Goal: Task Accomplishment & Management: Use online tool/utility

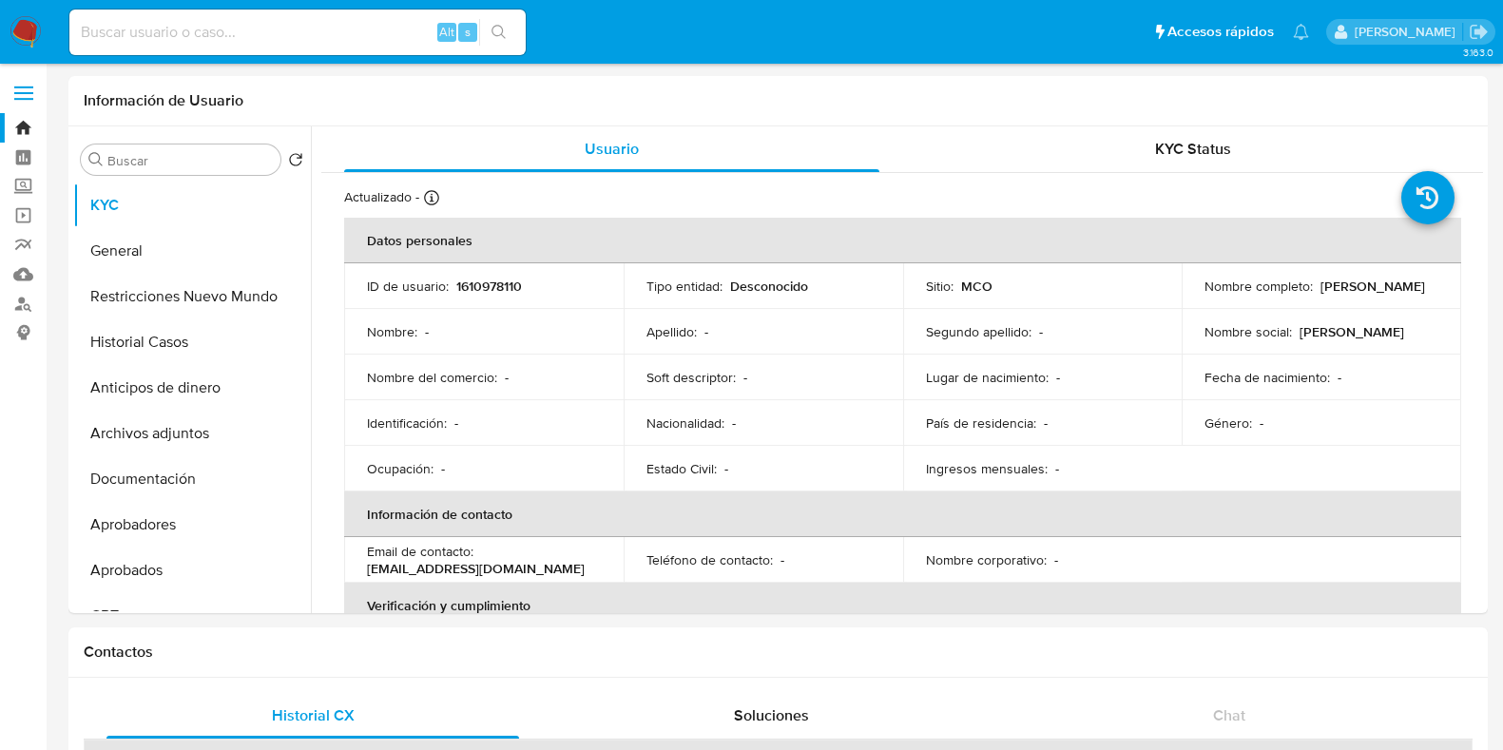
select select "10"
click at [255, 29] on input at bounding box center [297, 32] width 456 height 25
paste input "1610978110"
type input "1610978110"
drag, startPoint x: 1197, startPoint y: 292, endPoint x: 1331, endPoint y: 306, distance: 134.8
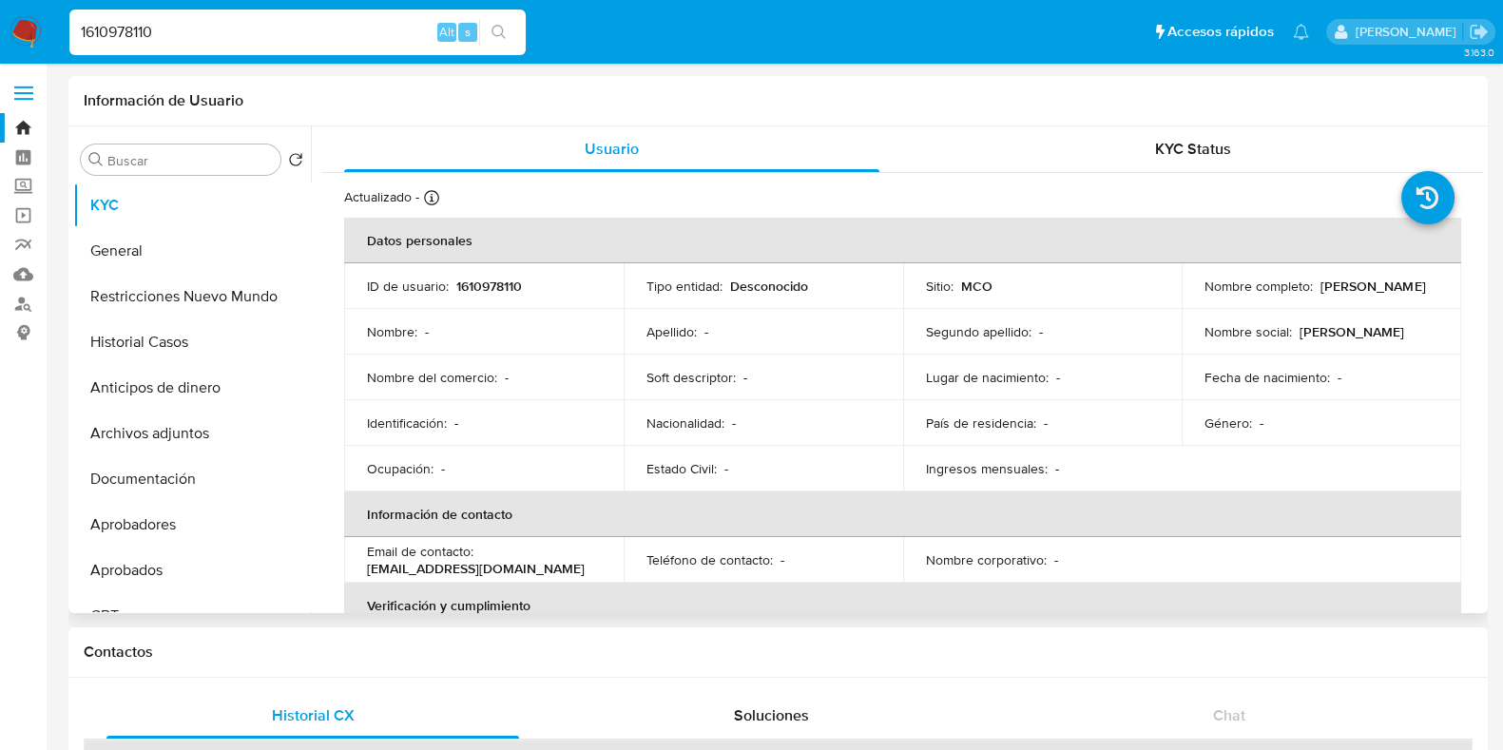
click at [1331, 306] on td "Nombre completo : Janeth MontesMedina" at bounding box center [1322, 286] width 280 height 46
copy p "Janeth MontesMedina"
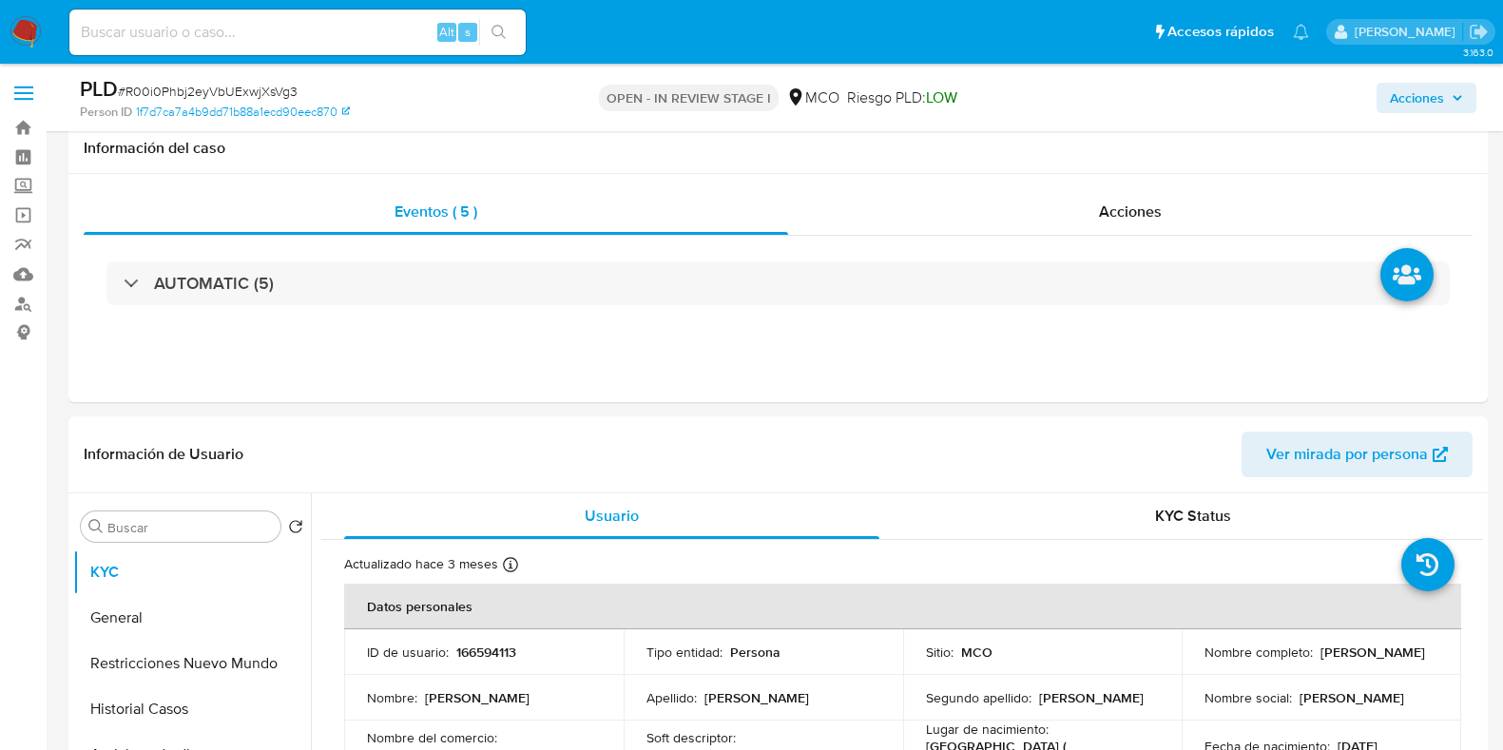
select select "10"
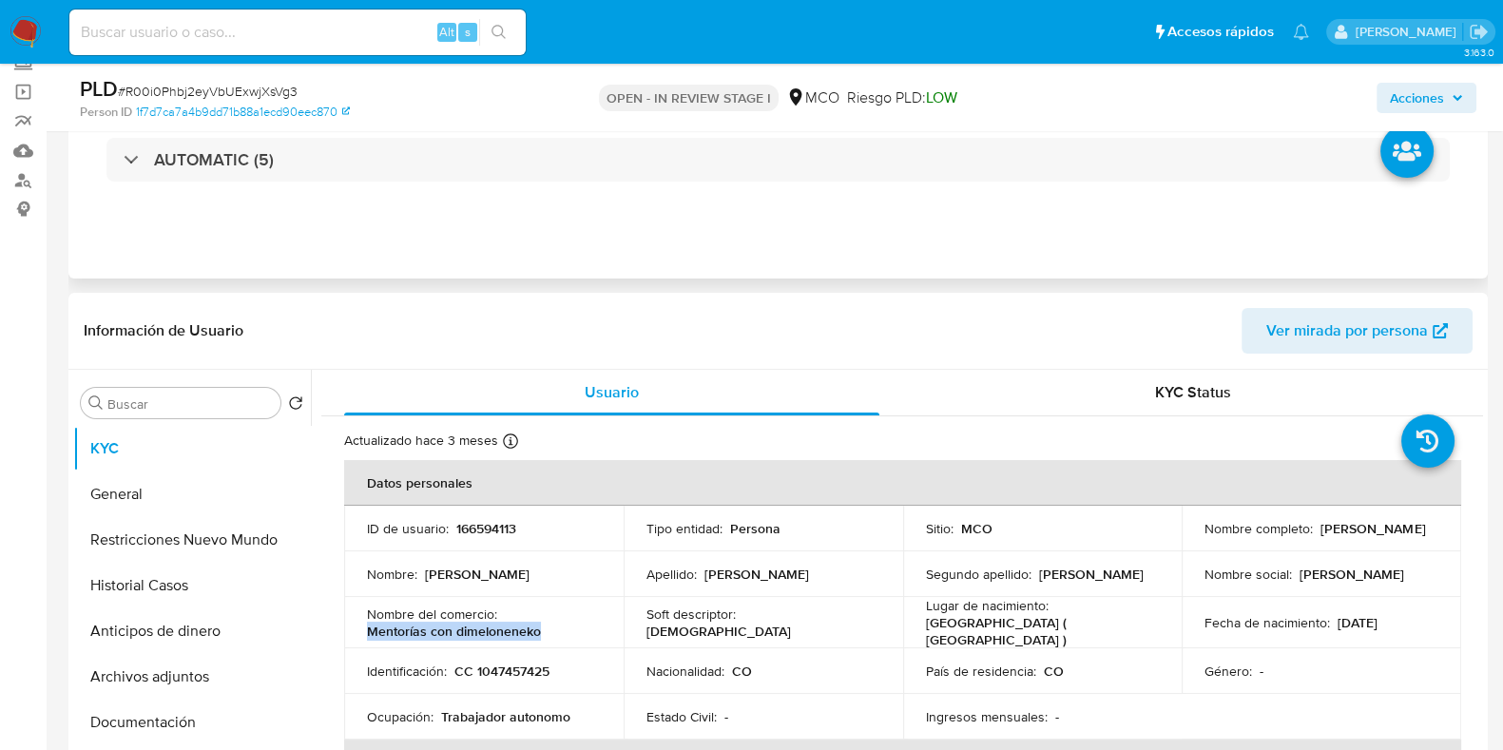
scroll to position [237, 0]
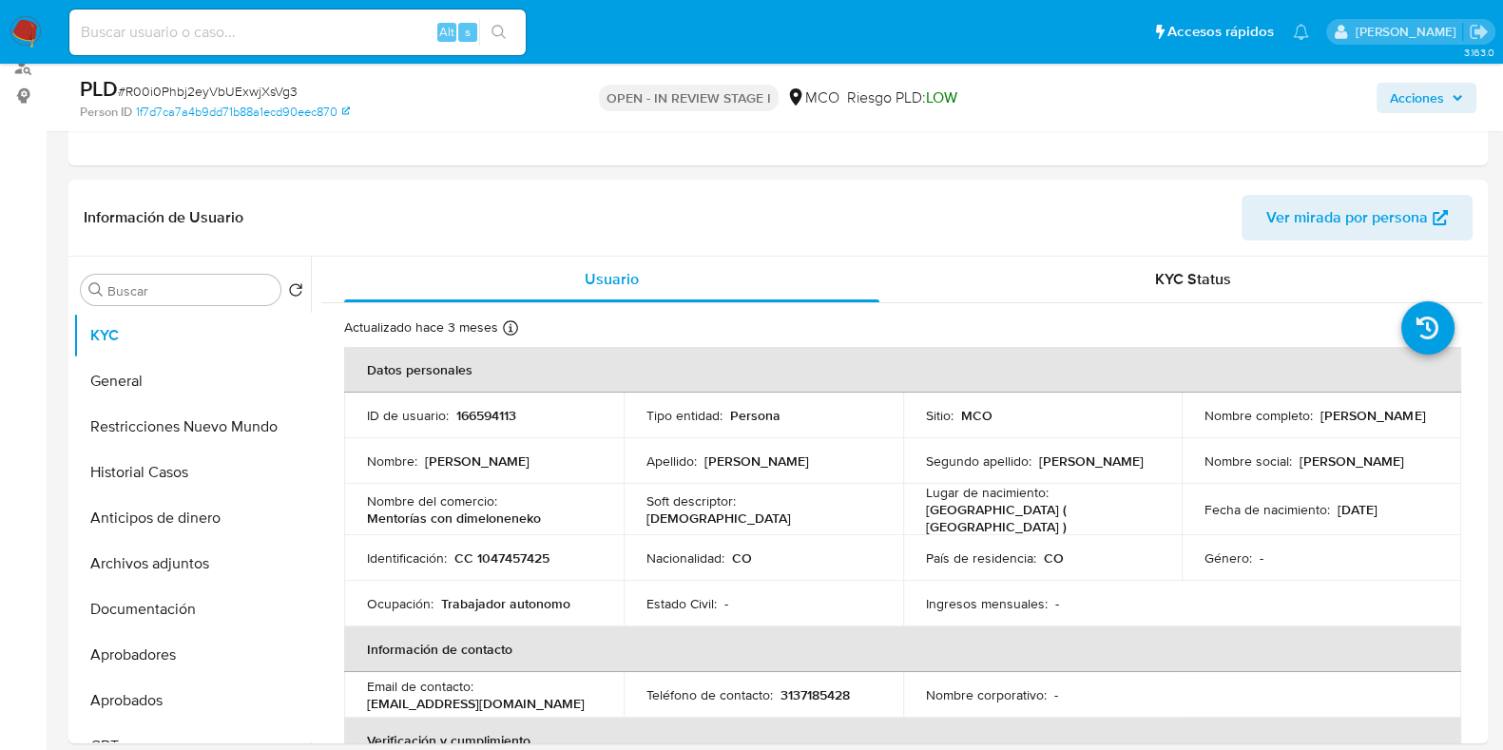
click at [275, 30] on input at bounding box center [297, 32] width 456 height 25
paste input "gZ640ux3DurbjD95pr3glXDA"
type input "gZ640ux3DurbjD95pr3glXDA"
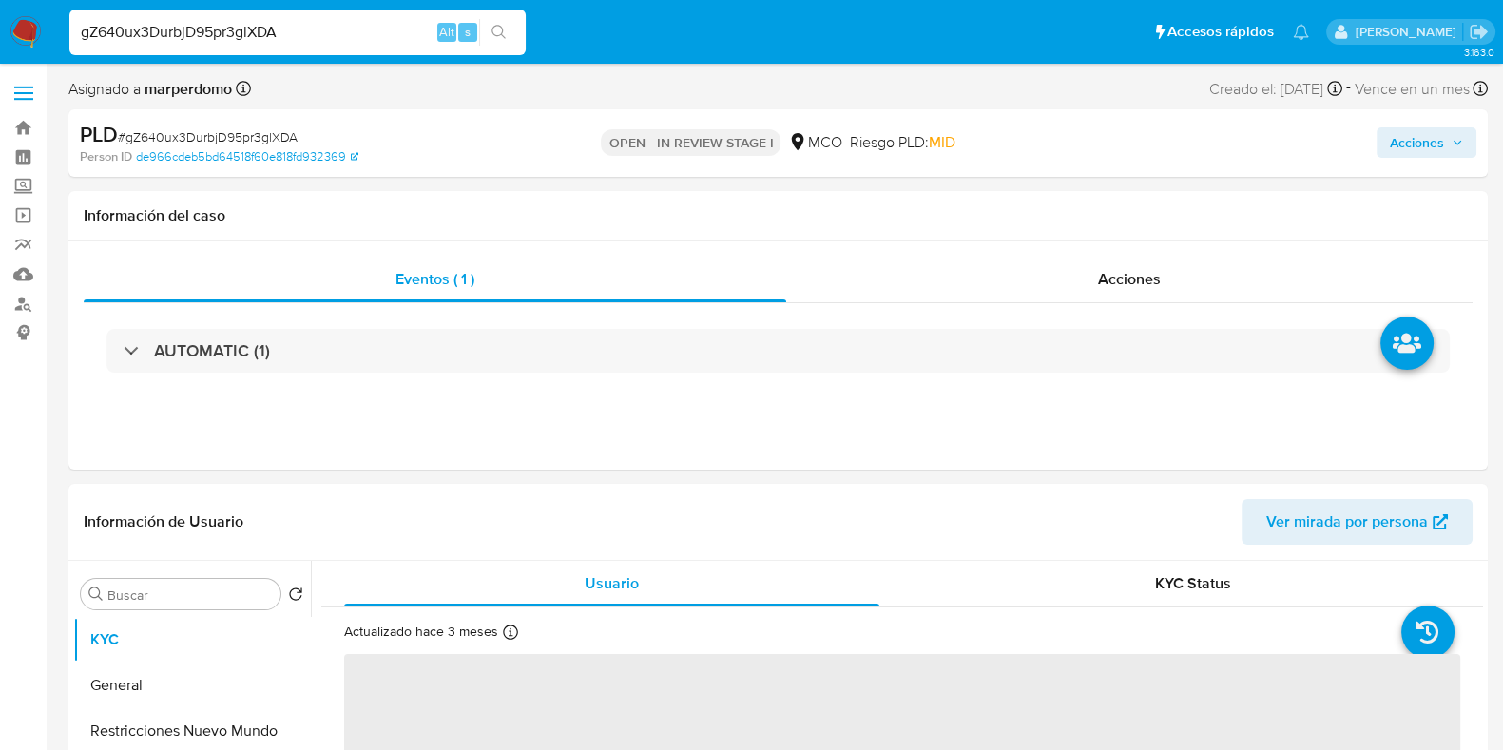
select select "10"
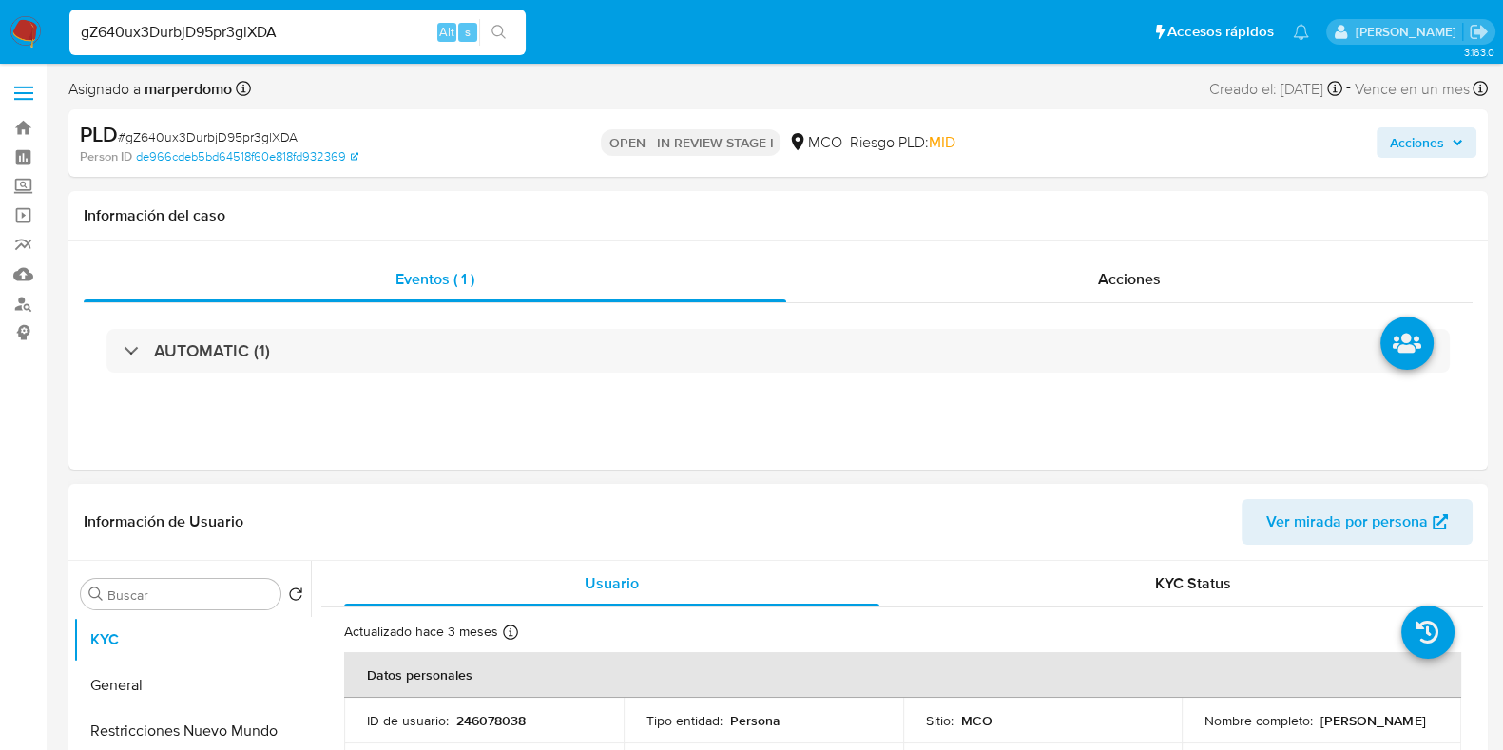
click at [485, 724] on p "246078038" at bounding box center [490, 720] width 69 height 17
copy p "246078038"
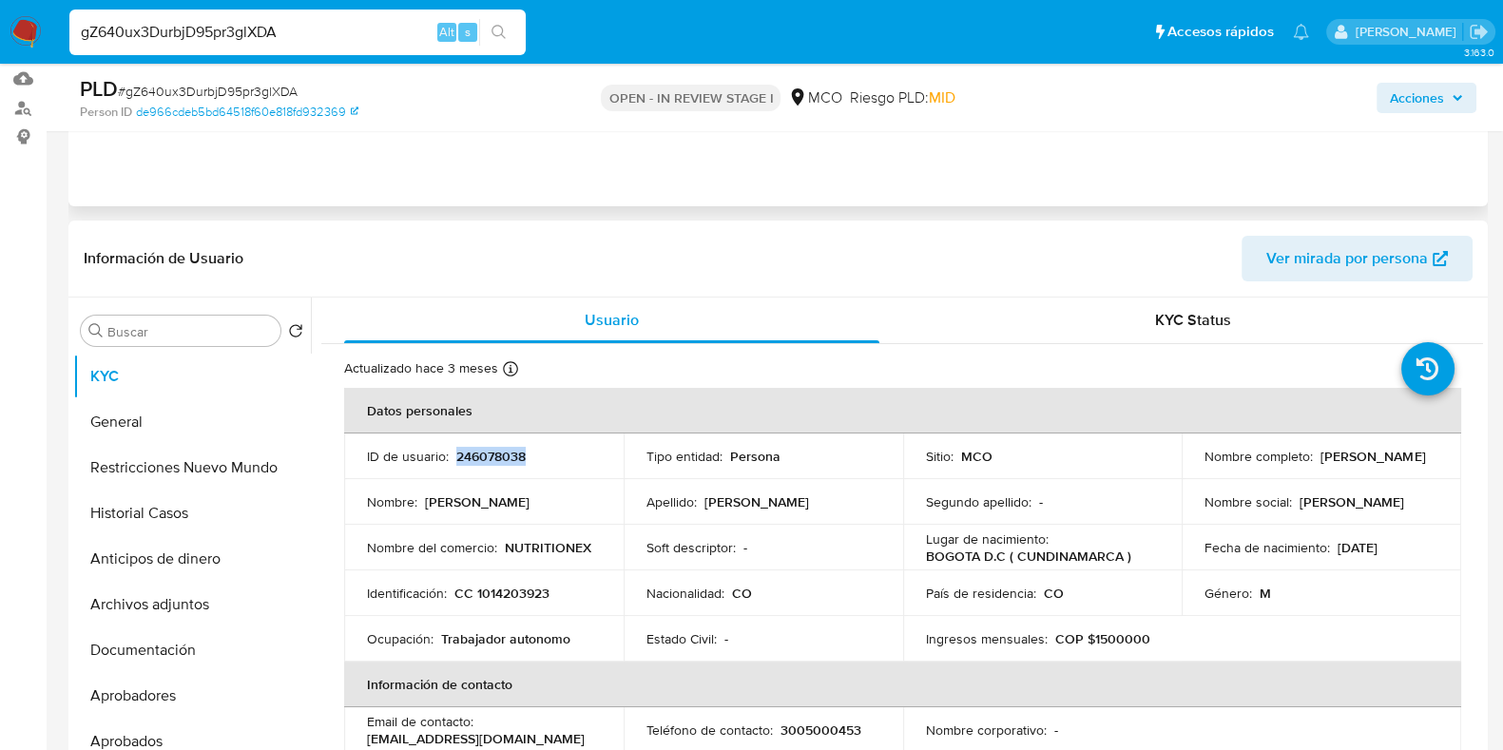
scroll to position [197, 0]
click at [181, 517] on button "Historial Casos" at bounding box center [184, 513] width 222 height 46
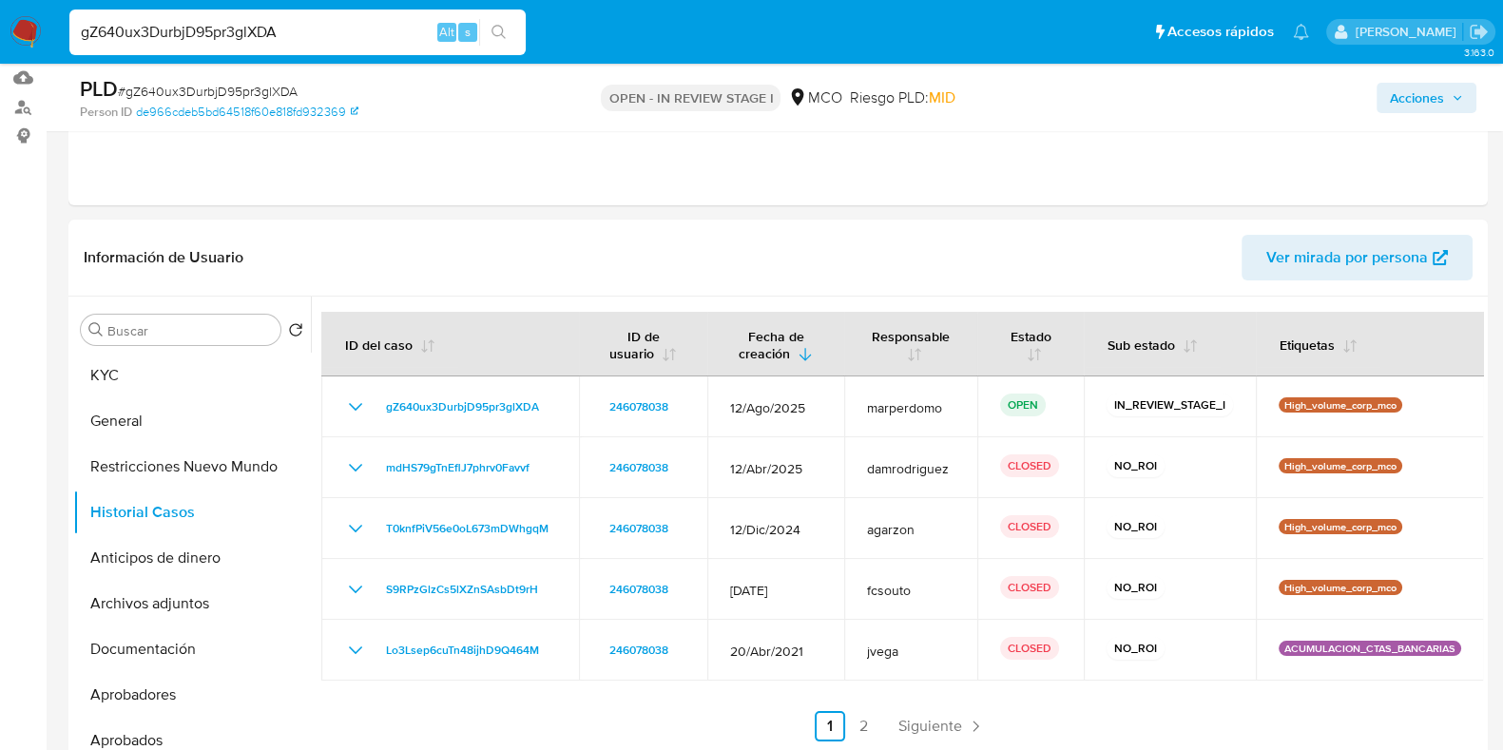
click at [296, 49] on div "gZ640ux3DurbjD95pr3glXDA Alt s" at bounding box center [297, 33] width 456 height 46
click at [299, 35] on input "gZ640ux3DurbjD95pr3glXDA" at bounding box center [297, 32] width 456 height 25
paste input "iogILgMHPiRKl1BSul9v1BOi"
type input "iogILgMHPiRKl1BSul9v1BOi"
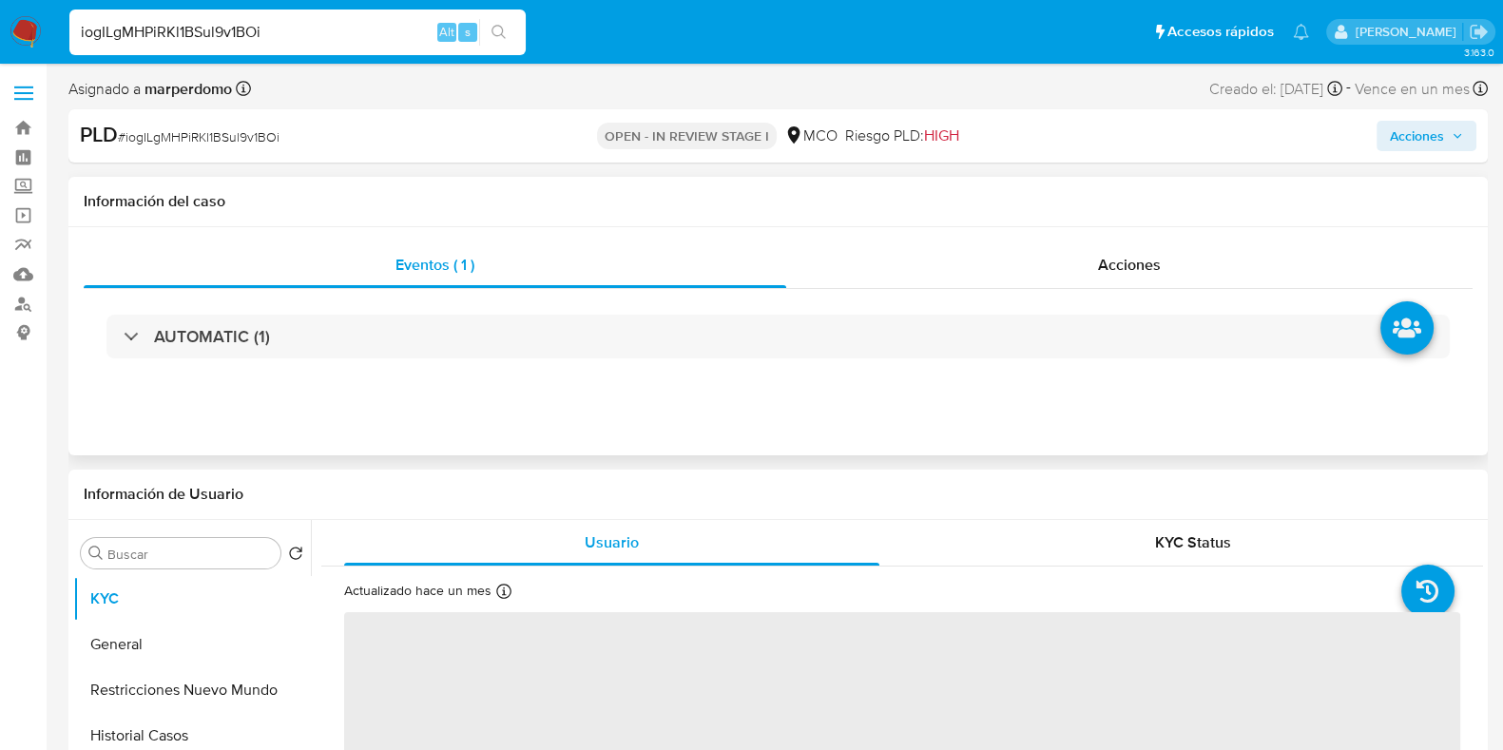
select select "10"
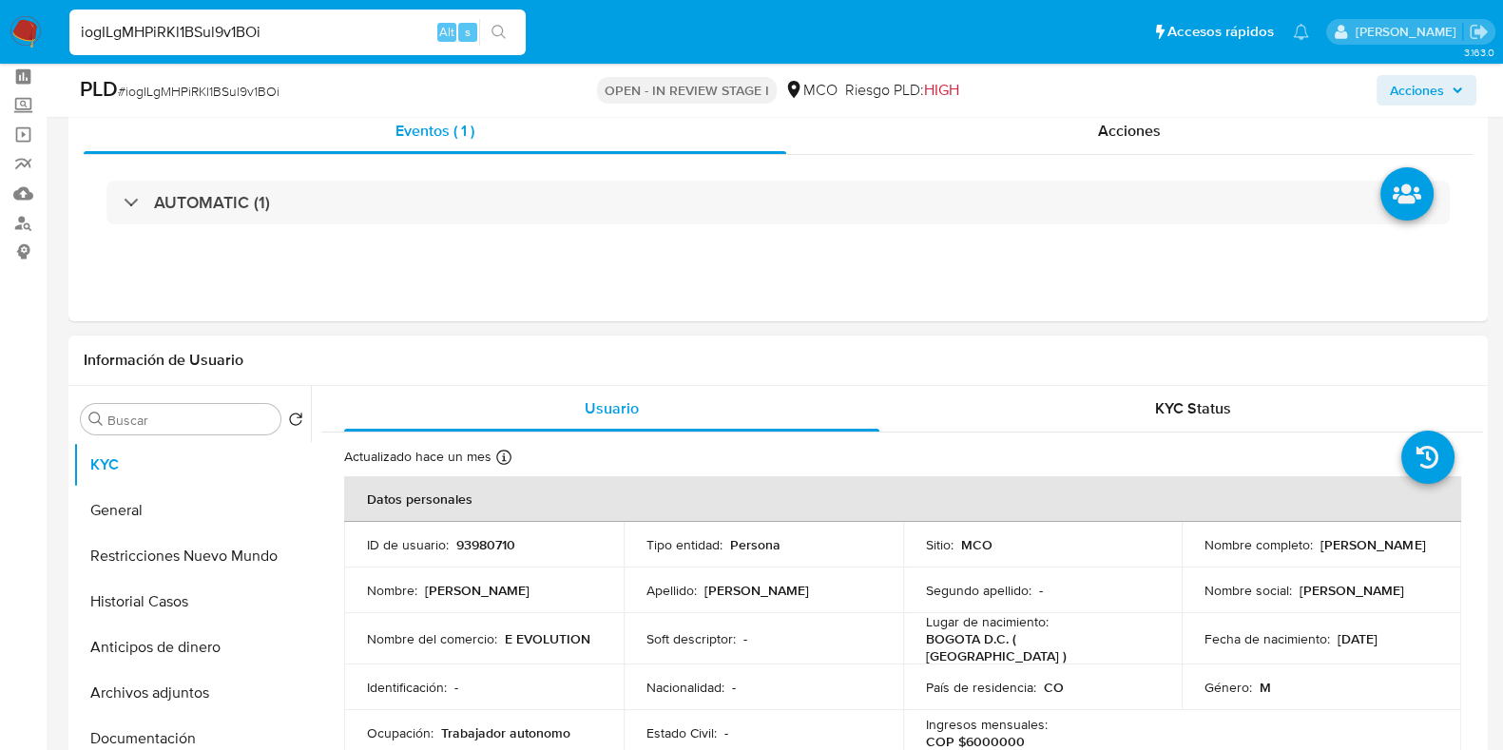
scroll to position [118, 0]
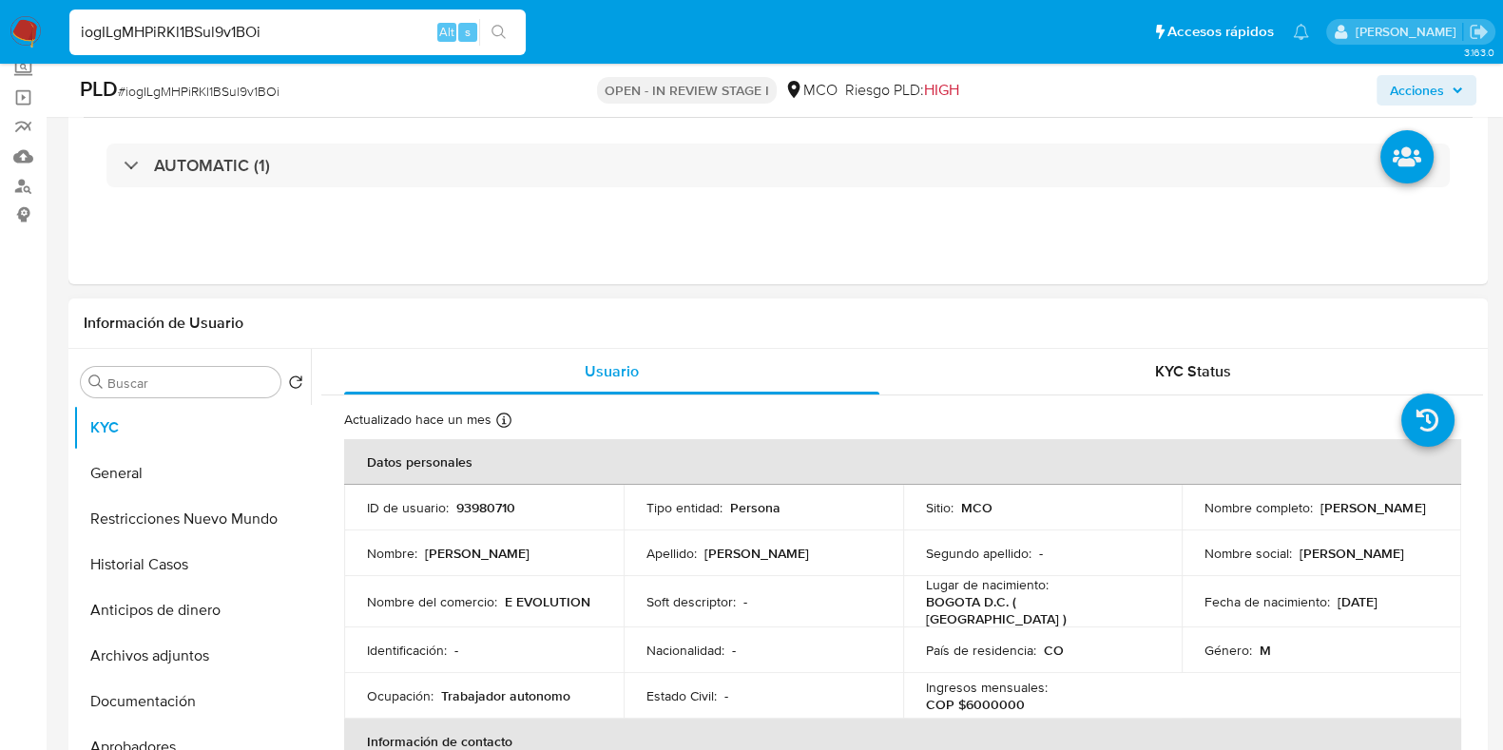
click at [490, 512] on p "93980710" at bounding box center [485, 507] width 59 height 17
copy p "93980710"
click at [301, 45] on div "iogILgMHPiRKl1BSul9v1BOi Alt s" at bounding box center [297, 33] width 456 height 46
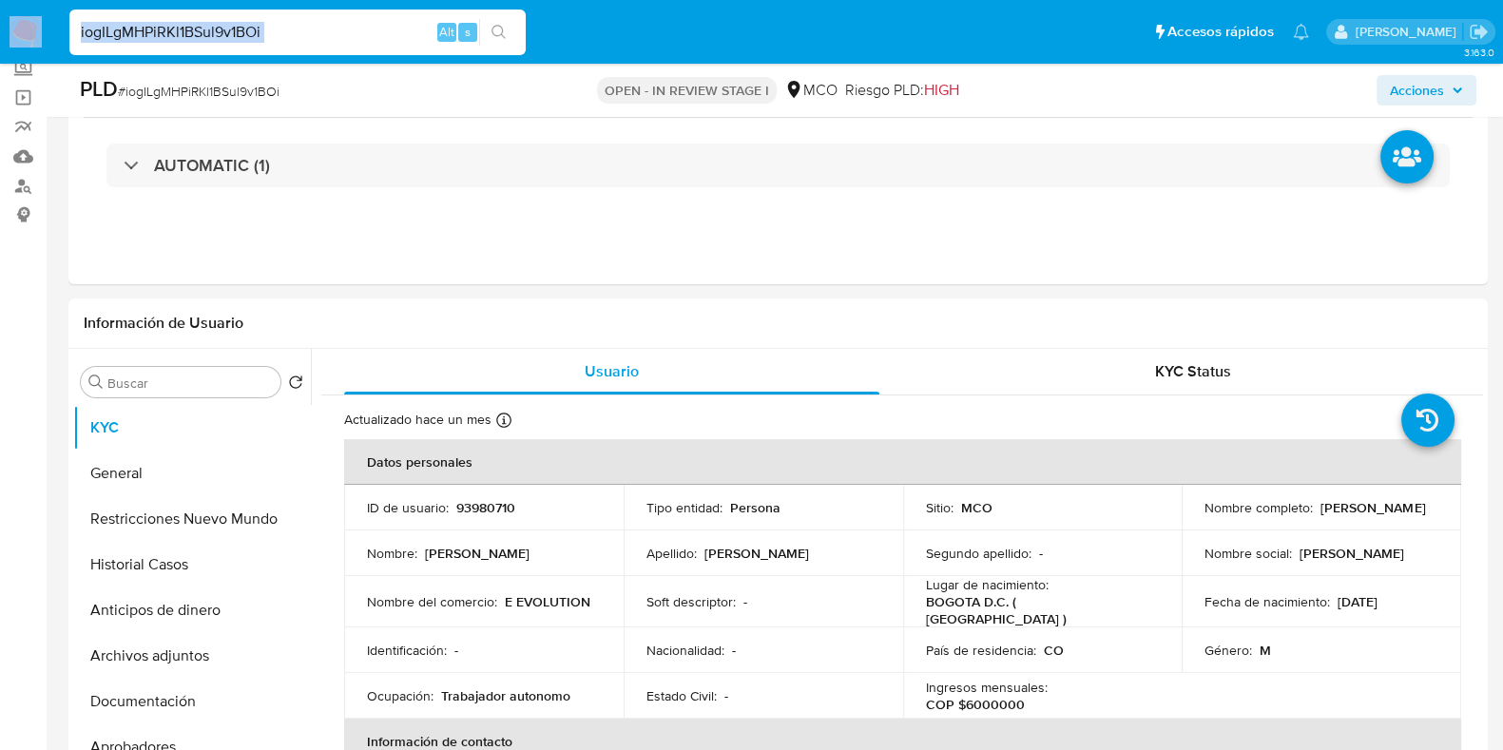
click at [290, 42] on input "iogILgMHPiRKl1BSul9v1BOi" at bounding box center [297, 32] width 456 height 25
paste input "MY6nVdcSnYEili4I4rmGFapG"
type input "MY6nVdcSnYEili4I4rmGFapG"
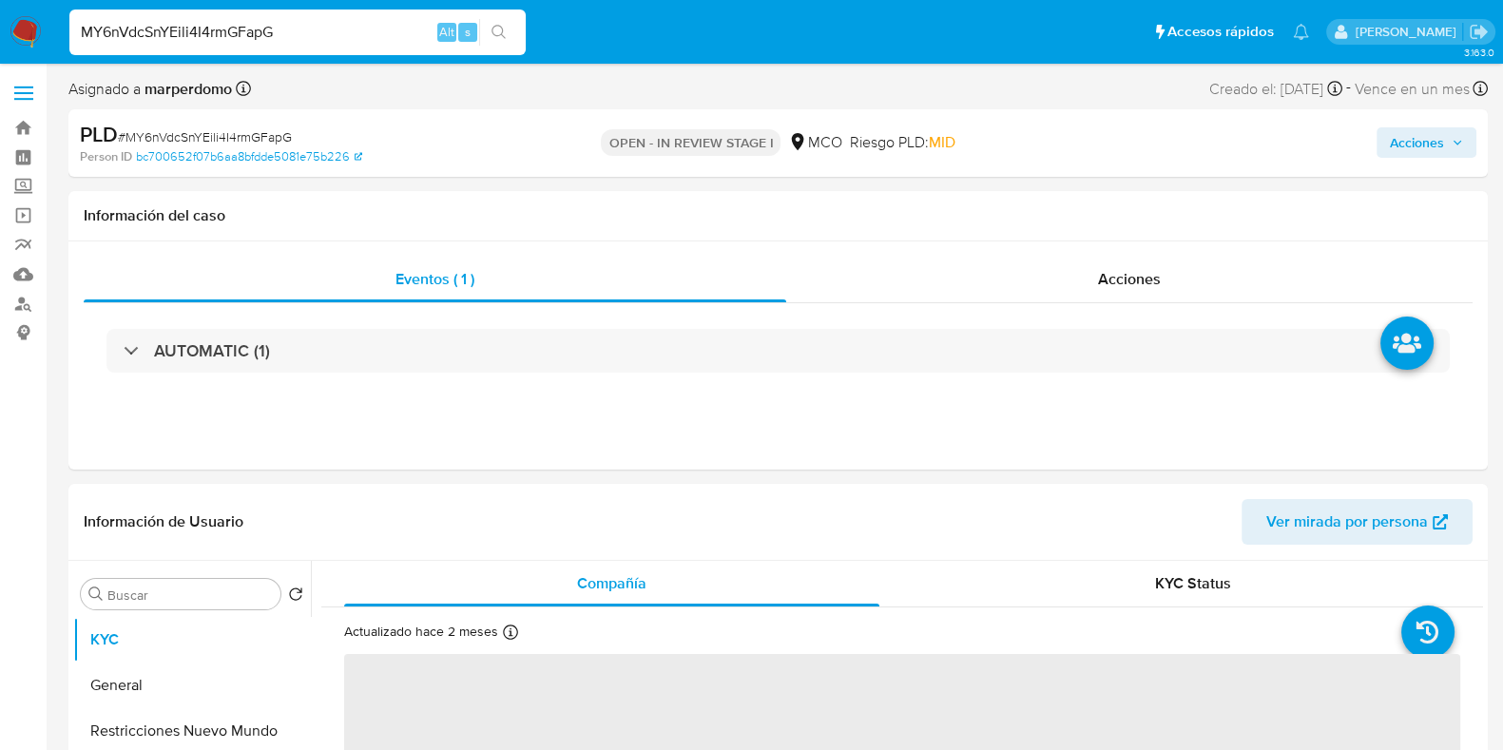
select select "10"
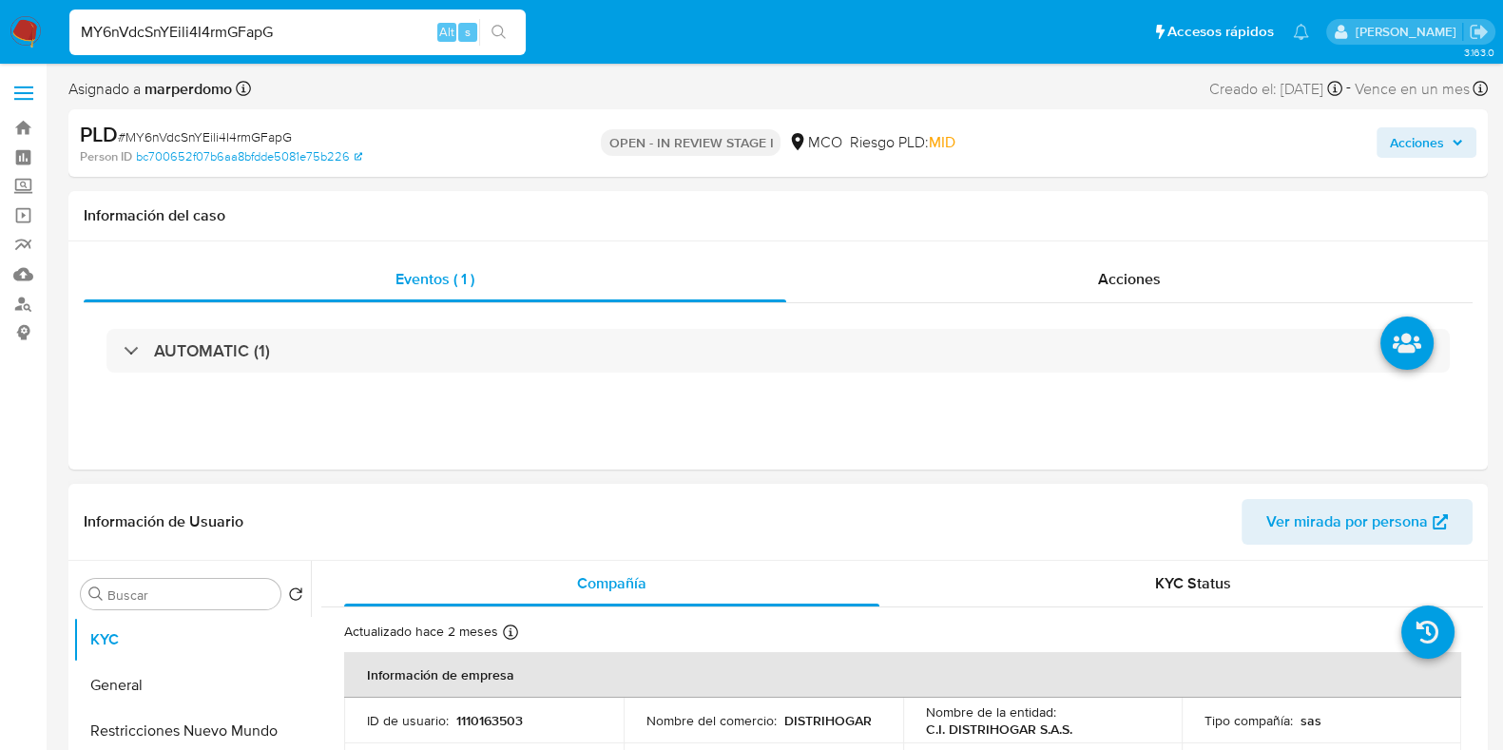
click at [496, 716] on p "1110163503" at bounding box center [489, 720] width 67 height 17
copy p "1110163503"
click at [291, 26] on input "MY6nVdcSnYEili4I4rmGFapG" at bounding box center [297, 32] width 456 height 25
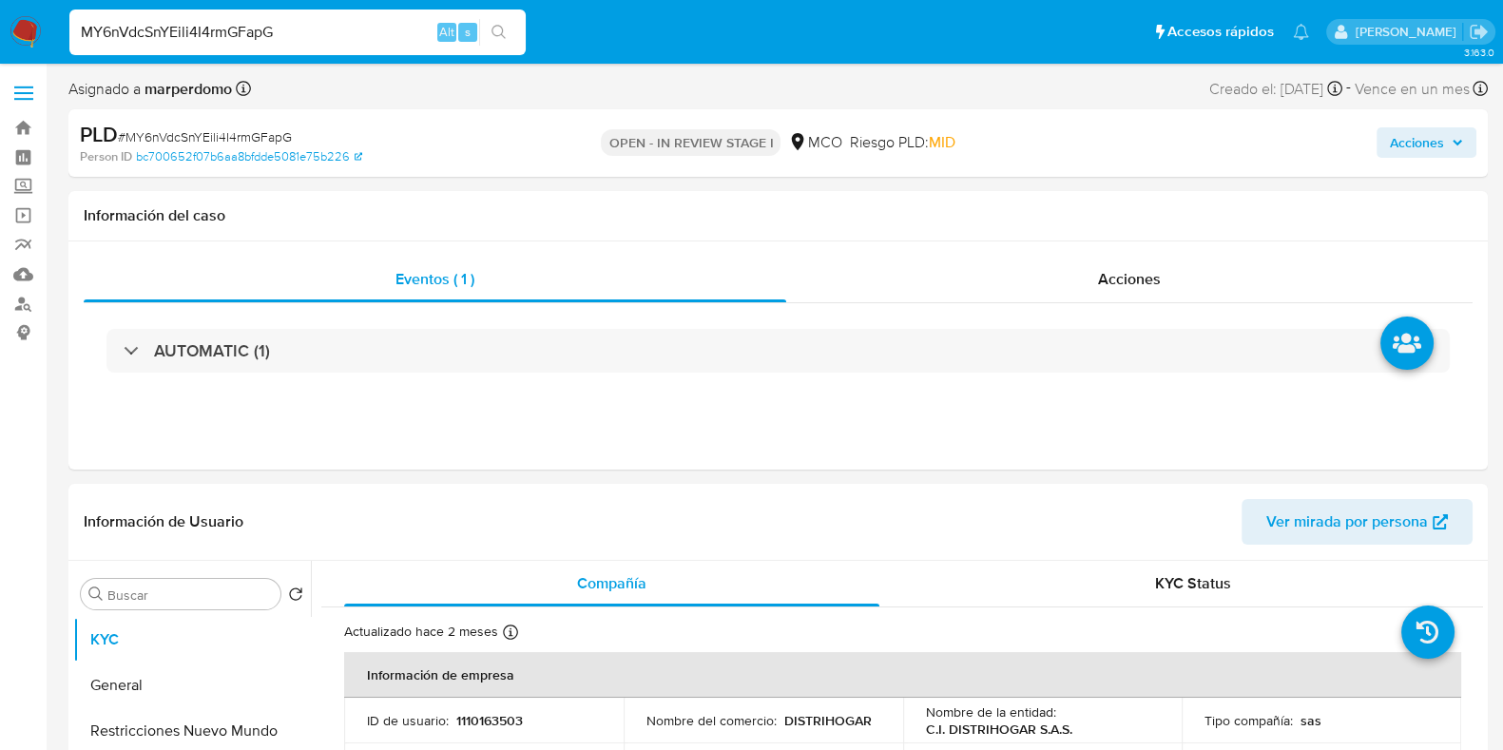
click at [291, 26] on input "MY6nVdcSnYEili4I4rmGFapG" at bounding box center [297, 32] width 456 height 25
paste input "yKaxPDJFIRsGoCDPN0bQ5hmZ"
type input "yKaxPDJFIRsGoCDPN0bQ5hmZ"
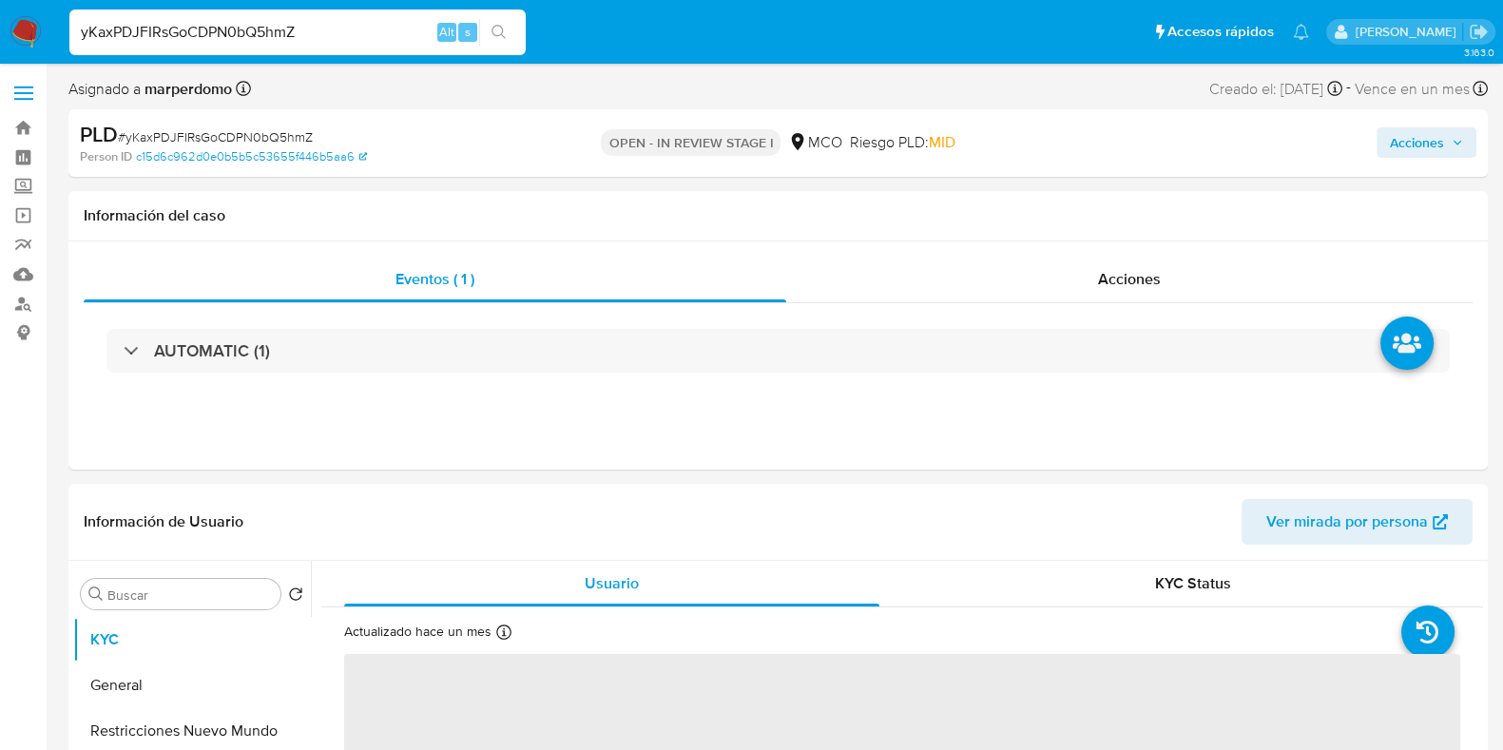
select select "10"
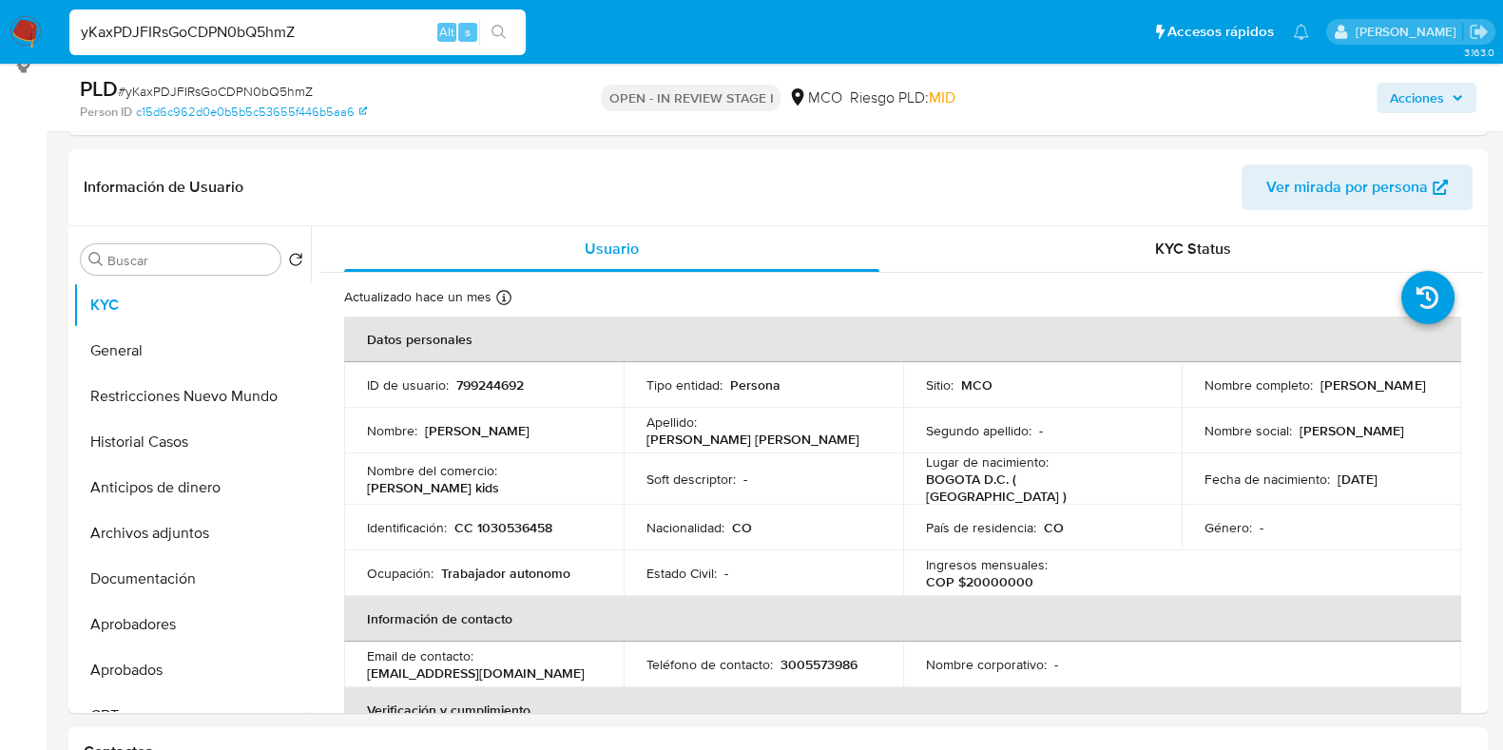
scroll to position [290, 0]
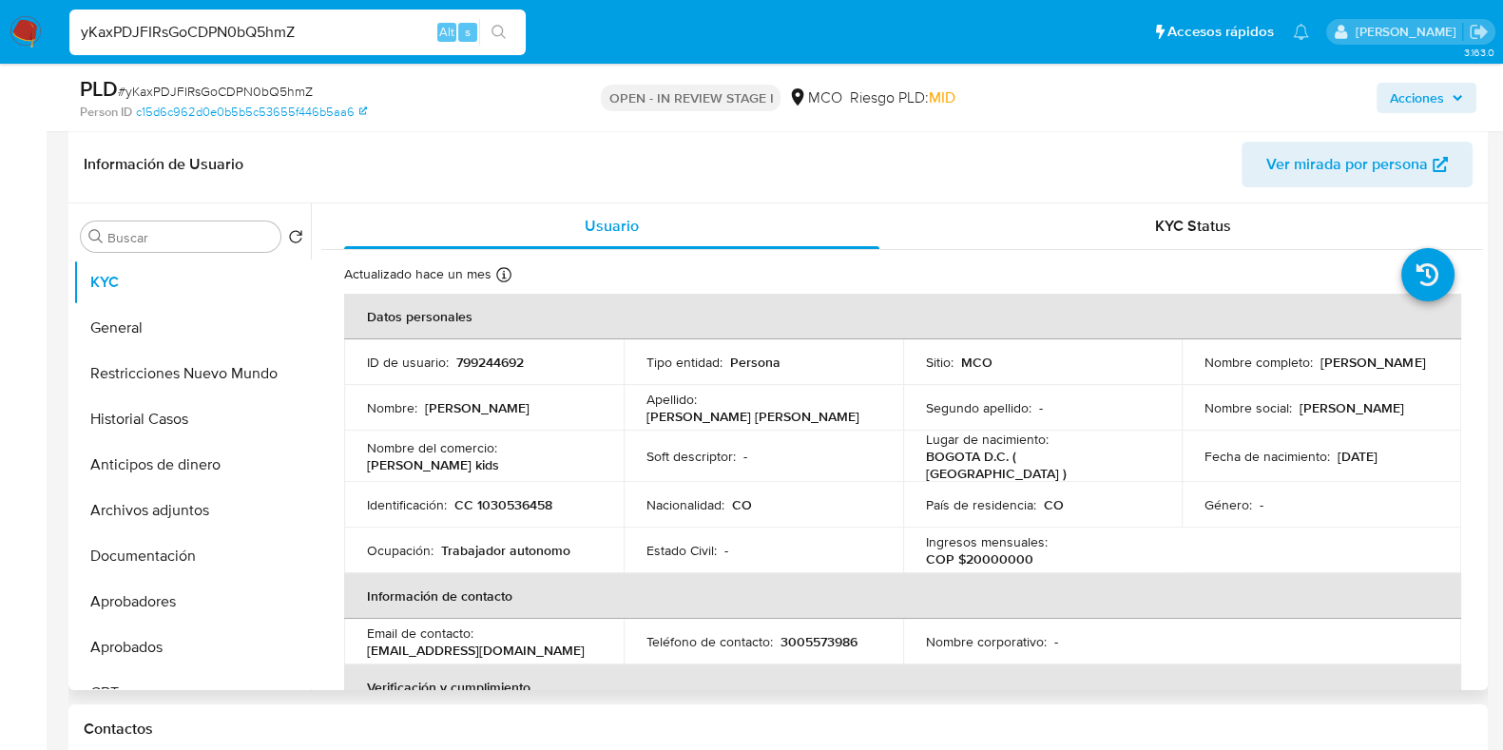
click at [503, 357] on p "799244692" at bounding box center [490, 362] width 68 height 17
copy p "799244692"
click at [309, 14] on div "yKaxPDJFIRsGoCDPN0bQ5hmZ Alt s" at bounding box center [297, 33] width 456 height 46
click at [285, 21] on input "yKaxPDJFIRsGoCDPN0bQ5hmZ" at bounding box center [297, 32] width 456 height 25
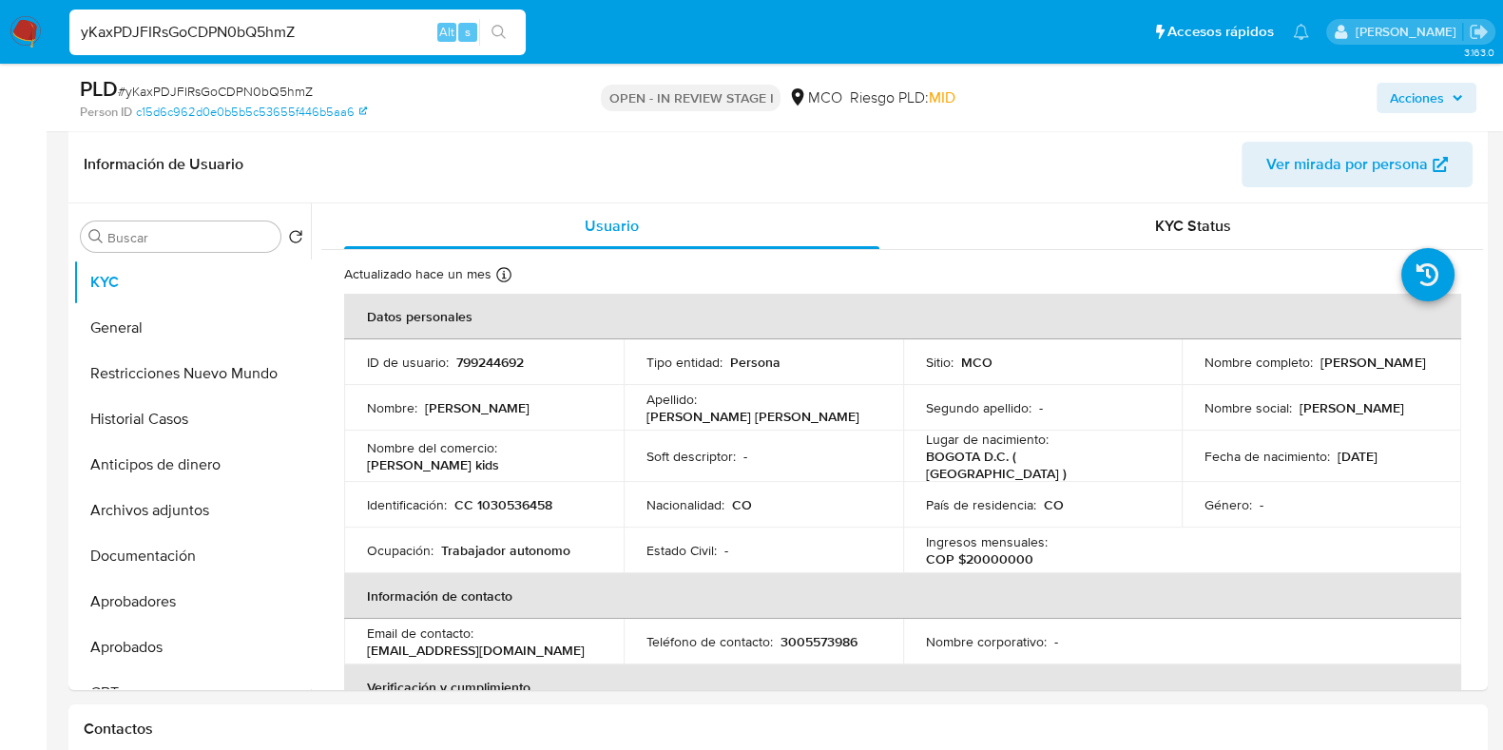
click at [285, 21] on input "yKaxPDJFIRsGoCDPN0bQ5hmZ" at bounding box center [297, 32] width 456 height 25
paste input "NJQL8GIPOPPONYQIh7loCfdb"
type input "NJQL8GIPOPPONYQIh7loCfdb"
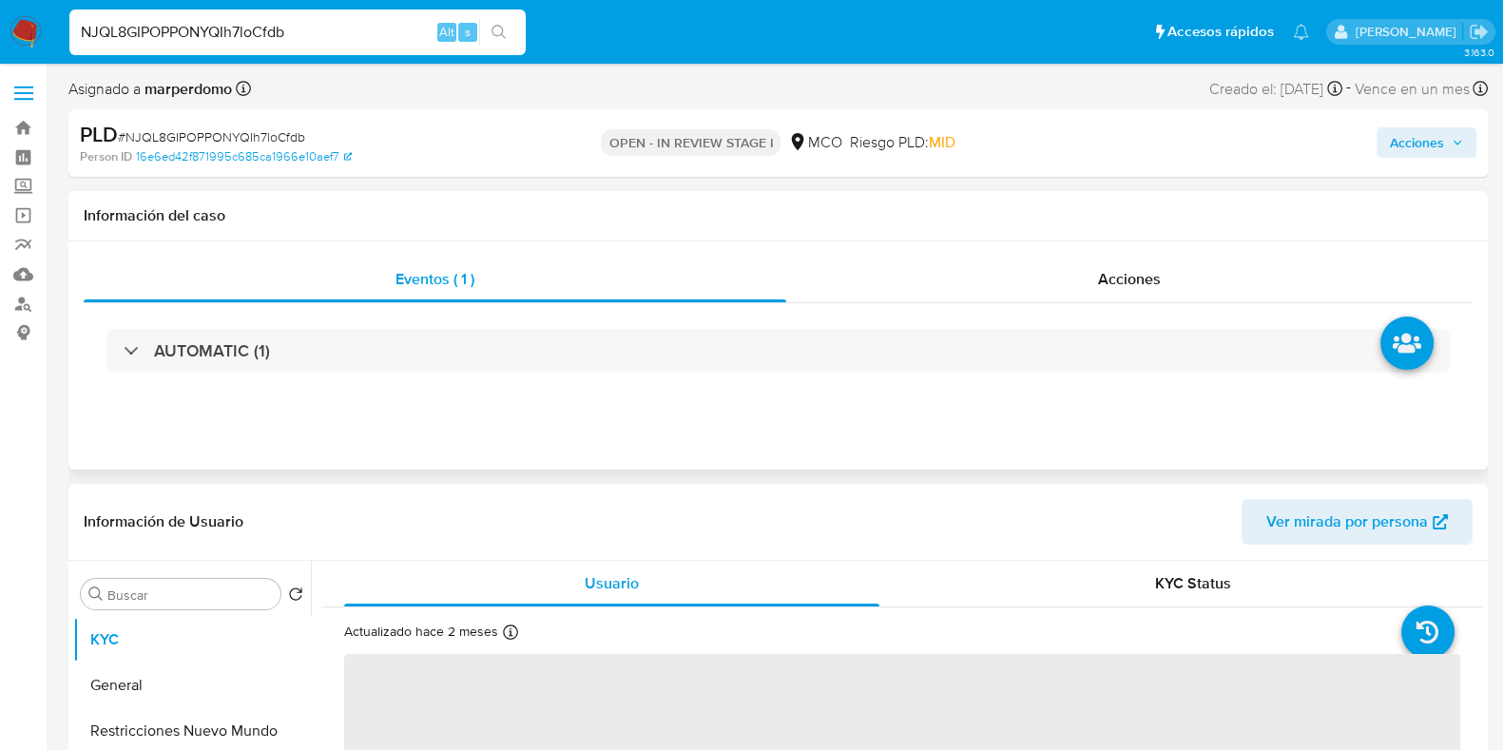
select select "10"
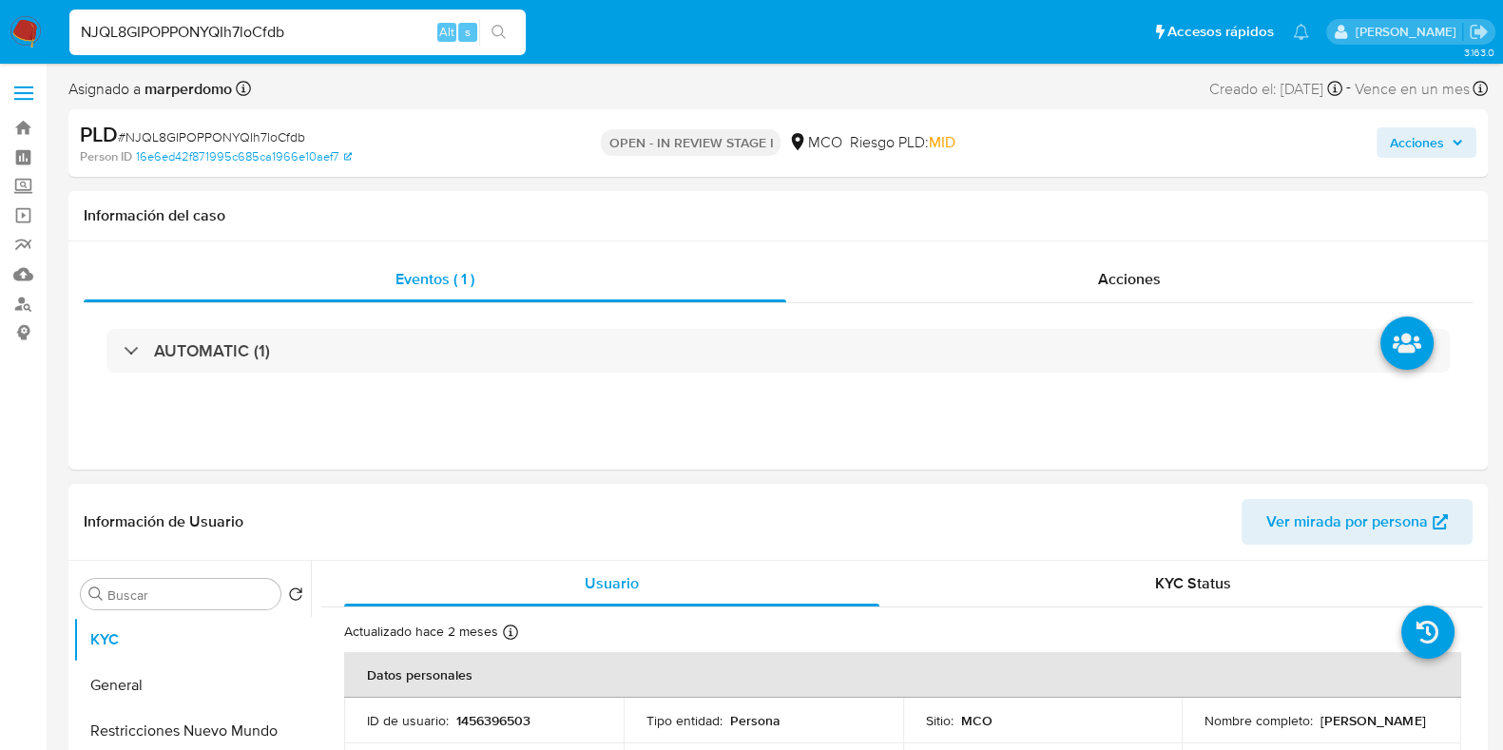
click at [499, 719] on p "1456396503" at bounding box center [493, 720] width 74 height 17
copy p "1456396503"
select select "10"
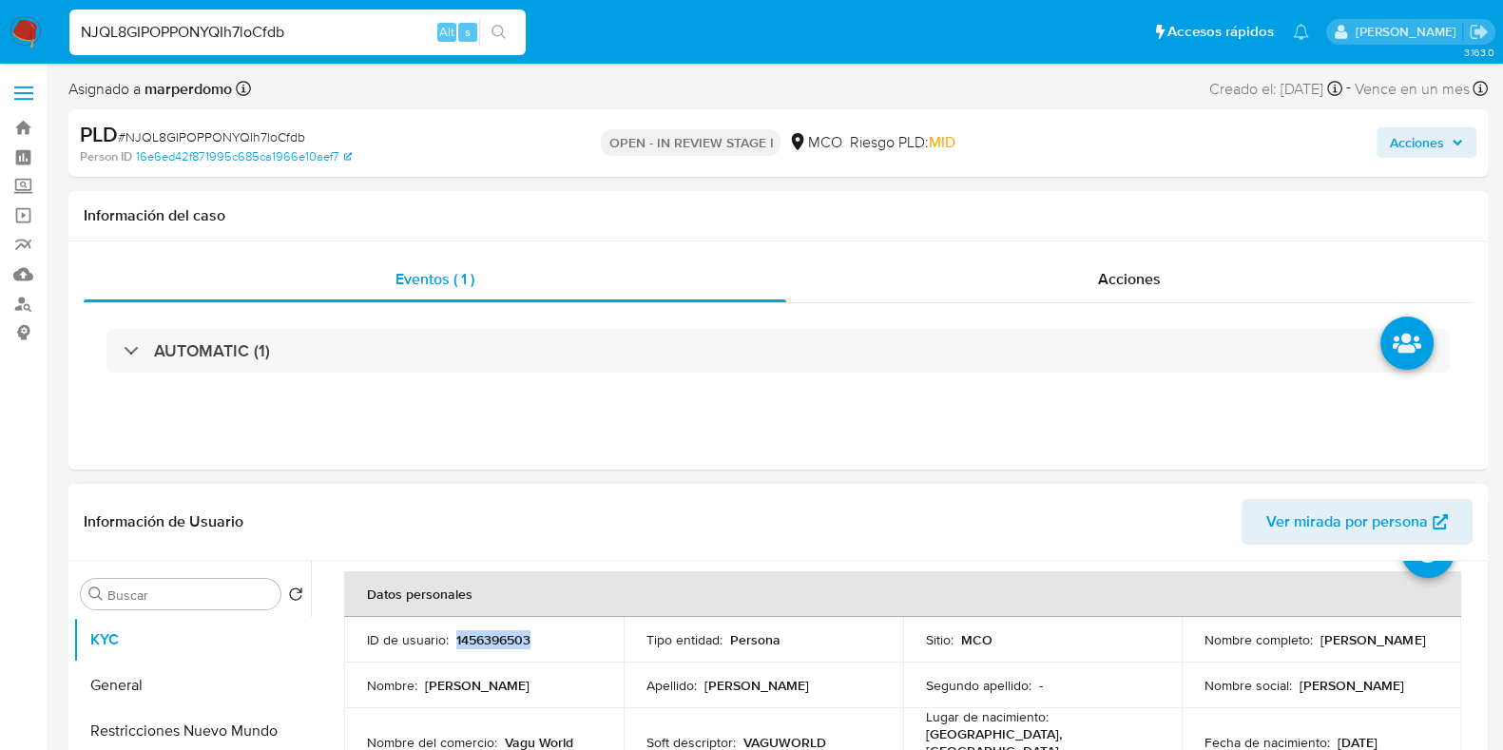
scroll to position [118, 0]
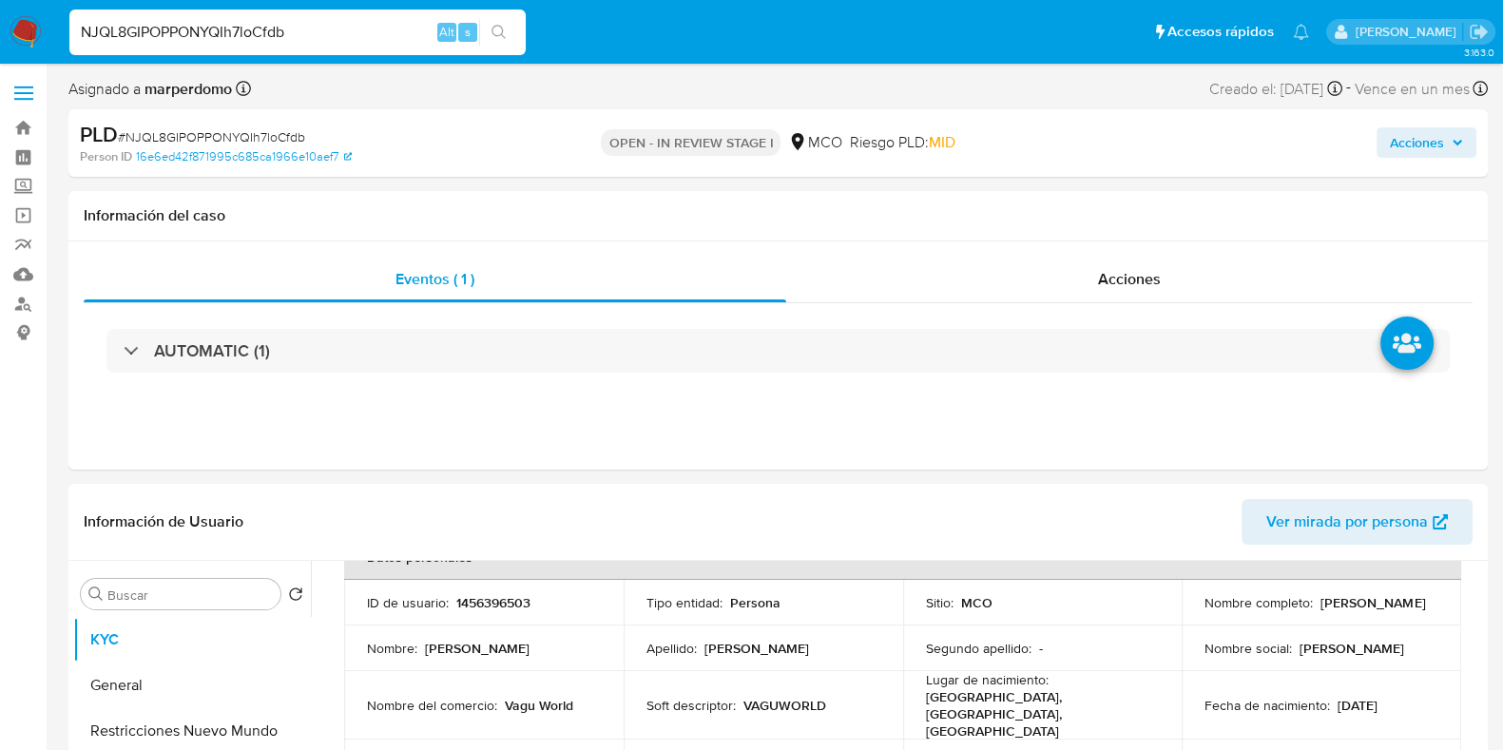
click at [321, 30] on input "NJQL8GIPOPPONYQIh7loCfdb" at bounding box center [297, 32] width 456 height 25
paste input "A4tdcN8aNAttynjMk0RxpHX6"
type input "A4tdcN8aNAttynjMk0RxpHX6"
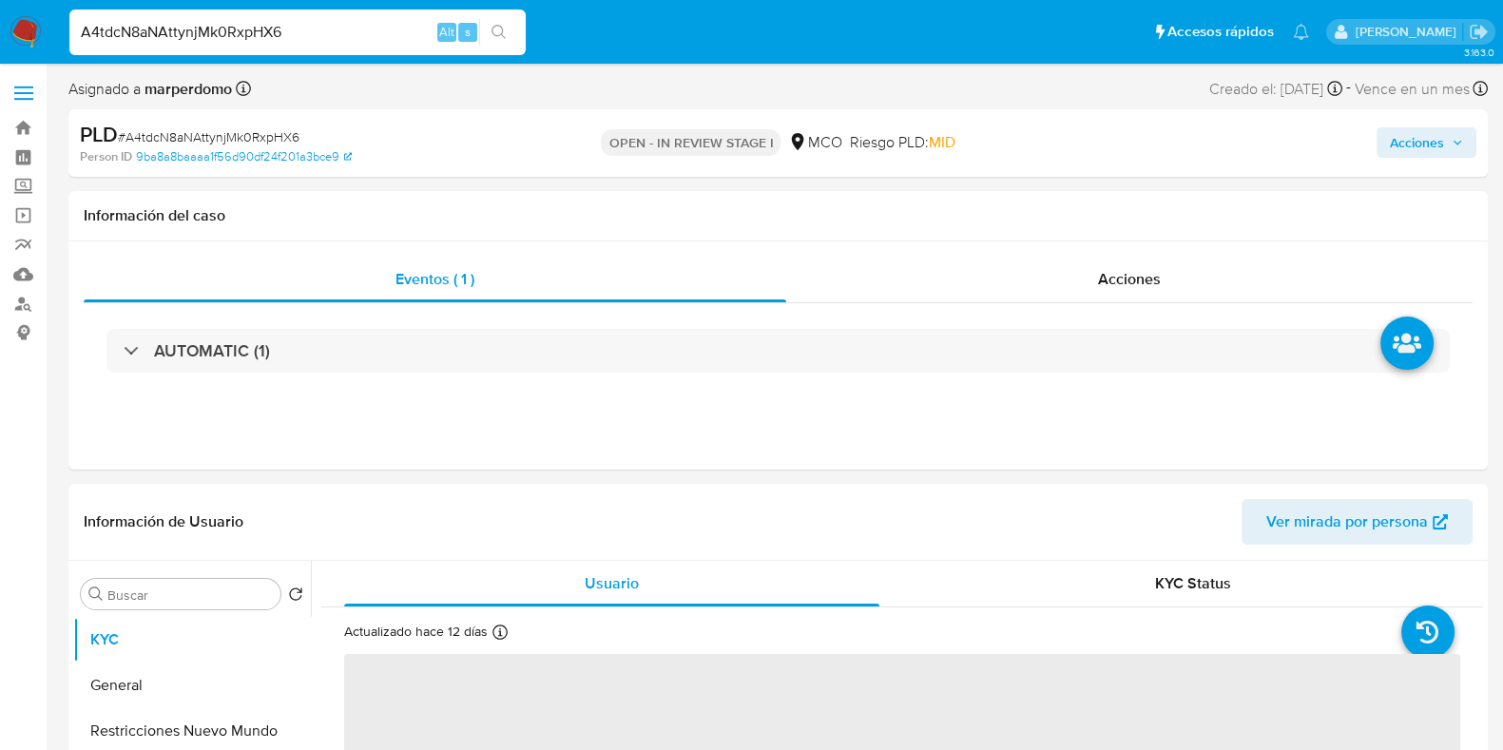
select select "10"
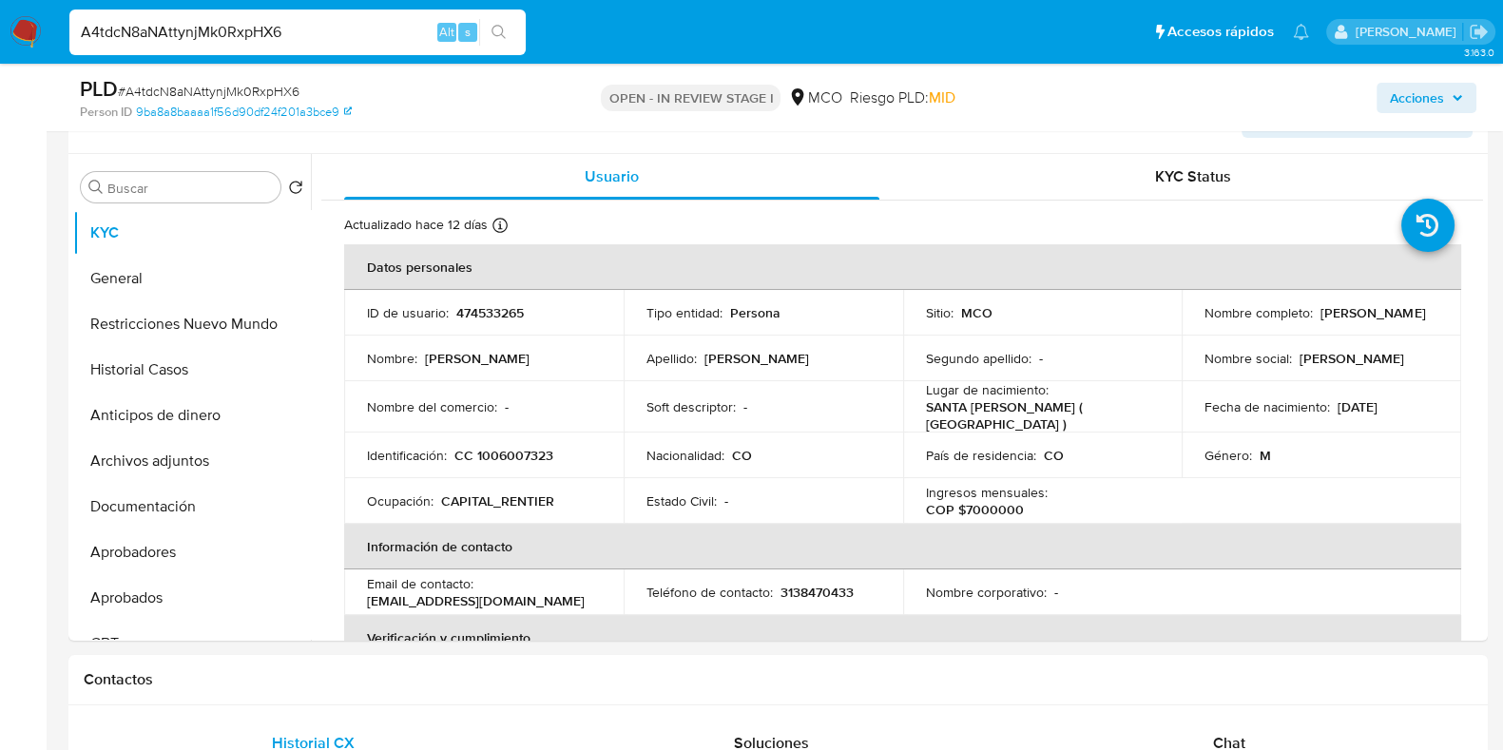
scroll to position [357, 0]
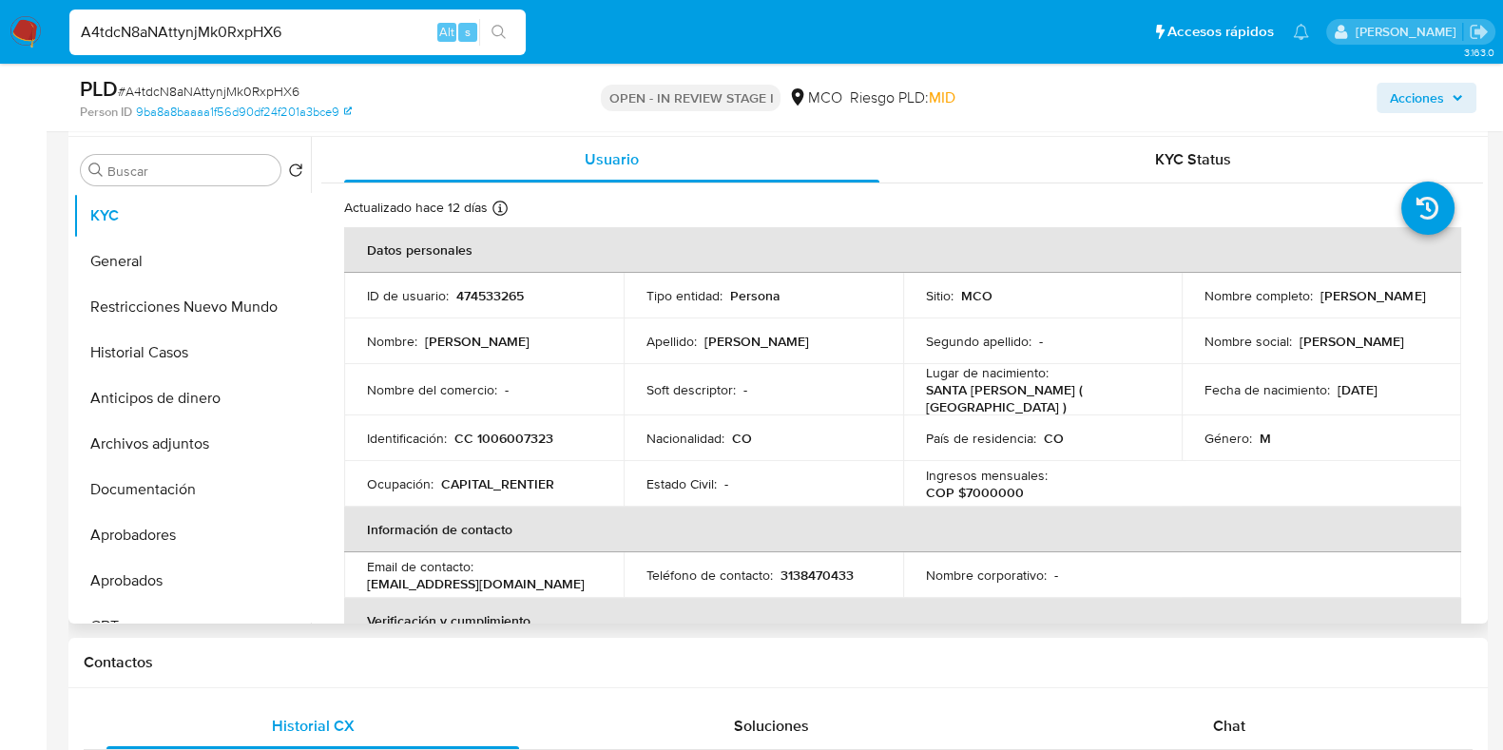
click at [490, 296] on p "474533265" at bounding box center [490, 295] width 68 height 17
copy p "474533265"
click at [161, 351] on button "Historial Casos" at bounding box center [184, 353] width 222 height 46
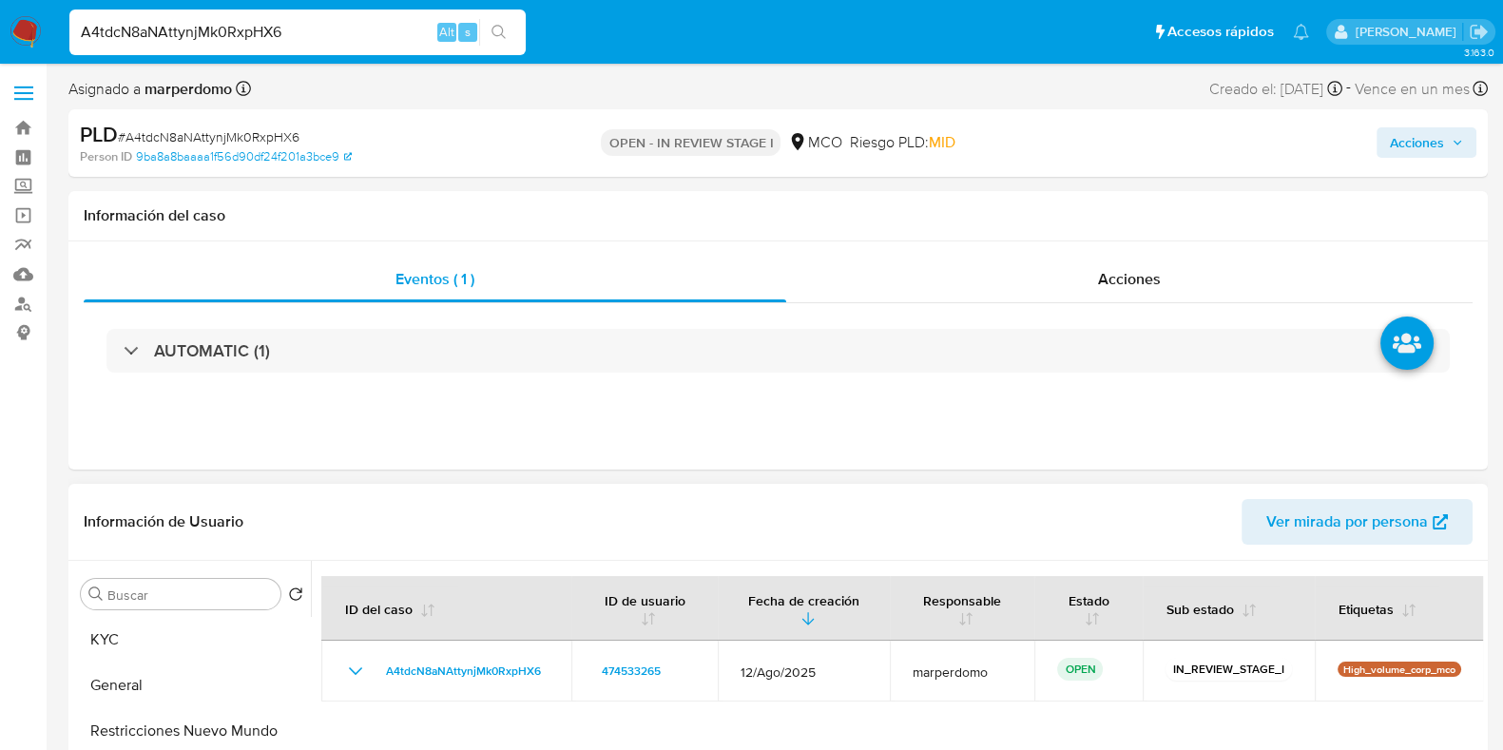
scroll to position [118, 0]
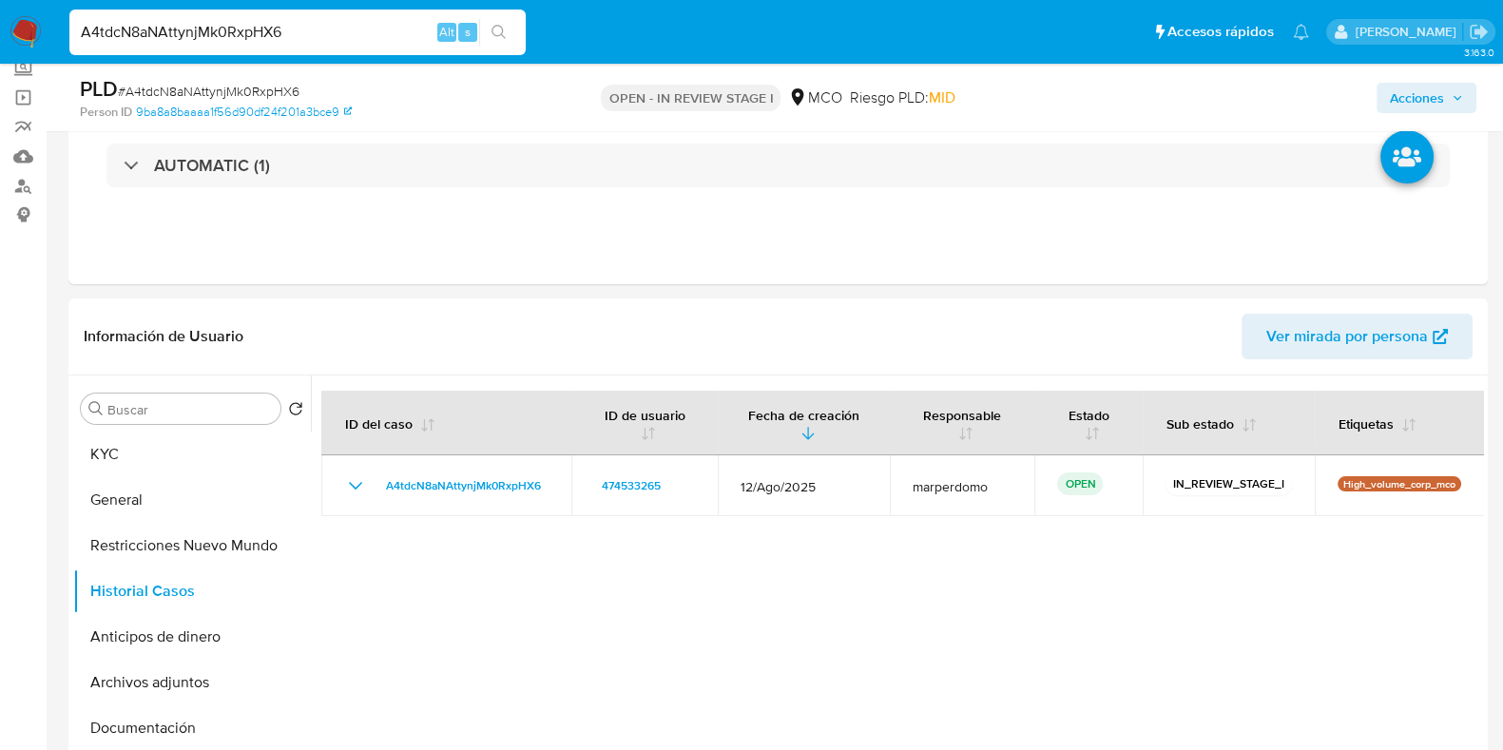
click at [344, 49] on div "A4tdcN8aNAttynjMk0RxpHX6 Alt s" at bounding box center [297, 33] width 456 height 46
click at [347, 22] on input "A4tdcN8aNAttynjMk0RxpHX6" at bounding box center [297, 32] width 456 height 25
paste input "NJQL8GIPOPPONYQIh7loCfdb"
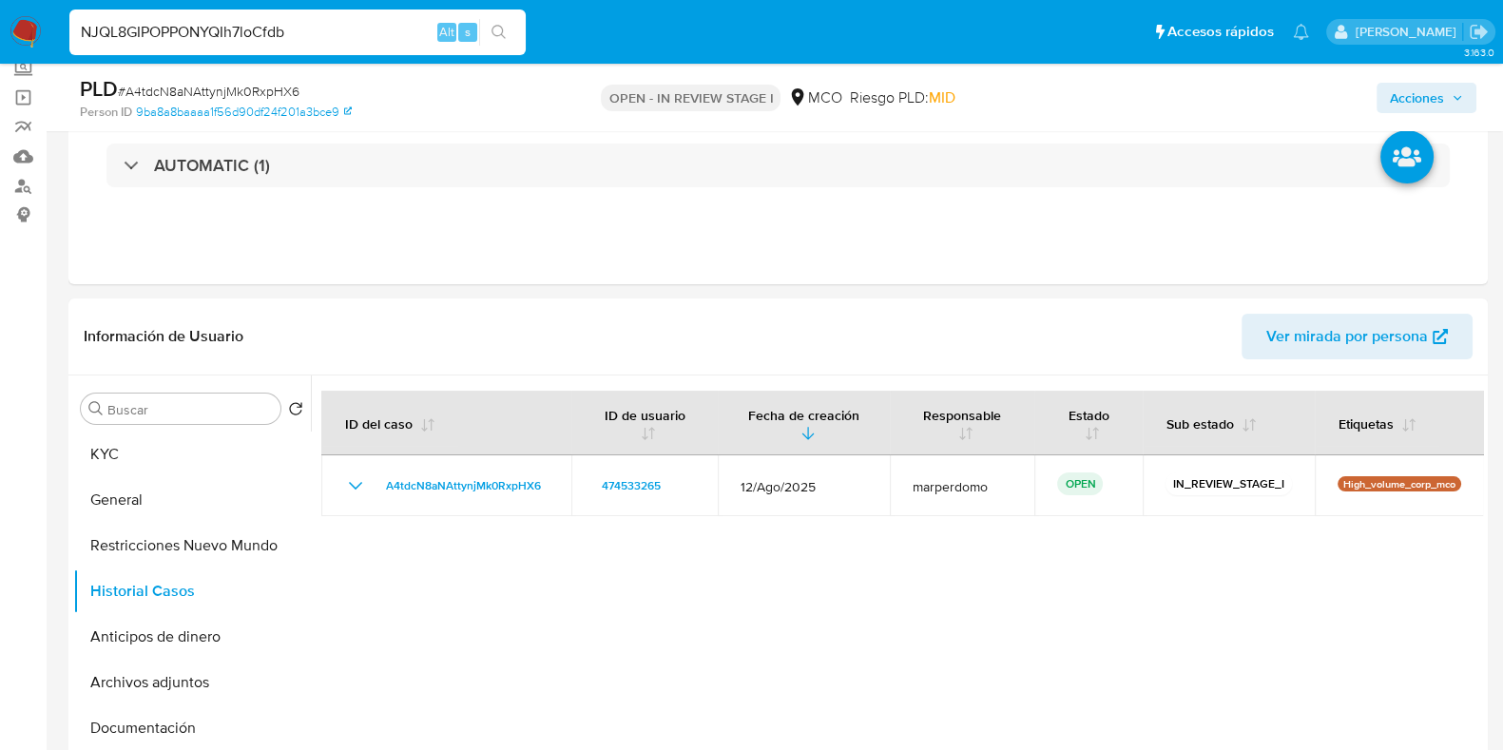
type input "NJQL8GIPOPPONYQIh7loCfdb"
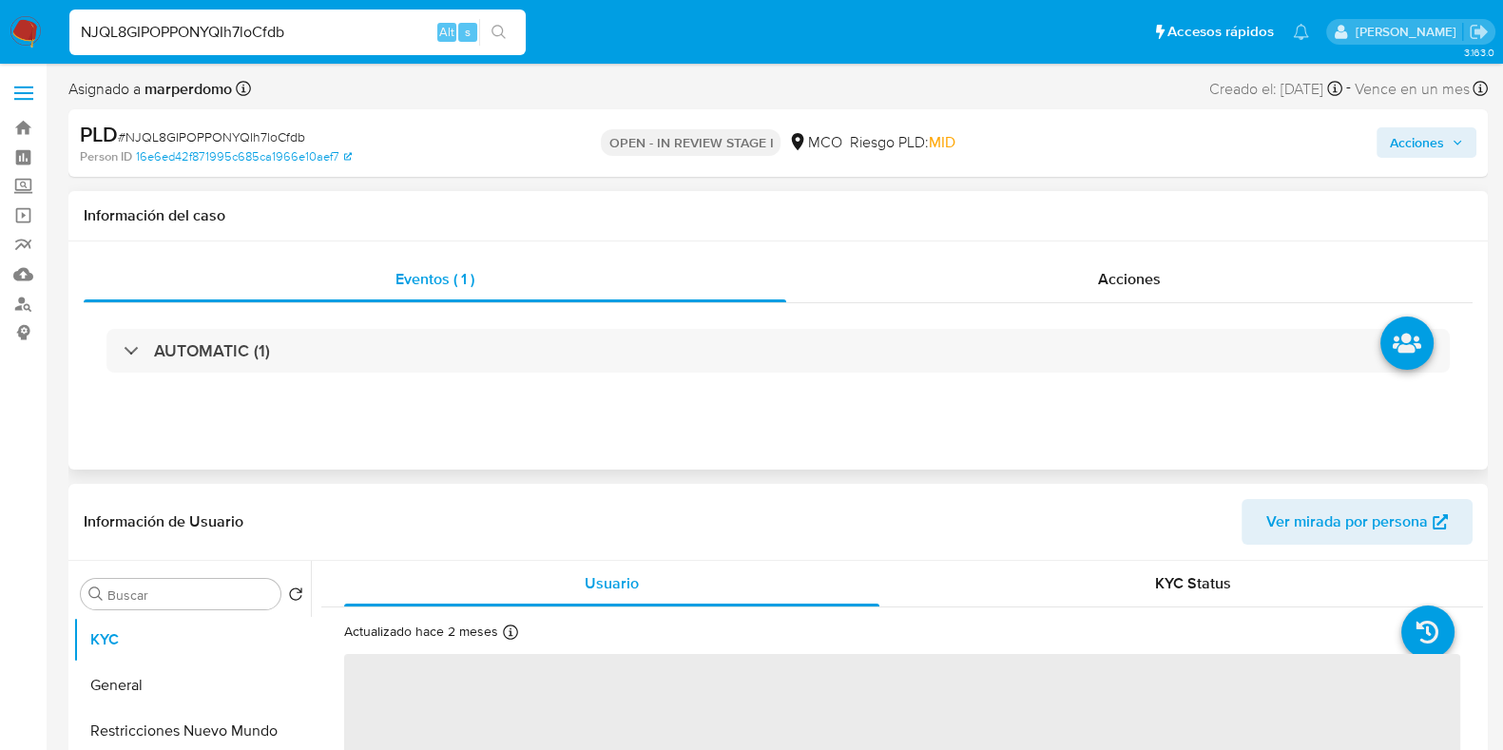
select select "10"
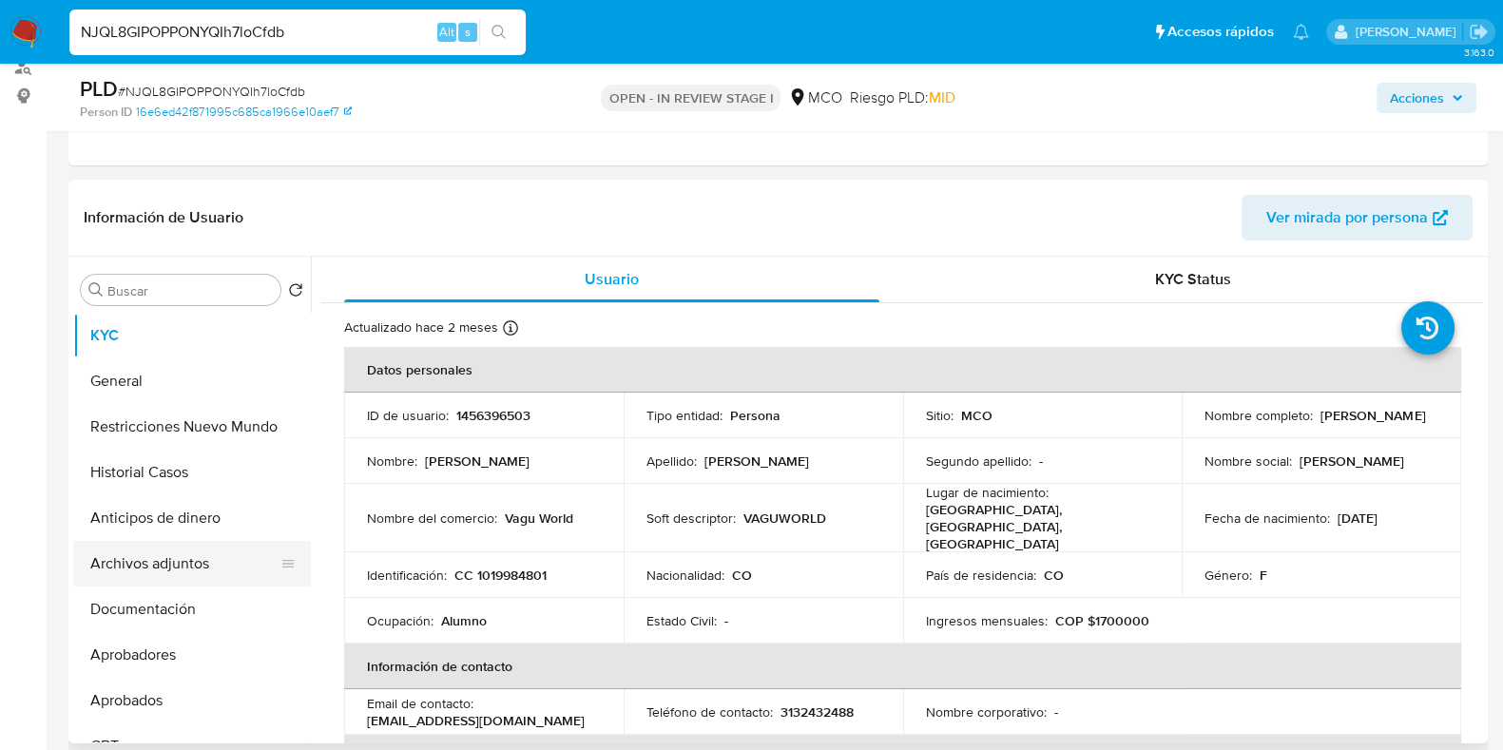
scroll to position [118, 0]
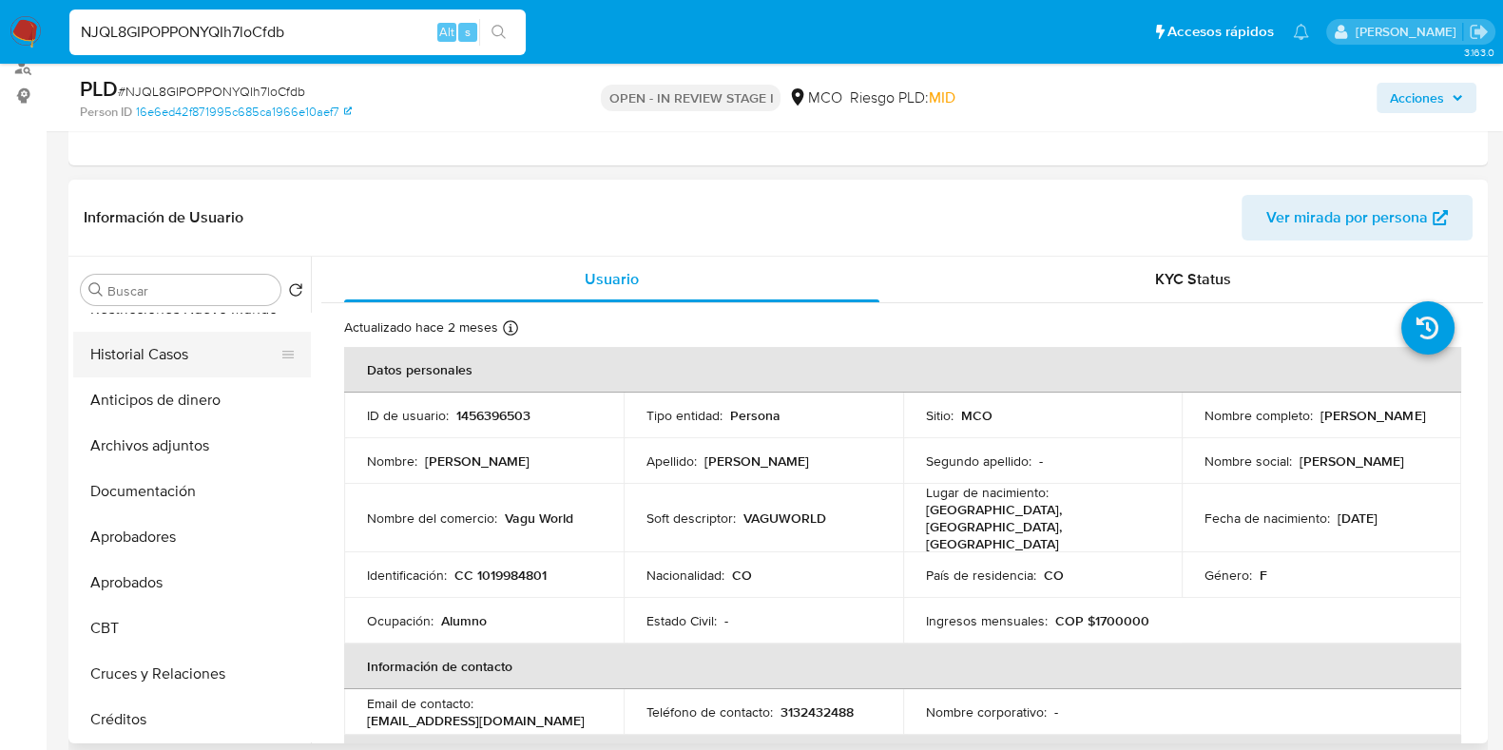
click at [167, 349] on button "Historial Casos" at bounding box center [184, 355] width 222 height 46
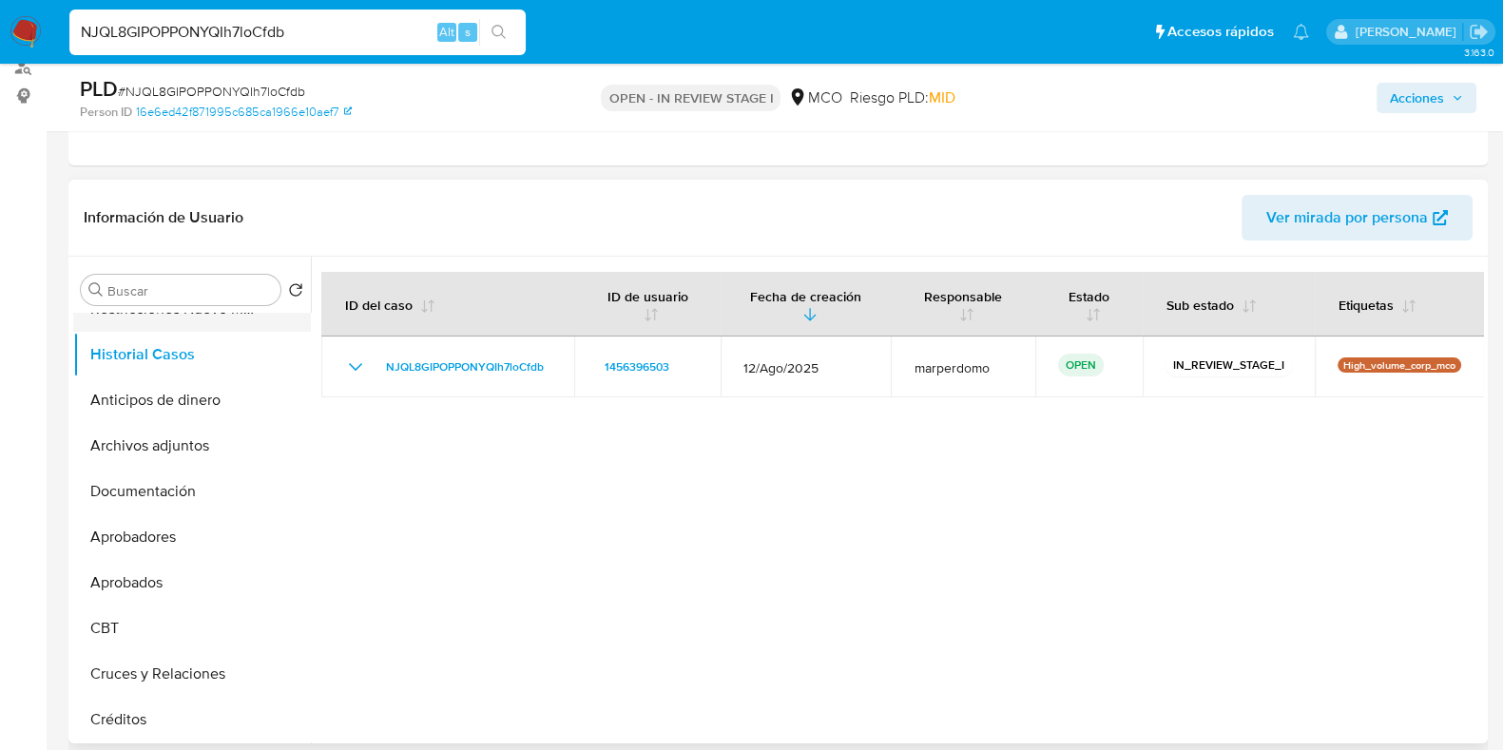
click at [158, 326] on ul "KYC General Restricciones Nuevo Mundo Historial Casos Anticipos de dinero Archi…" at bounding box center [192, 527] width 238 height 429
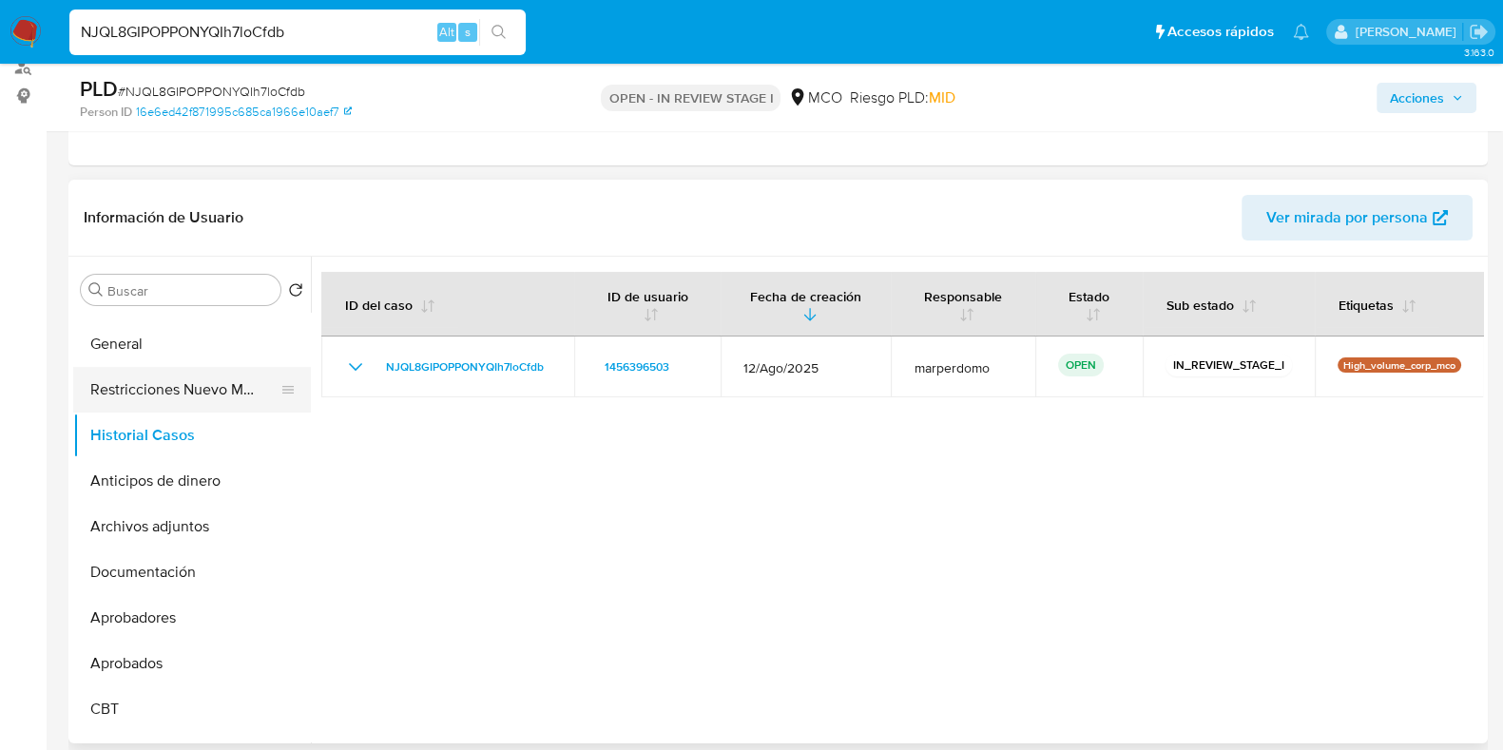
scroll to position [0, 0]
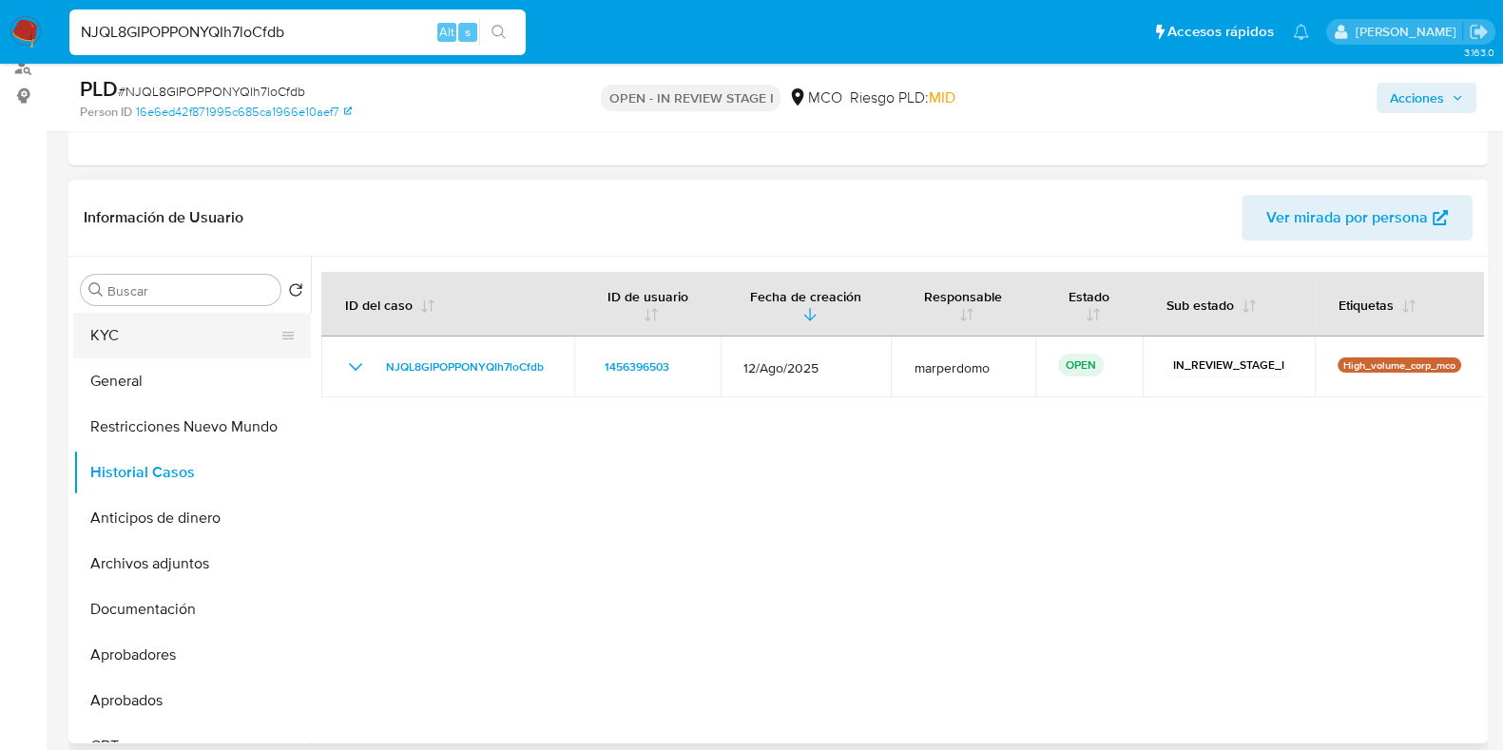
click at [155, 343] on button "KYC" at bounding box center [184, 336] width 222 height 46
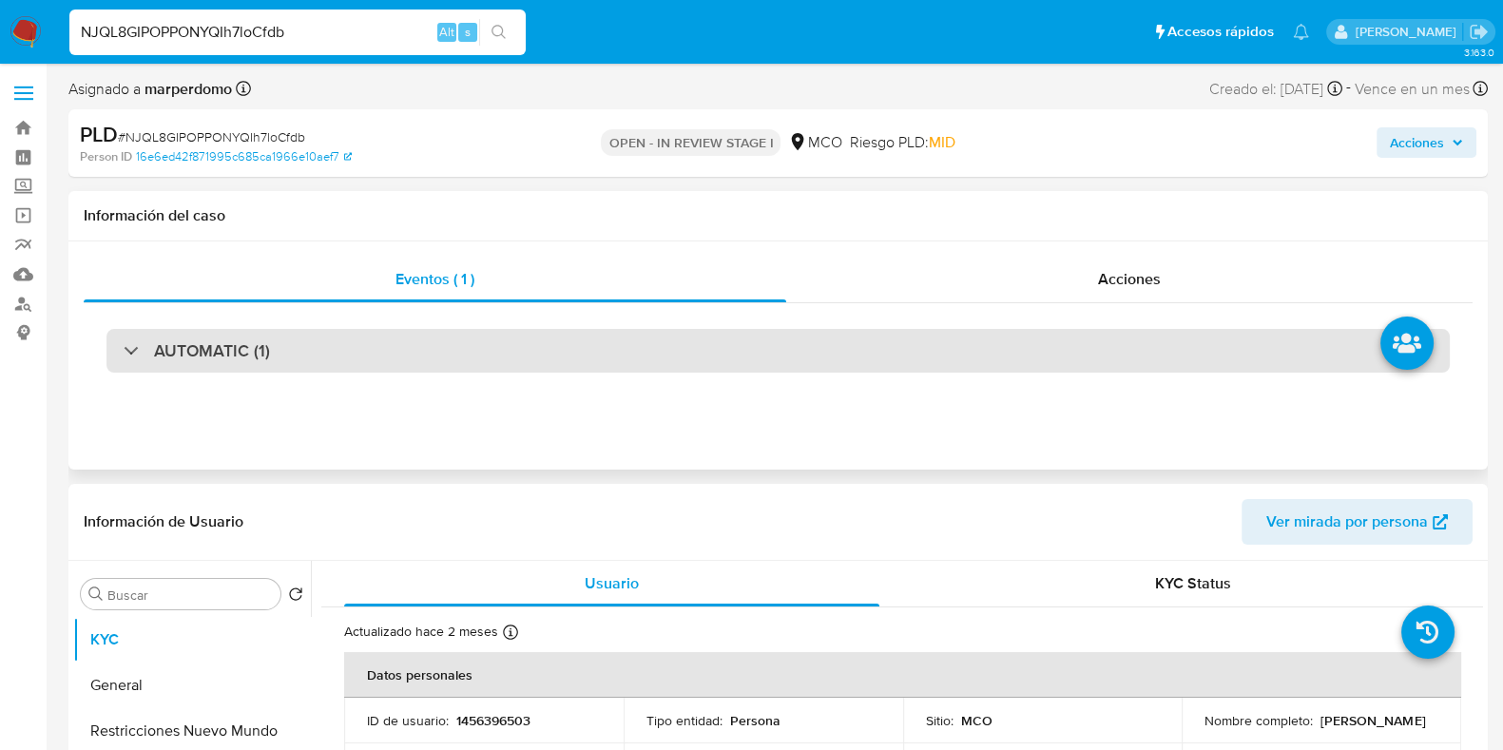
click at [649, 358] on div "AUTOMATIC (1)" at bounding box center [777, 351] width 1343 height 44
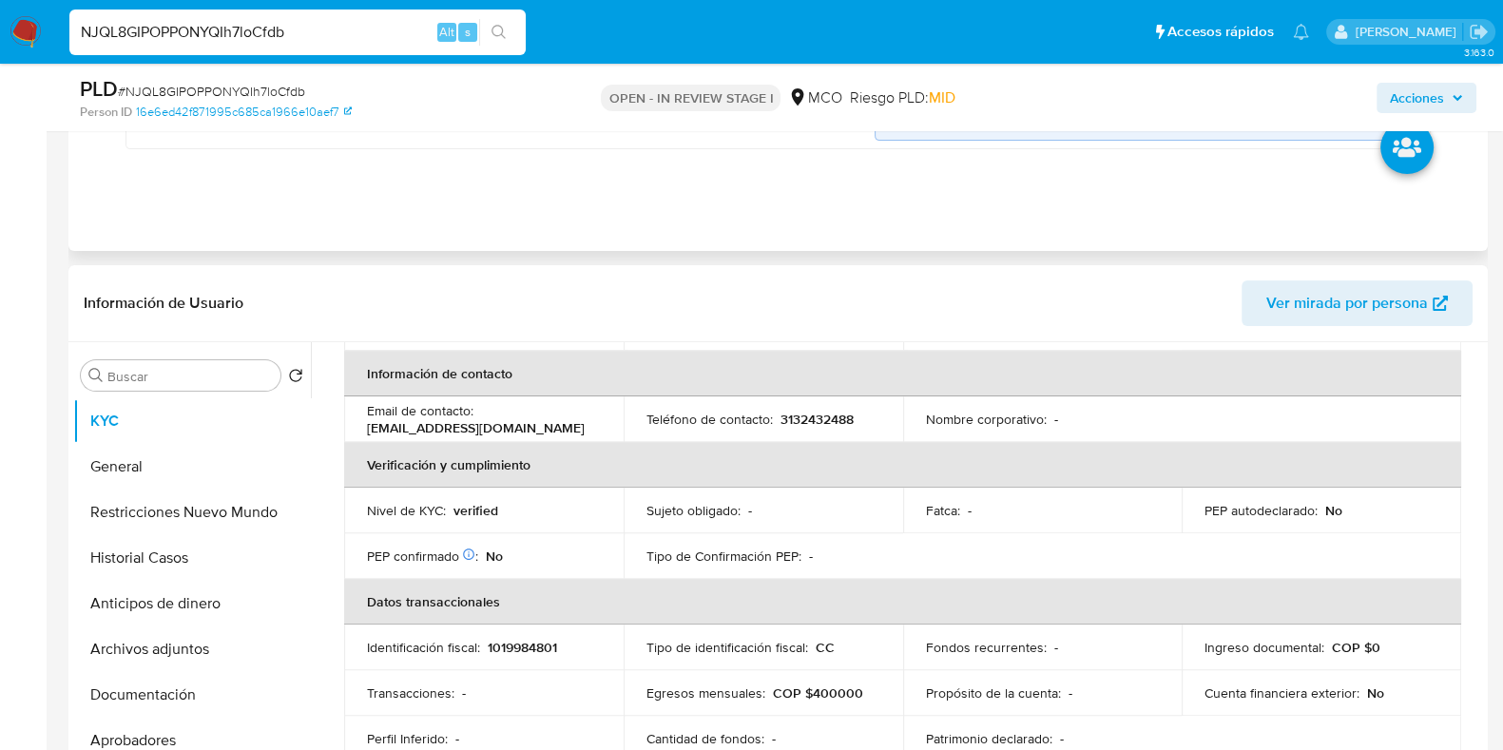
scroll to position [365, 0]
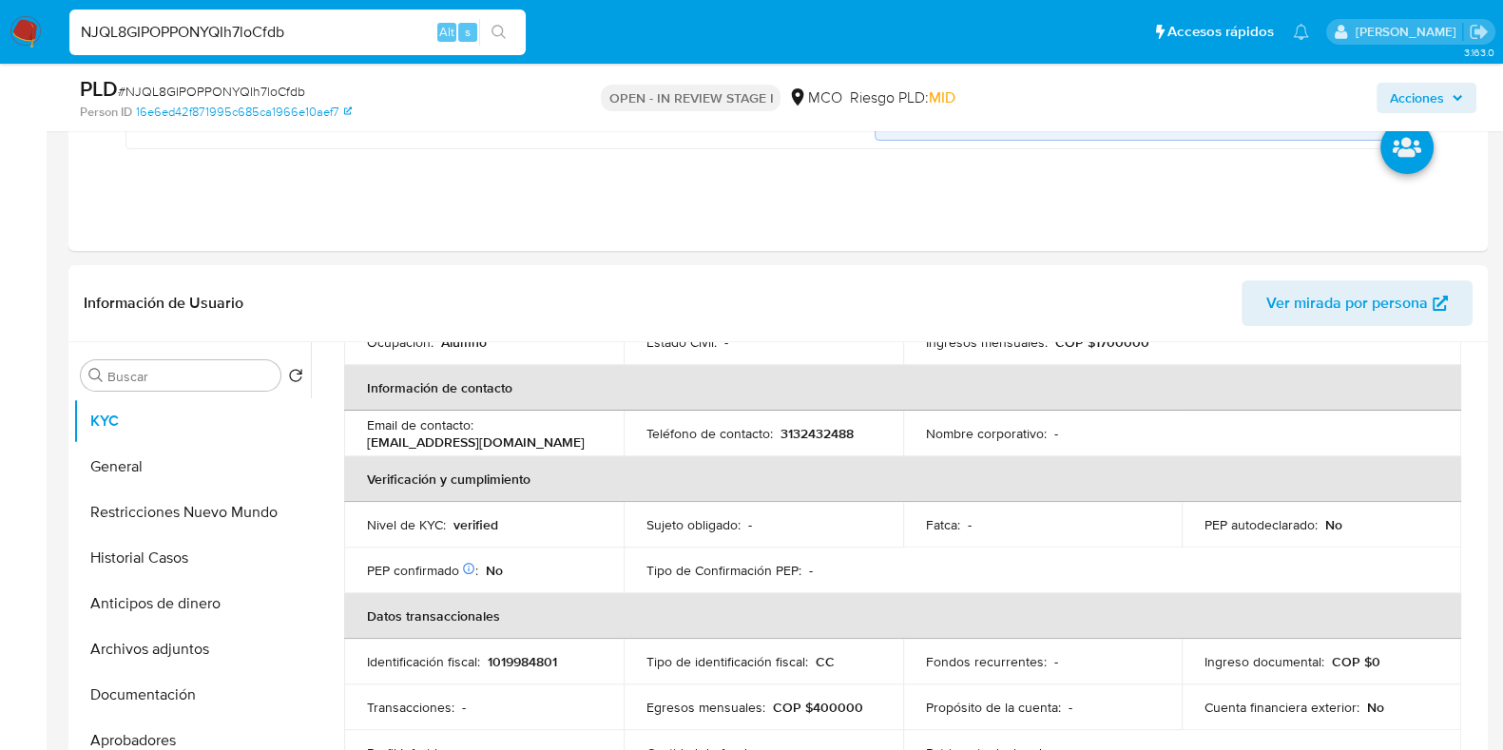
click at [275, 45] on div "NJQL8GIPOPPONYQIh7loCfdb Alt s" at bounding box center [297, 33] width 456 height 46
click at [262, 39] on input "NJQL8GIPOPPONYQIh7loCfdb" at bounding box center [297, 32] width 456 height 25
paste input "cU8aVvCSgHfksRkQUFiBQMLe"
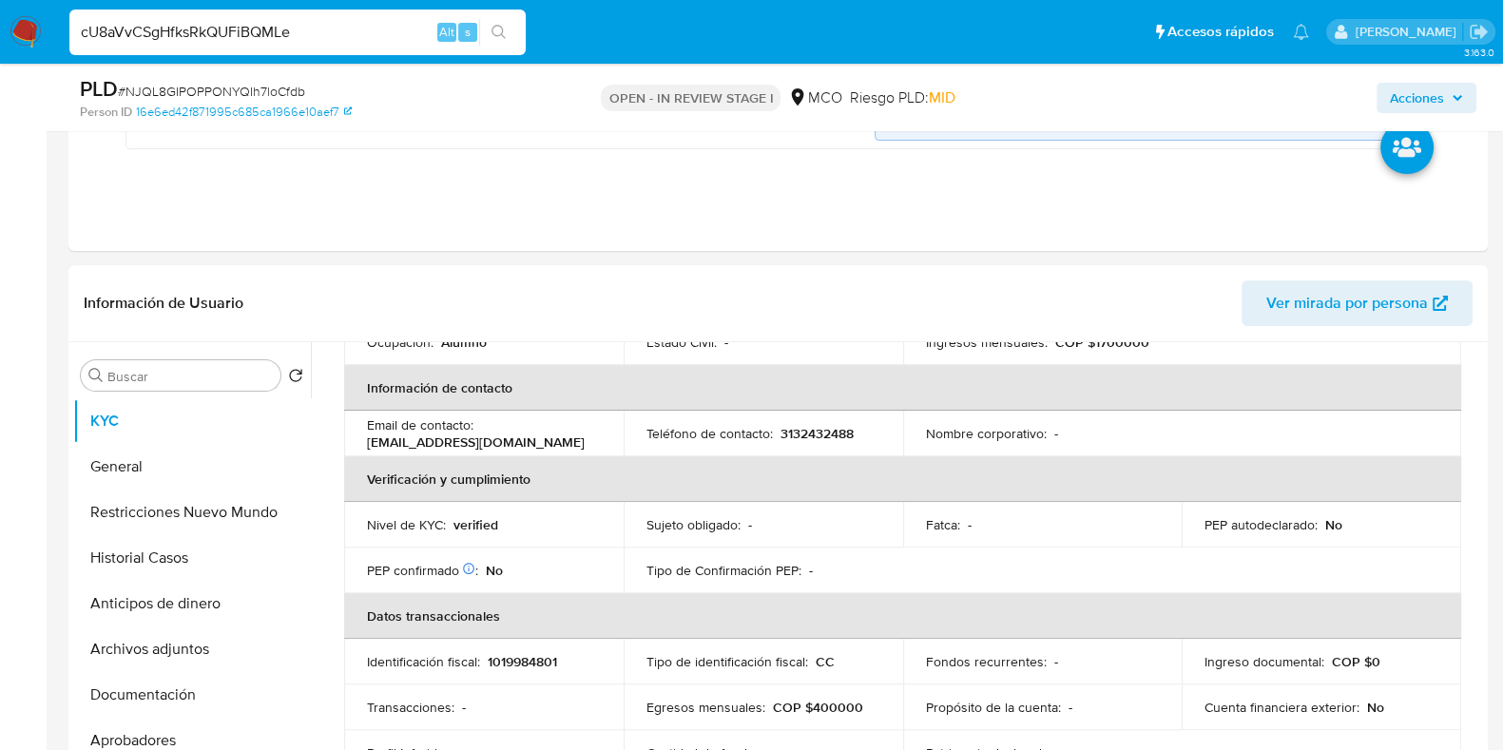
type input "cU8aVvCSgHfksRkQUFiBQMLe"
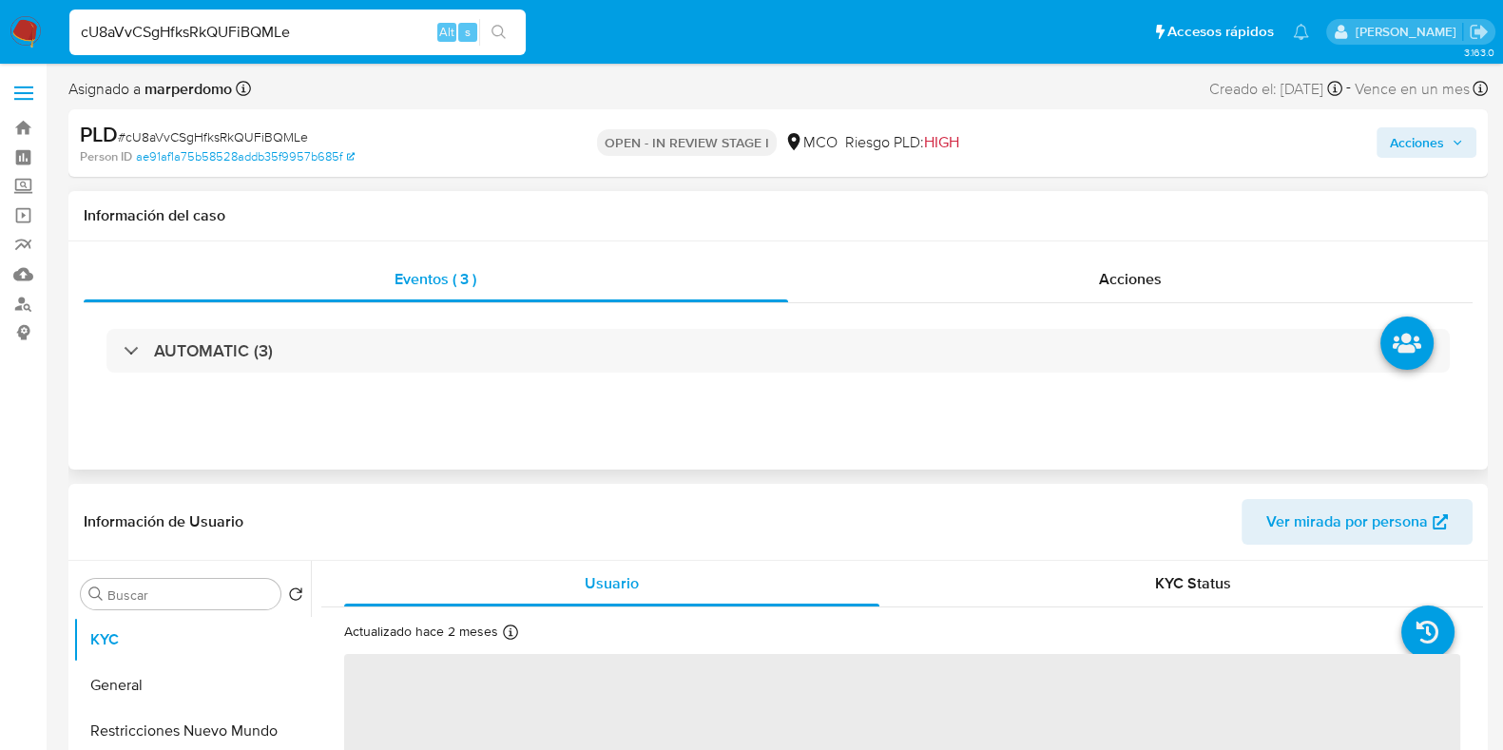
select select "10"
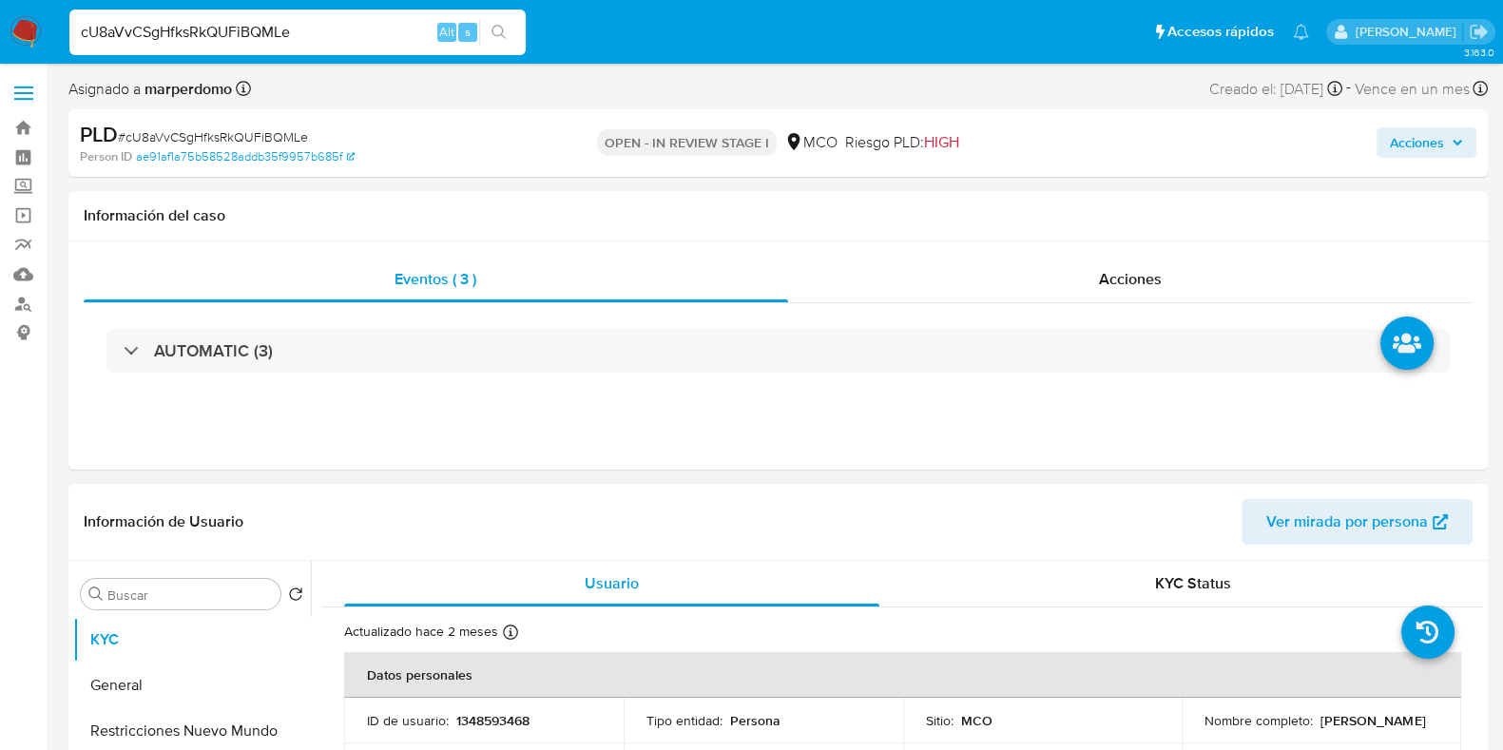
click at [505, 716] on p "1348593468" at bounding box center [492, 720] width 73 height 17
click at [508, 715] on p "1348593468" at bounding box center [492, 720] width 73 height 17
copy p "1348593468"
click at [276, 51] on div "cU8aVvCSgHfksRkQUFiBQMLe Alt s" at bounding box center [297, 33] width 456 height 46
click at [265, 26] on input "cU8aVvCSgHfksRkQUFiBQMLe" at bounding box center [297, 32] width 456 height 25
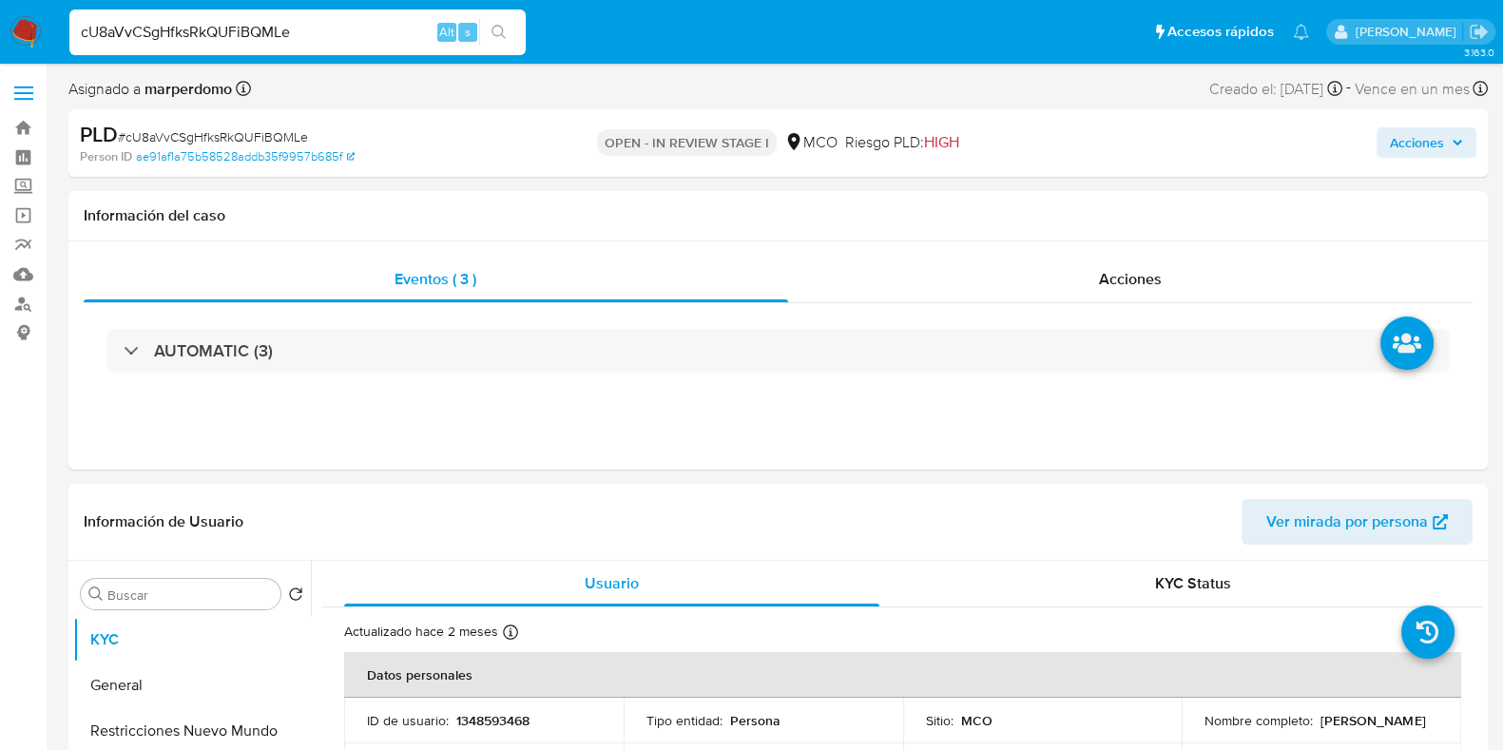
click at [265, 26] on input "cU8aVvCSgHfksRkQUFiBQMLe" at bounding box center [297, 32] width 456 height 25
paste input "cU8aVvCSgHfksRkQUFiBQMLe"
type input "cU8aVvCSgHfksRkQUFiBQMLe"
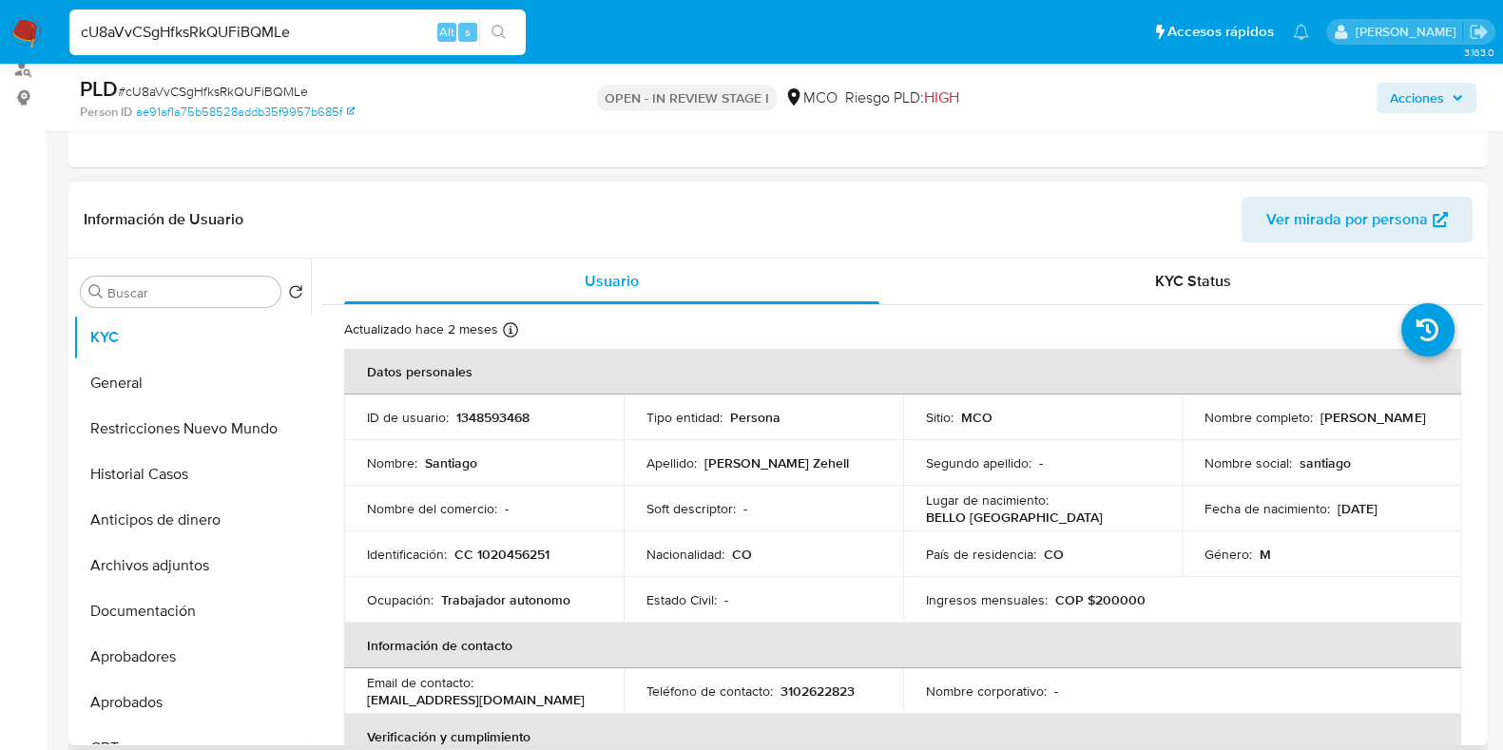
scroll to position [237, 0]
click at [496, 413] on p "1348593468" at bounding box center [492, 415] width 73 height 17
copy p "1348593468"
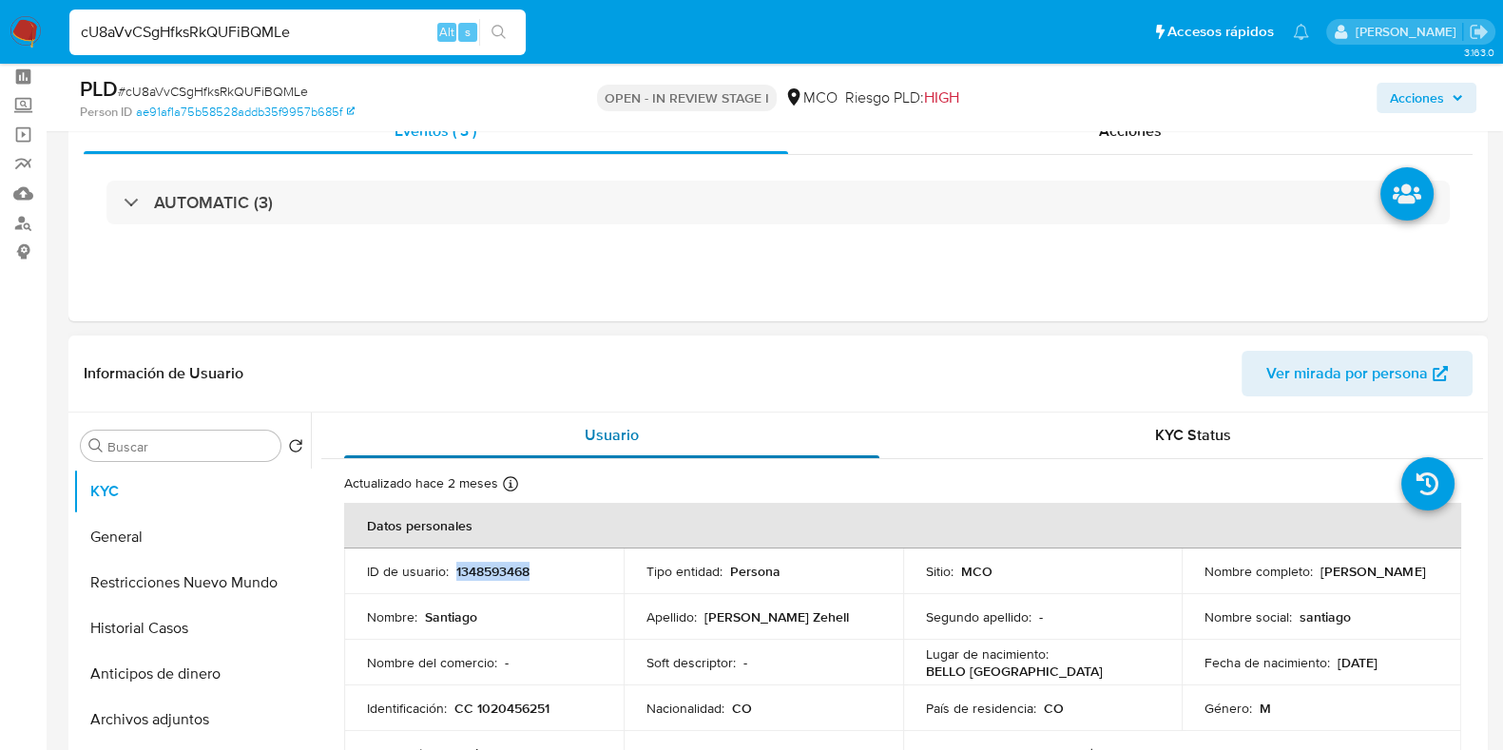
scroll to position [118, 0]
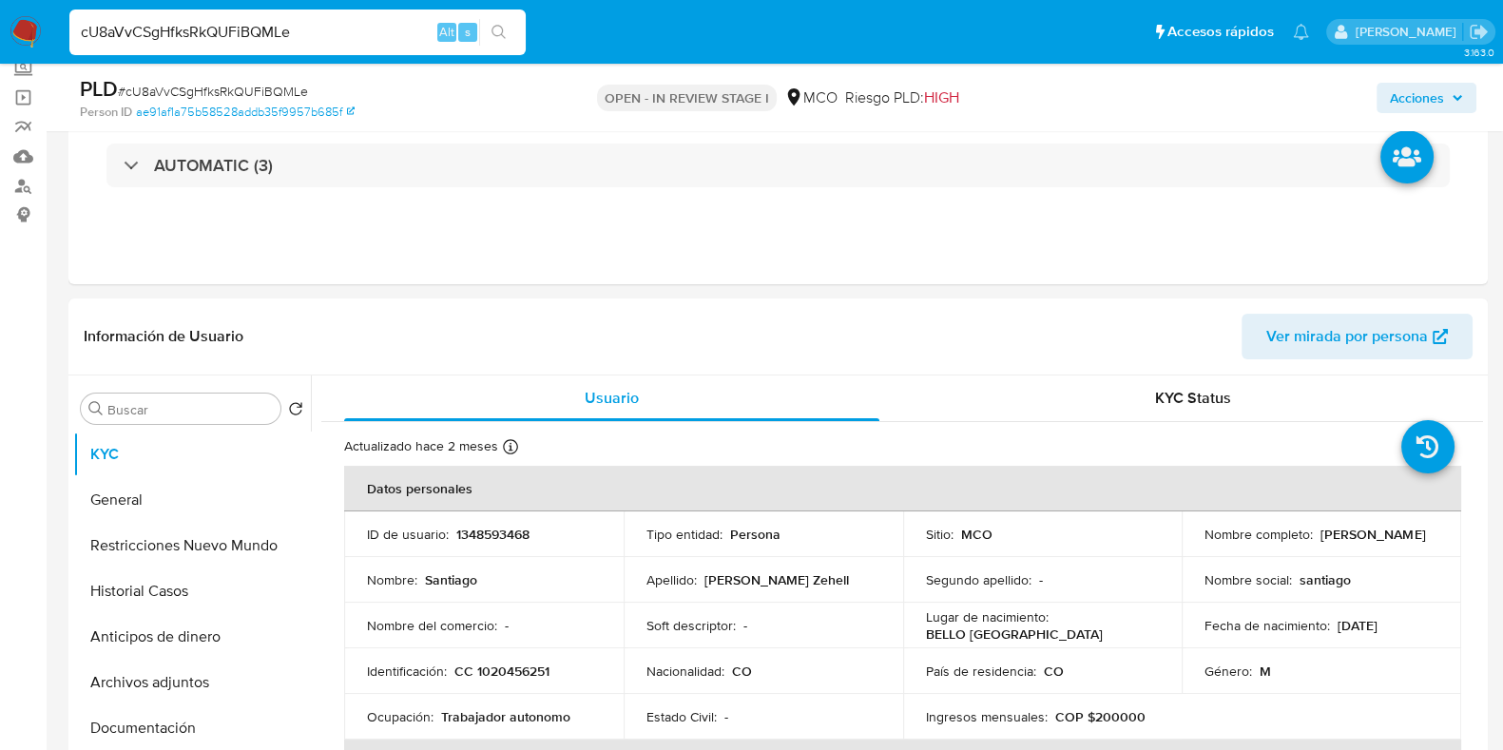
click at [376, 38] on input "cU8aVvCSgHfksRkQUFiBQMLe" at bounding box center [297, 32] width 456 height 25
click at [374, 40] on input "cU8aVvCSgHfksRkQUFiBQMLe" at bounding box center [297, 32] width 456 height 25
paste input "61hX3V1nUhtZl8PbBMN0BZwr"
type input "61hX3V1nUhtZl8PbBMN0BZwr"
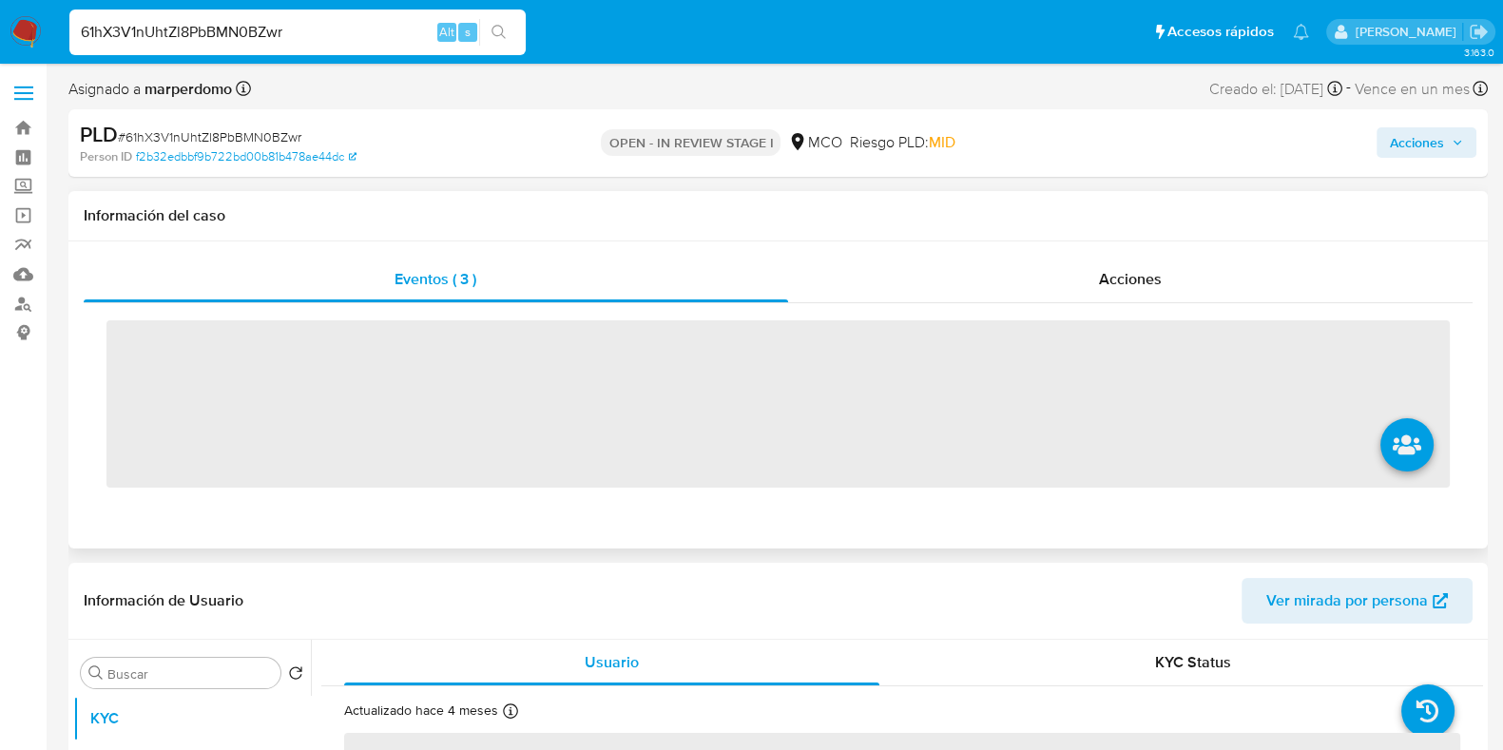
select select "10"
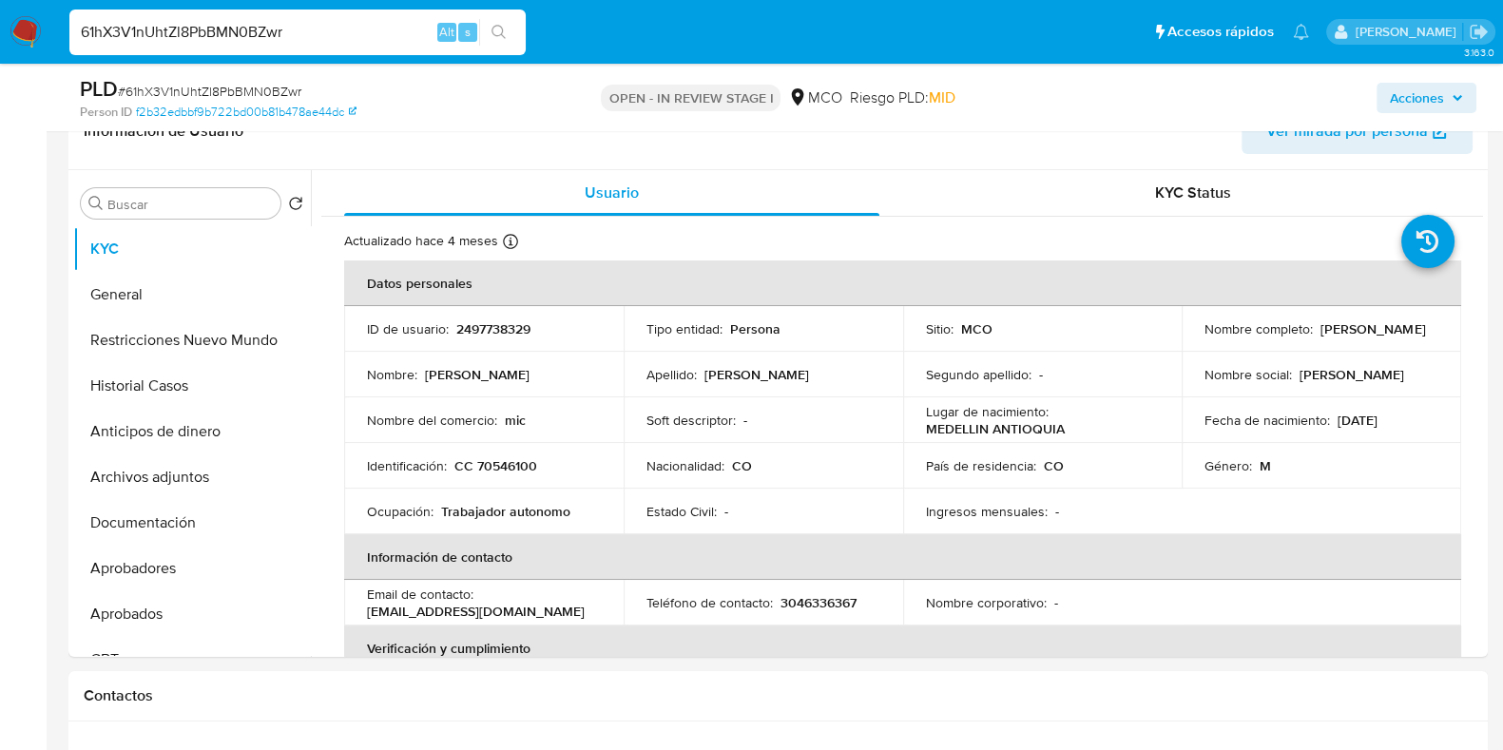
scroll to position [357, 0]
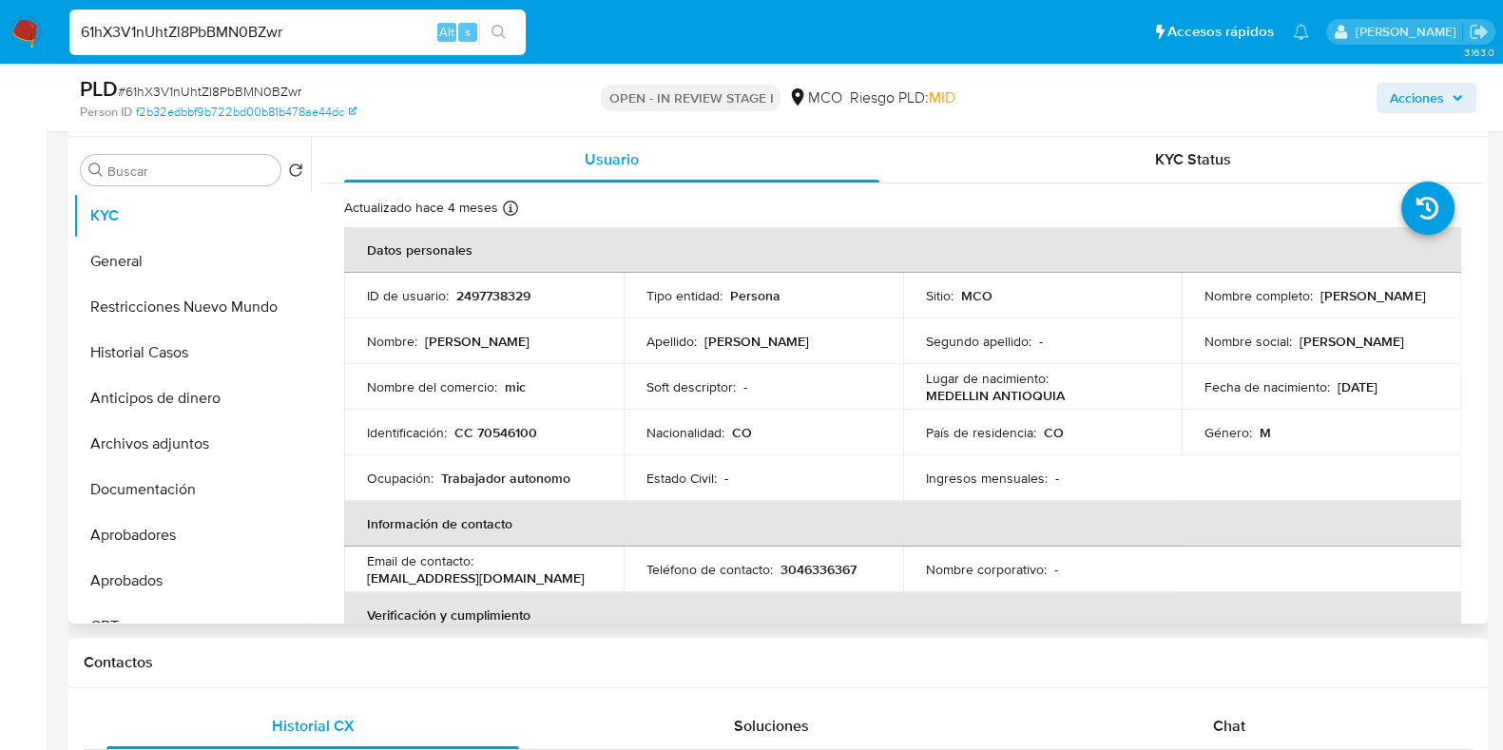
click at [490, 307] on td "ID de usuario : 2497738329" at bounding box center [484, 296] width 280 height 46
click at [489, 297] on p "2497738329" at bounding box center [493, 295] width 74 height 17
copy p "2497738329"
click at [170, 356] on button "Historial Casos" at bounding box center [184, 353] width 222 height 46
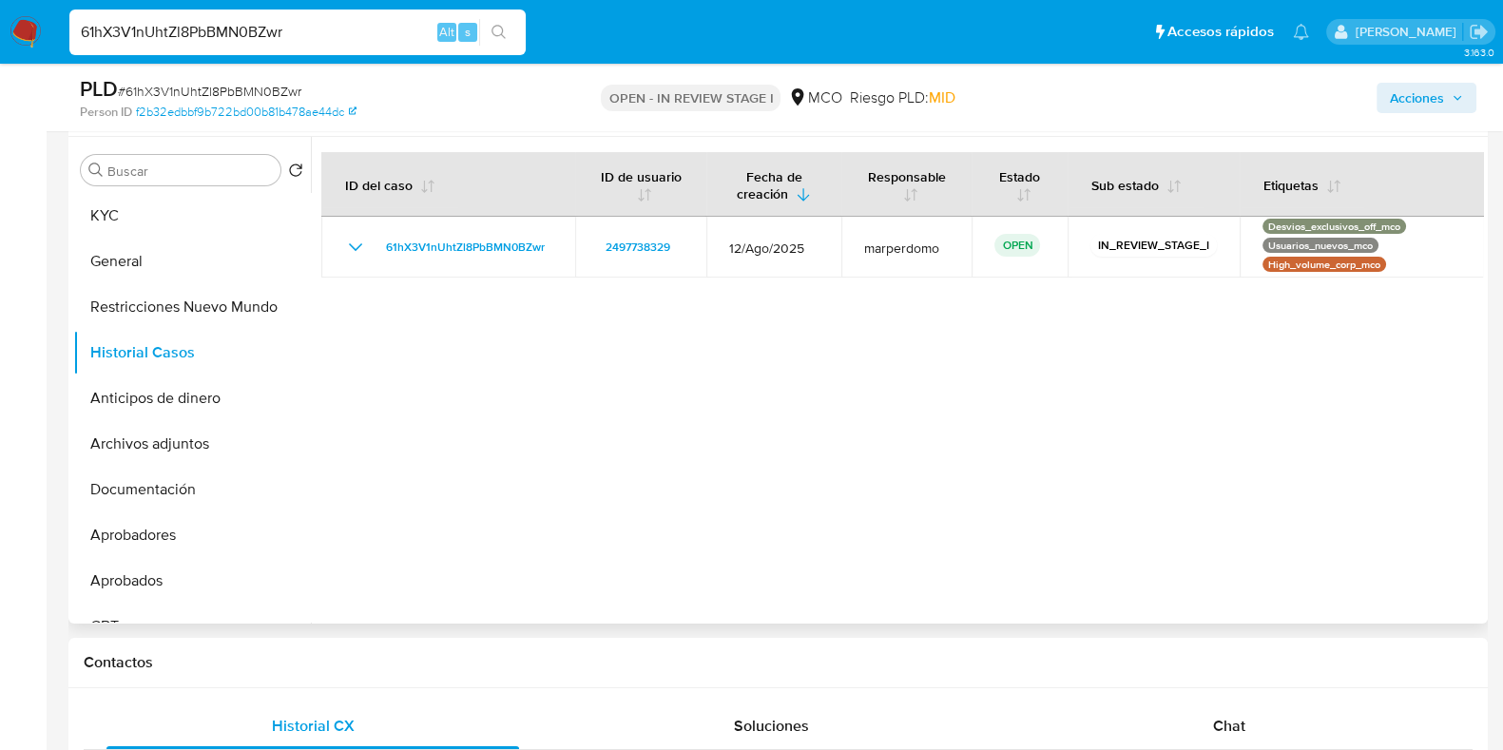
scroll to position [237, 0]
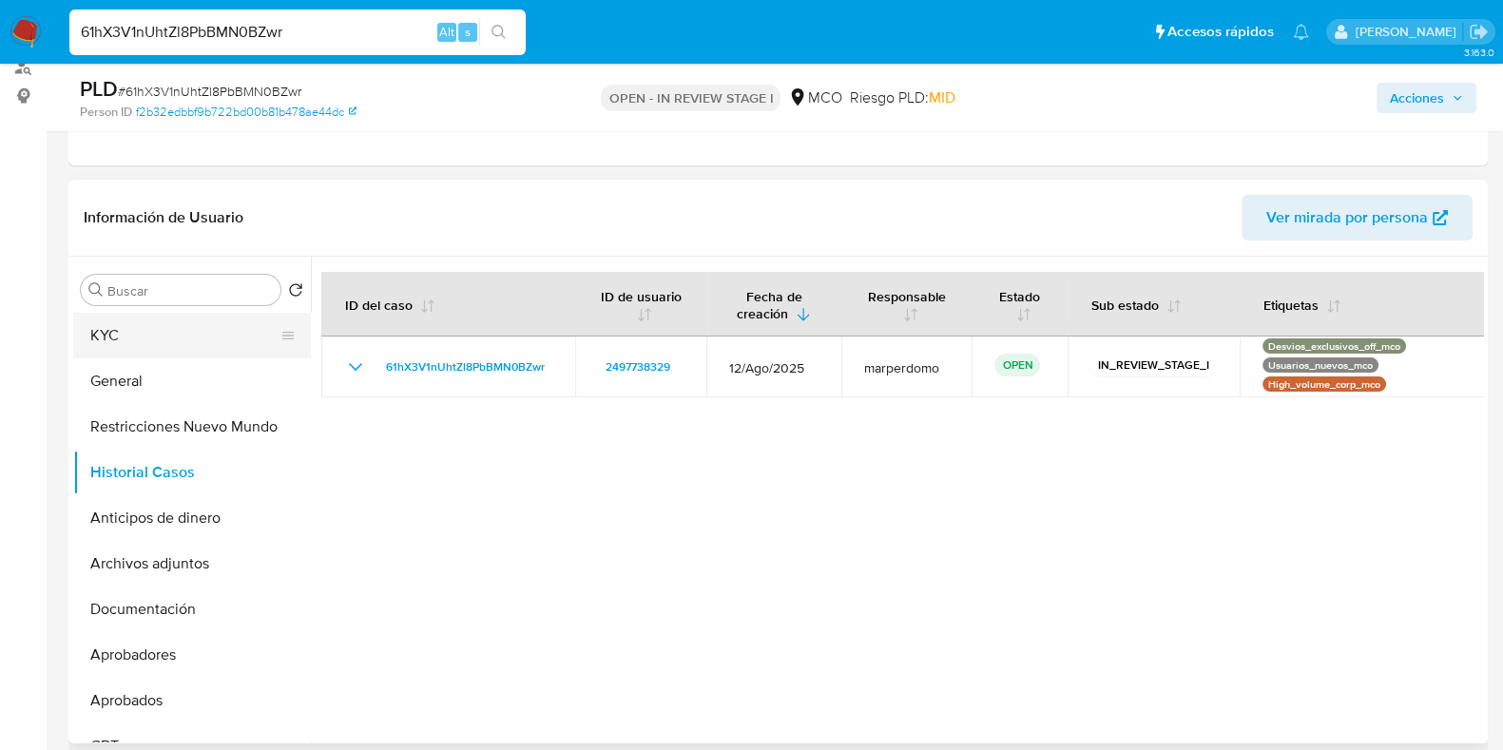
click at [185, 333] on button "KYC" at bounding box center [184, 336] width 222 height 46
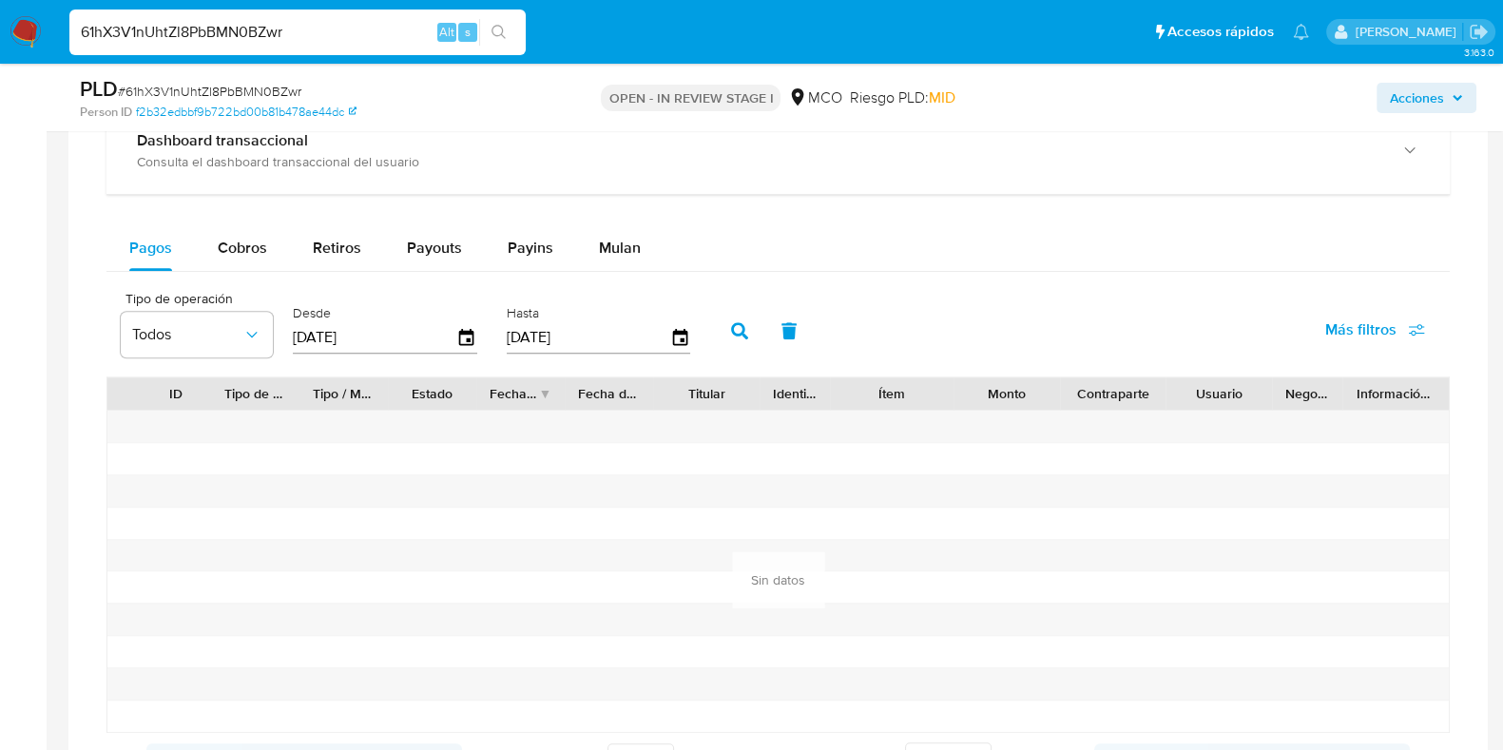
scroll to position [1544, 0]
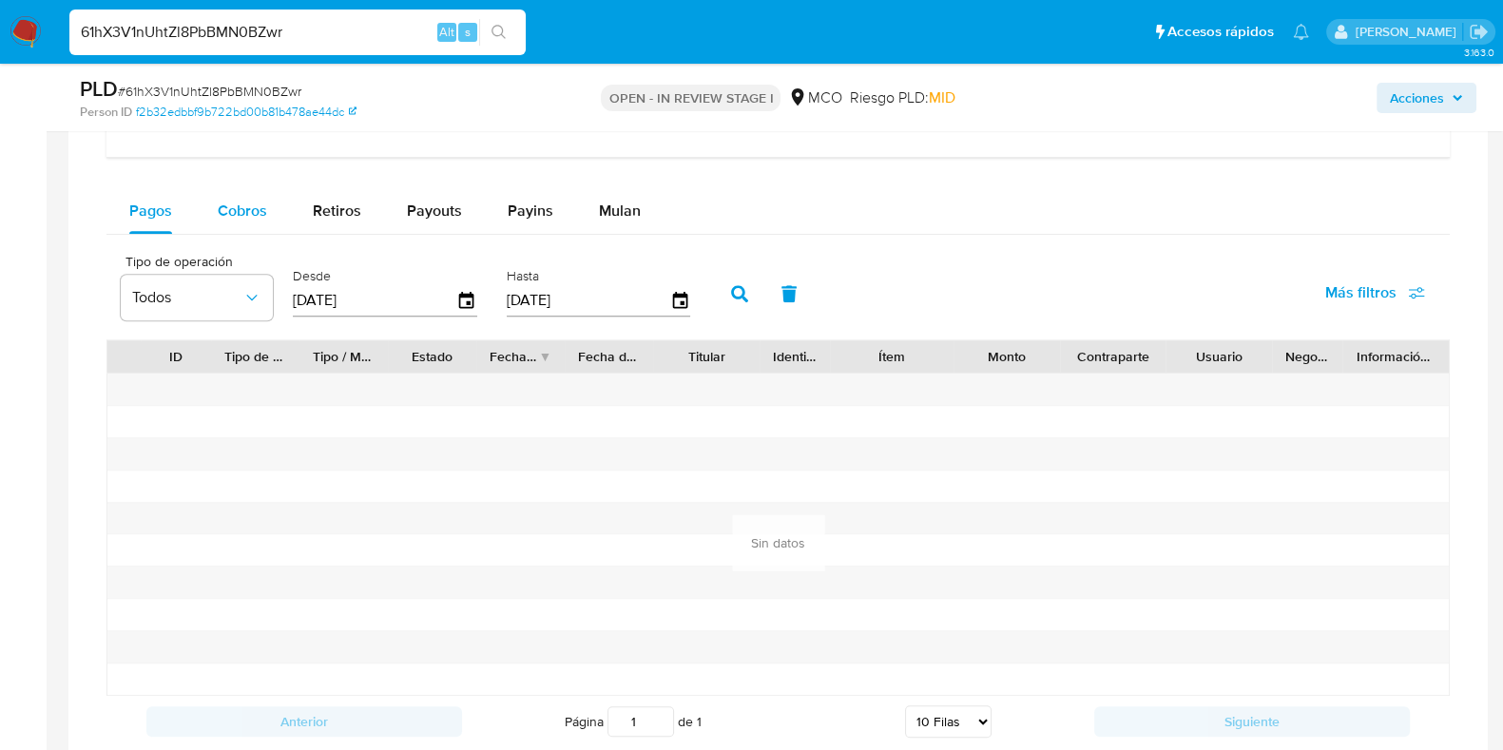
click at [233, 220] on div "Cobros" at bounding box center [242, 211] width 49 height 46
select select "10"
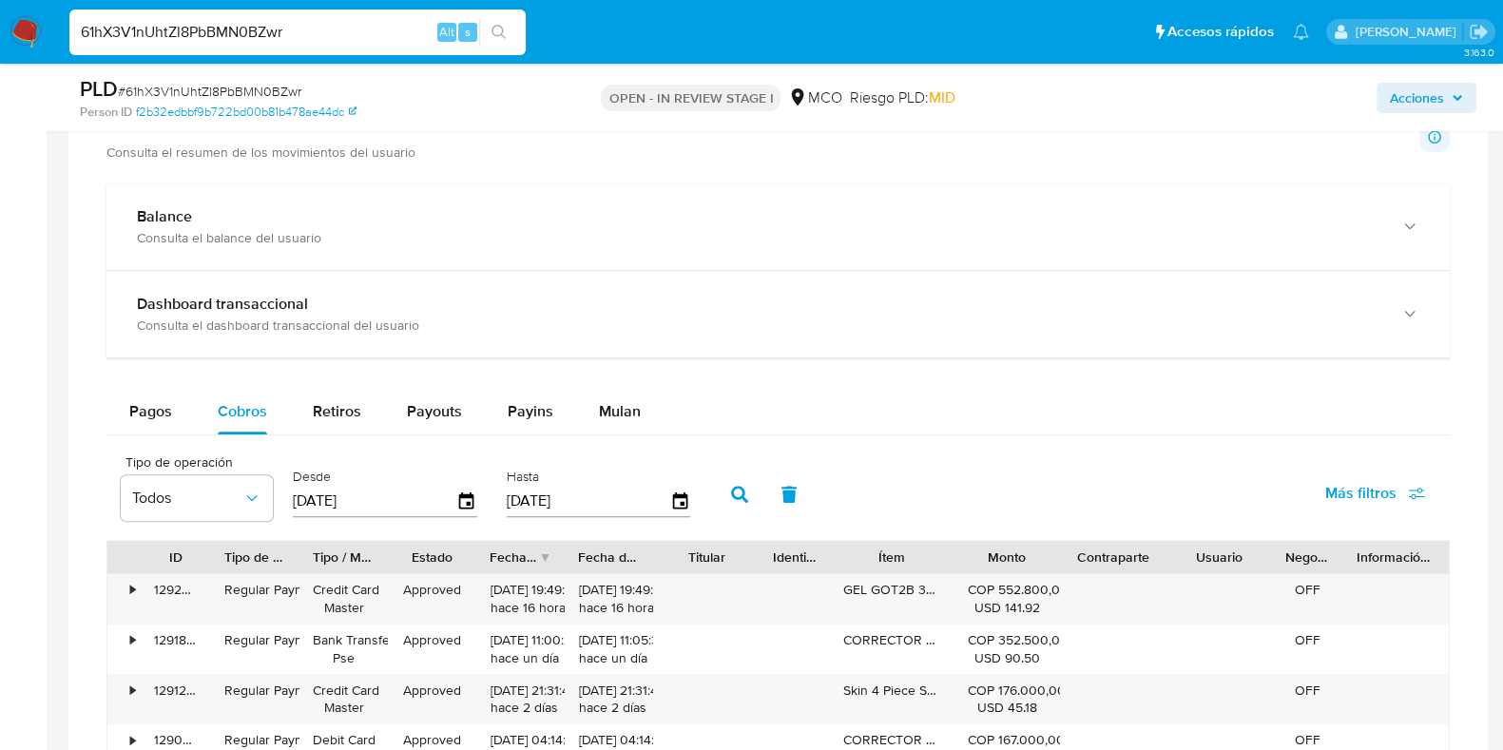
scroll to position [1307, 0]
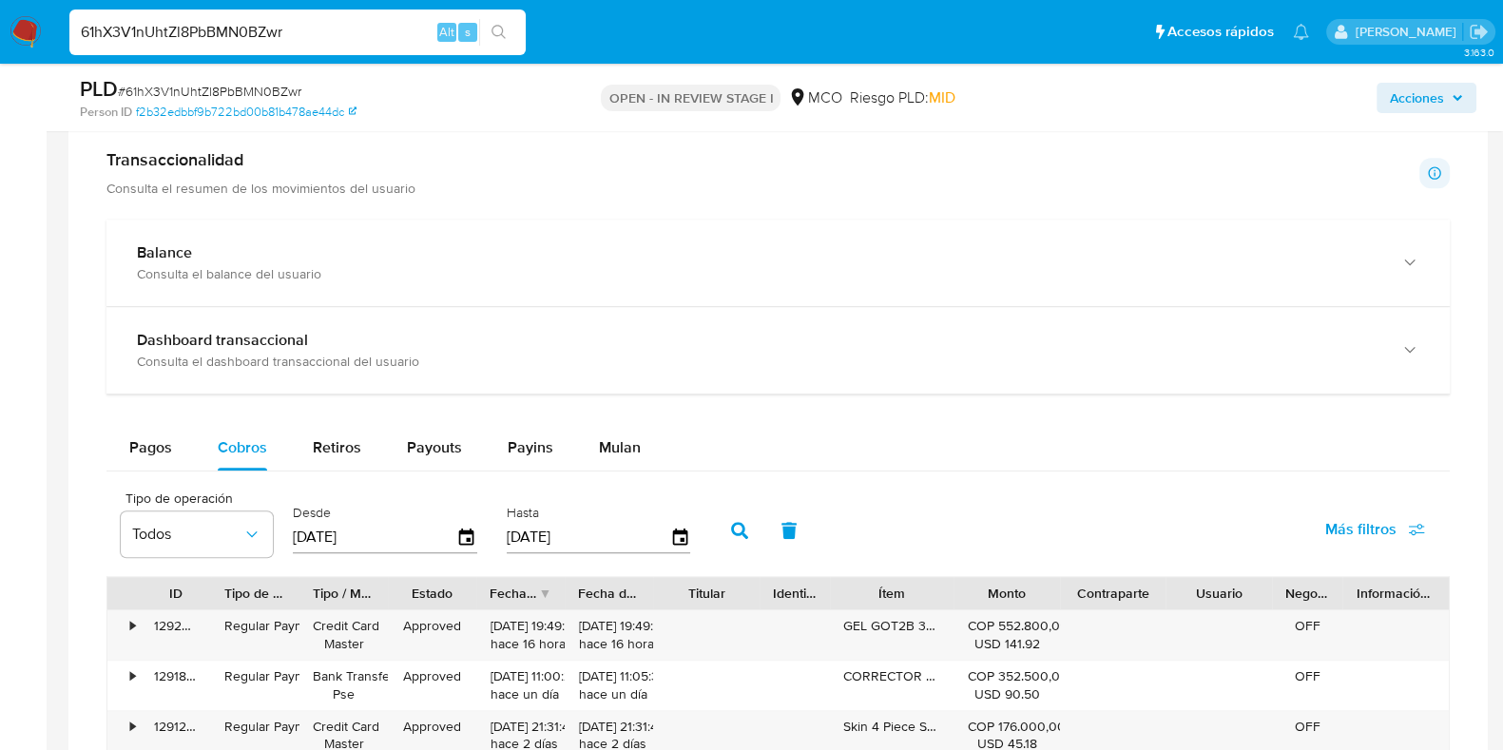
click at [362, 16] on div "61hX3V1nUhtZl8PbBMN0BZwr Alt s" at bounding box center [297, 33] width 456 height 46
click at [333, 40] on input "61hX3V1nUhtZl8PbBMN0BZwr" at bounding box center [297, 32] width 456 height 25
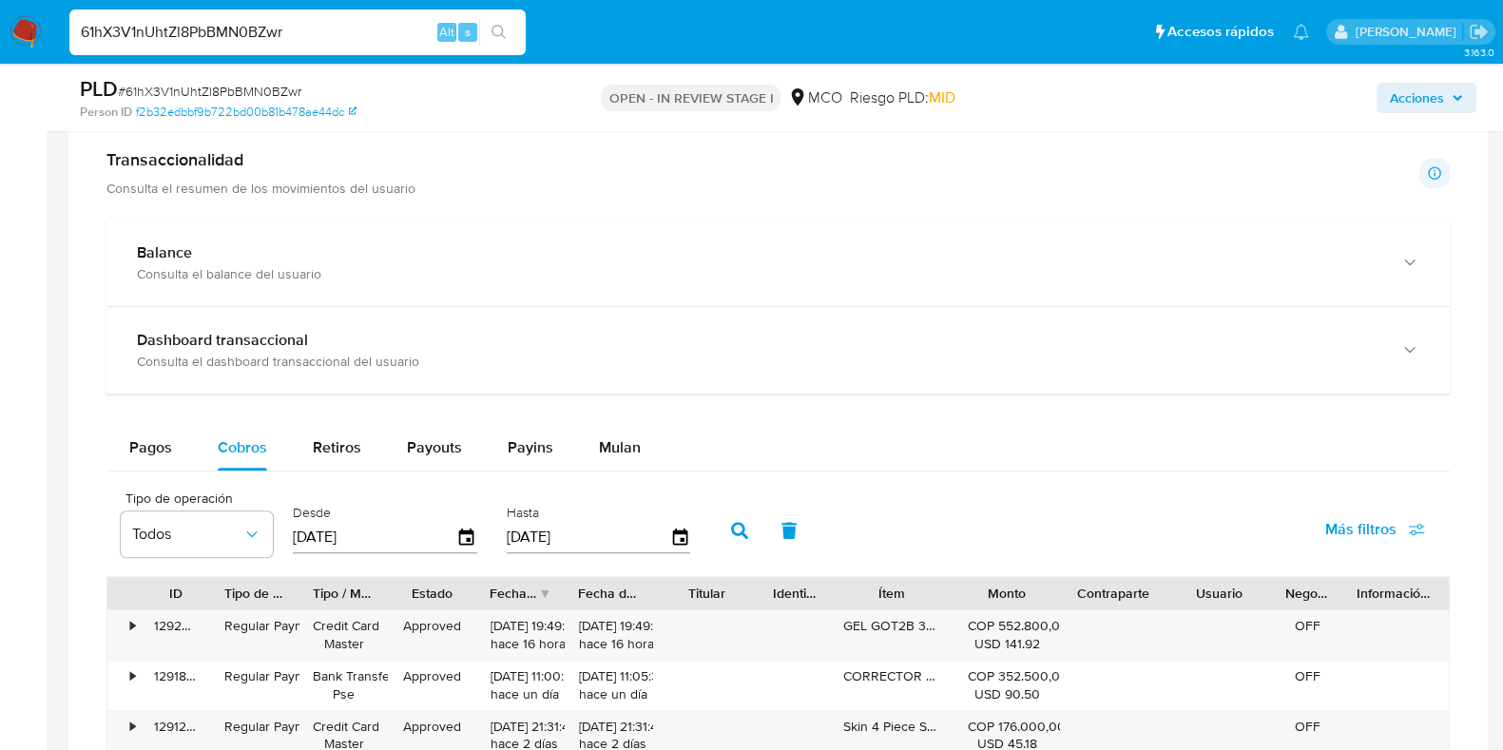
paste input "93980710"
type input "93980710"
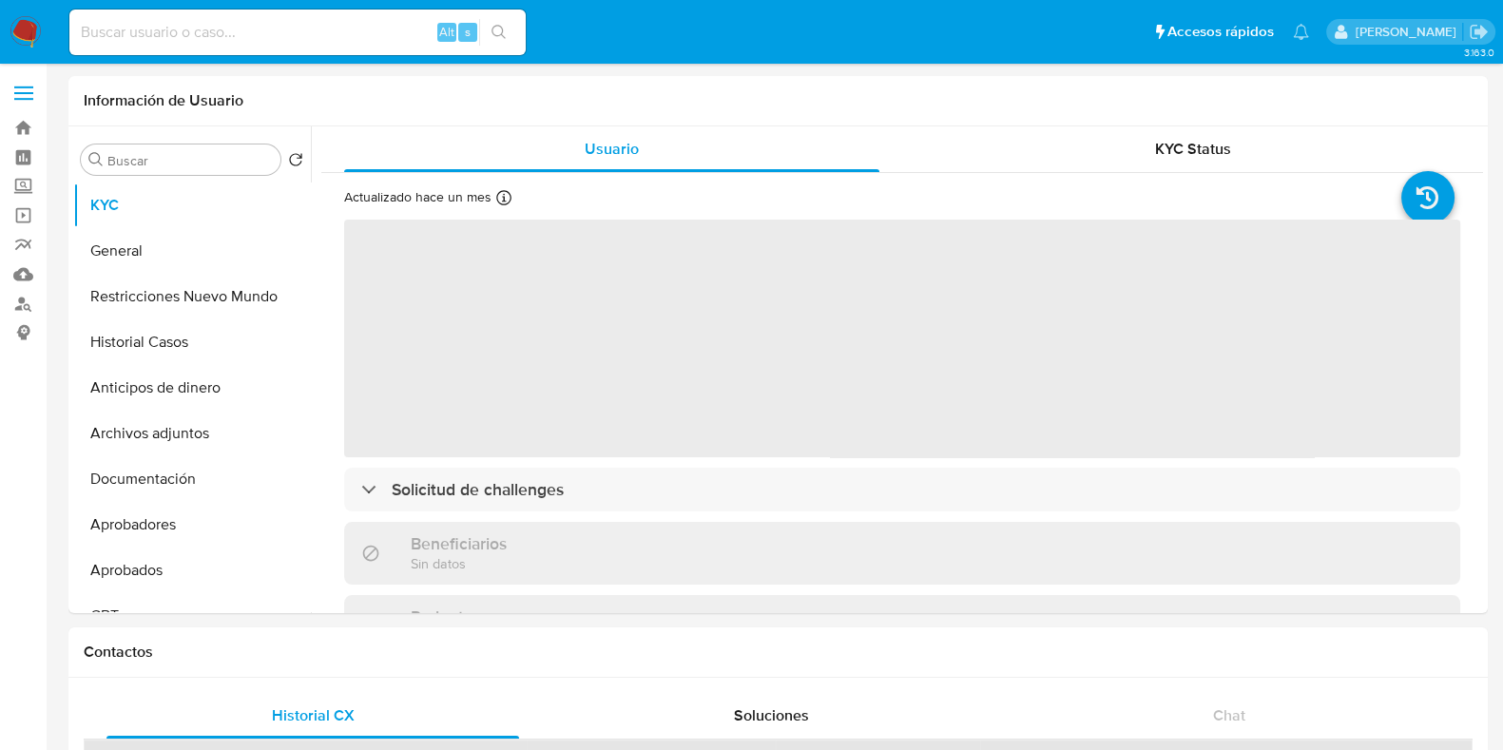
select select "10"
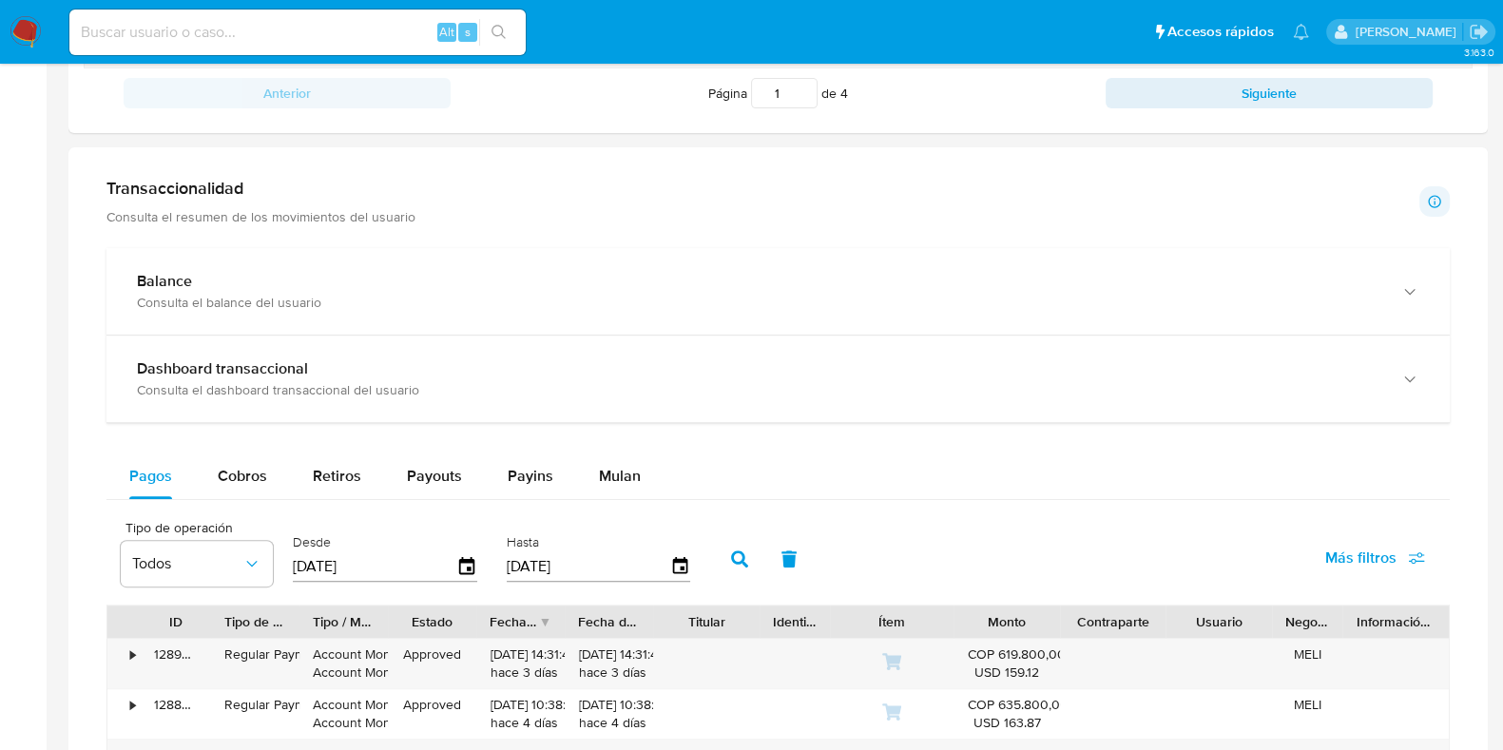
scroll to position [985, 0]
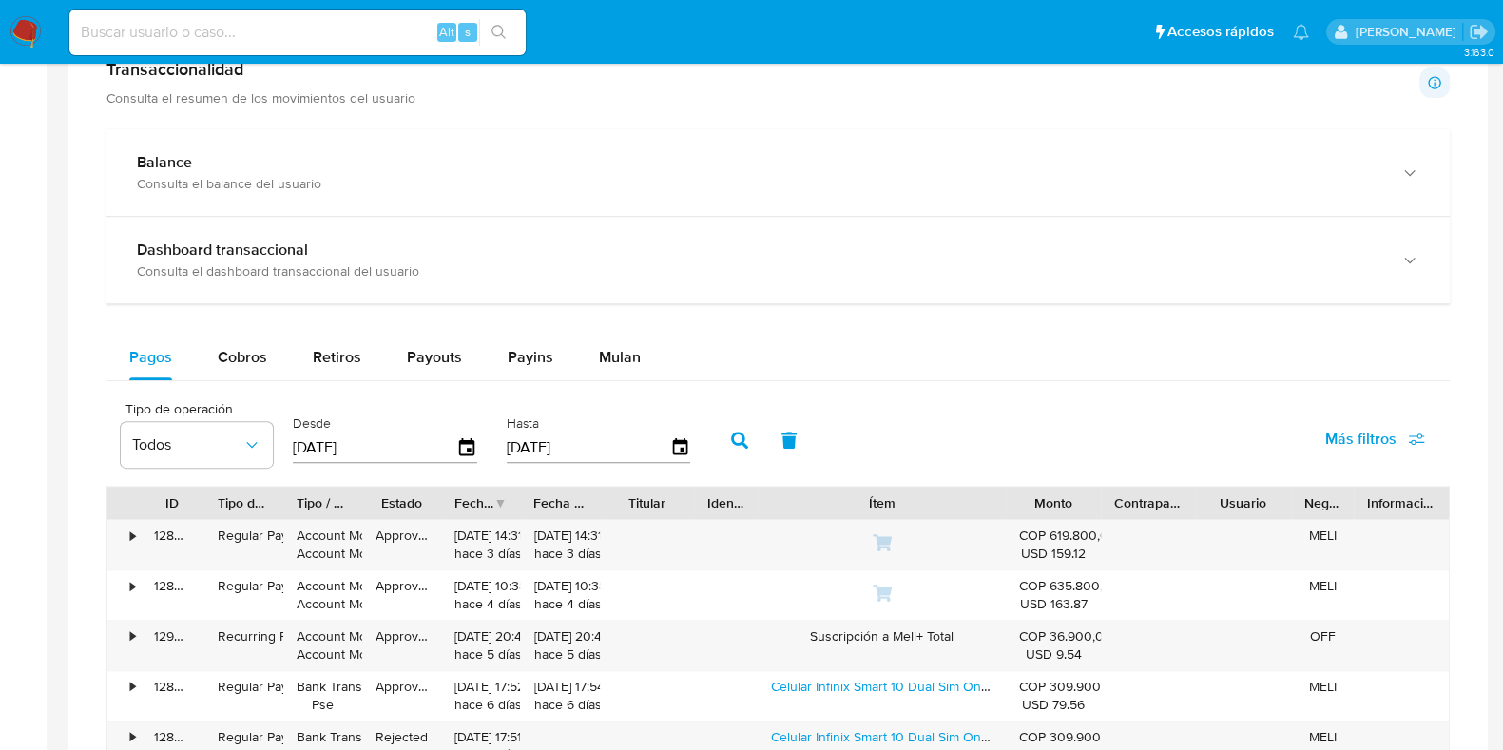
drag, startPoint x: 949, startPoint y: 505, endPoint x: 1073, endPoint y: 491, distance: 125.4
click at [1073, 491] on div "ID Tipo de operación Tipo / Método Estado Fecha de creación Fecha de aprobación…" at bounding box center [777, 503] width 1341 height 32
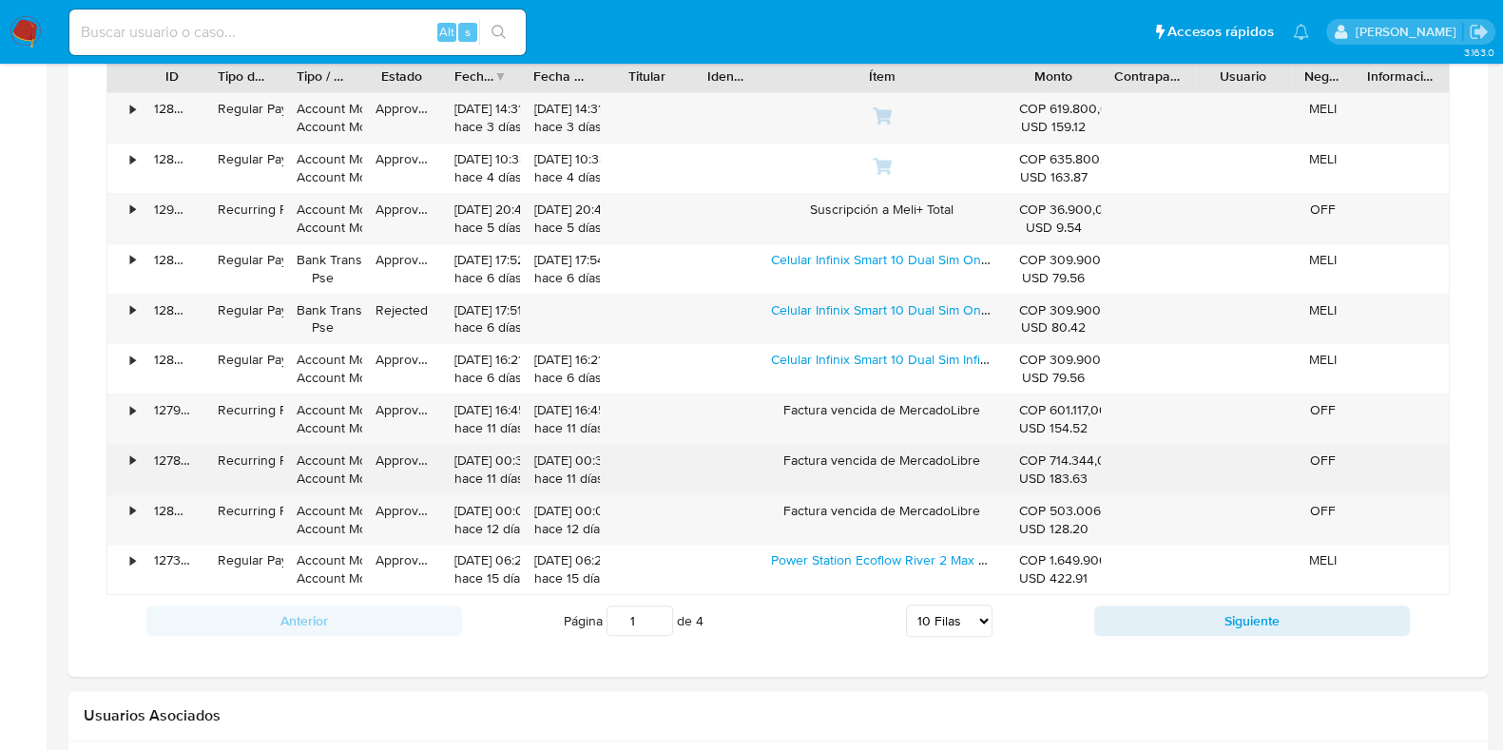
scroll to position [1403, 0]
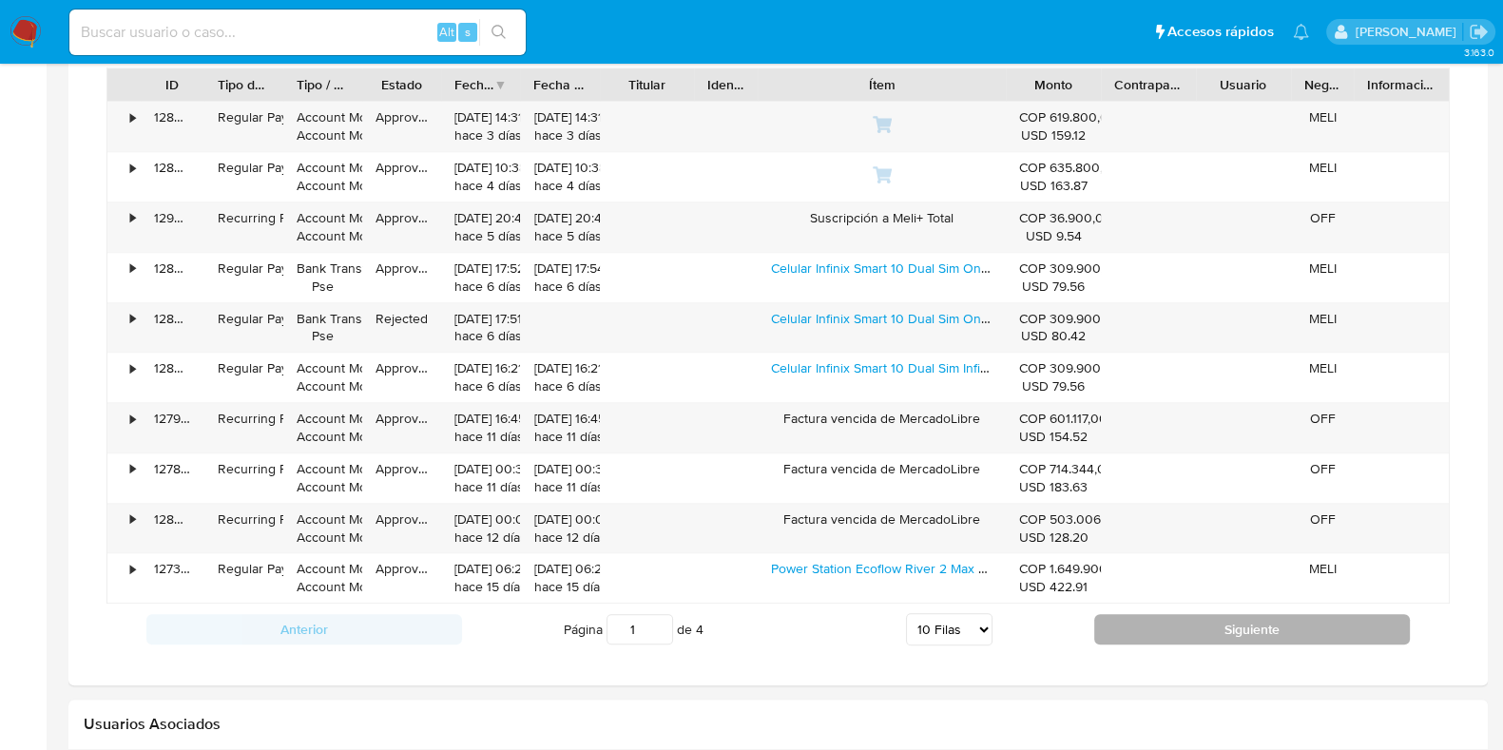
click at [1297, 645] on button "Siguiente" at bounding box center [1252, 629] width 316 height 30
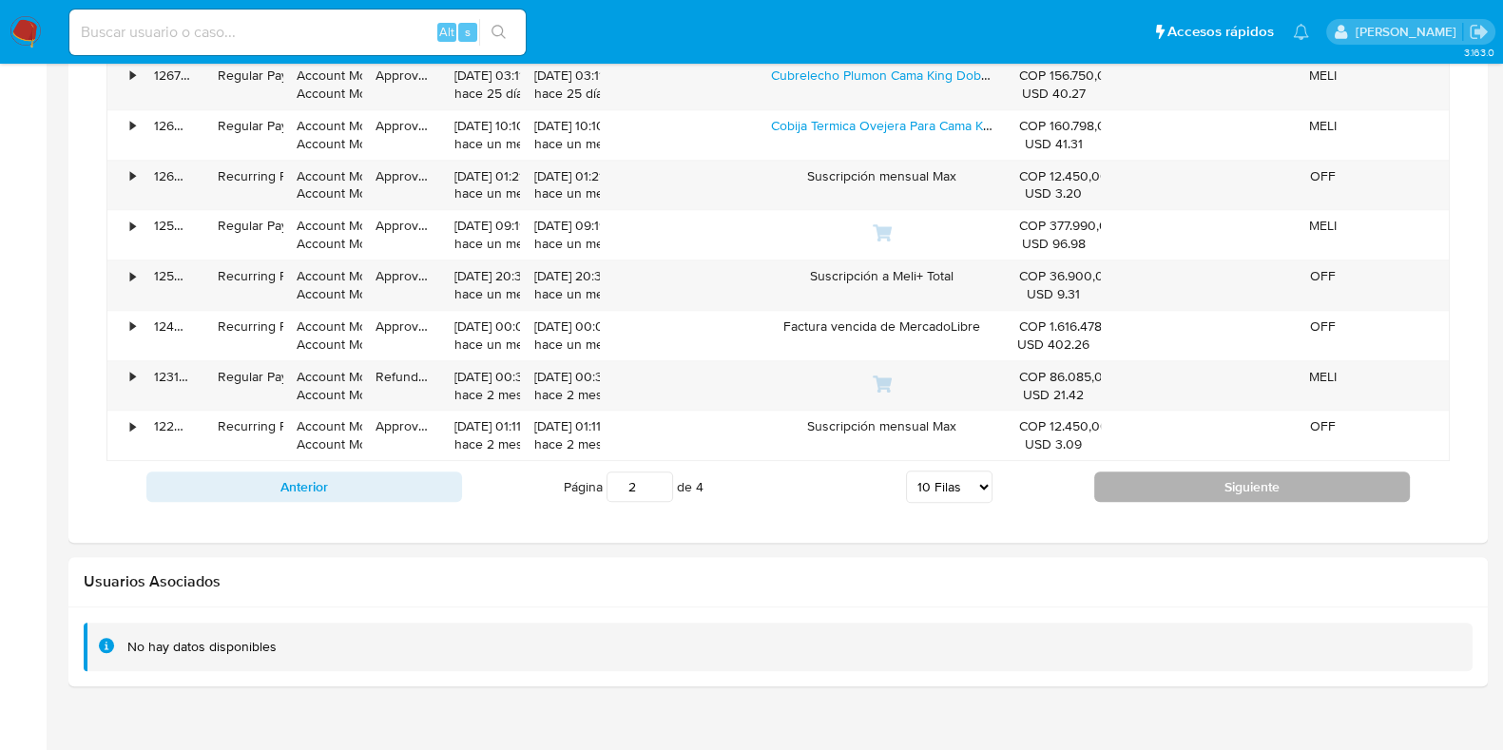
click at [1197, 502] on button "Siguiente" at bounding box center [1252, 487] width 316 height 30
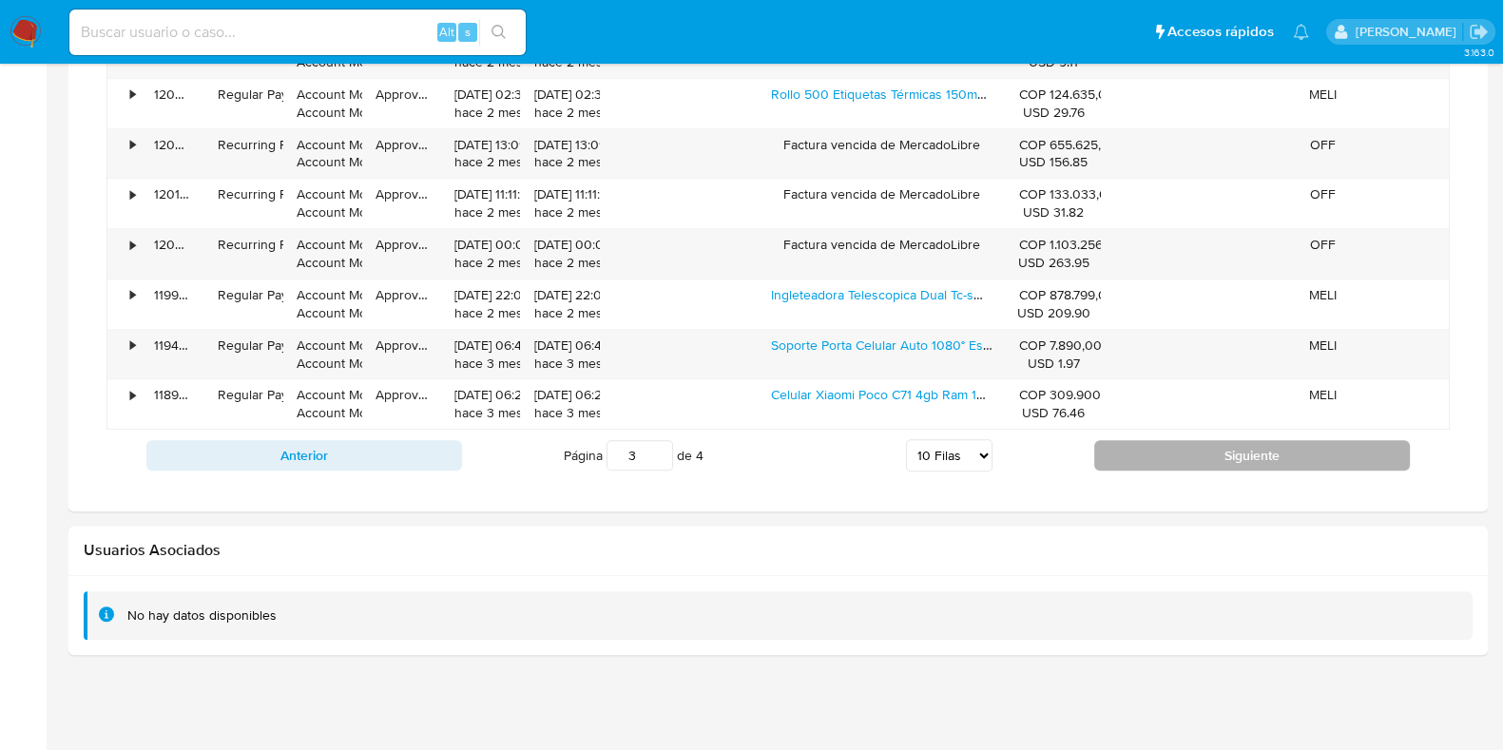
click at [1197, 471] on button "Siguiente" at bounding box center [1252, 455] width 316 height 30
type input "4"
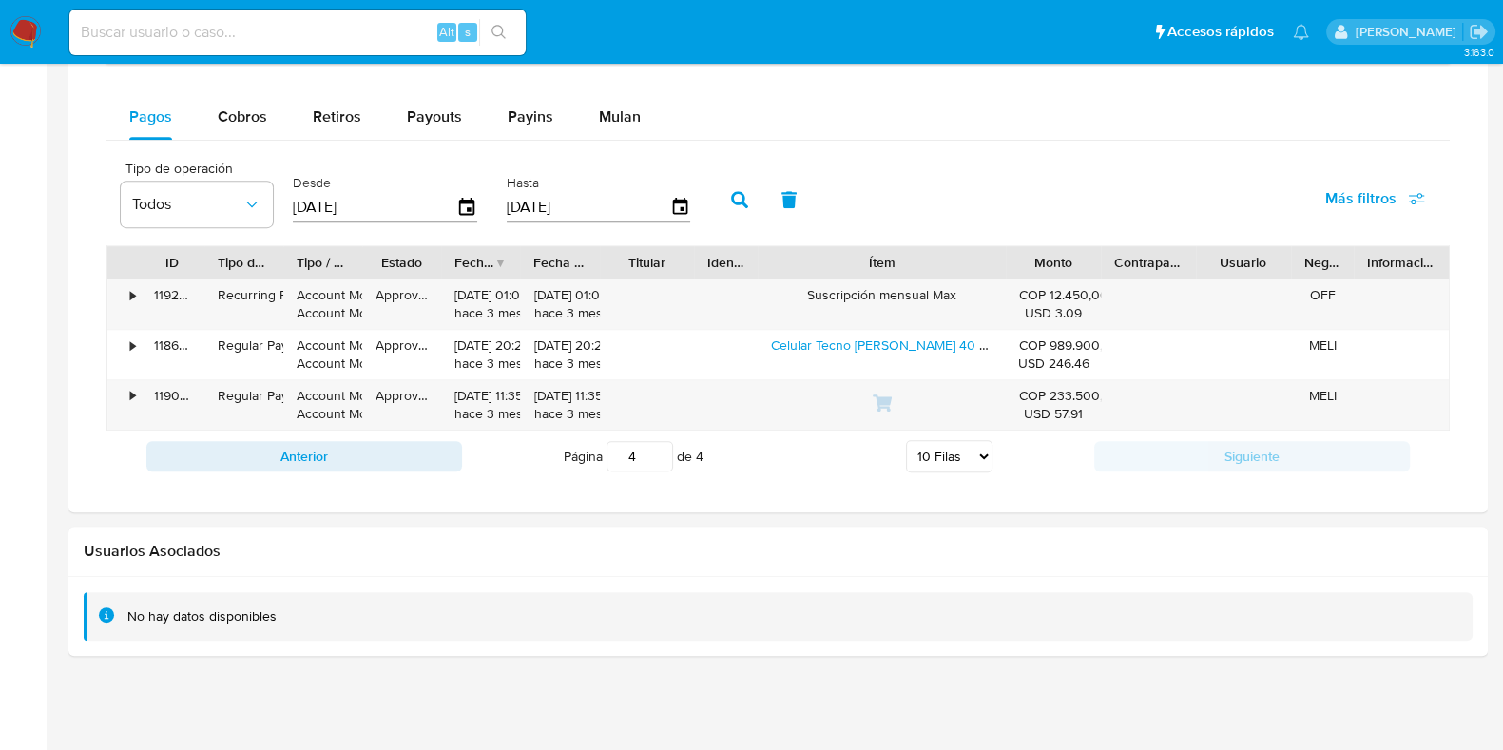
scroll to position [1240, 0]
click at [468, 191] on icon "button" at bounding box center [467, 207] width 33 height 33
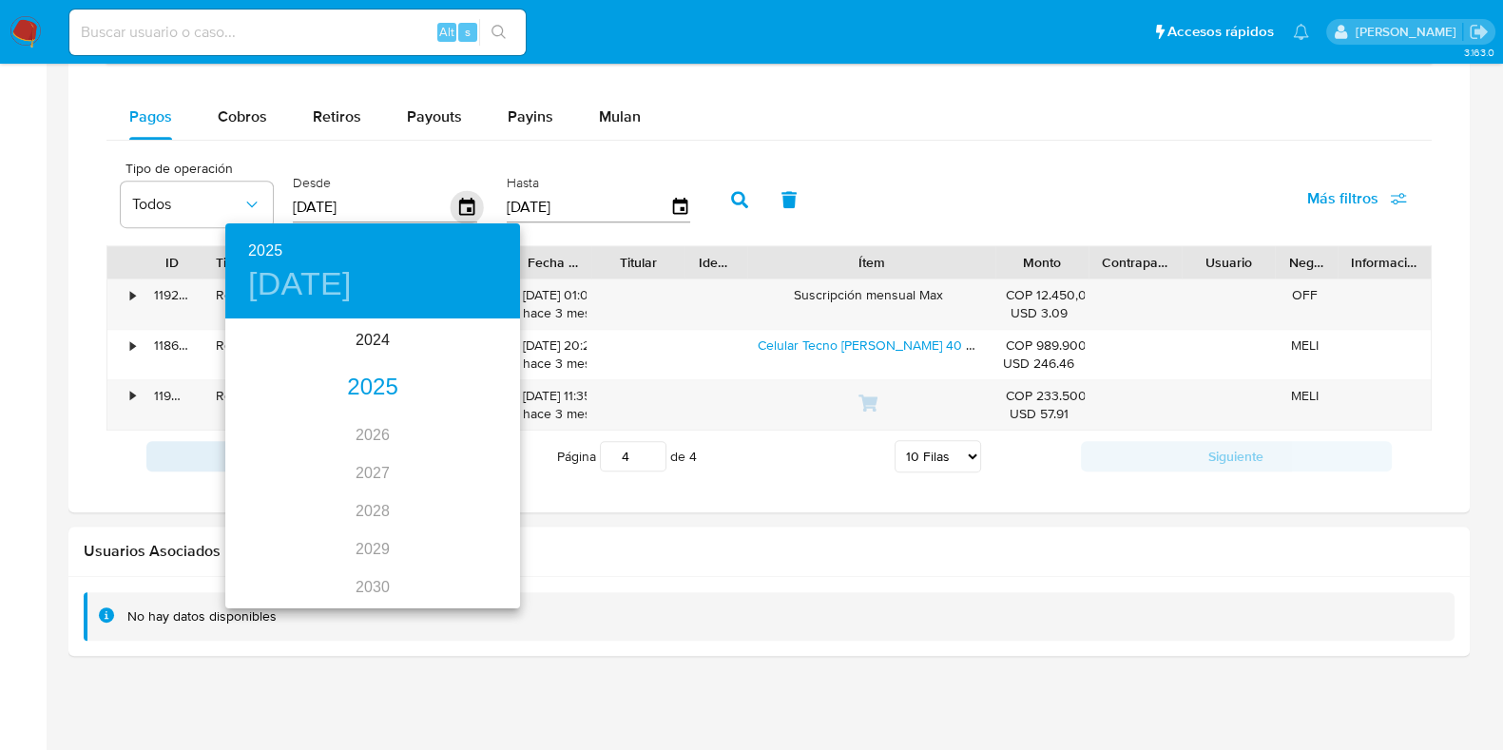
scroll to position [1222, 0]
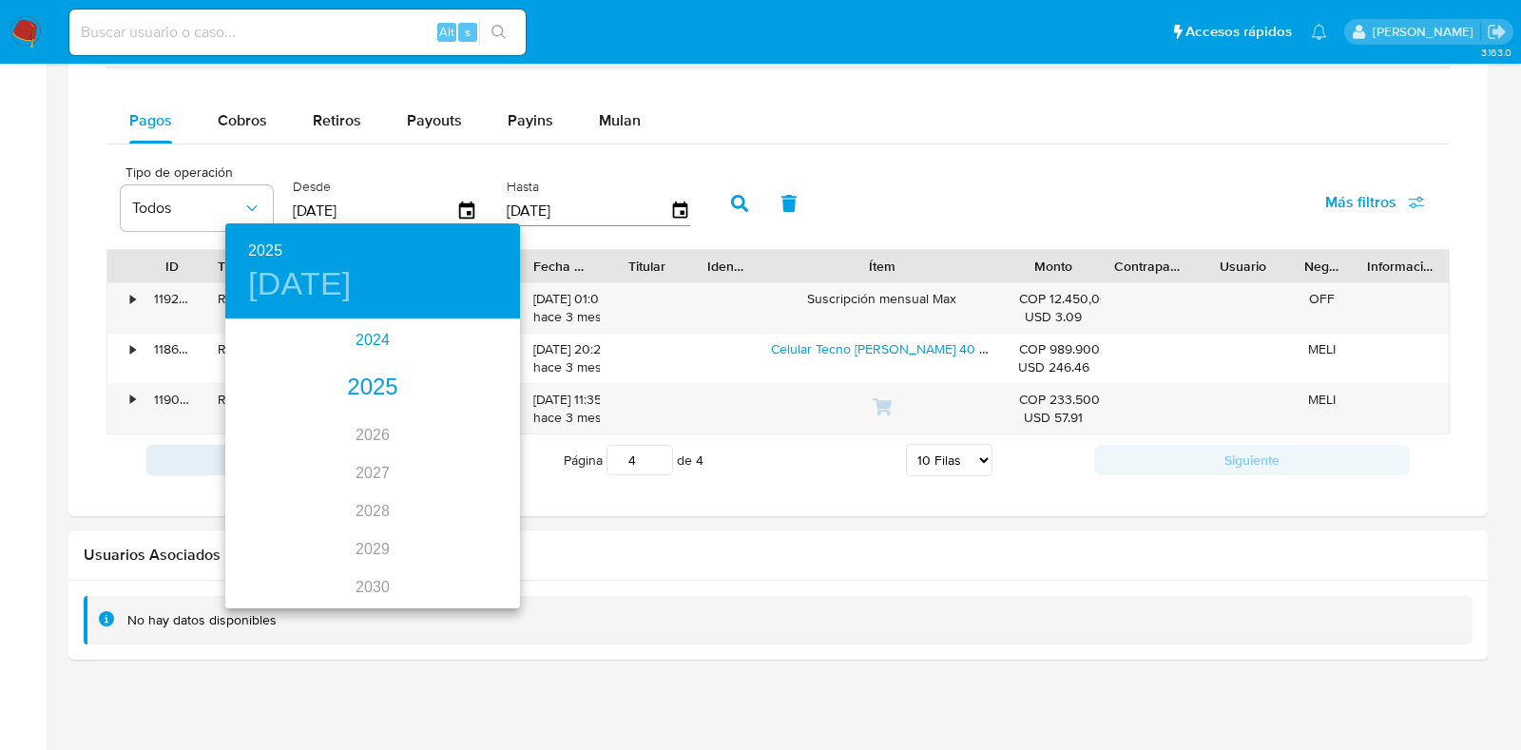
click at [353, 328] on div "2024" at bounding box center [372, 340] width 295 height 38
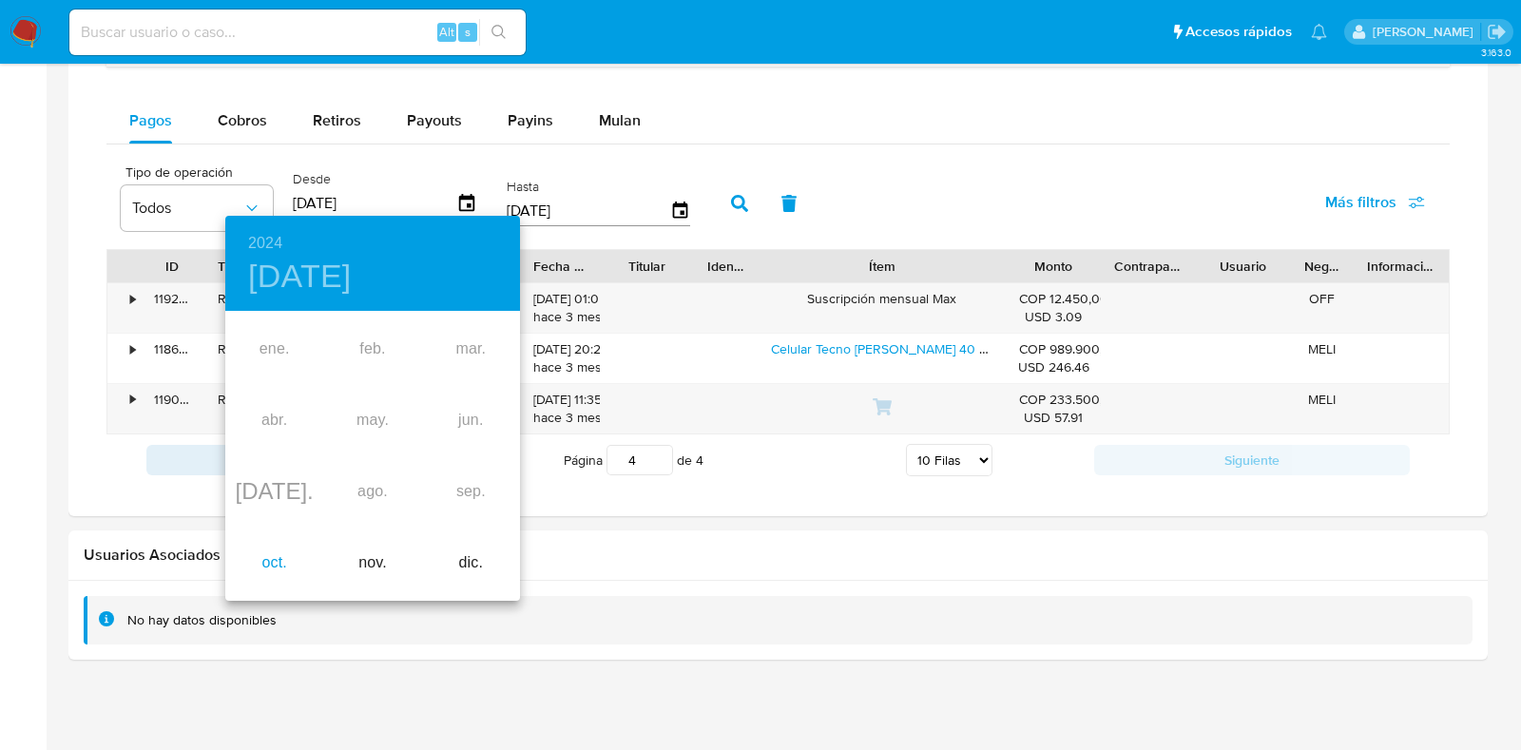
click at [283, 575] on div "oct." at bounding box center [274, 563] width 98 height 71
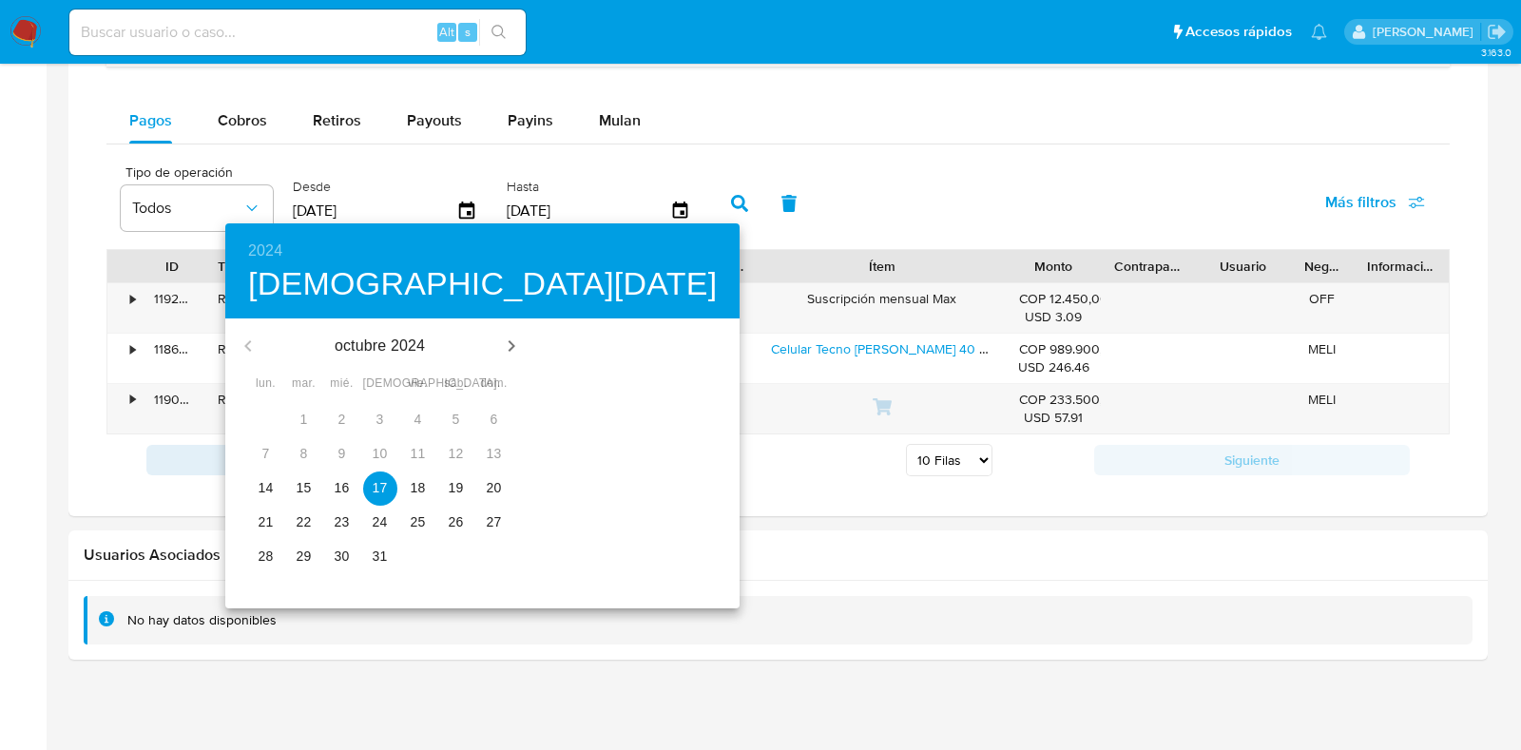
click at [261, 489] on p "14" at bounding box center [266, 487] width 15 height 19
type input "14/10/2024"
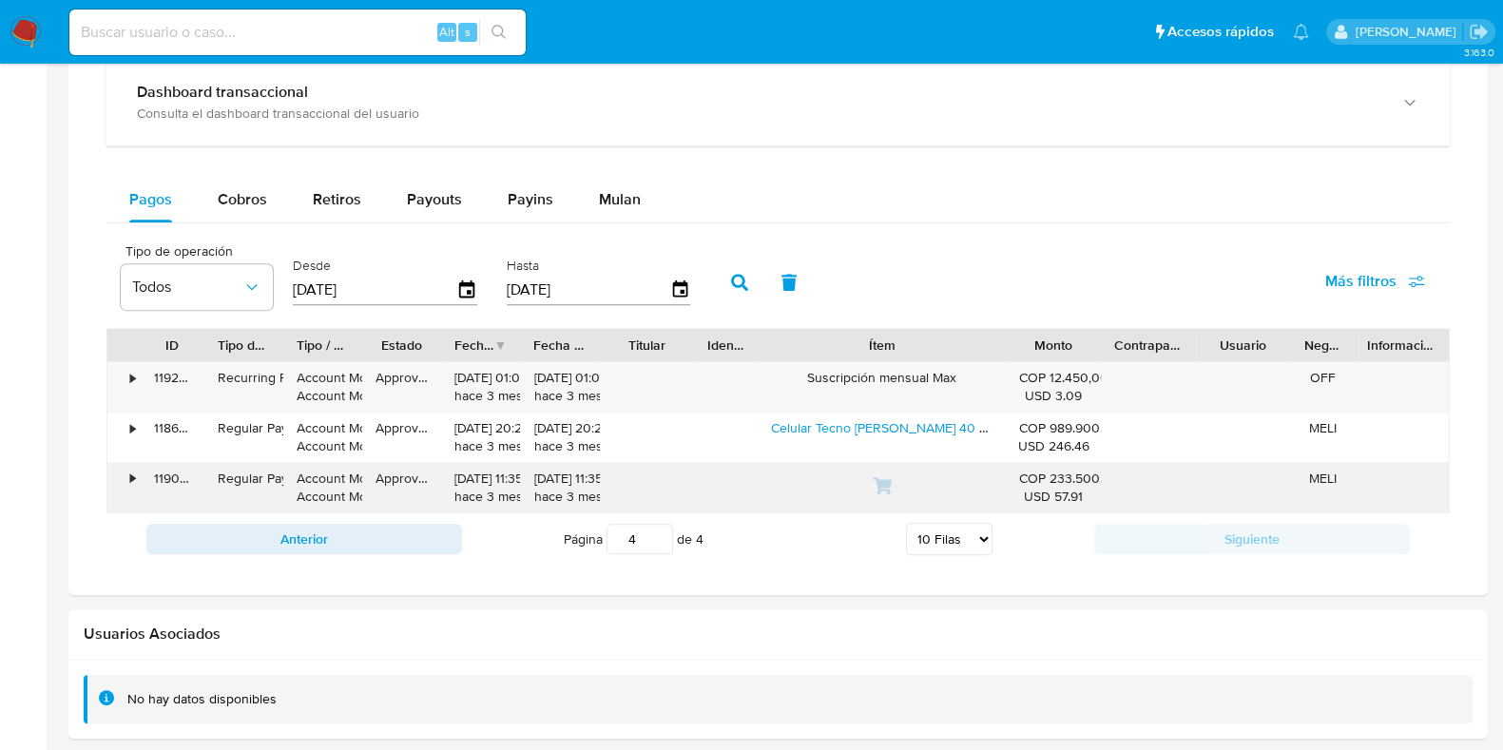
scroll to position [1141, 0]
click at [731, 285] on icon "button" at bounding box center [739, 284] width 17 height 17
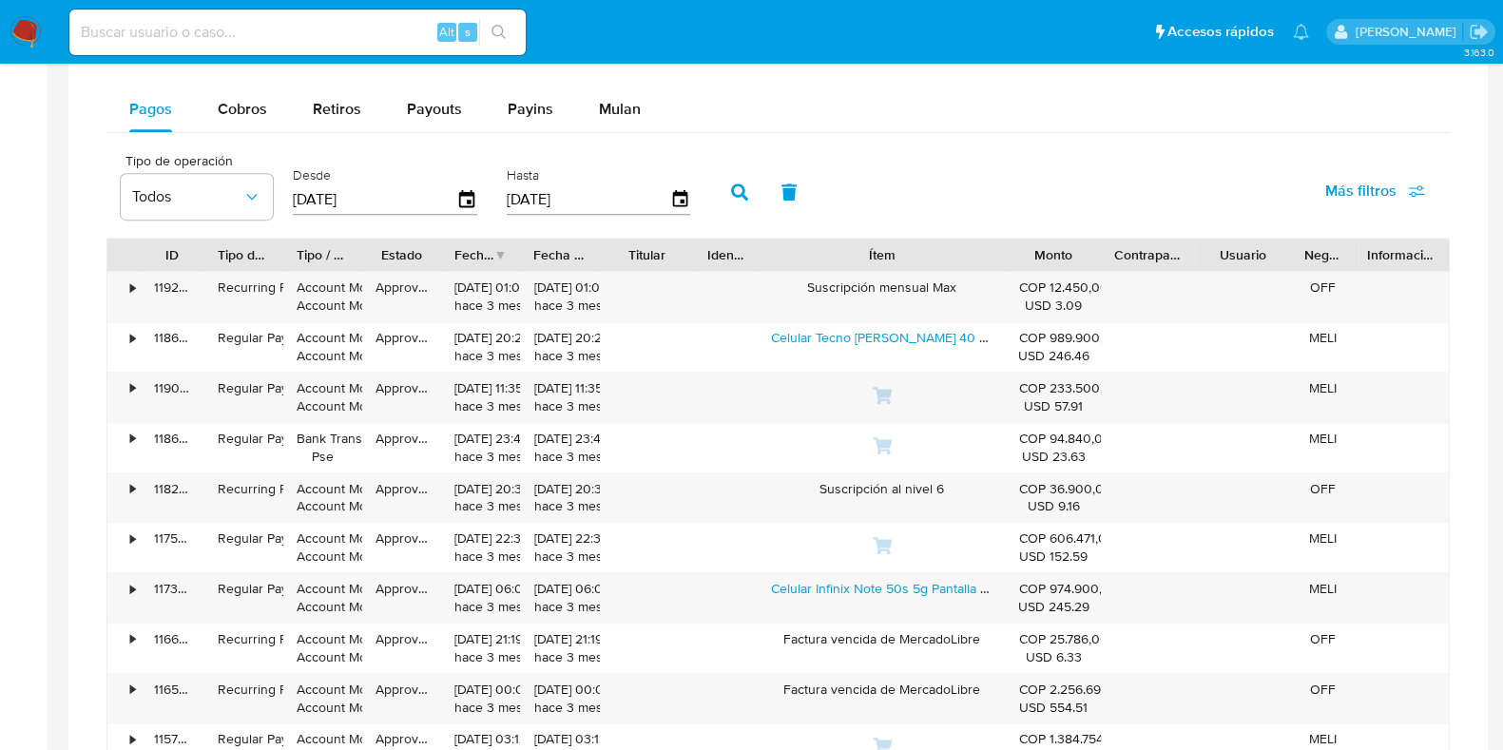
scroll to position [1590, 0]
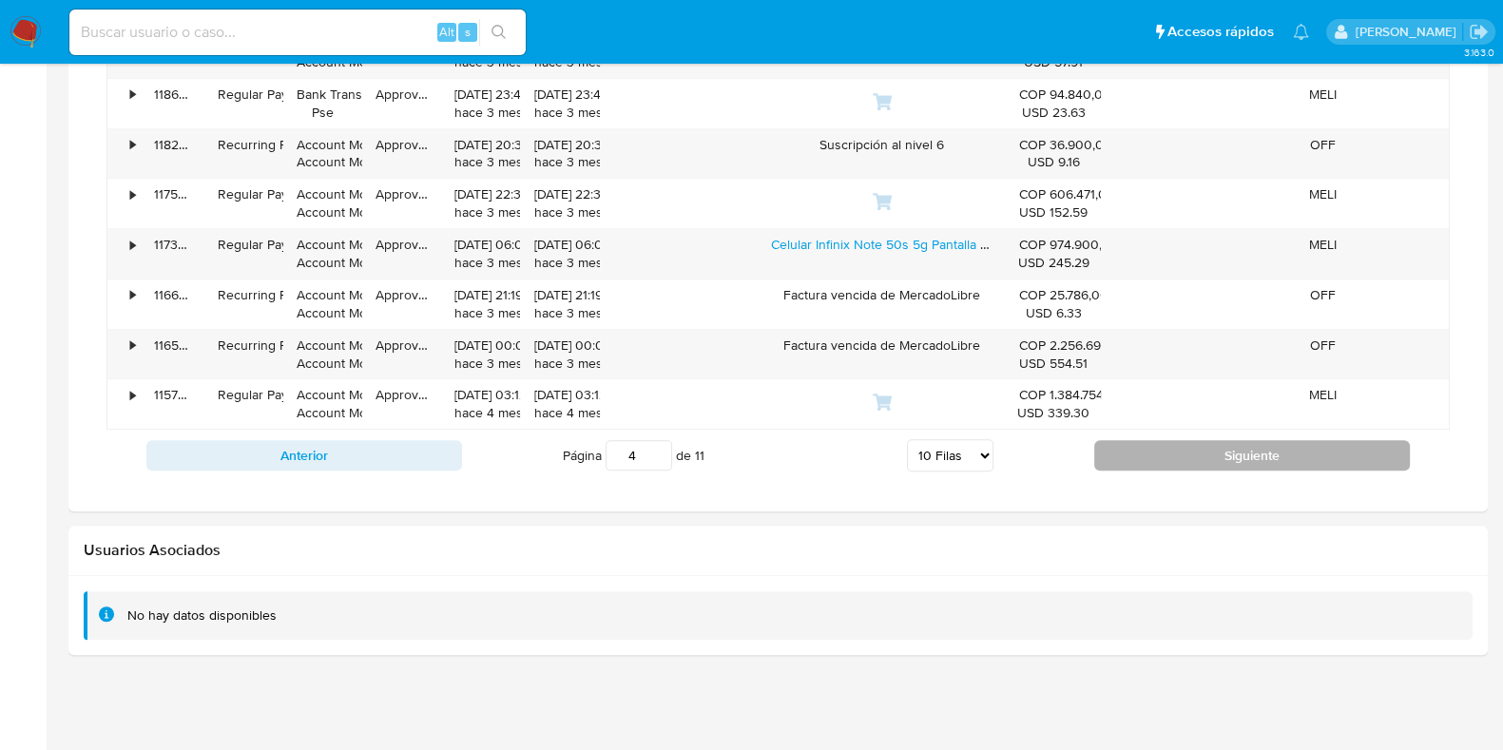
click at [1339, 463] on button "Siguiente" at bounding box center [1252, 455] width 316 height 30
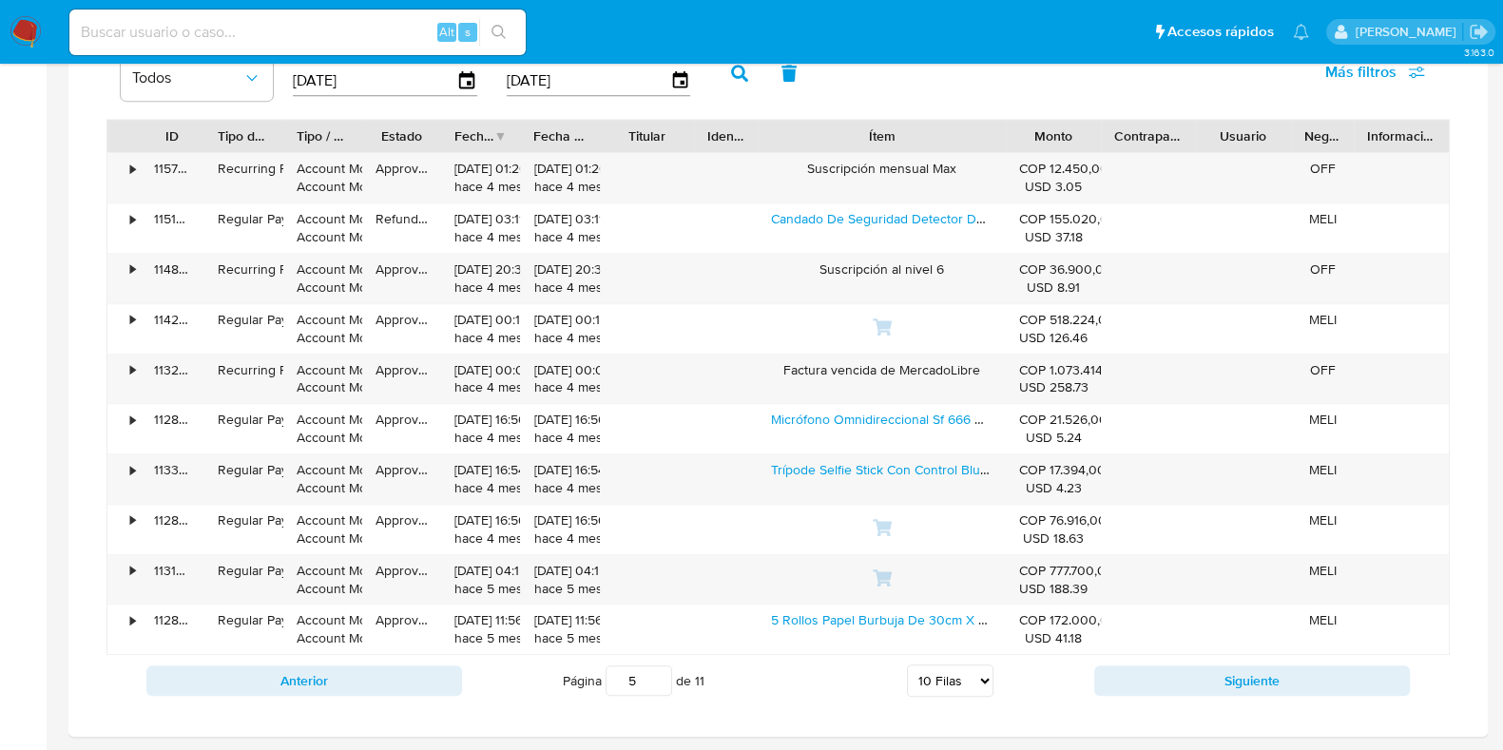
scroll to position [1471, 0]
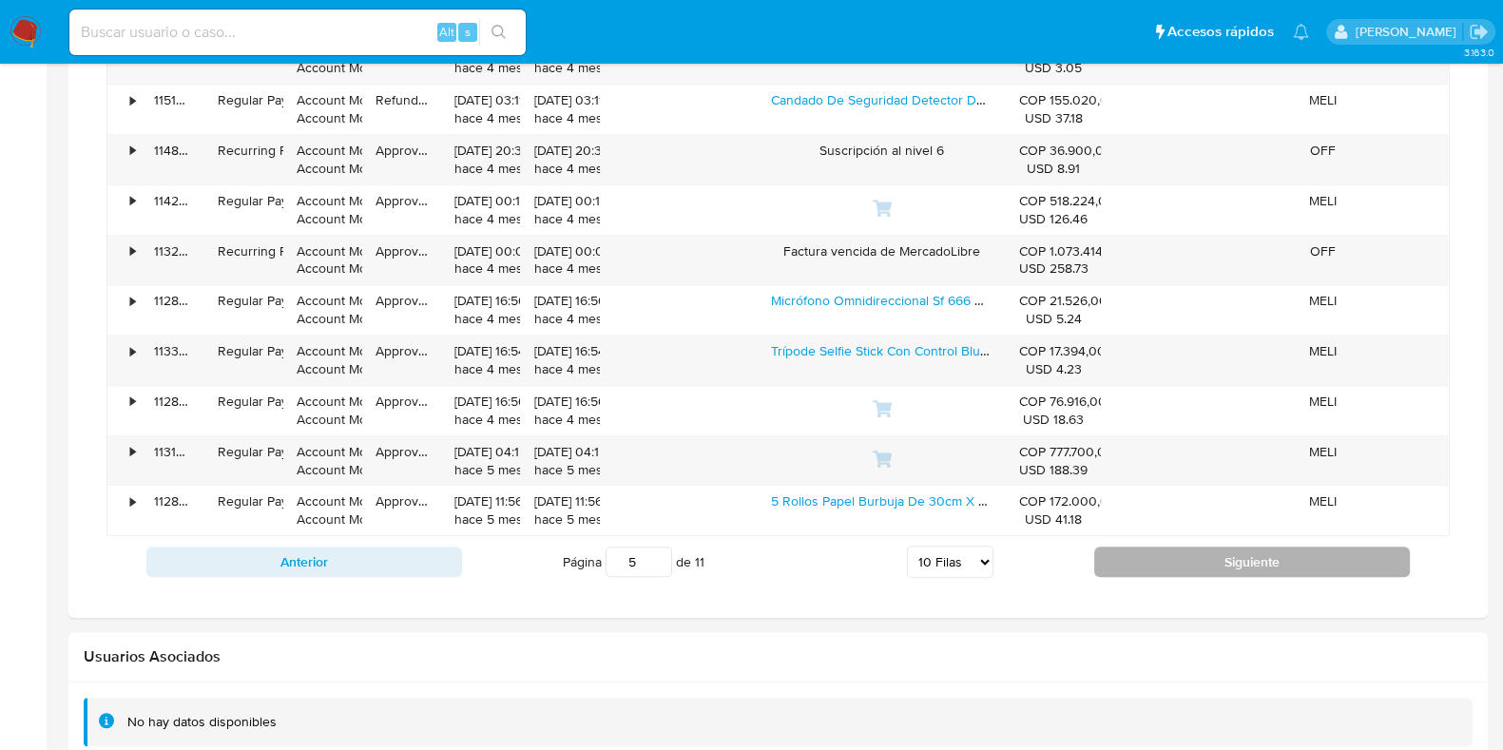
click at [1243, 563] on button "Siguiente" at bounding box center [1252, 562] width 316 height 30
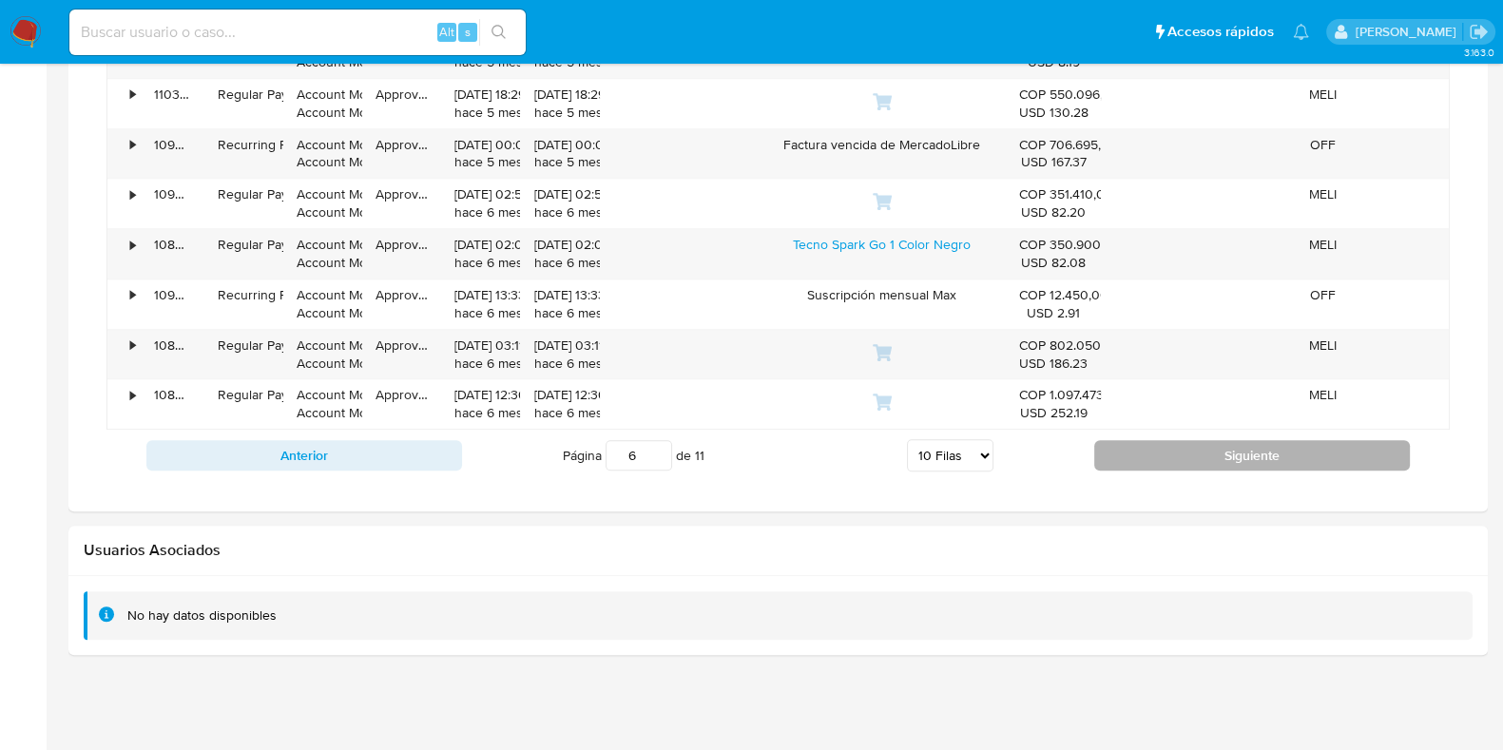
click at [1303, 457] on button "Siguiente" at bounding box center [1252, 455] width 316 height 30
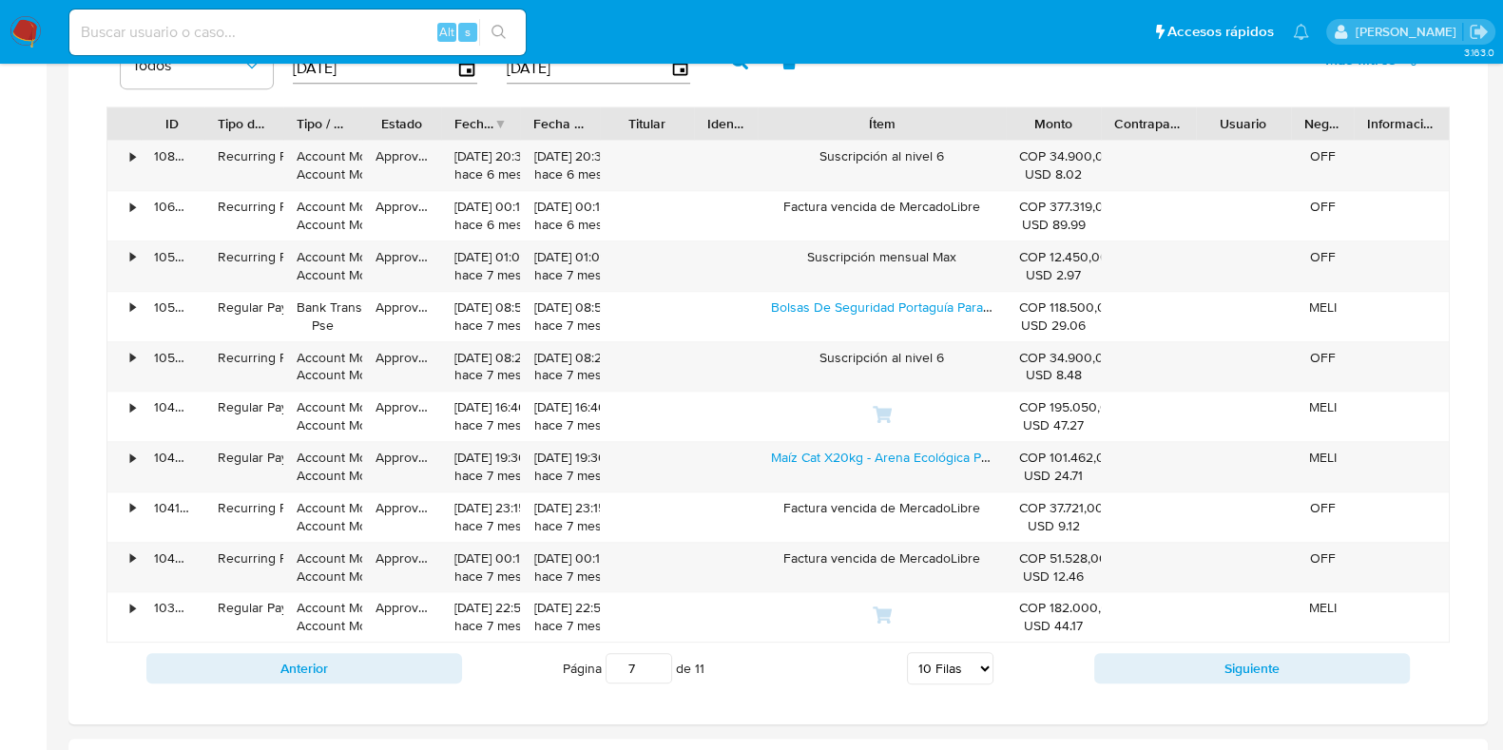
scroll to position [1352, 0]
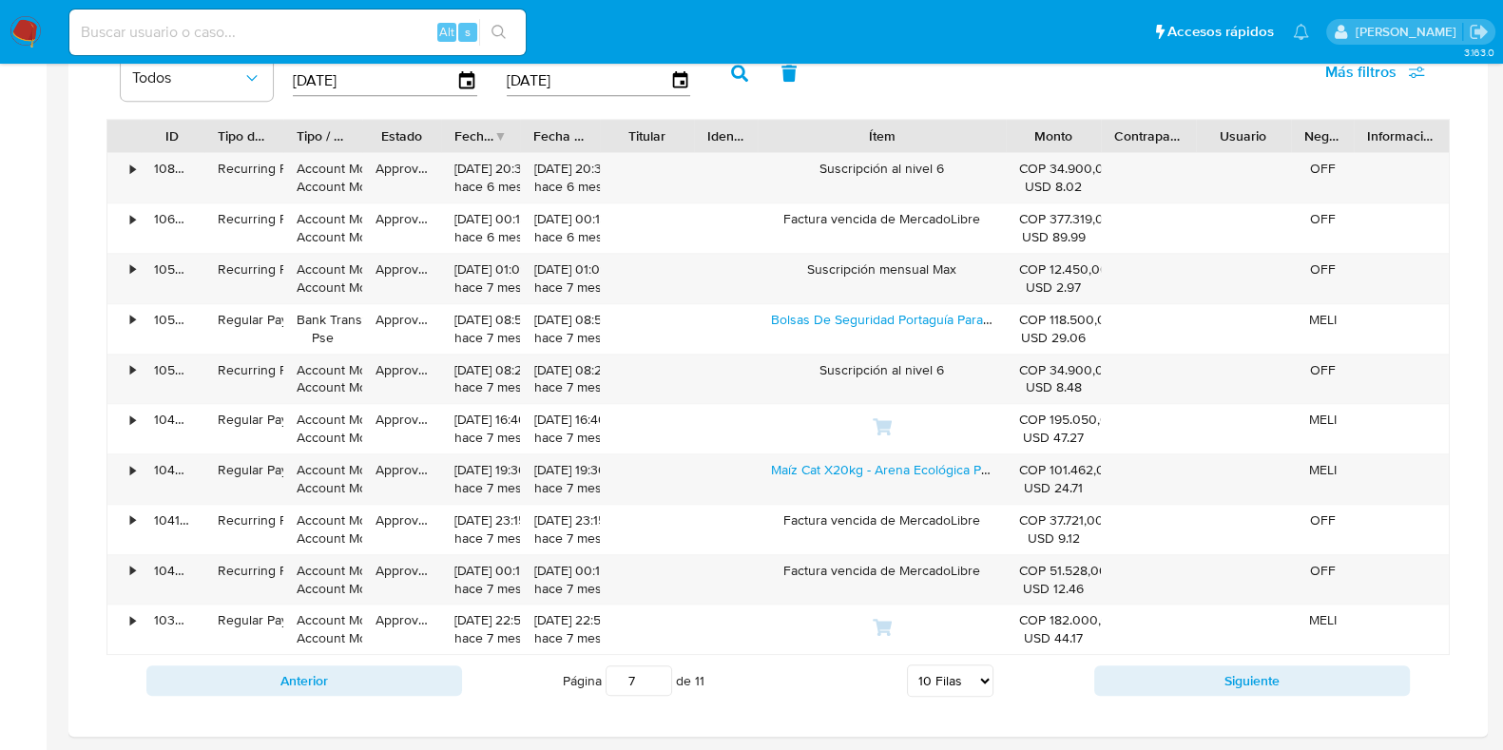
click at [1258, 692] on button "Siguiente" at bounding box center [1252, 681] width 316 height 30
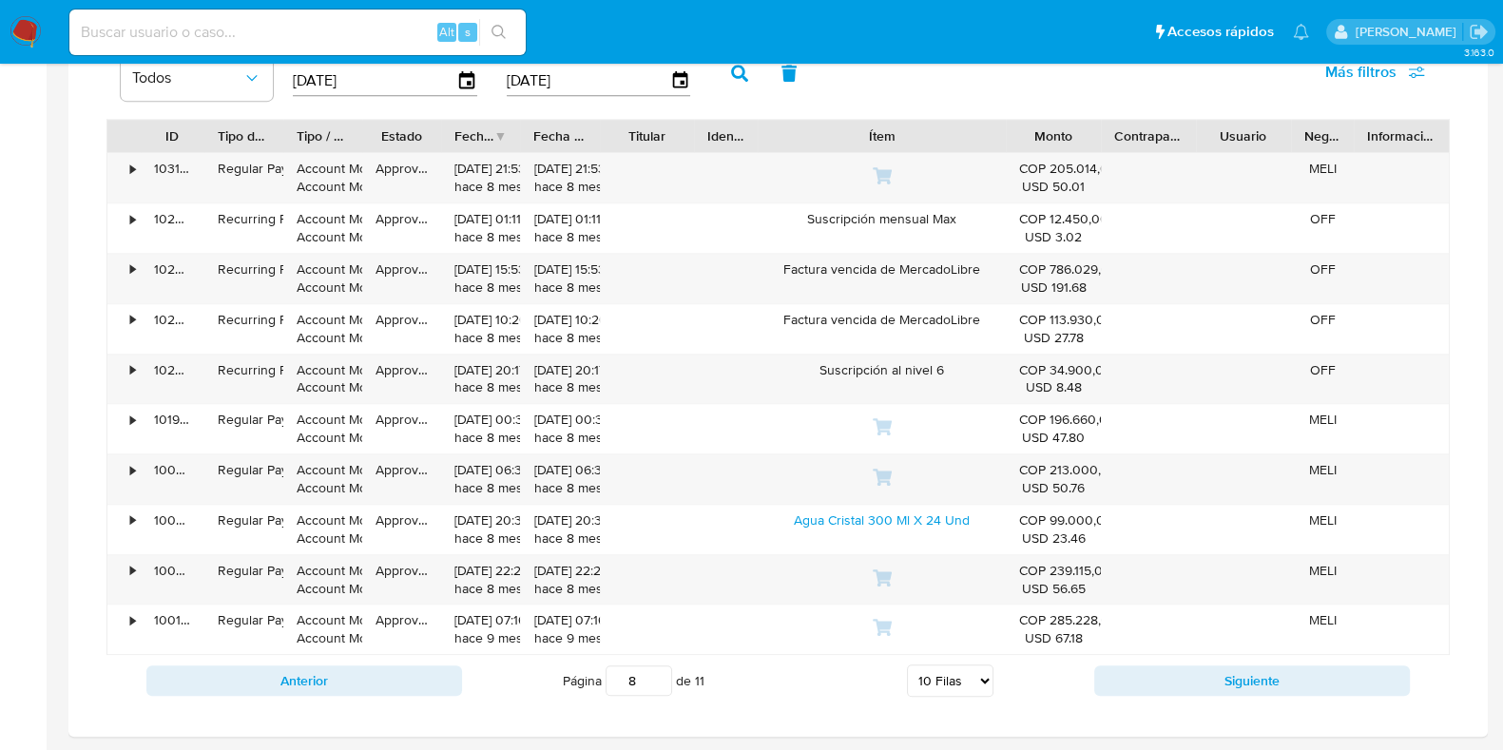
click at [1258, 692] on button "Siguiente" at bounding box center [1252, 681] width 316 height 30
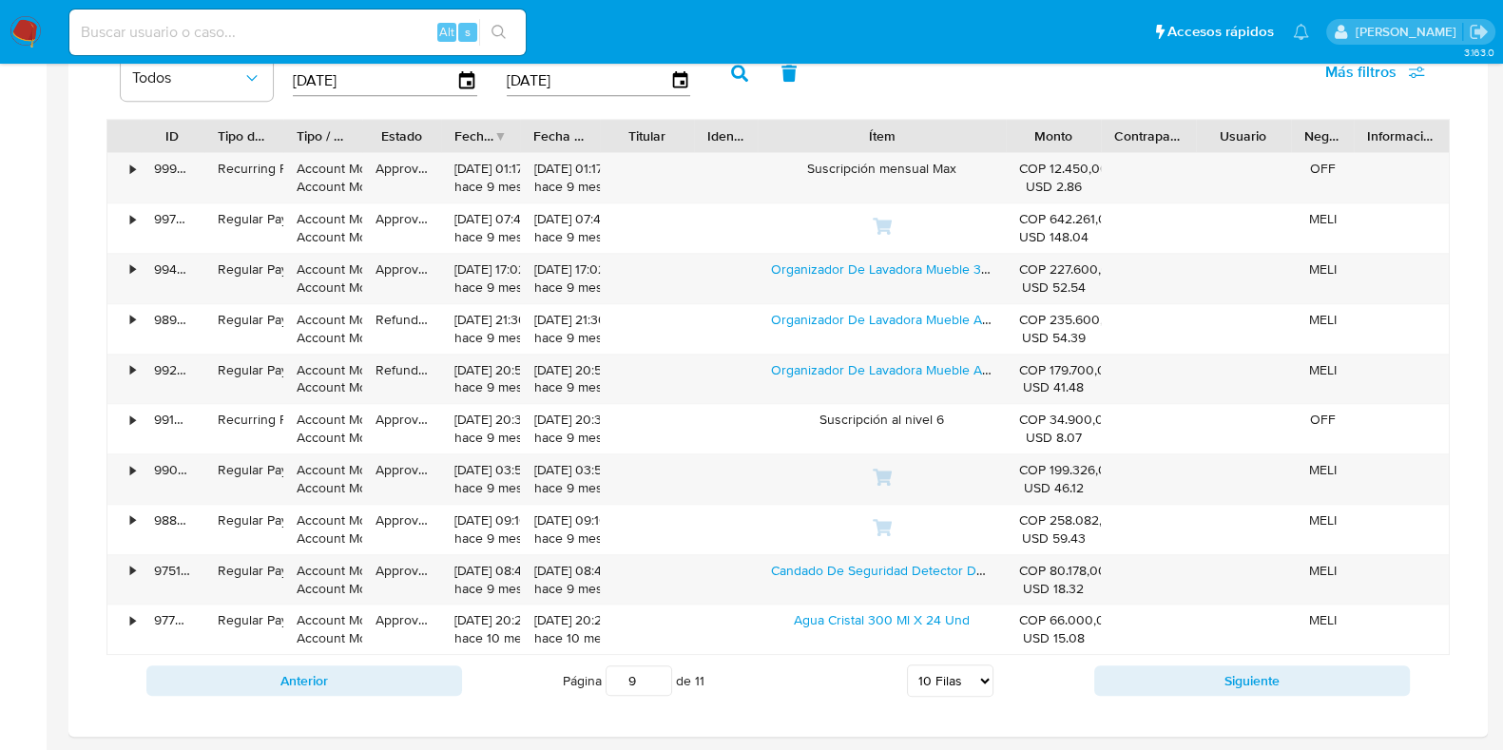
click at [1258, 692] on button "Siguiente" at bounding box center [1252, 681] width 316 height 30
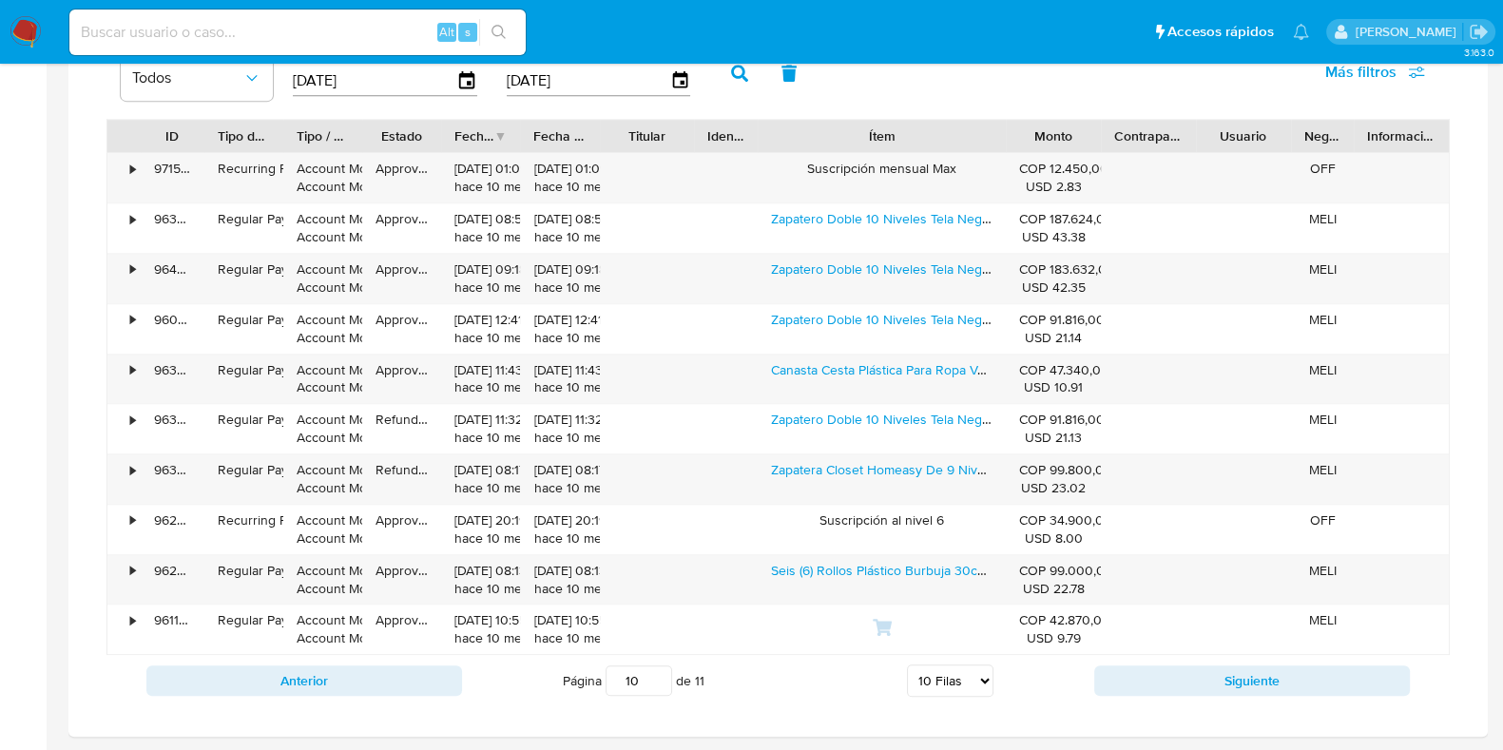
click at [1258, 692] on button "Siguiente" at bounding box center [1252, 681] width 316 height 30
type input "11"
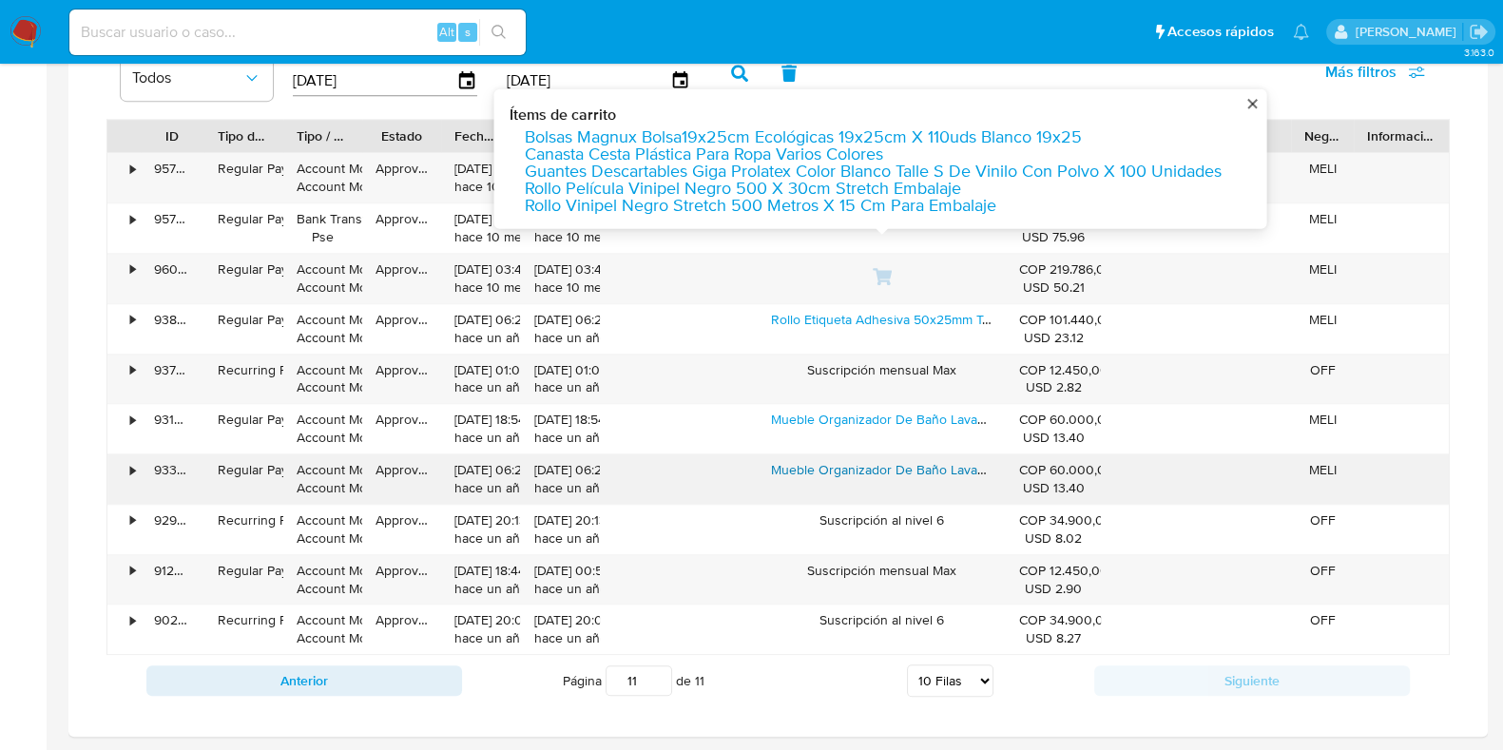
click at [859, 465] on link "Mueble Organizador De Baño Lavadora Rack 3 Niveles Color Negro" at bounding box center [971, 469] width 400 height 19
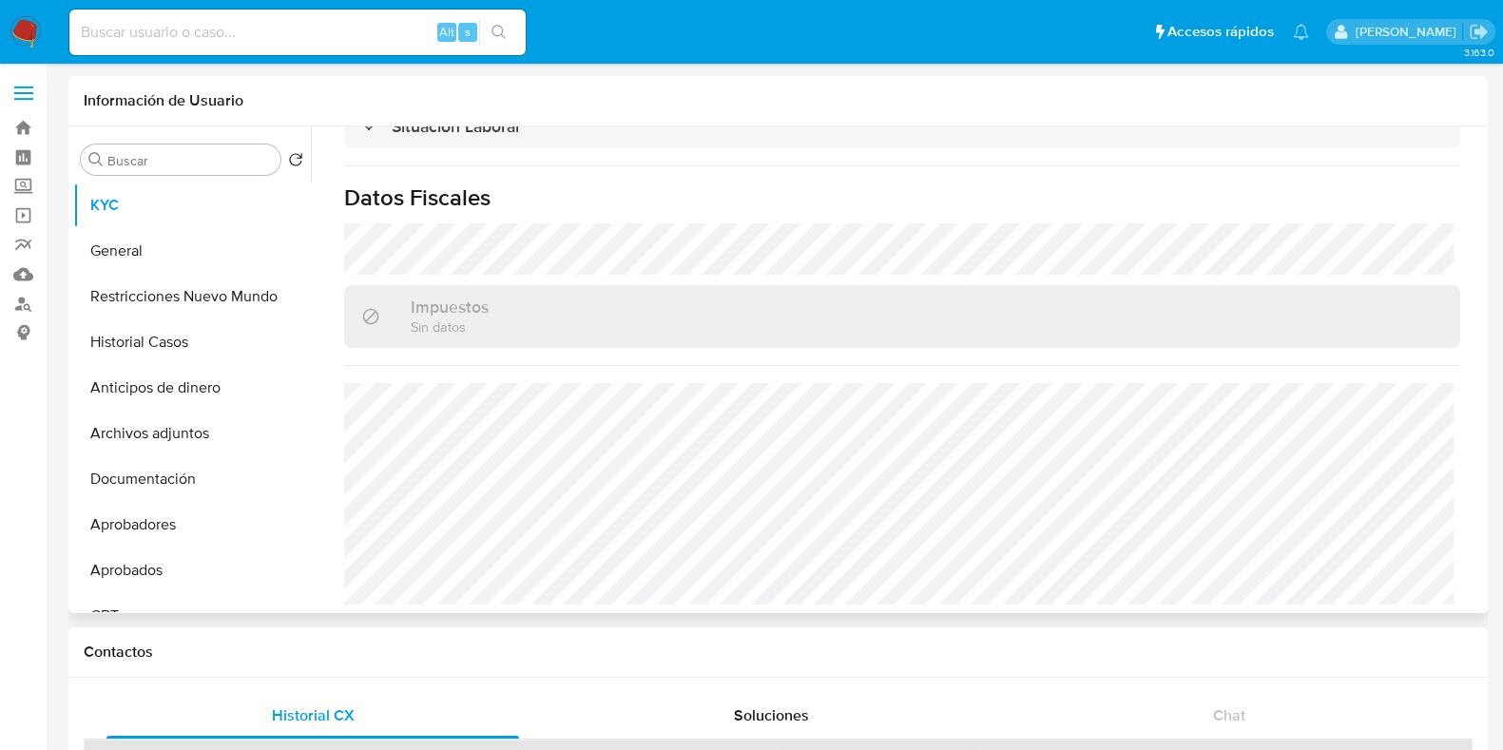
scroll to position [899, 0]
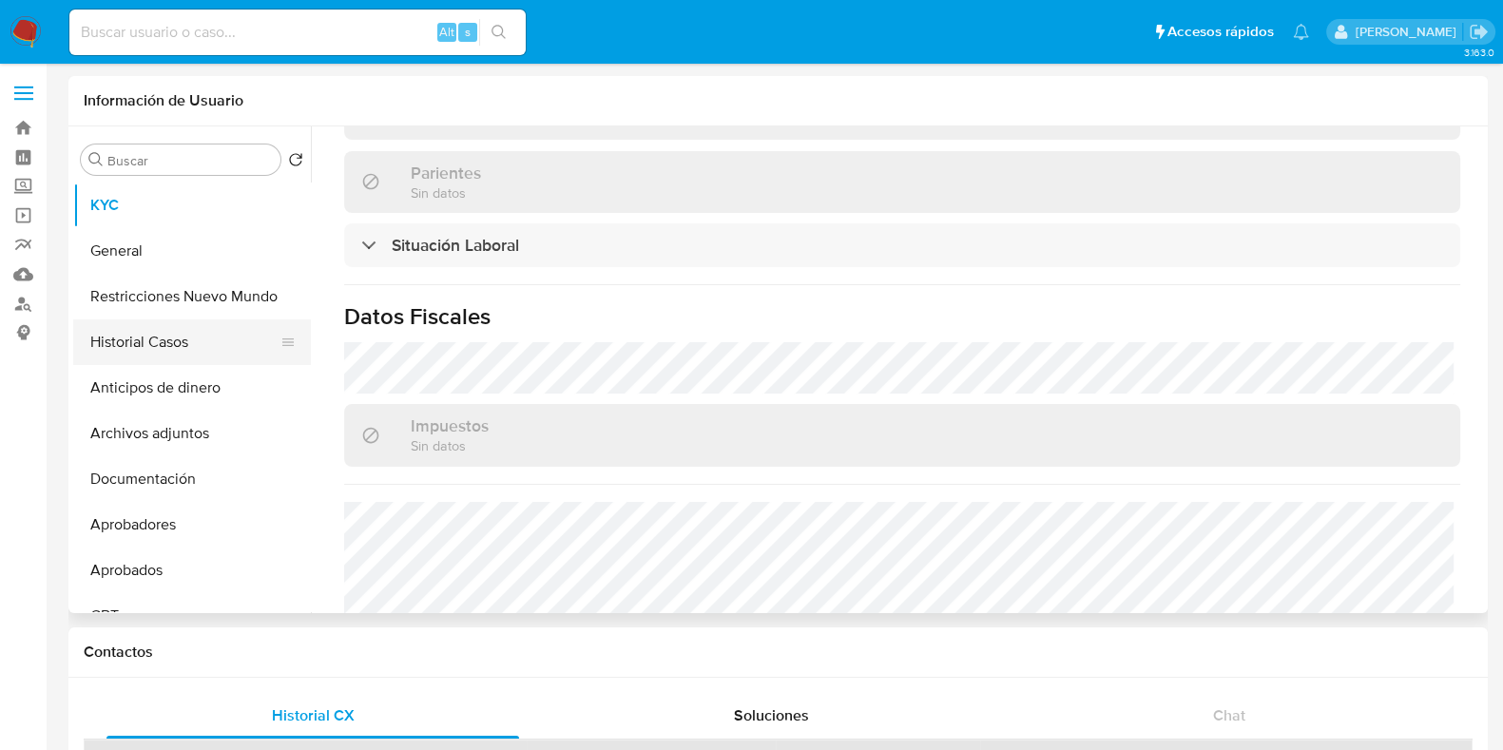
click at [204, 357] on button "Historial Casos" at bounding box center [184, 342] width 222 height 46
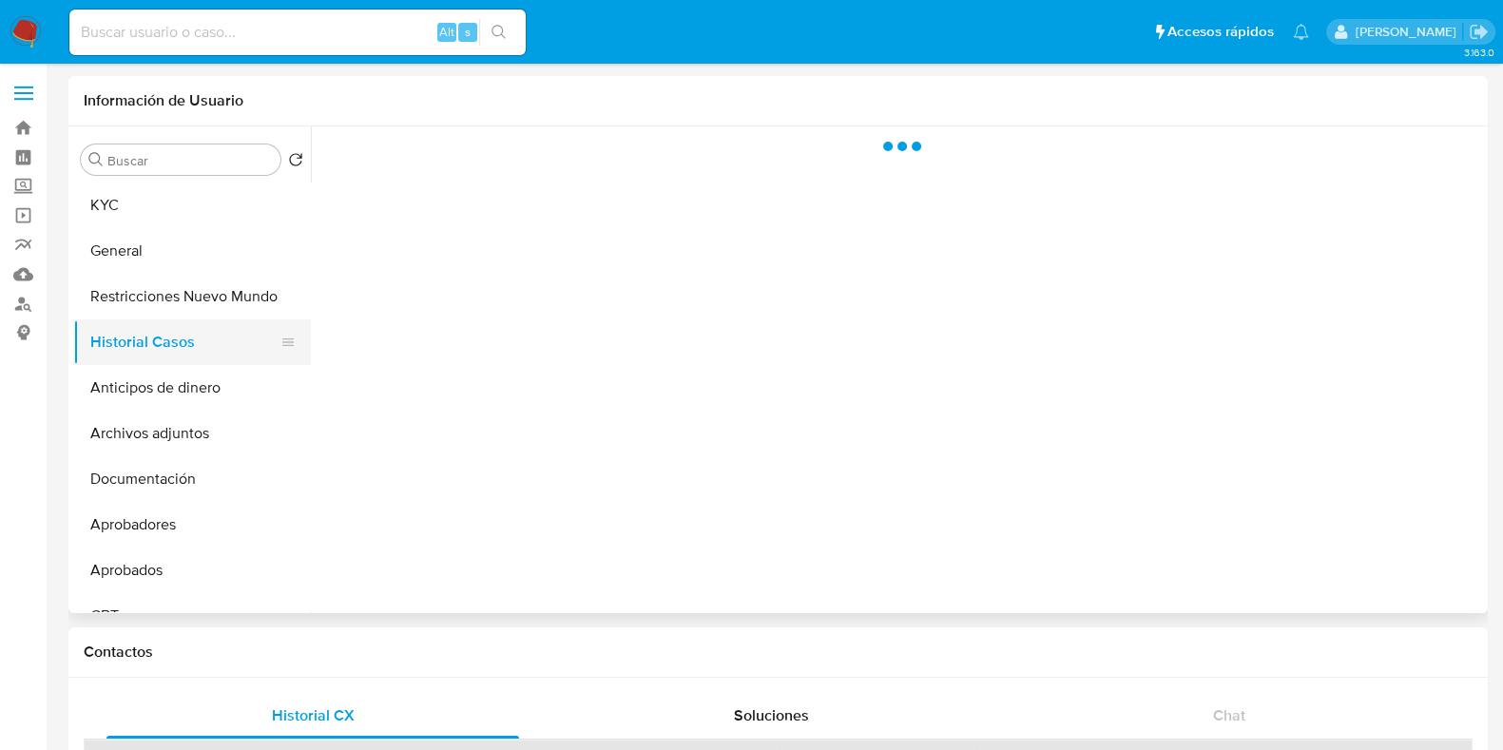
scroll to position [0, 0]
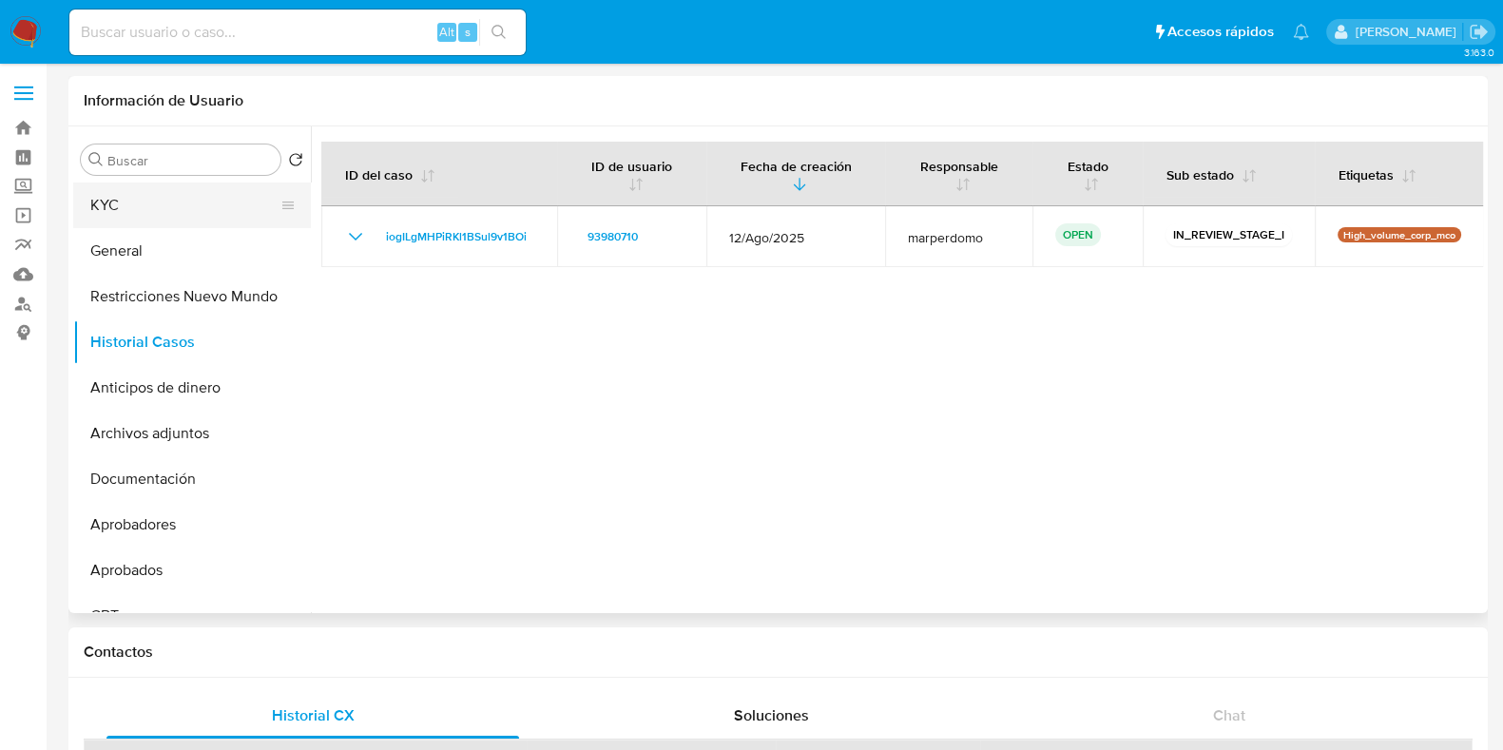
click at [128, 206] on button "KYC" at bounding box center [184, 206] width 222 height 46
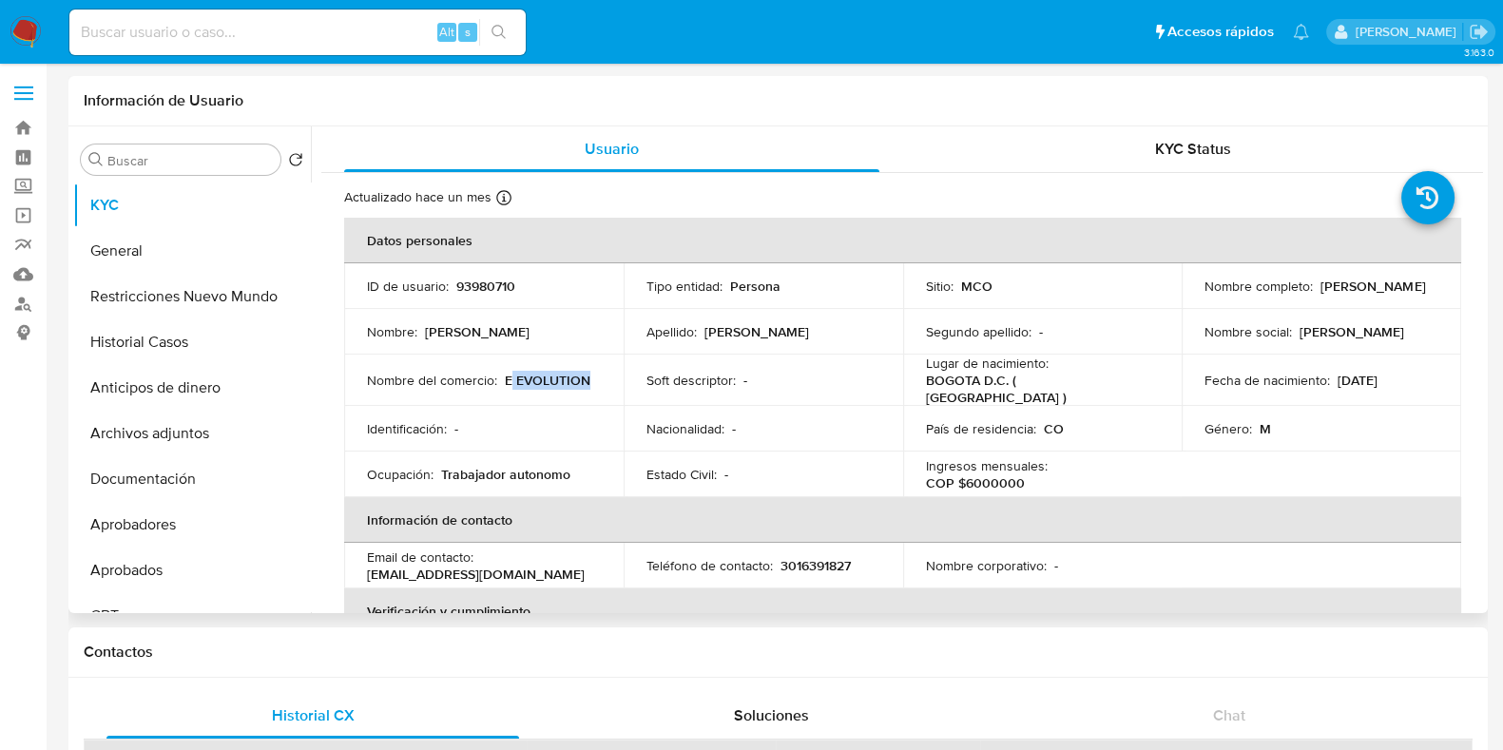
drag, startPoint x: 599, startPoint y: 369, endPoint x: 508, endPoint y: 377, distance: 91.7
click at [507, 377] on td "Nombre del comercio : E EVOLUTION" at bounding box center [484, 380] width 280 height 51
click at [508, 377] on p "E EVOLUTION" at bounding box center [548, 380] width 86 height 17
click at [512, 377] on p "E EVOLUTION" at bounding box center [548, 380] width 86 height 17
drag, startPoint x: 499, startPoint y: 377, endPoint x: 593, endPoint y: 372, distance: 94.3
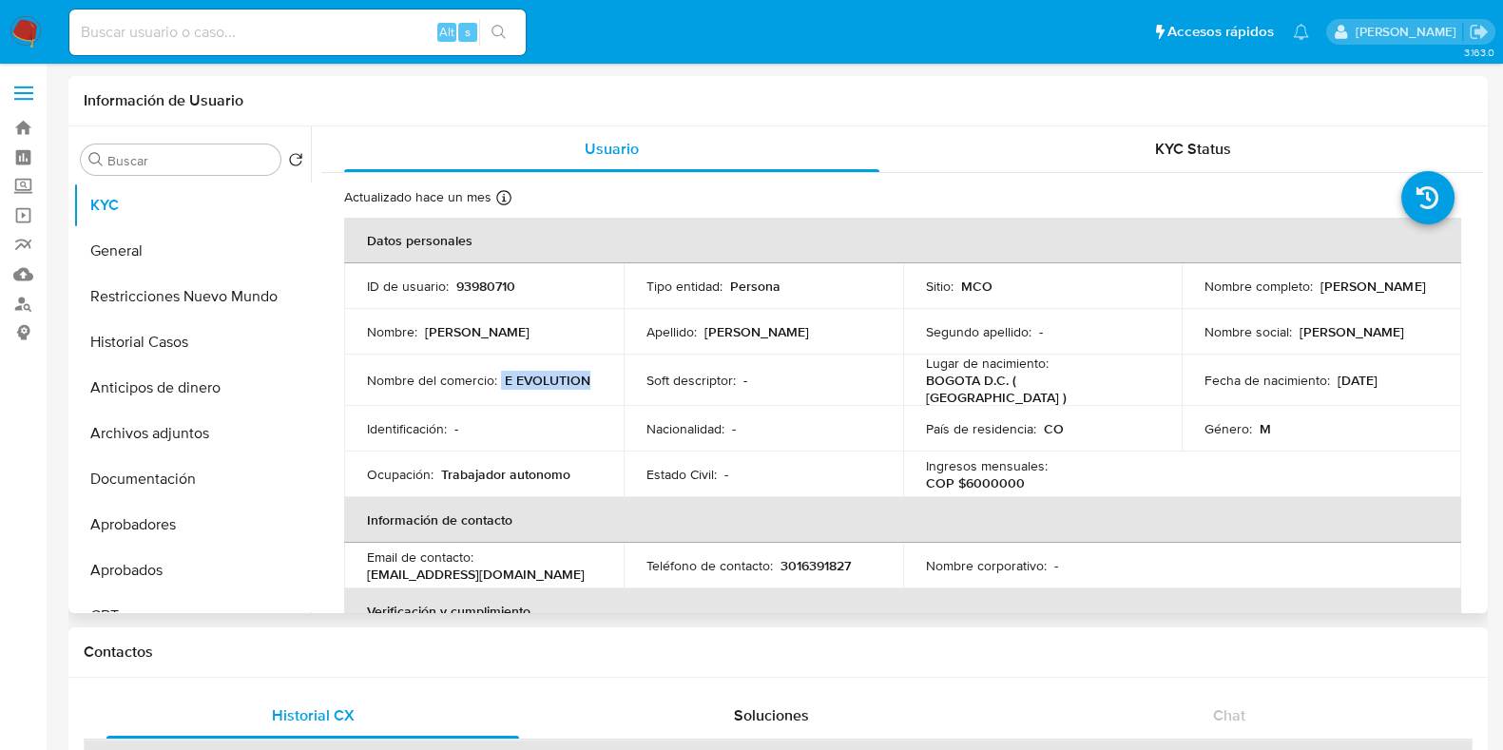
click at [593, 372] on div "Nombre del comercio : E EVOLUTION" at bounding box center [484, 380] width 234 height 17
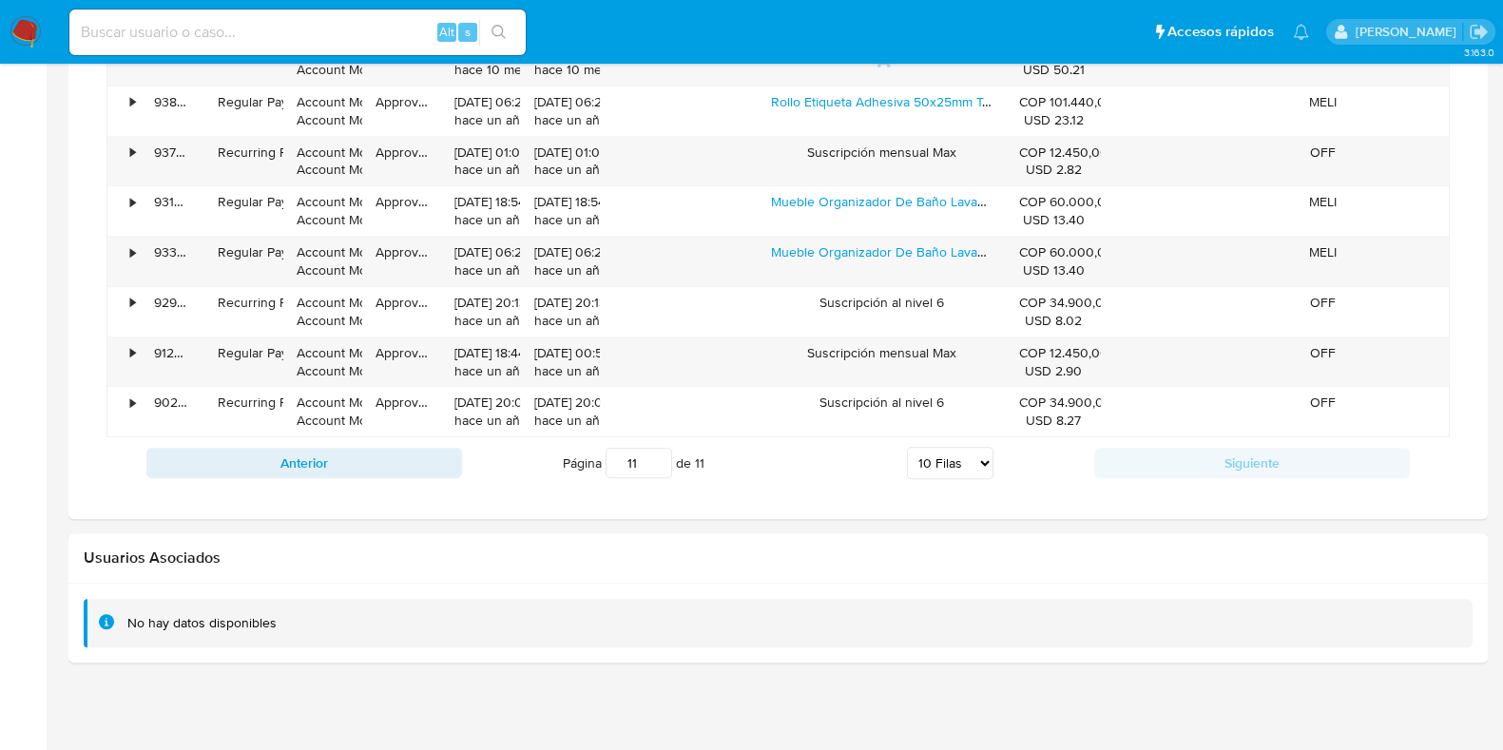
scroll to position [1590, 0]
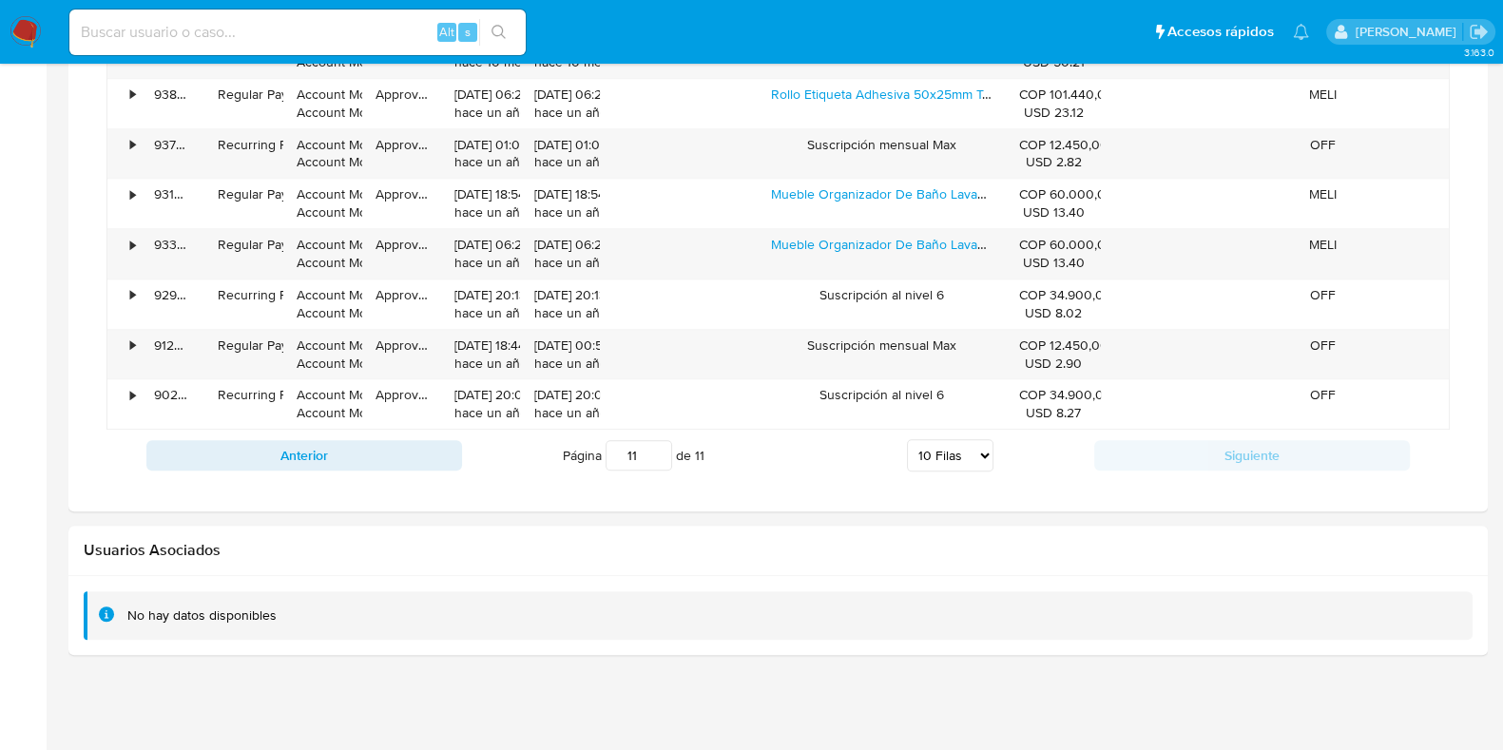
click at [414, 30] on input at bounding box center [297, 32] width 456 height 25
paste input "1348593468"
type input "1348593468"
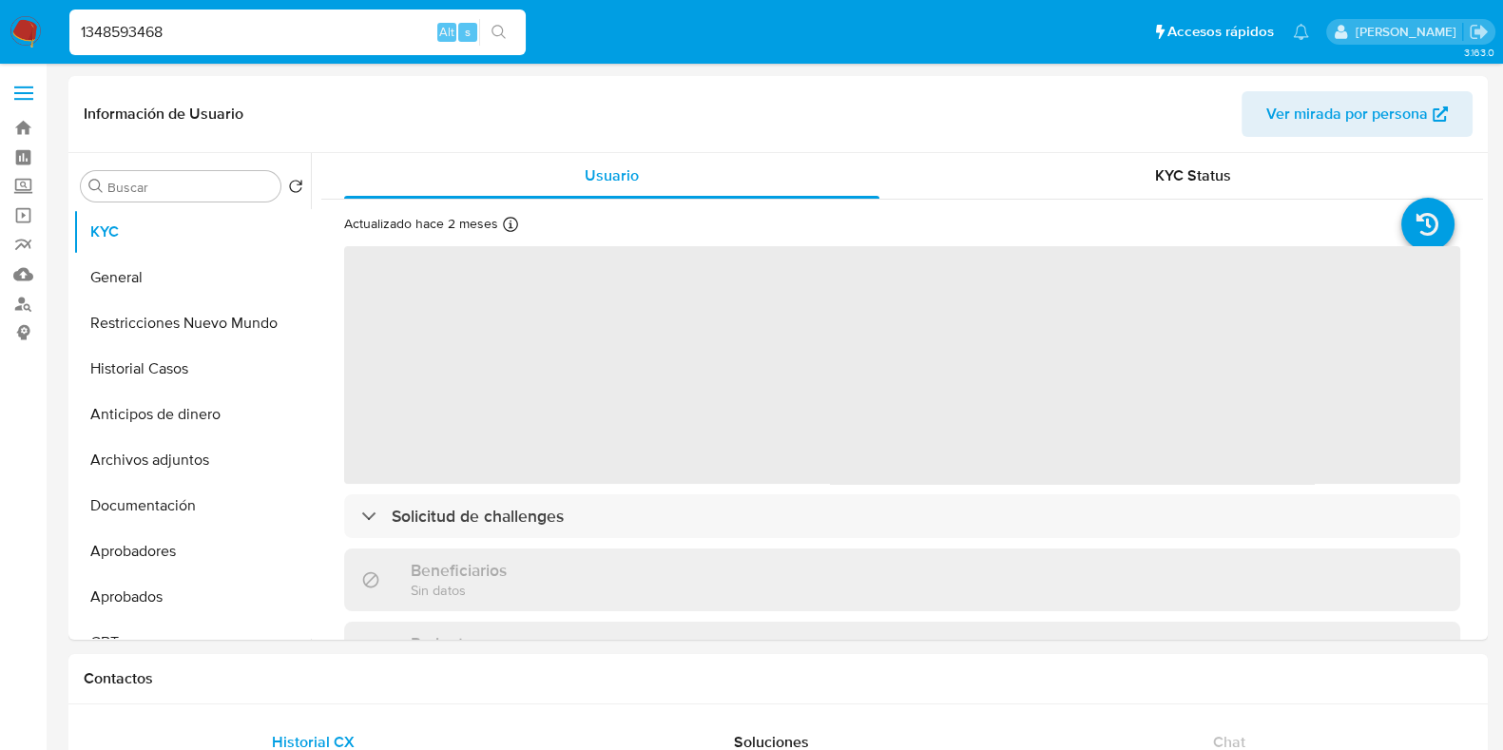
select select "10"
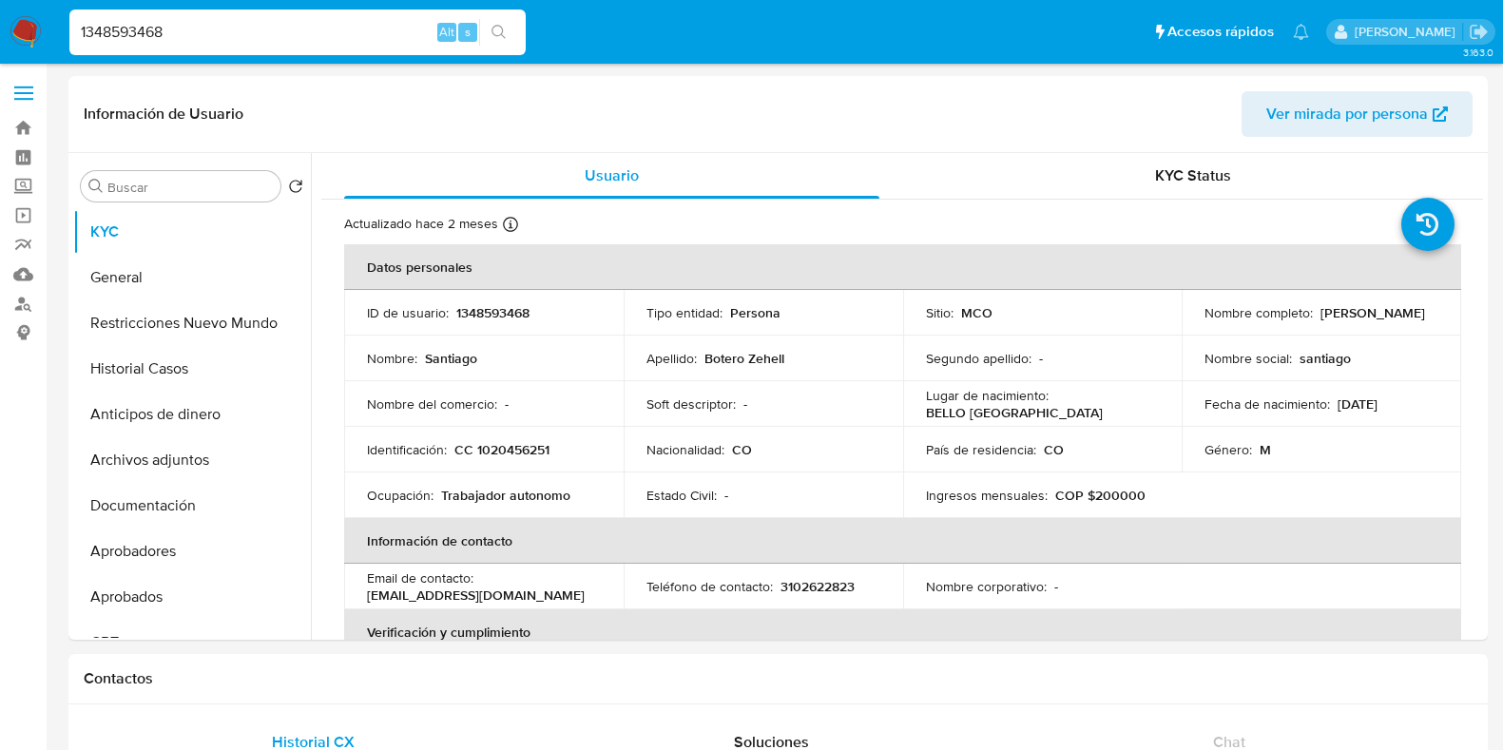
select select "10"
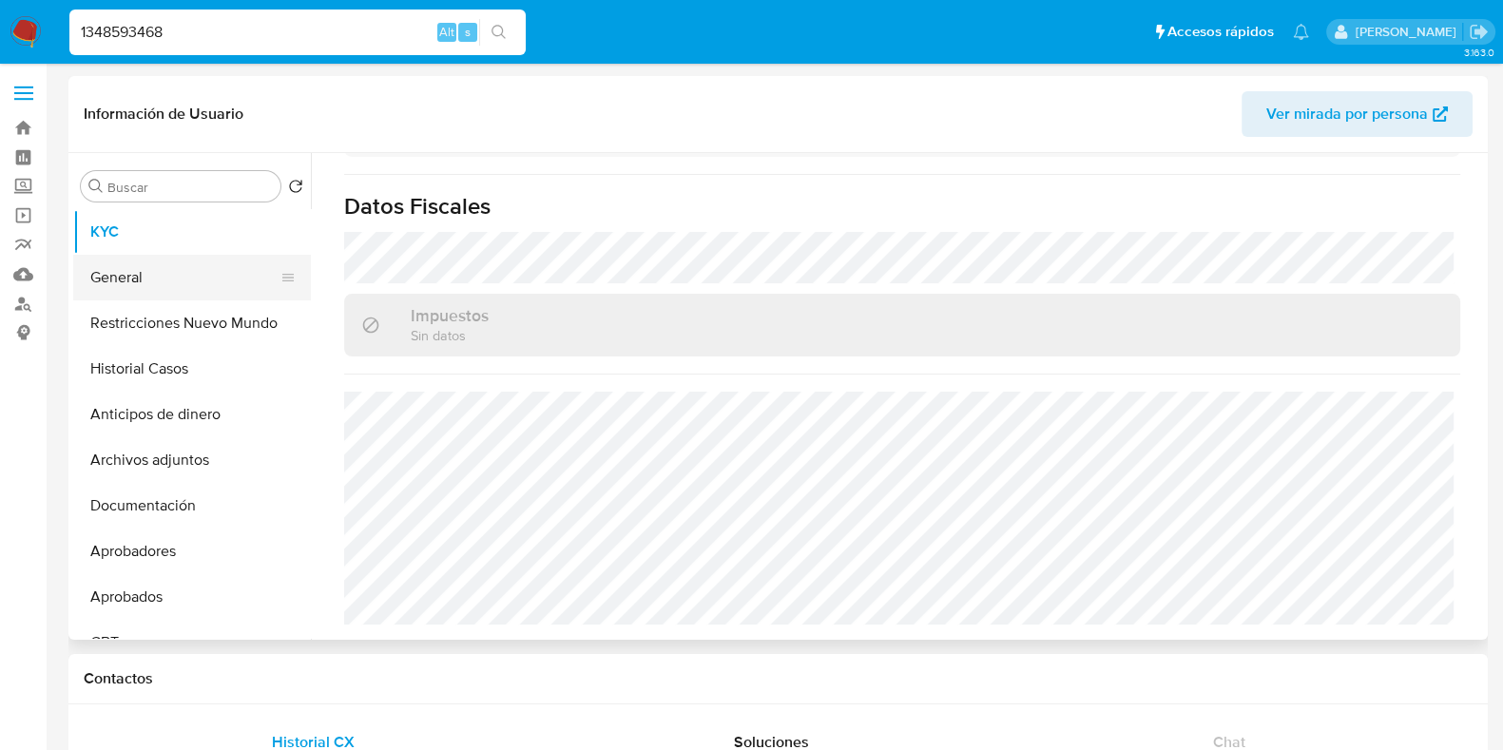
click at [76, 268] on button "General" at bounding box center [184, 278] width 222 height 46
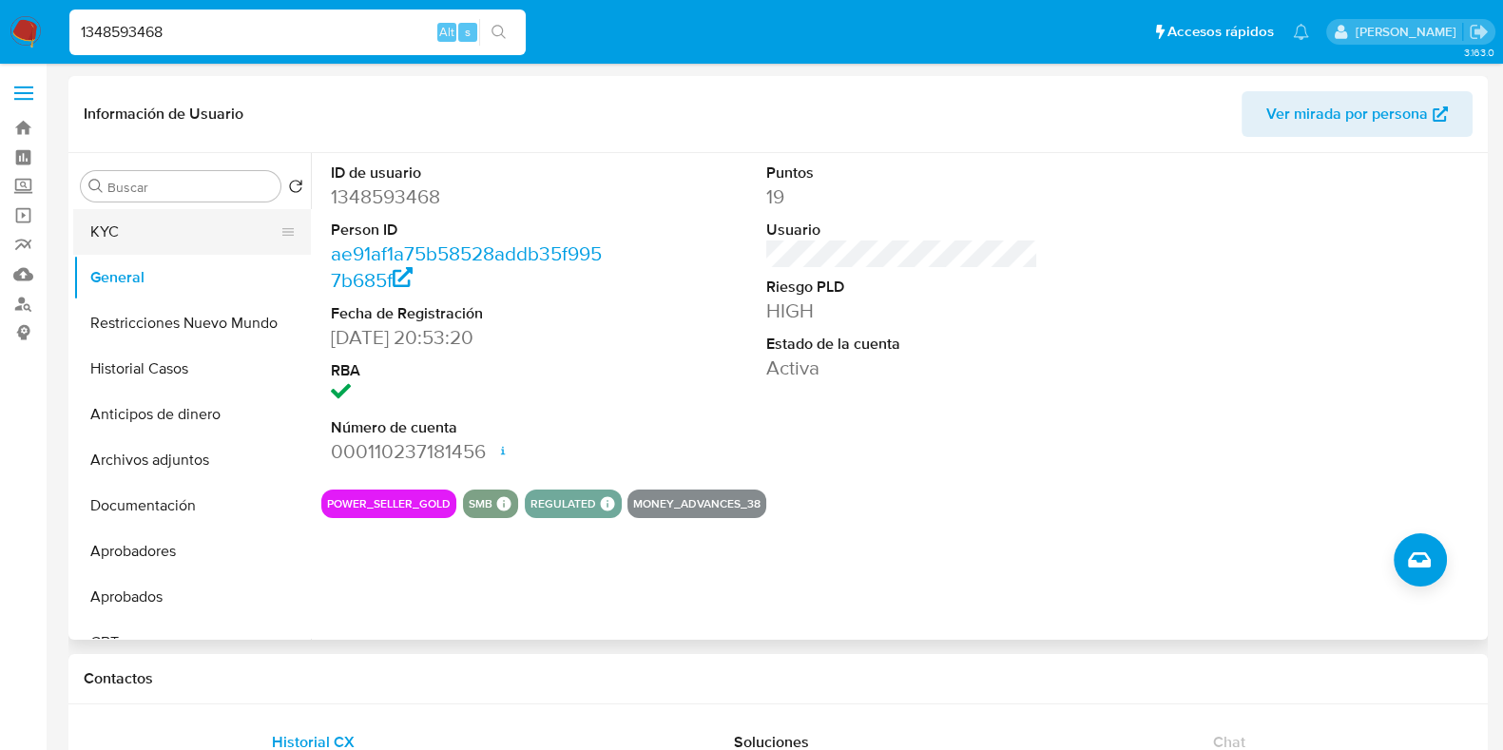
click at [173, 247] on button "KYC" at bounding box center [184, 232] width 222 height 46
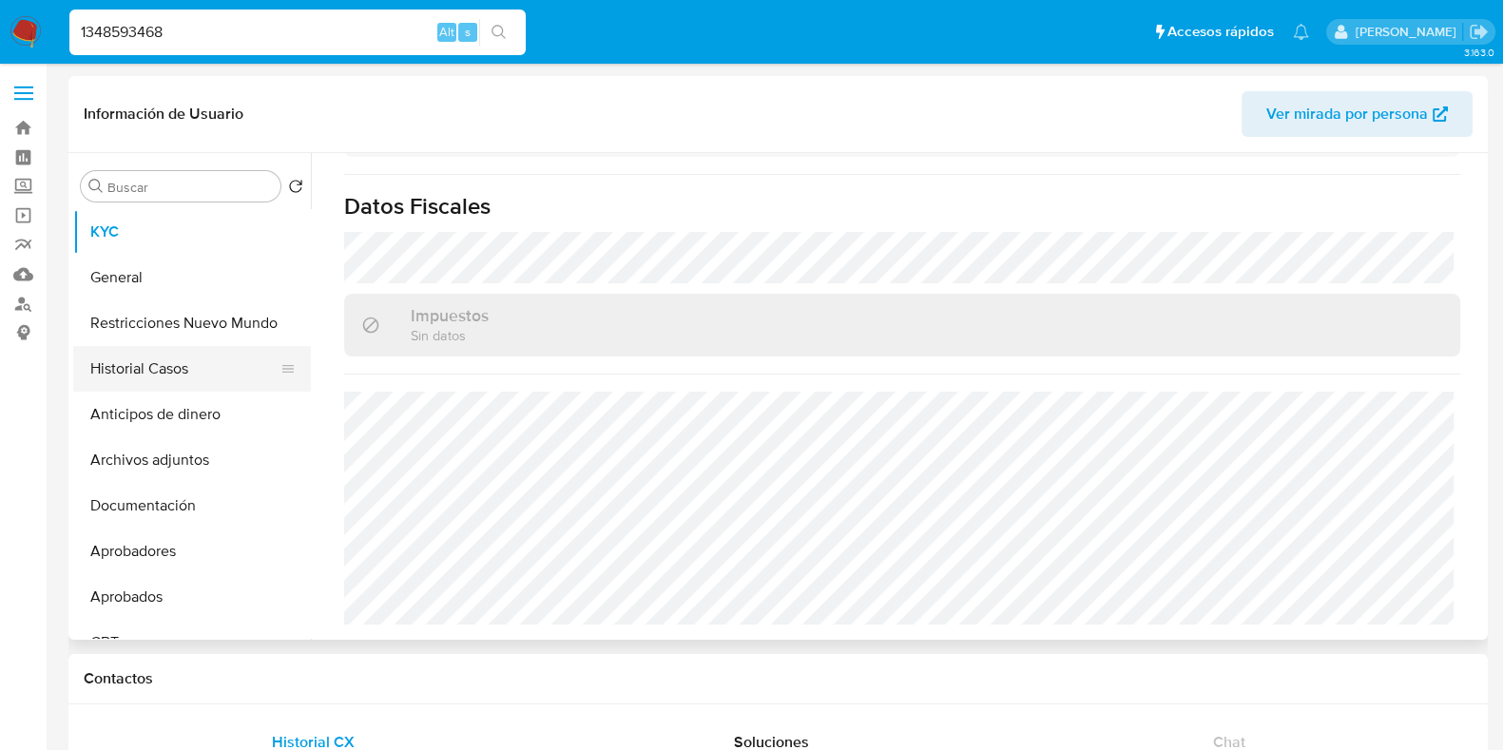
click at [170, 373] on button "Historial Casos" at bounding box center [184, 369] width 222 height 46
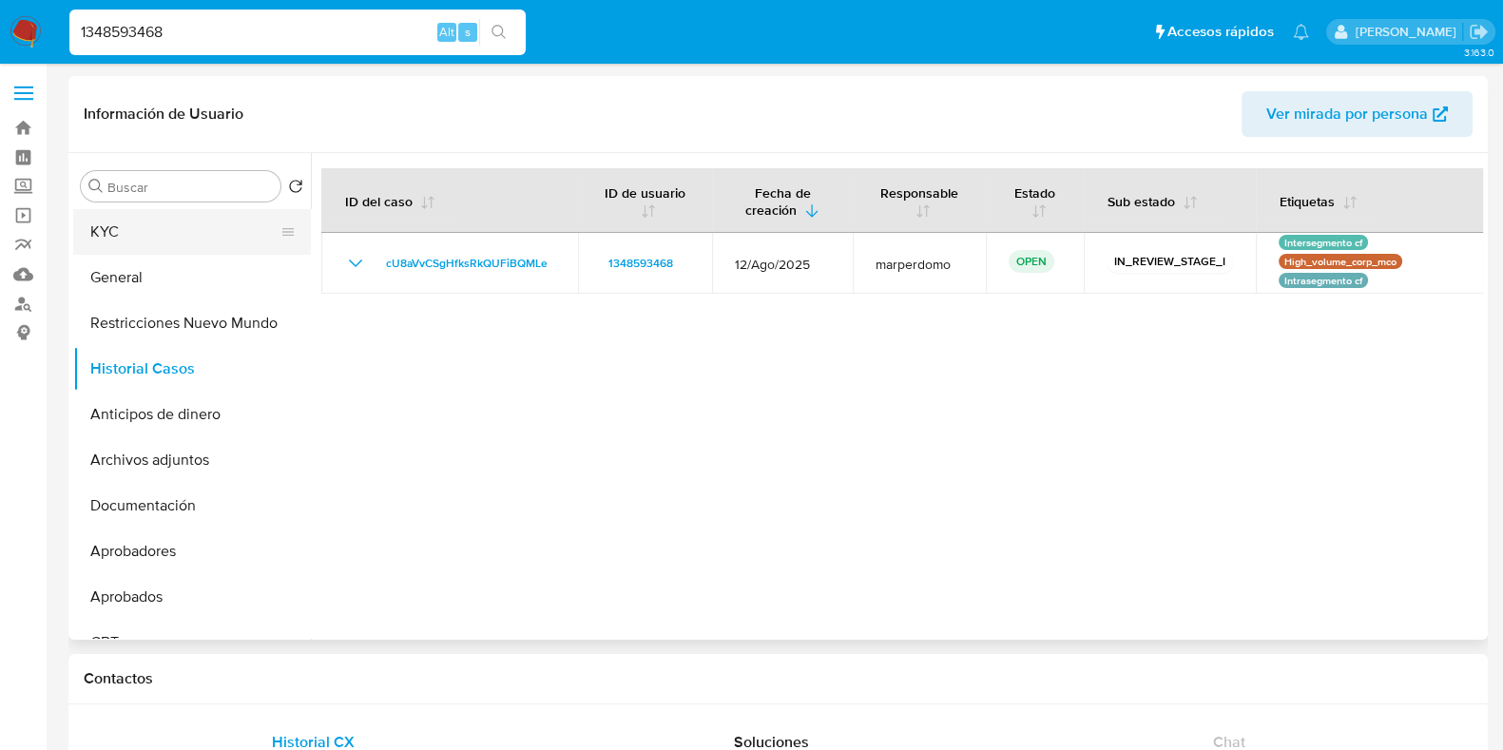
click at [138, 228] on button "KYC" at bounding box center [184, 232] width 222 height 46
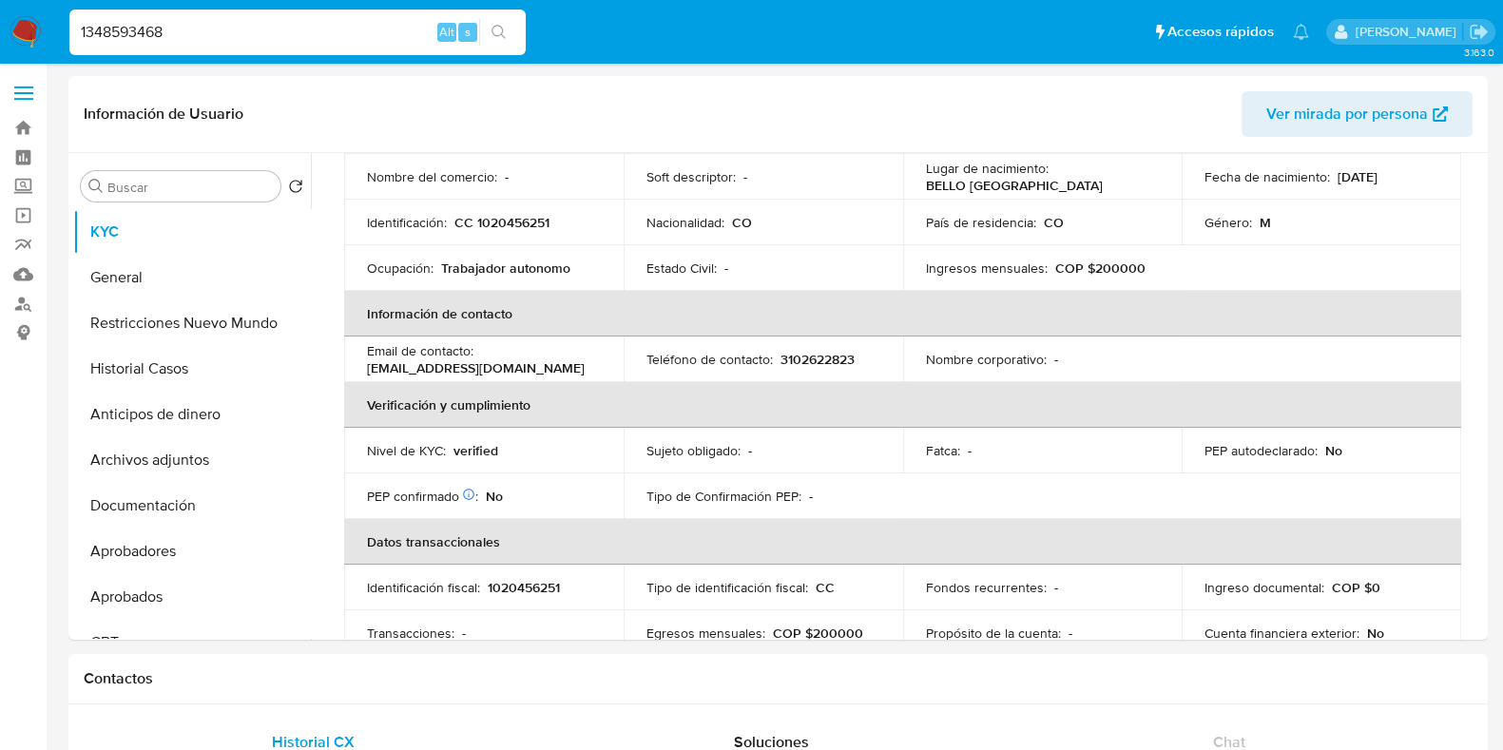
scroll to position [237, 0]
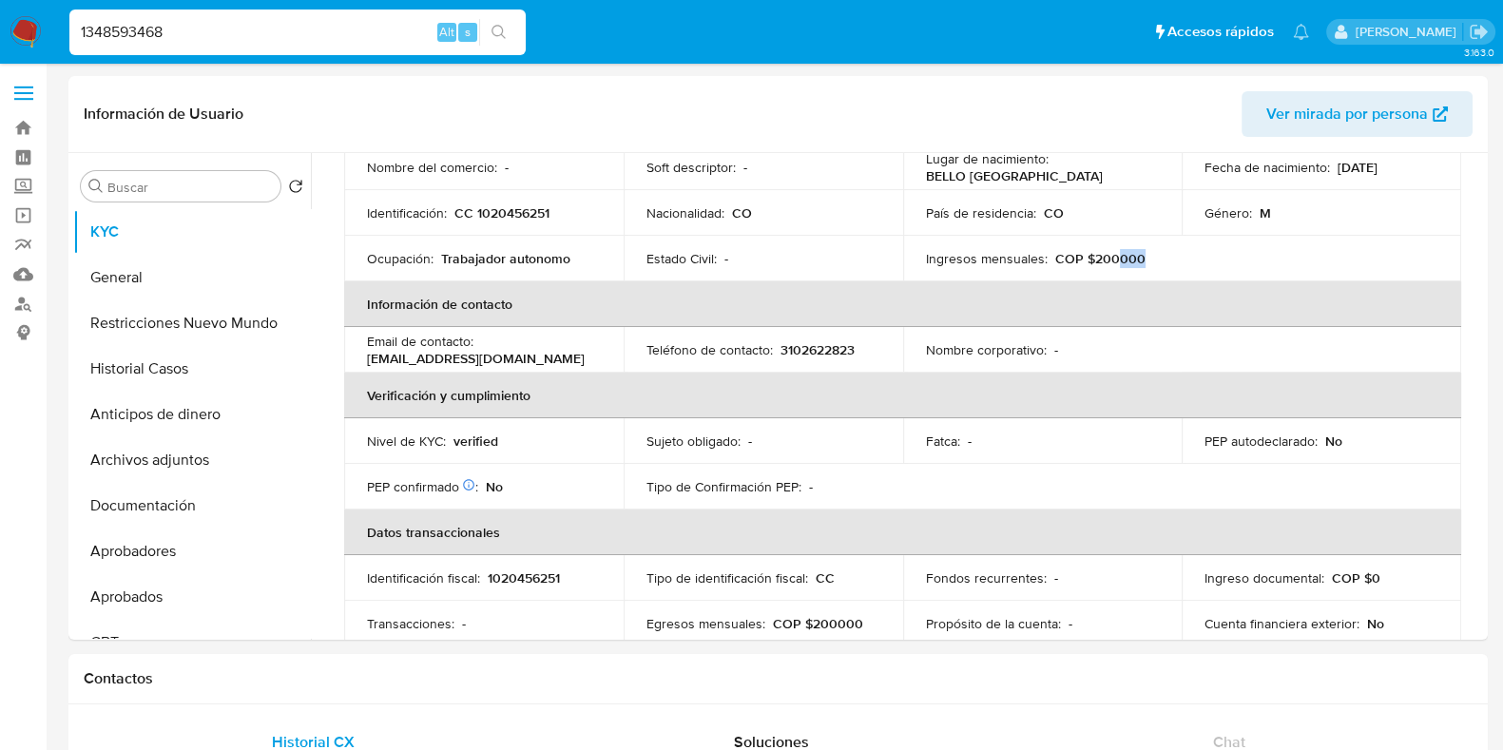
drag, startPoint x: 1136, startPoint y: 254, endPoint x: 1111, endPoint y: 256, distance: 24.8
click at [1111, 256] on div "Ingresos mensuales : COP $200000" at bounding box center [1043, 258] width 234 height 17
click at [1095, 341] on div "Nombre corporativo : -" at bounding box center [1043, 349] width 234 height 17
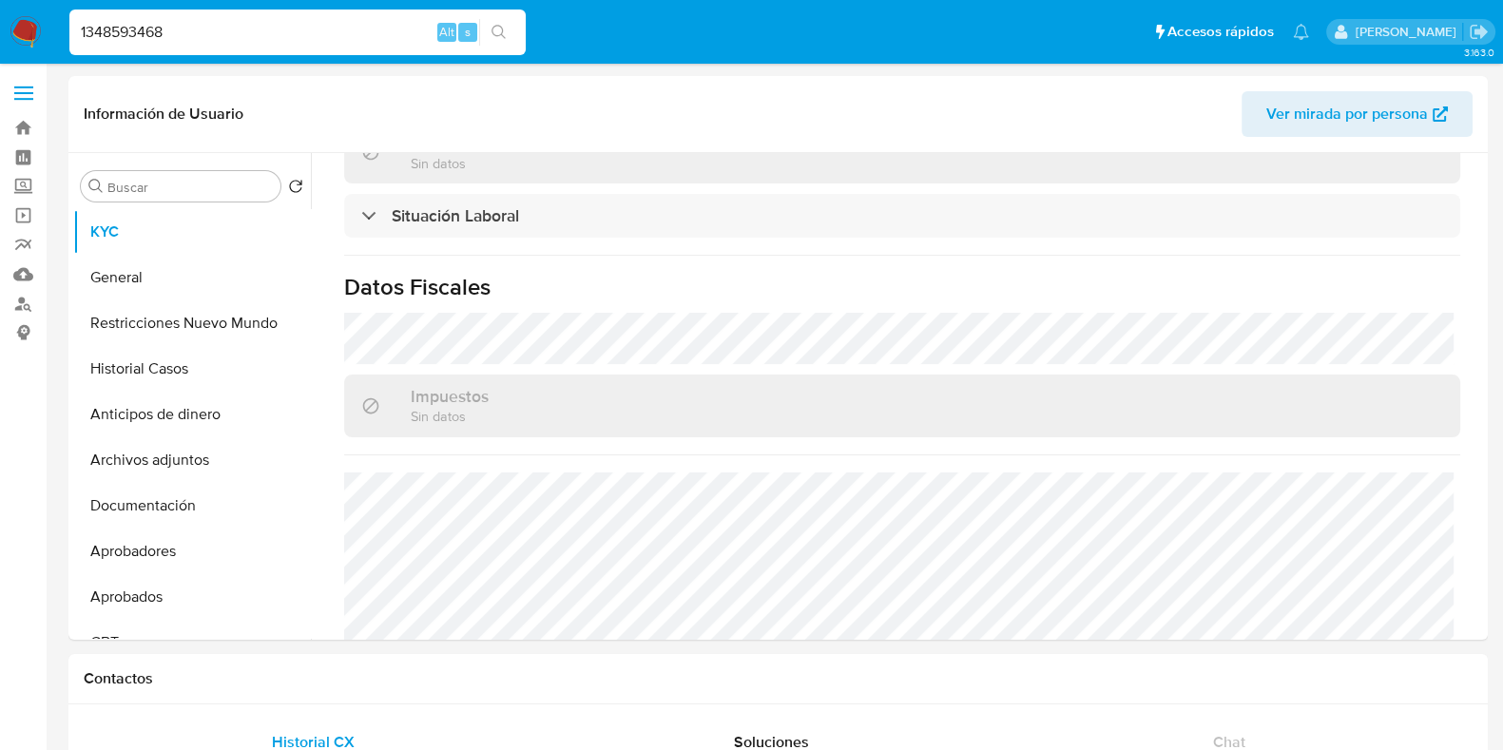
scroll to position [1031, 0]
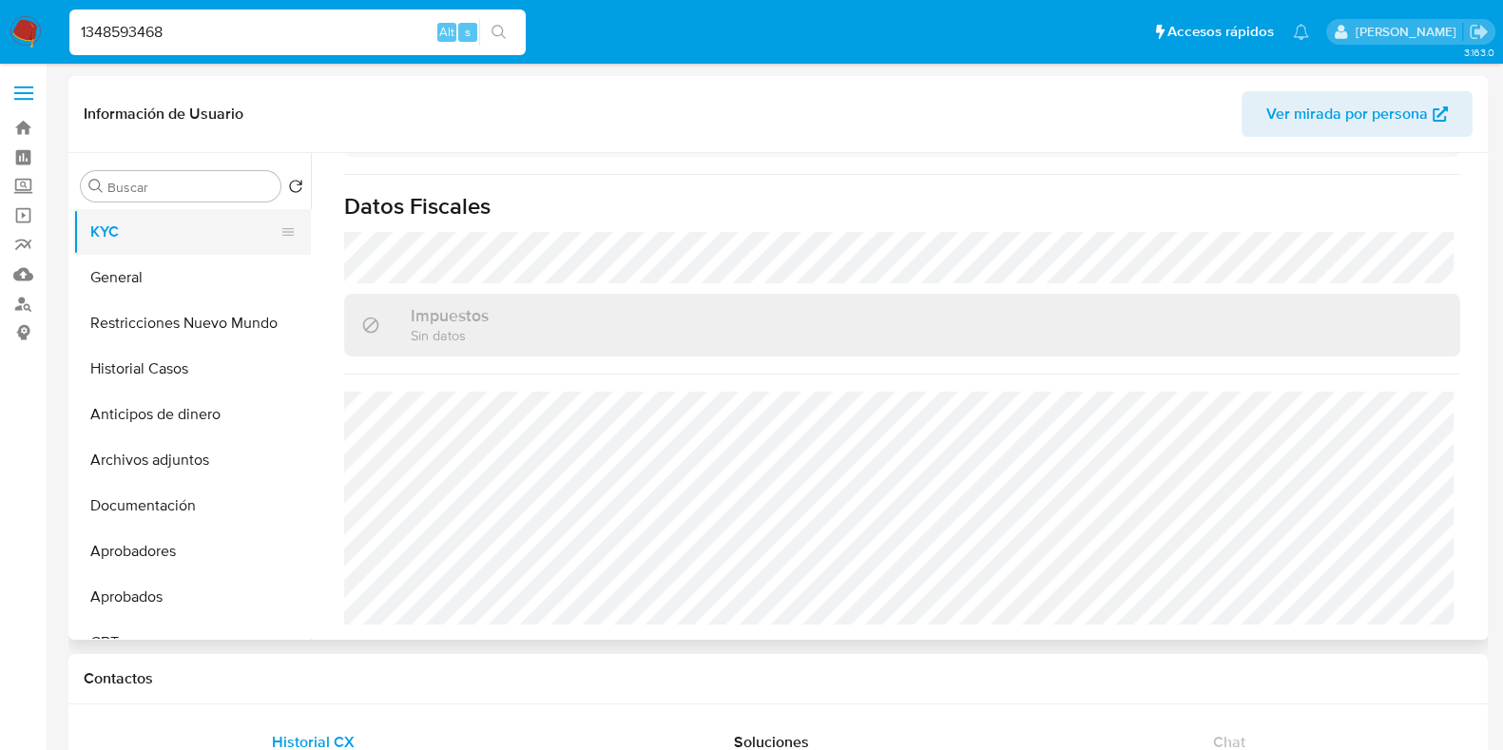
click at [115, 230] on button "KYC" at bounding box center [184, 232] width 222 height 46
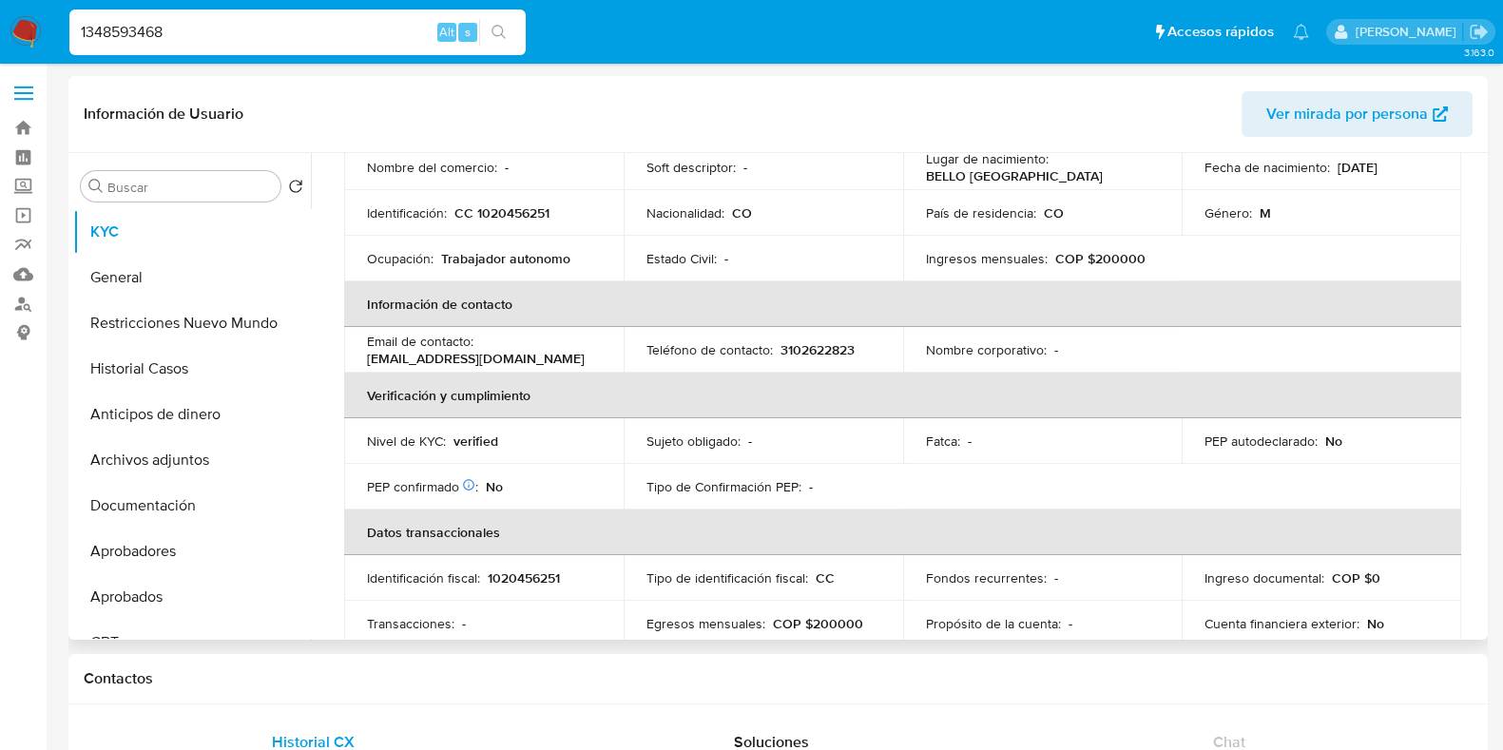
scroll to position [357, 0]
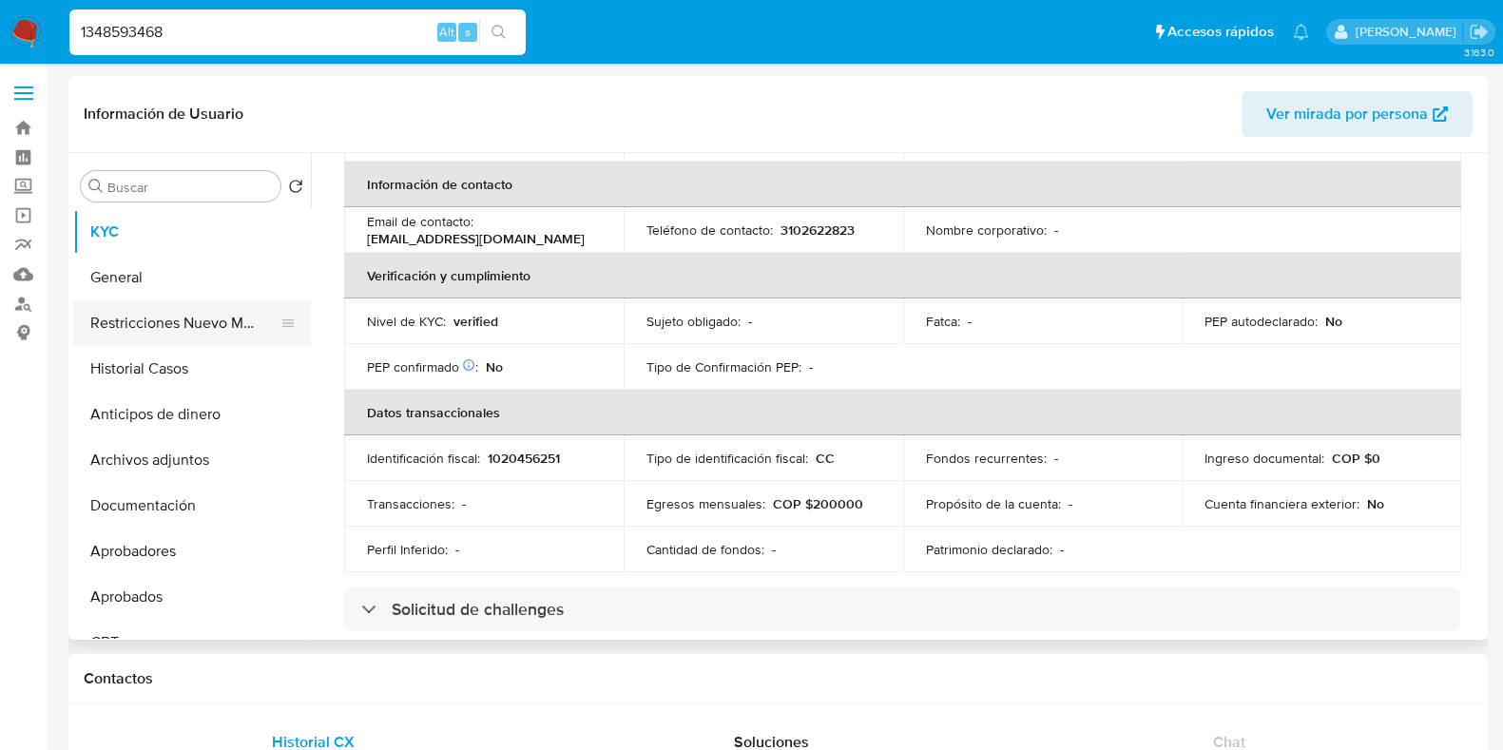
click at [220, 329] on button "Restricciones Nuevo Mundo" at bounding box center [184, 323] width 222 height 46
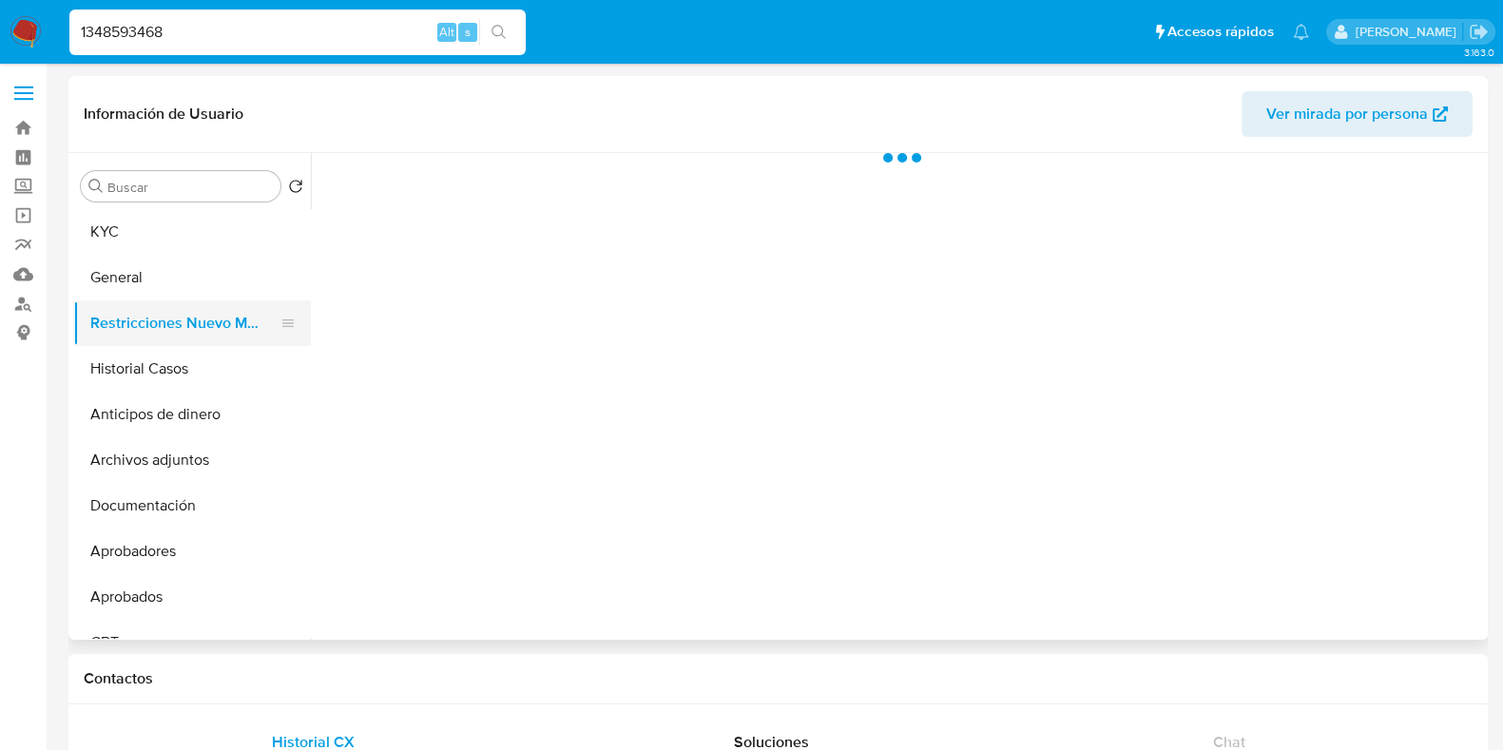
scroll to position [0, 0]
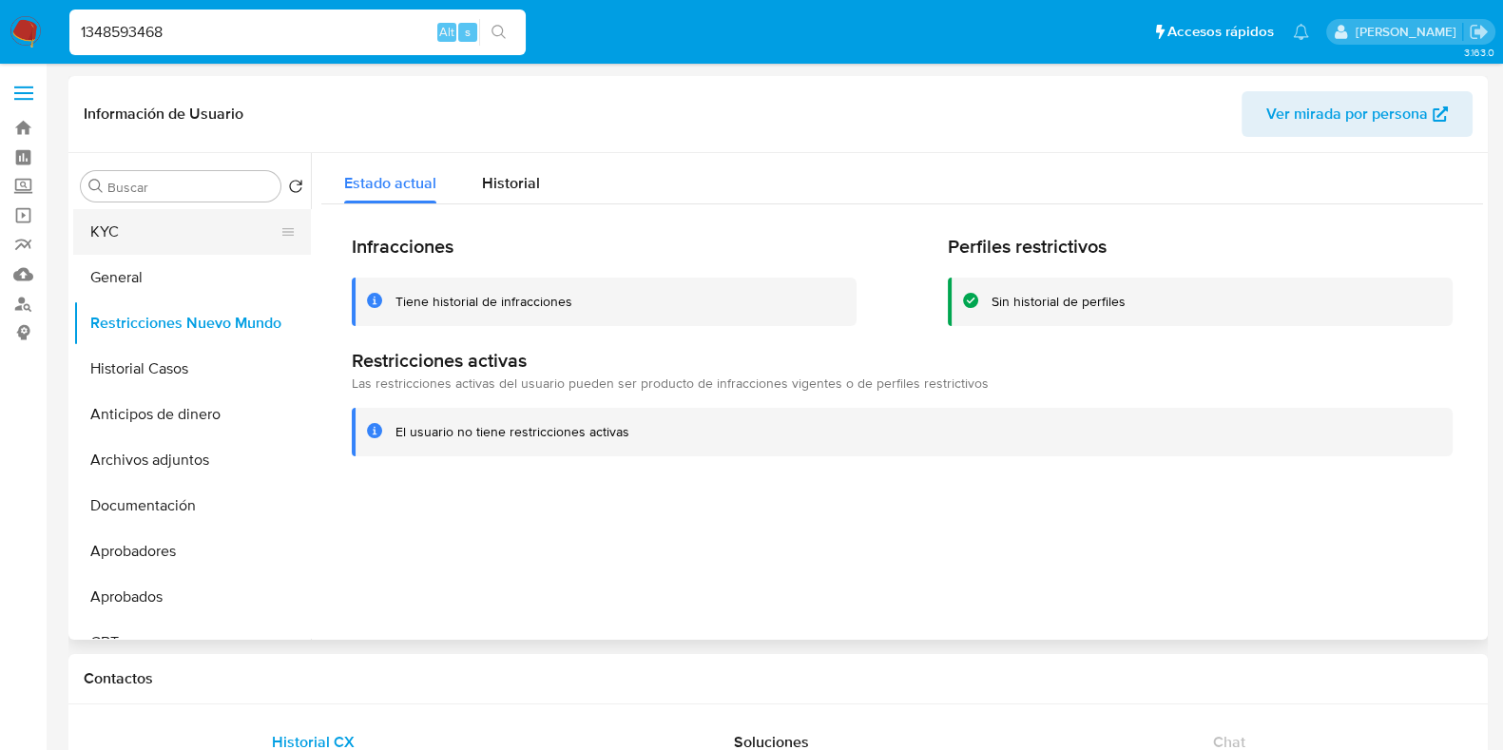
click at [134, 241] on button "KYC" at bounding box center [184, 232] width 222 height 46
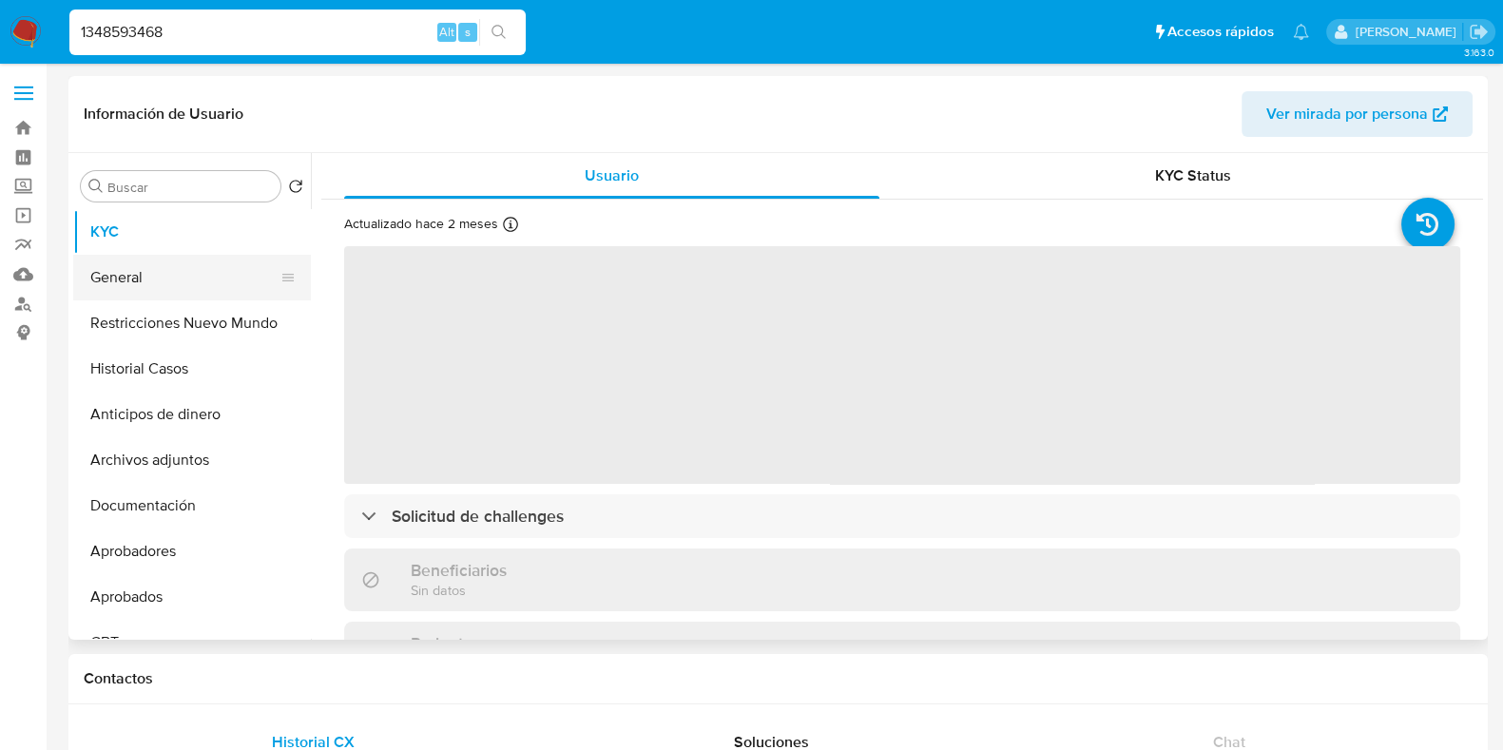
click at [125, 267] on button "General" at bounding box center [184, 278] width 222 height 46
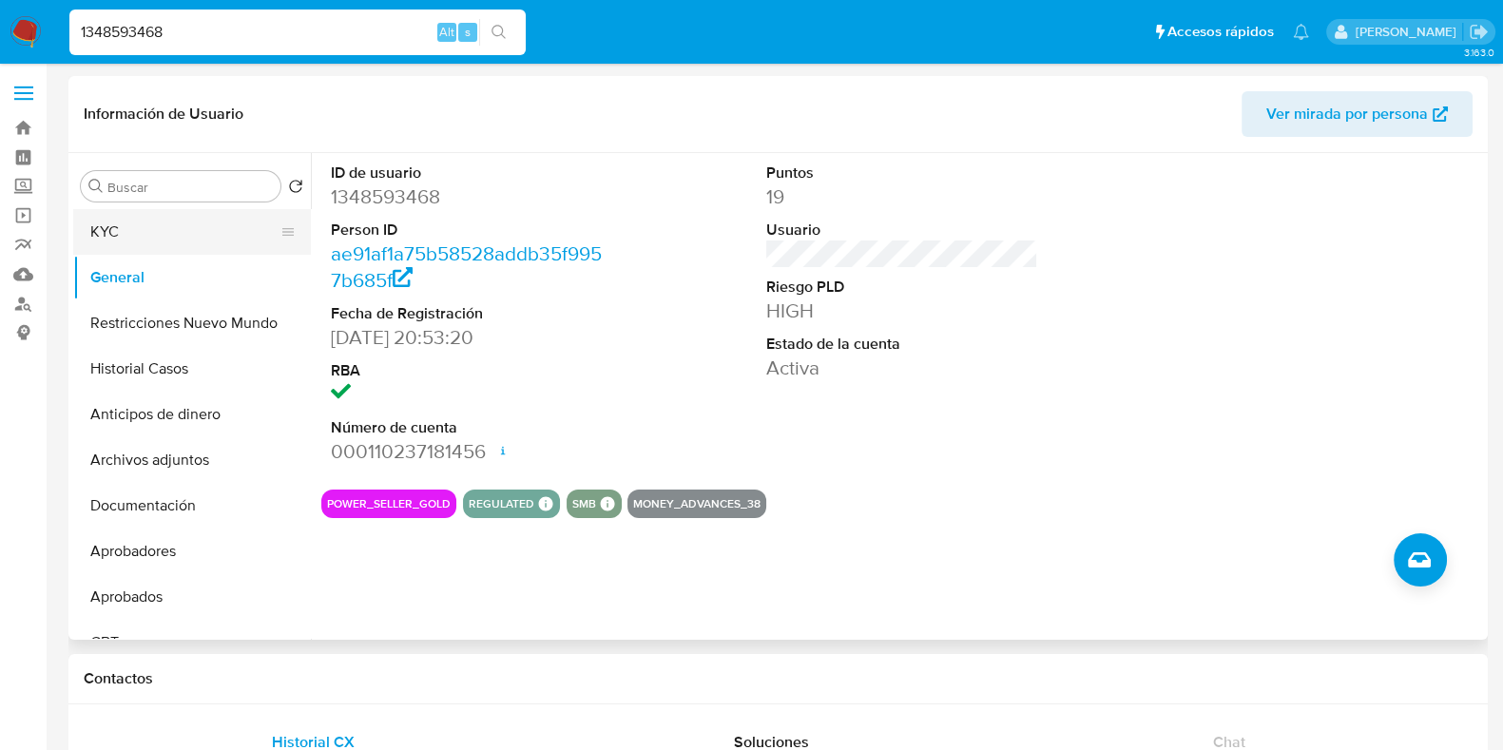
click at [159, 245] on button "KYC" at bounding box center [184, 232] width 222 height 46
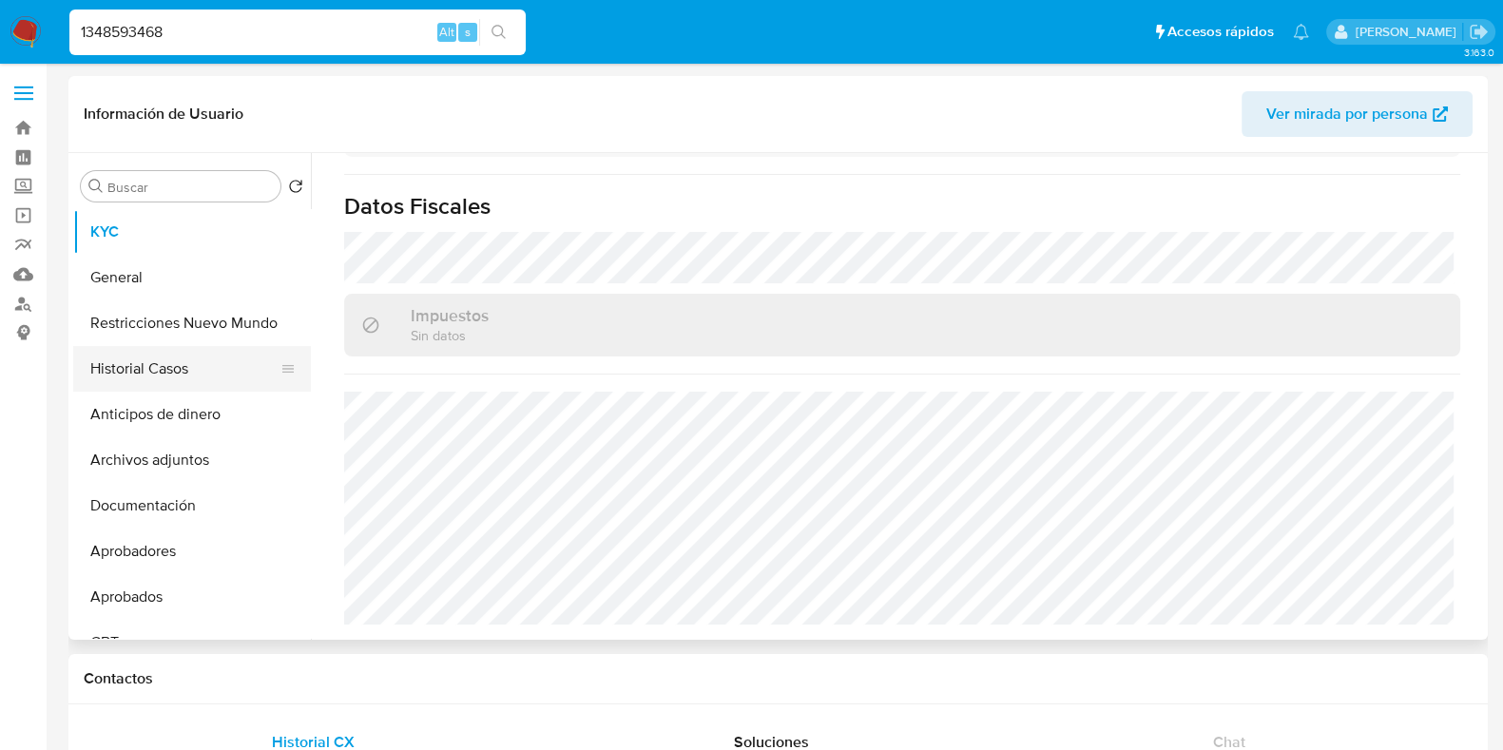
click at [159, 373] on button "Historial Casos" at bounding box center [184, 369] width 222 height 46
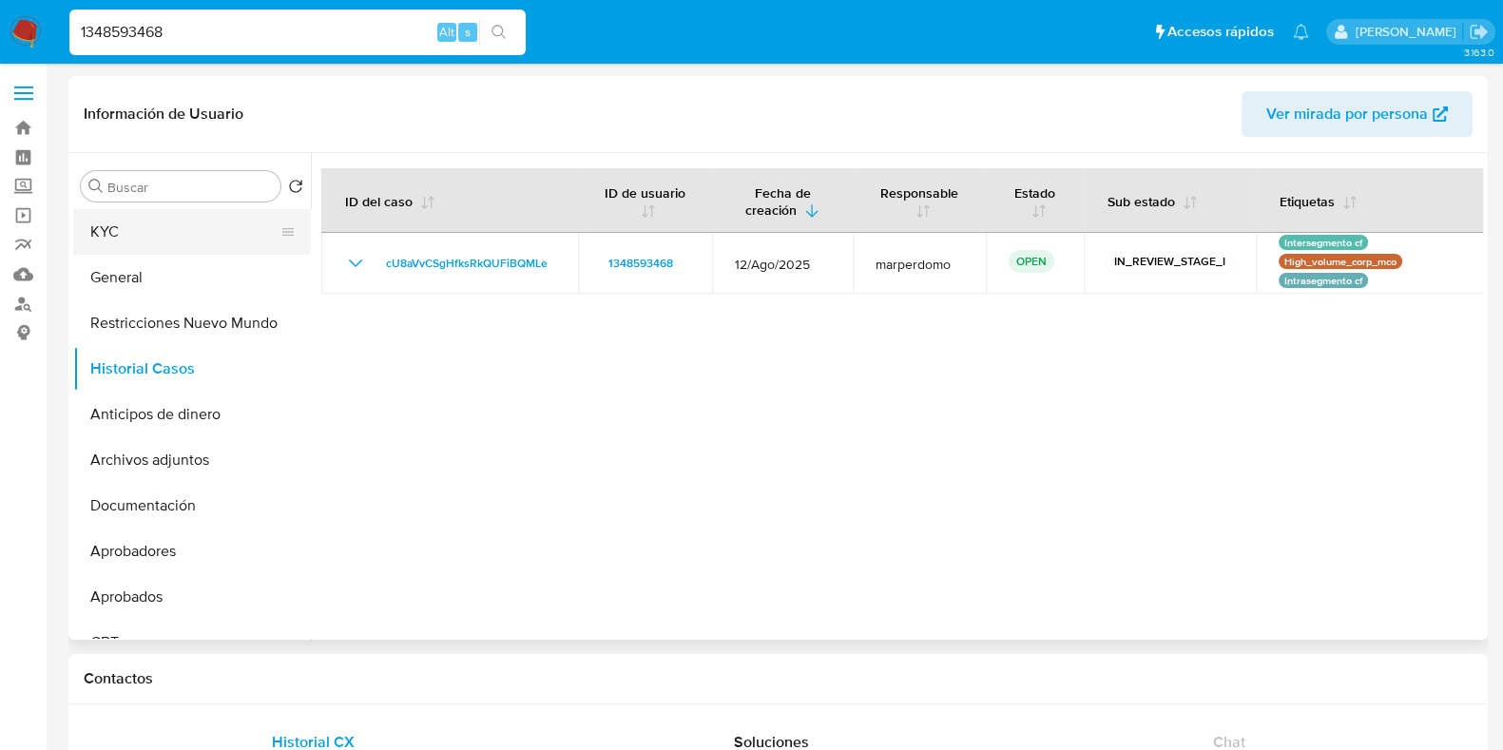
click at [150, 231] on button "KYC" at bounding box center [184, 232] width 222 height 46
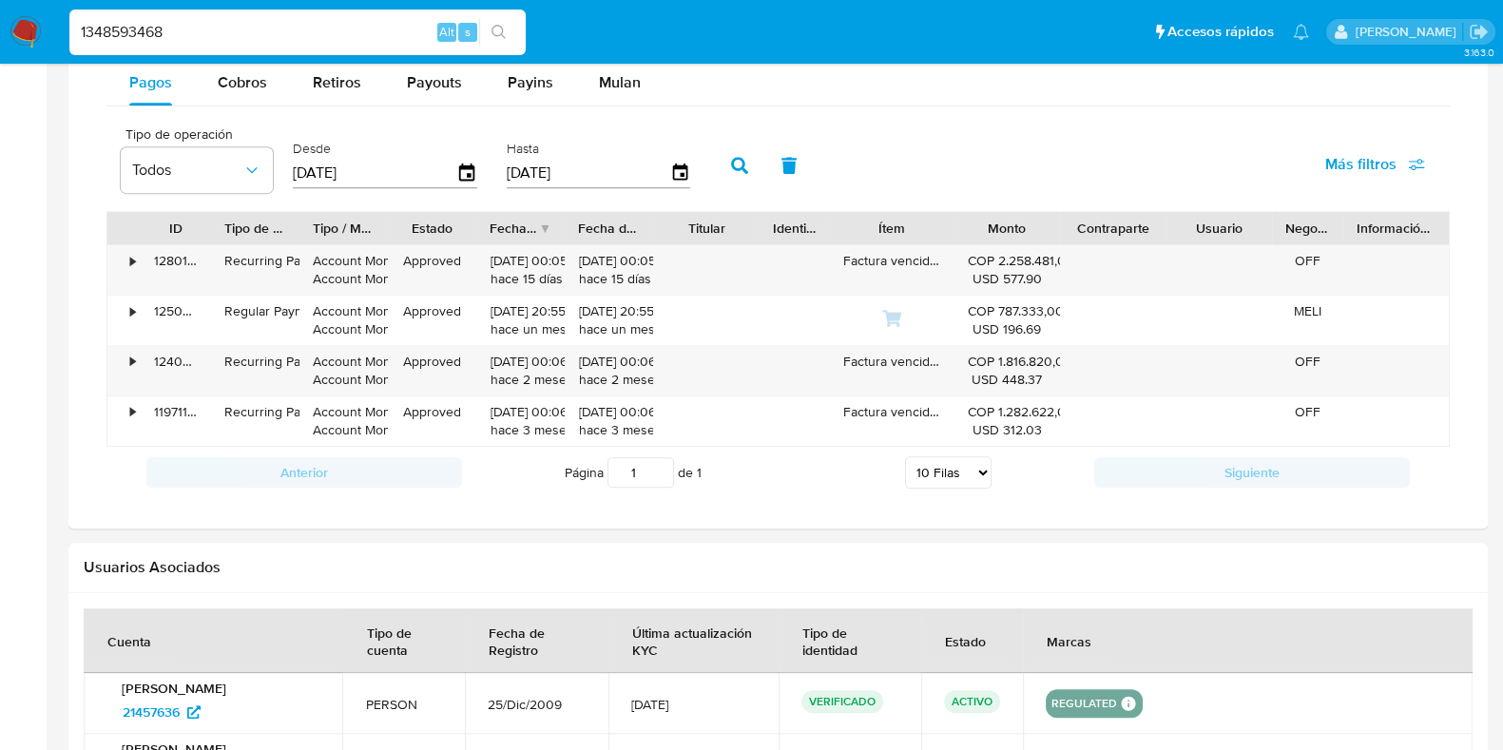
scroll to position [1188, 0]
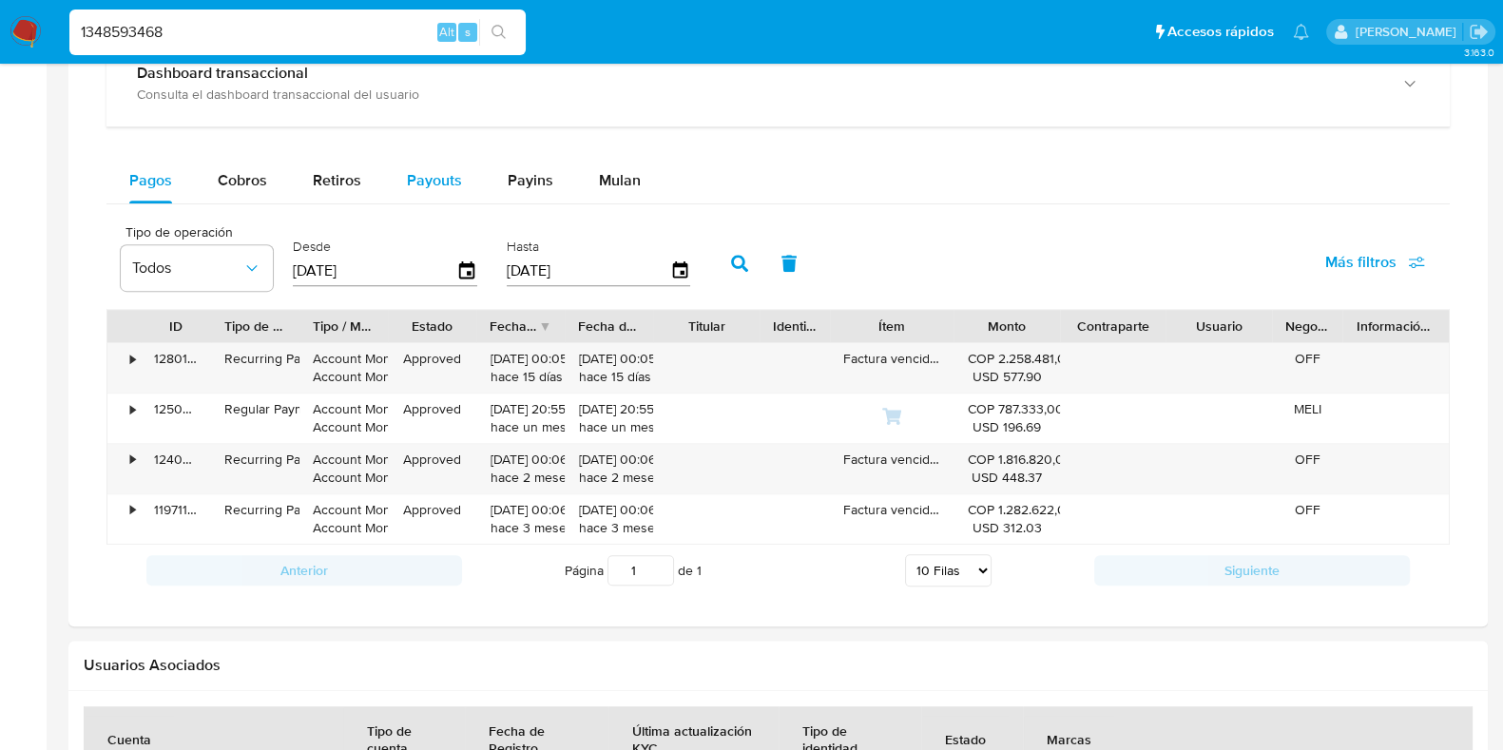
click at [465, 183] on button "Payouts" at bounding box center [434, 181] width 101 height 46
select select "10"
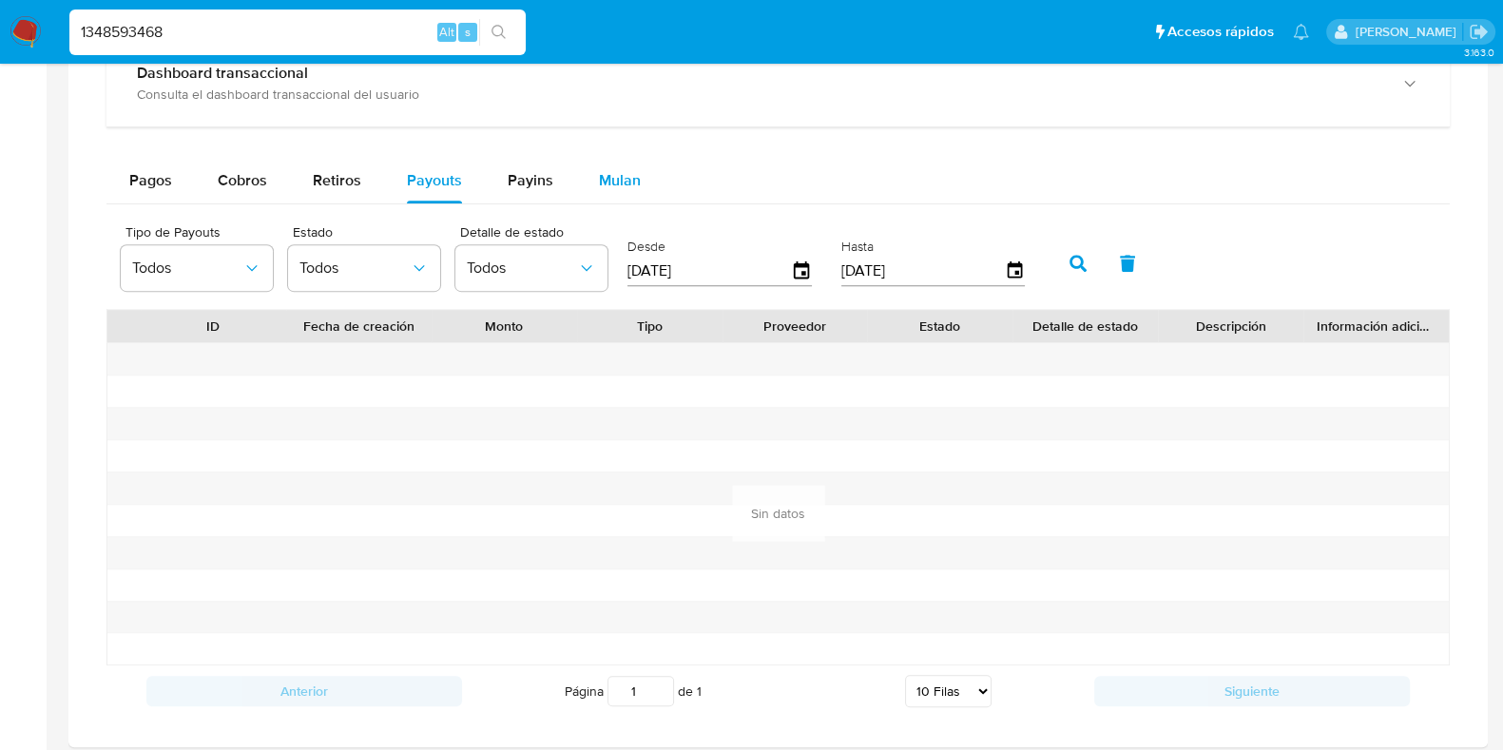
click at [618, 175] on span "Mulan" at bounding box center [620, 180] width 42 height 22
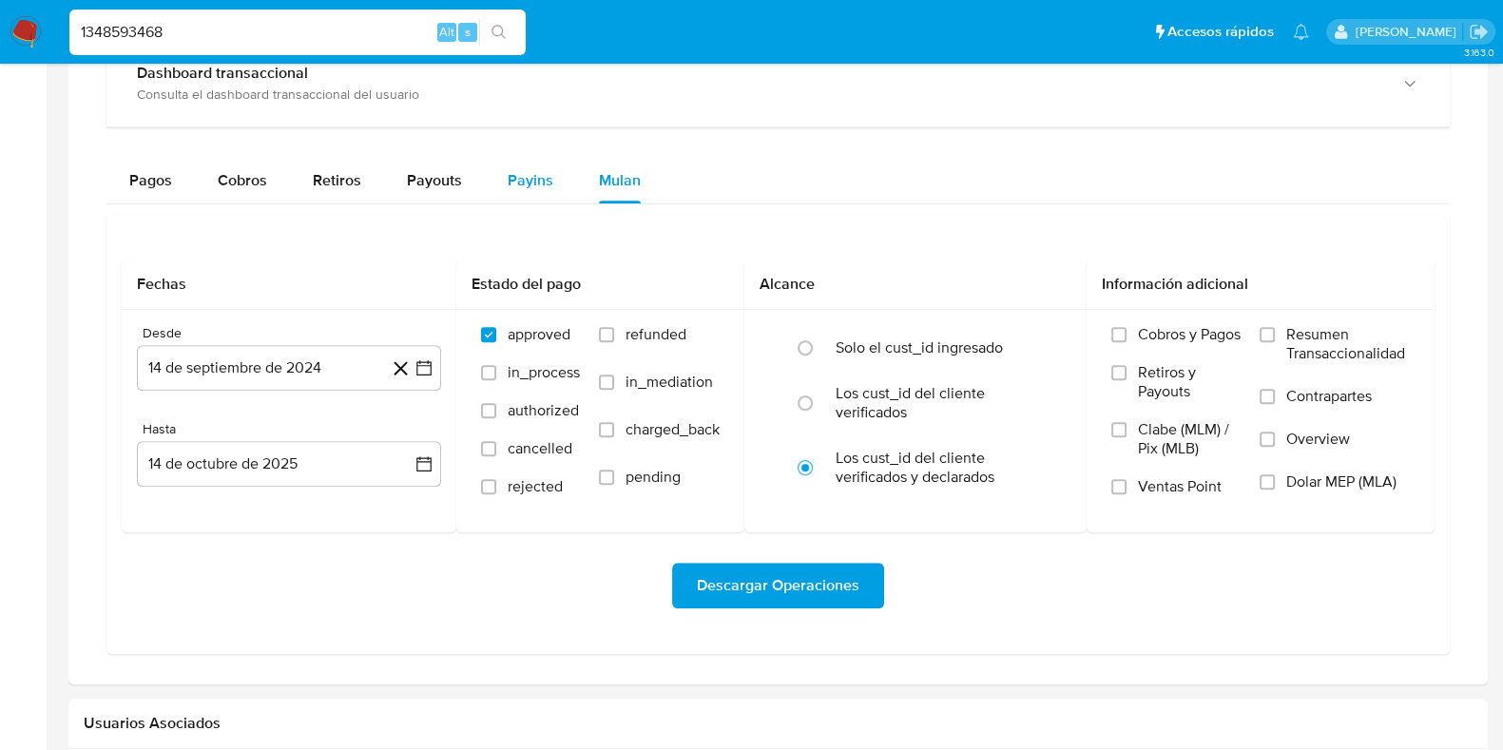
click at [556, 183] on button "Payins" at bounding box center [530, 181] width 91 height 46
select select "10"
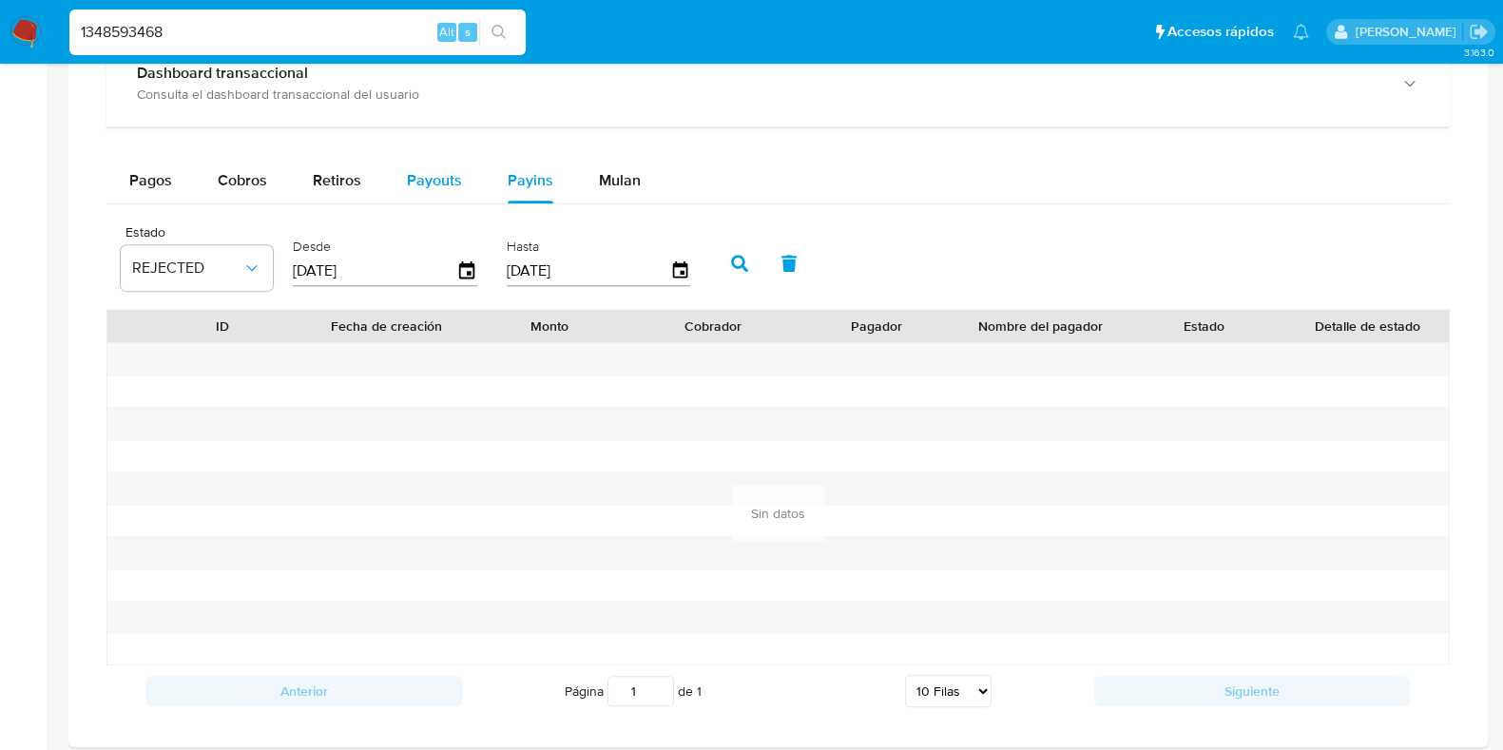
click at [442, 173] on span "Payouts" at bounding box center [434, 180] width 55 height 22
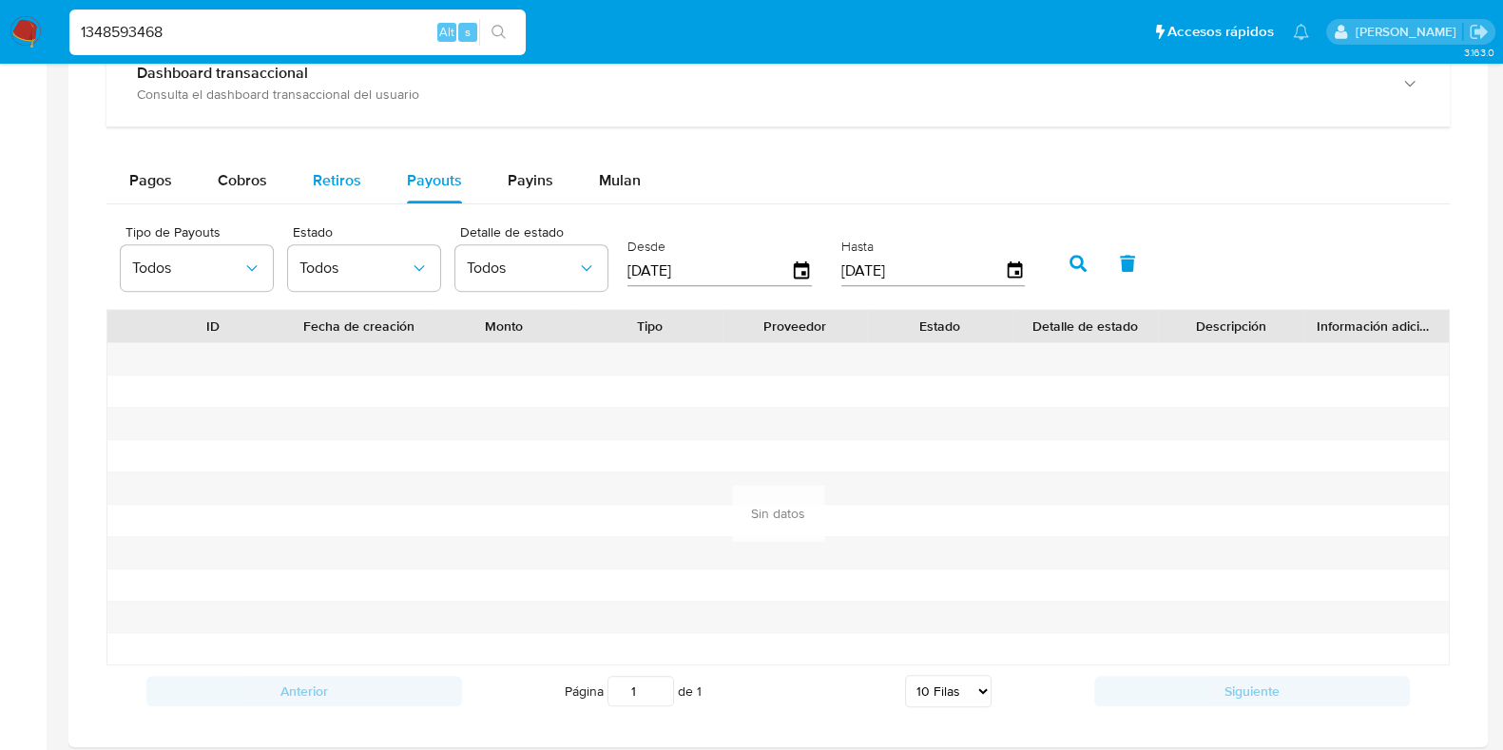
click at [344, 173] on span "Retiros" at bounding box center [337, 180] width 48 height 22
select select "10"
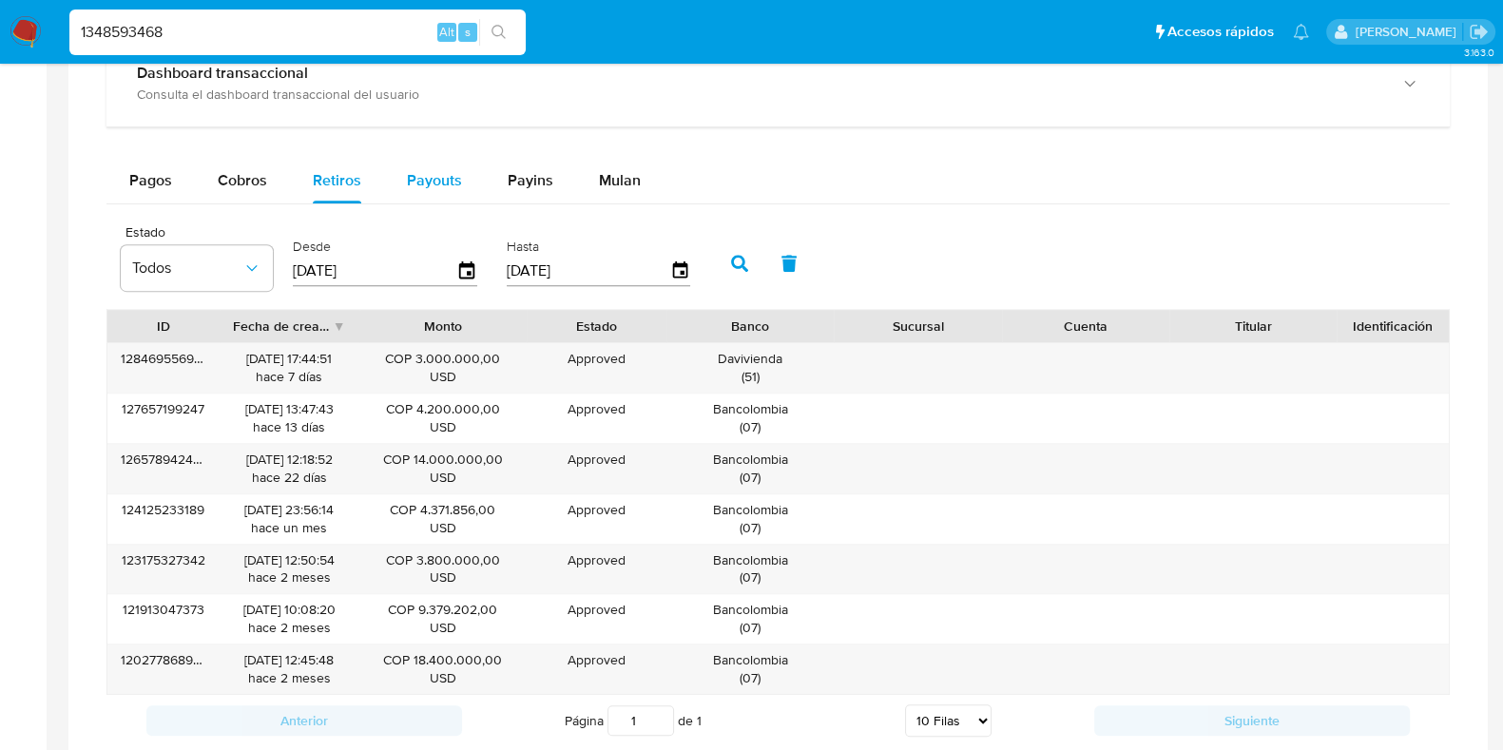
click at [430, 181] on span "Payouts" at bounding box center [434, 180] width 55 height 22
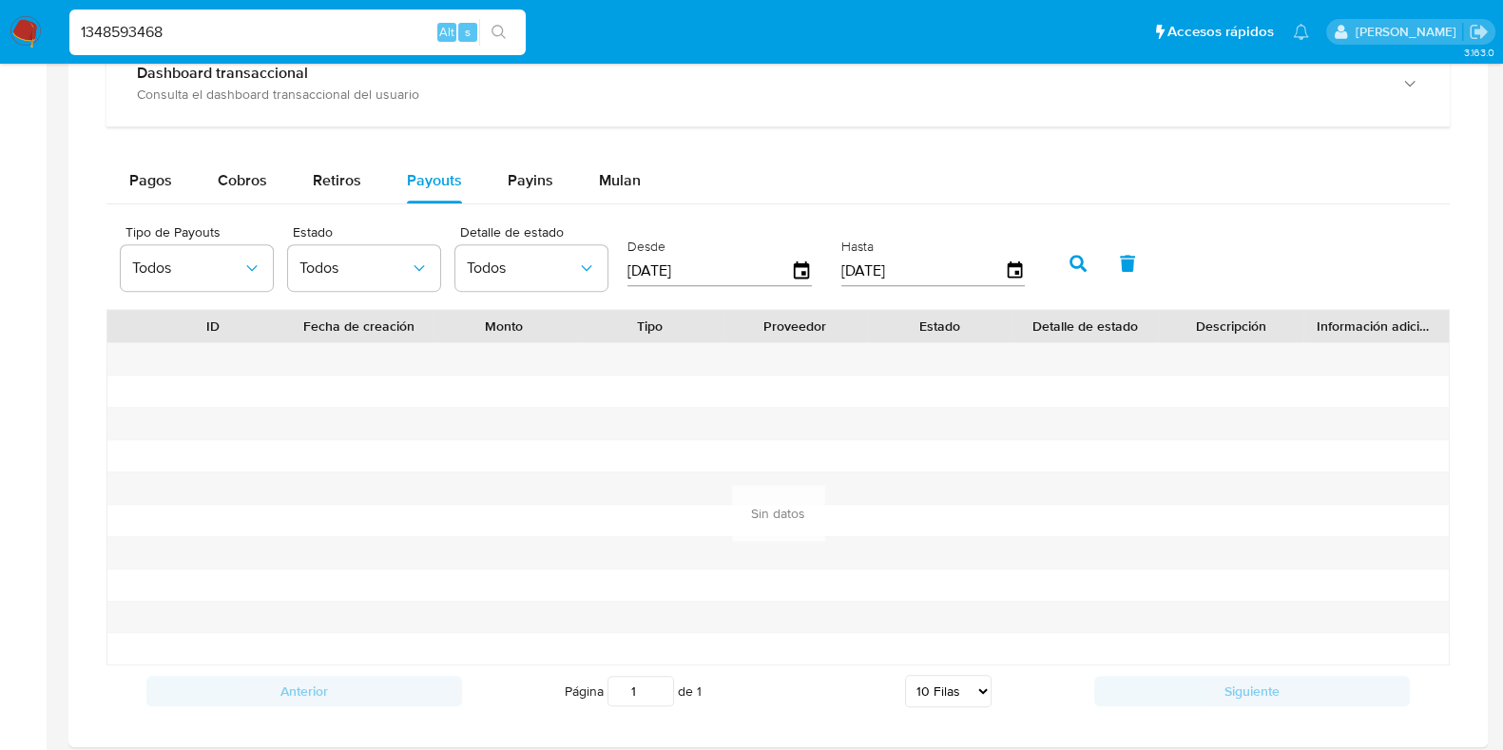
click at [724, 278] on input "17/07/2025" at bounding box center [709, 271] width 164 height 30
click at [794, 262] on icon "button" at bounding box center [801, 269] width 15 height 17
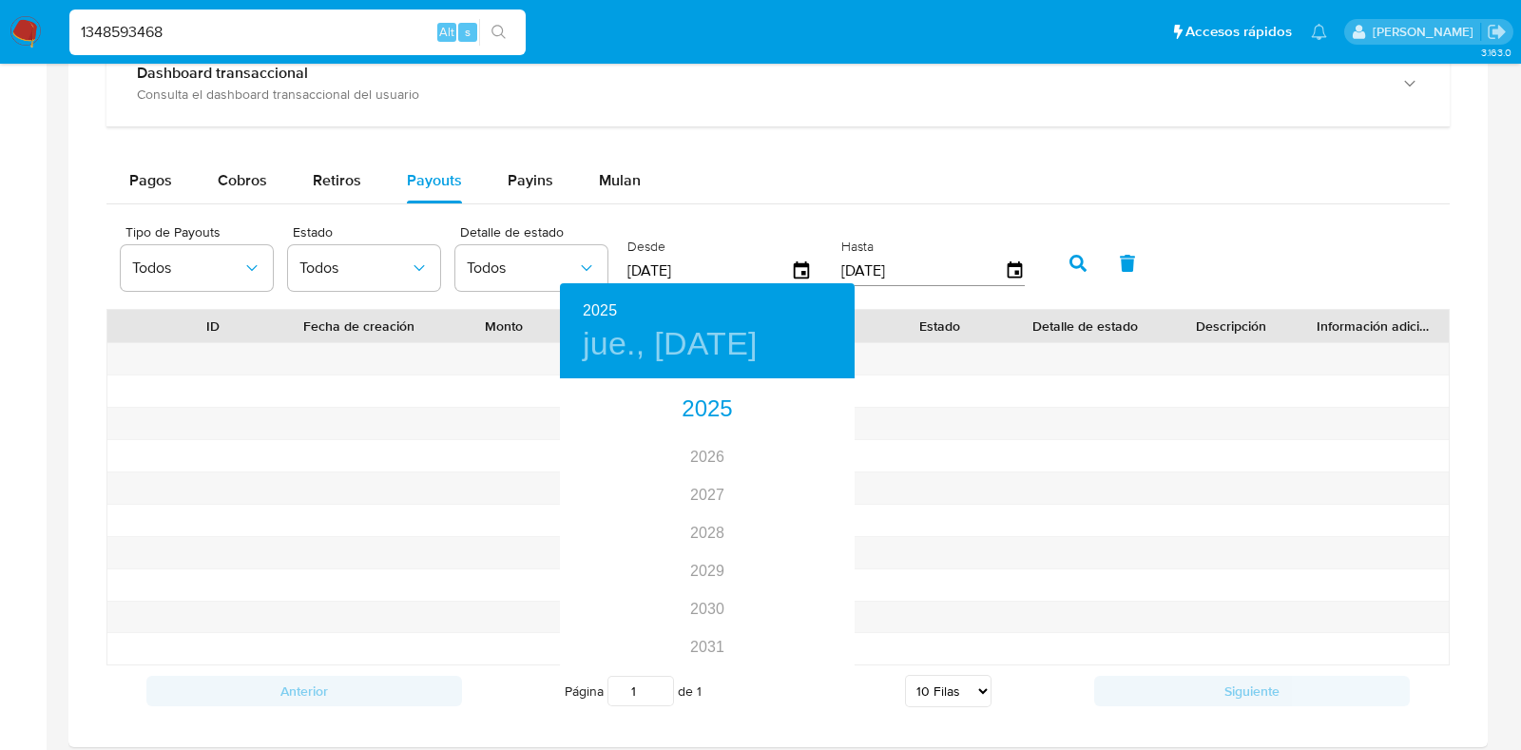
click at [1094, 486] on div at bounding box center [760, 375] width 1521 height 750
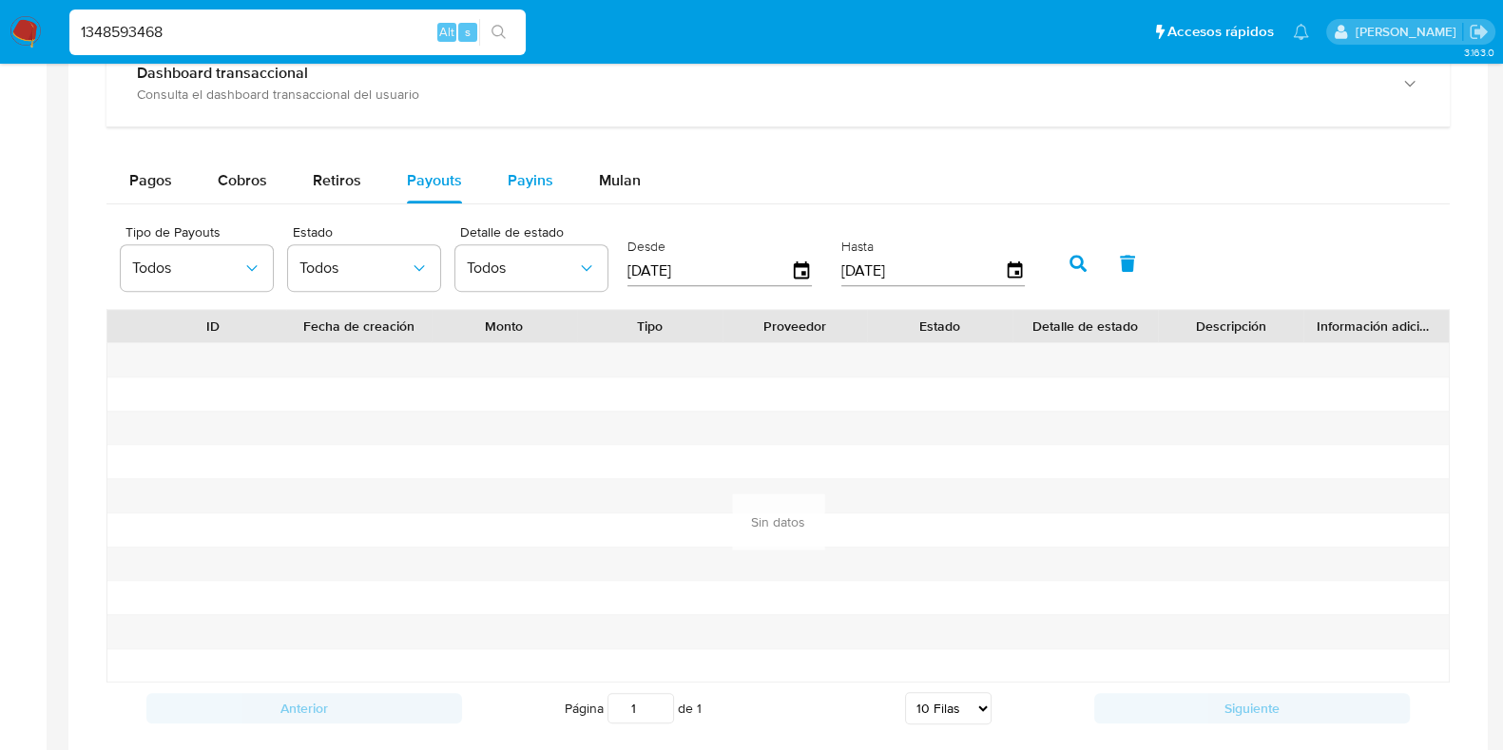
click at [508, 171] on span "Payins" at bounding box center [531, 180] width 46 height 22
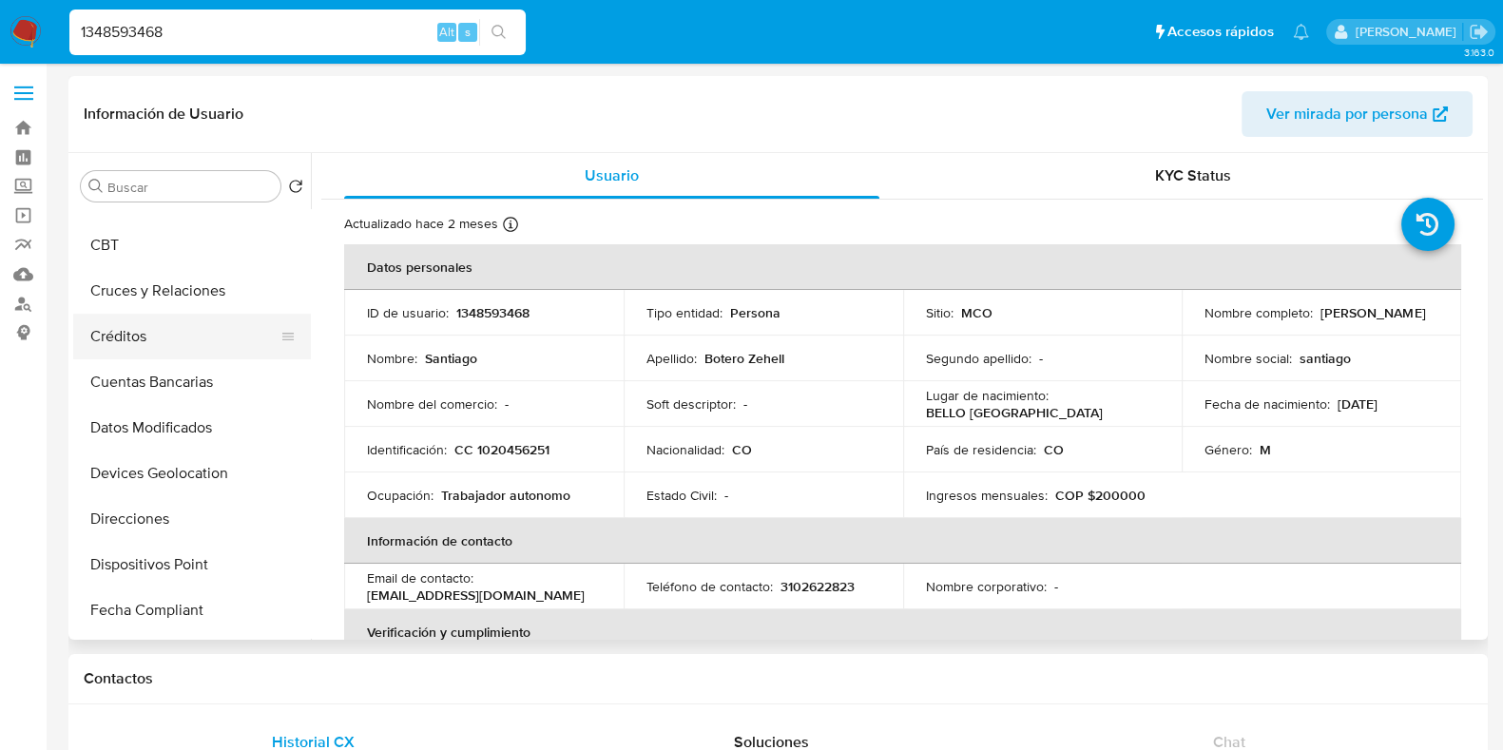
scroll to position [346, 0]
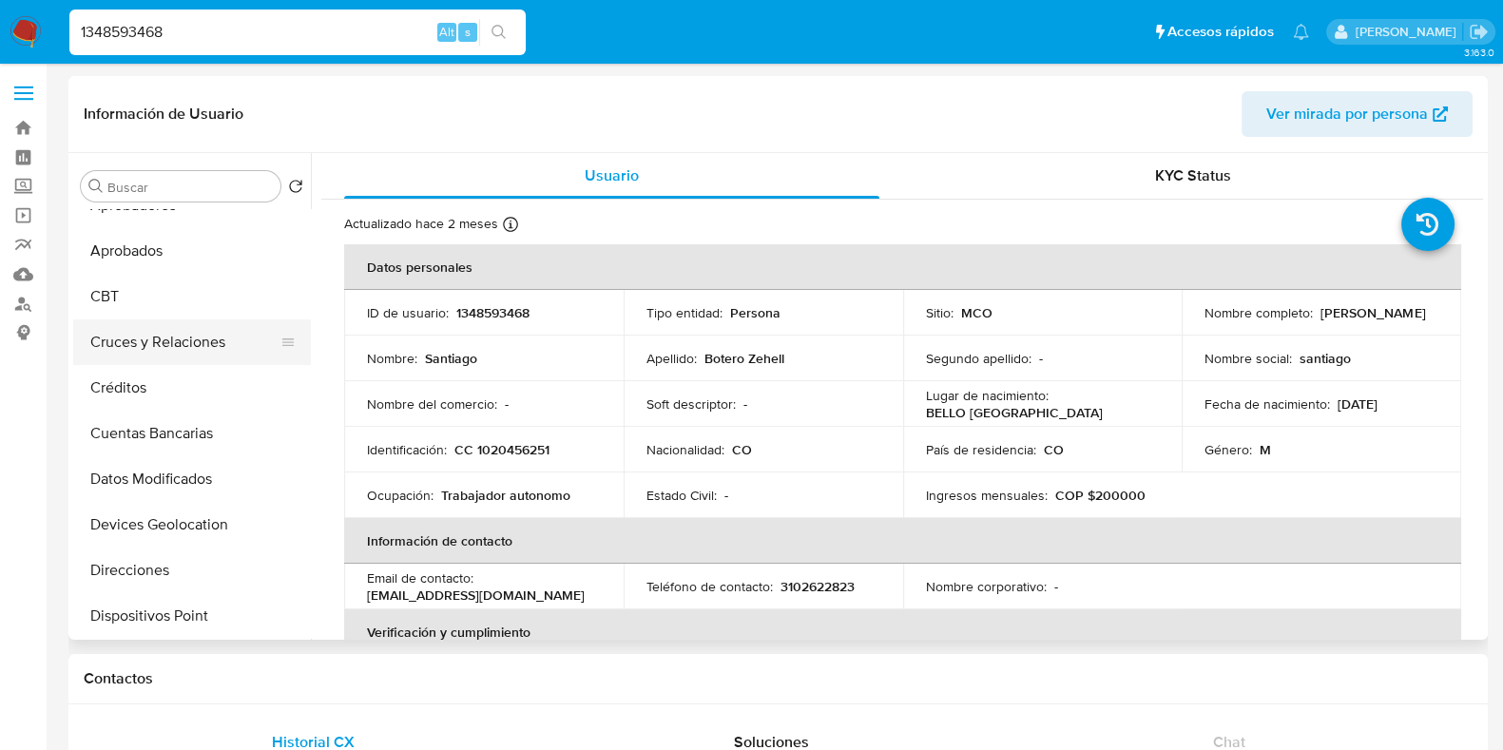
click at [203, 337] on button "Cruces y Relaciones" at bounding box center [184, 342] width 222 height 46
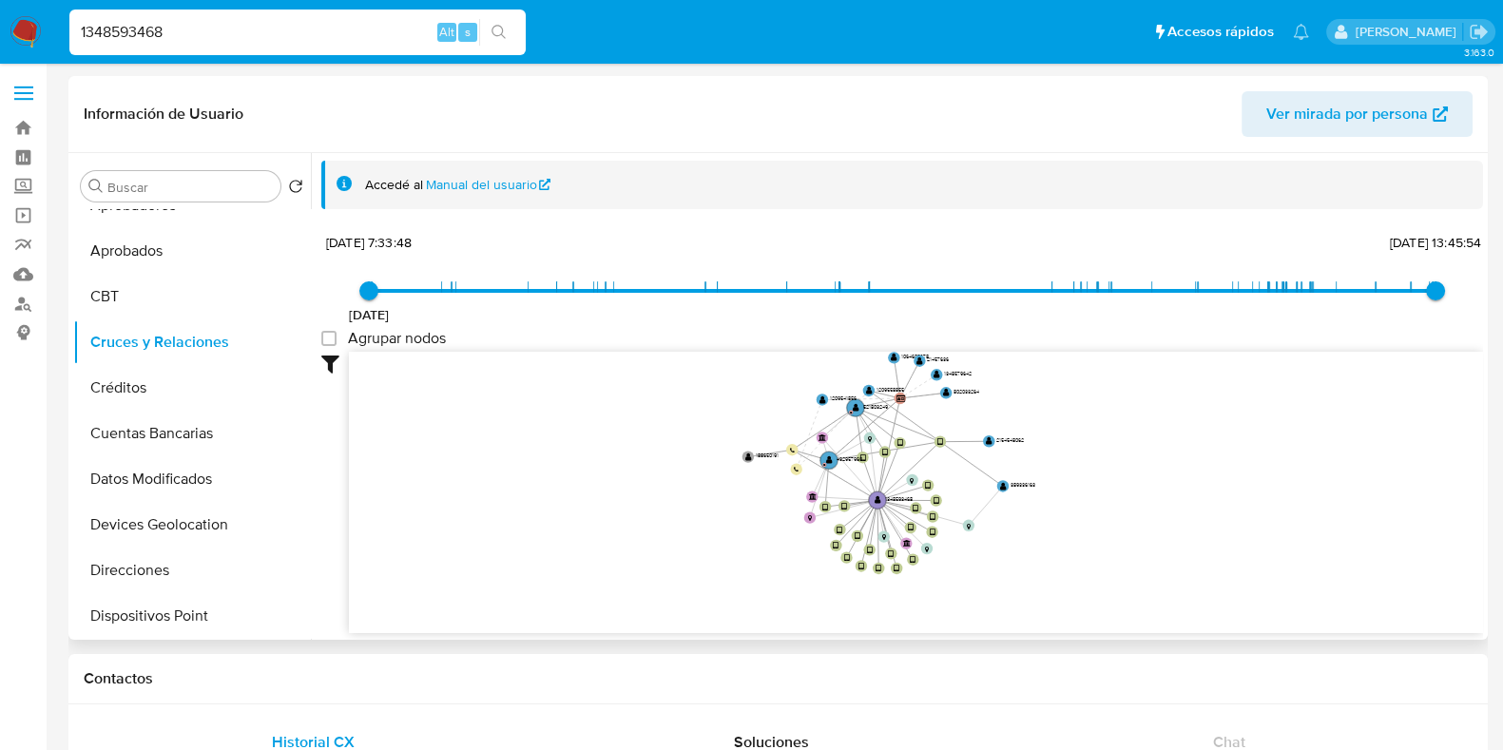
drag, startPoint x: 1264, startPoint y: 401, endPoint x: 1184, endPoint y: 463, distance: 101.7
click at [1184, 463] on icon "device-67edfac6c803da106453c97f  device-68b8980fa954d49e698fc678  device-6654…" at bounding box center [916, 490] width 1134 height 276
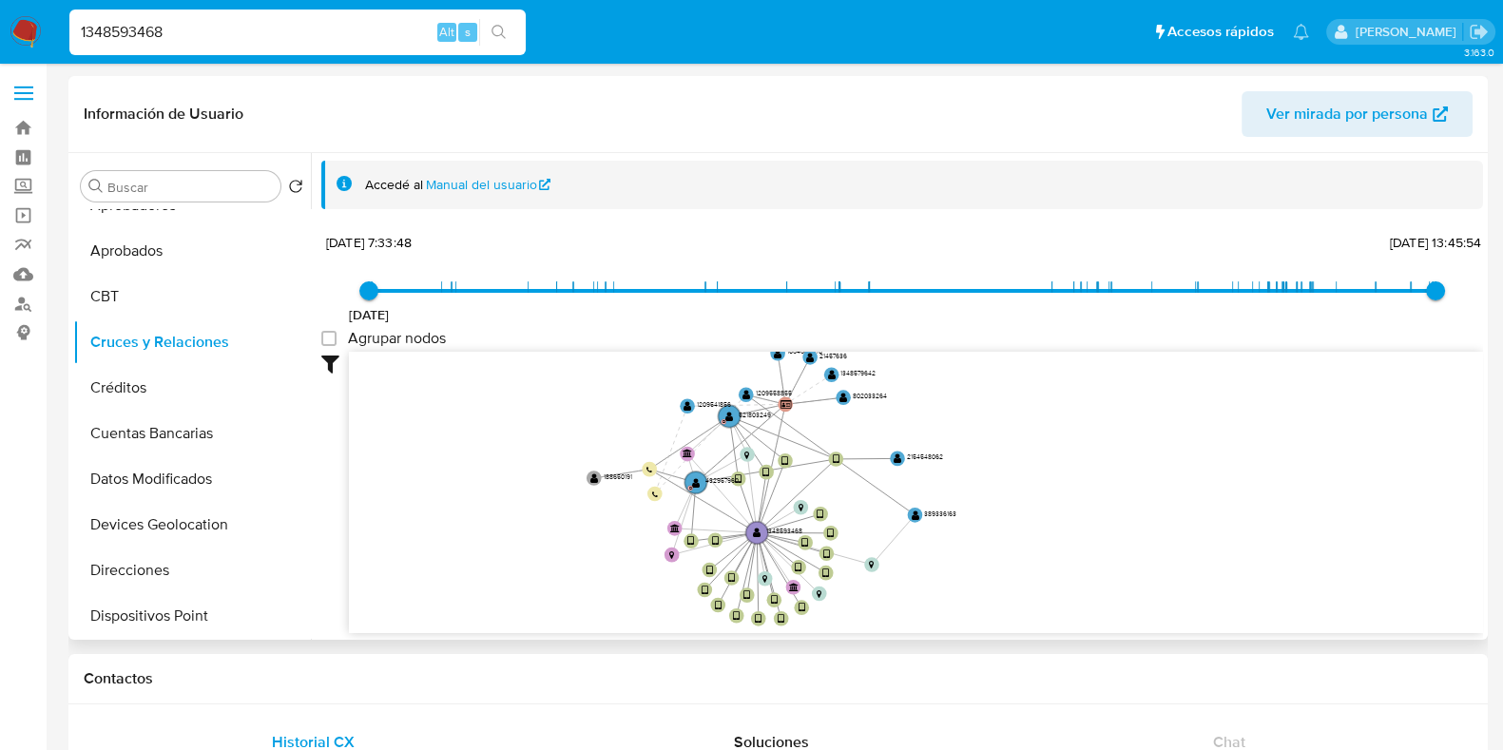
drag, startPoint x: 1184, startPoint y: 463, endPoint x: 1143, endPoint y: 486, distance: 46.8
click at [1143, 486] on icon "device-67edfac6c803da106453c97f  device-68b8980fa954d49e698fc678  device-6654…" at bounding box center [916, 490] width 1134 height 276
click at [690, 488] on text "D" at bounding box center [690, 488] width 4 height 7
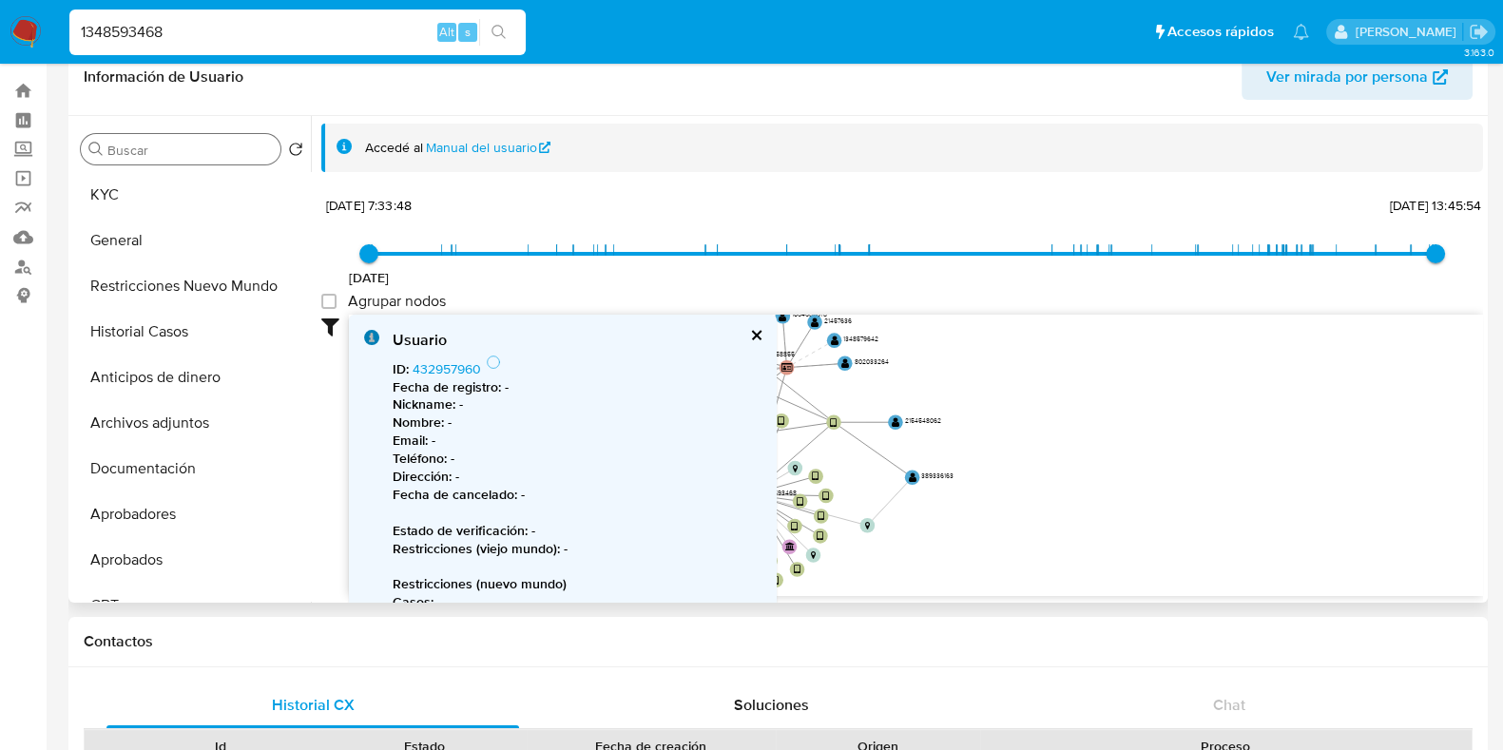
scroll to position [0, 0]
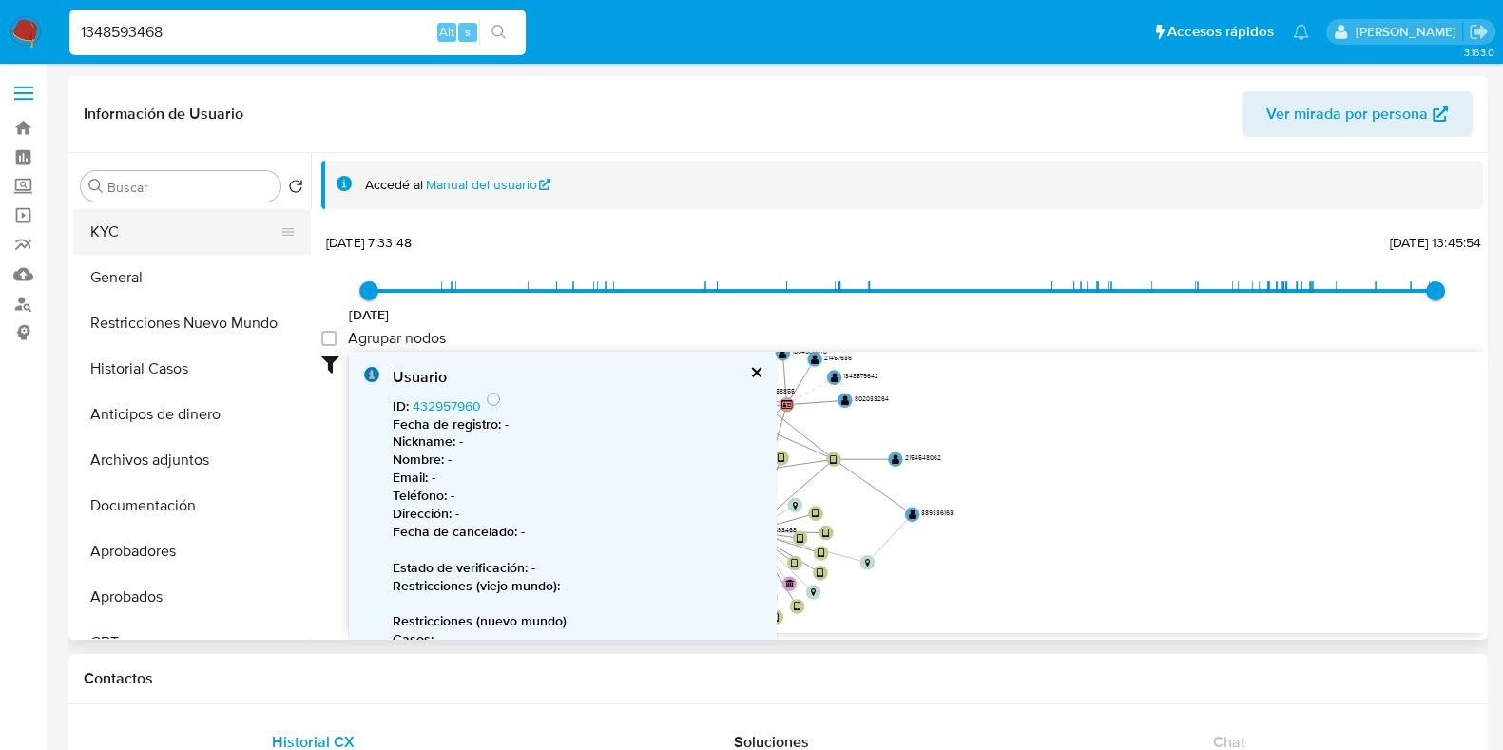
click at [131, 241] on button "KYC" at bounding box center [184, 232] width 222 height 46
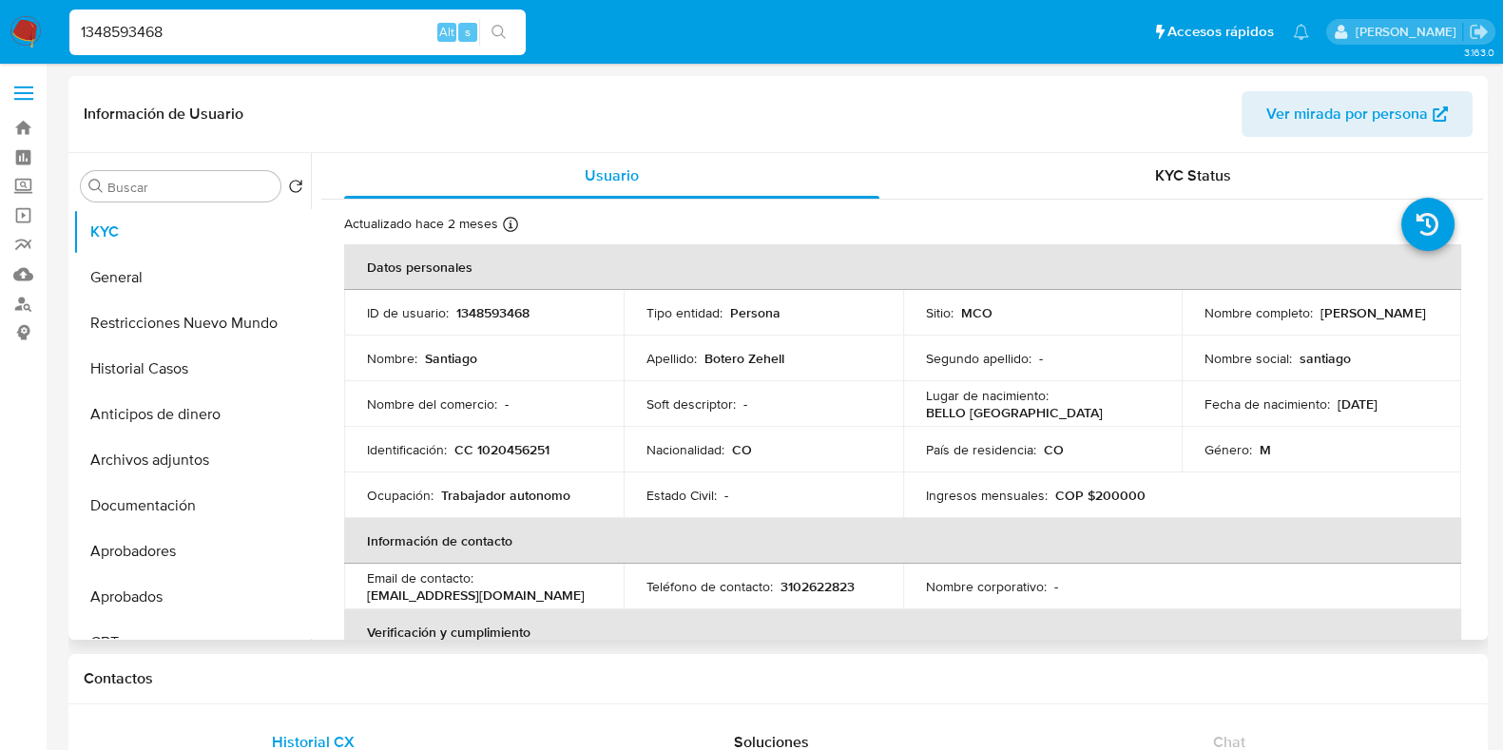
click at [498, 299] on td "ID de usuario : 1348593468" at bounding box center [484, 313] width 280 height 46
click at [483, 319] on p "1348593468" at bounding box center [492, 312] width 73 height 17
click at [491, 317] on p "1348593468" at bounding box center [492, 312] width 73 height 17
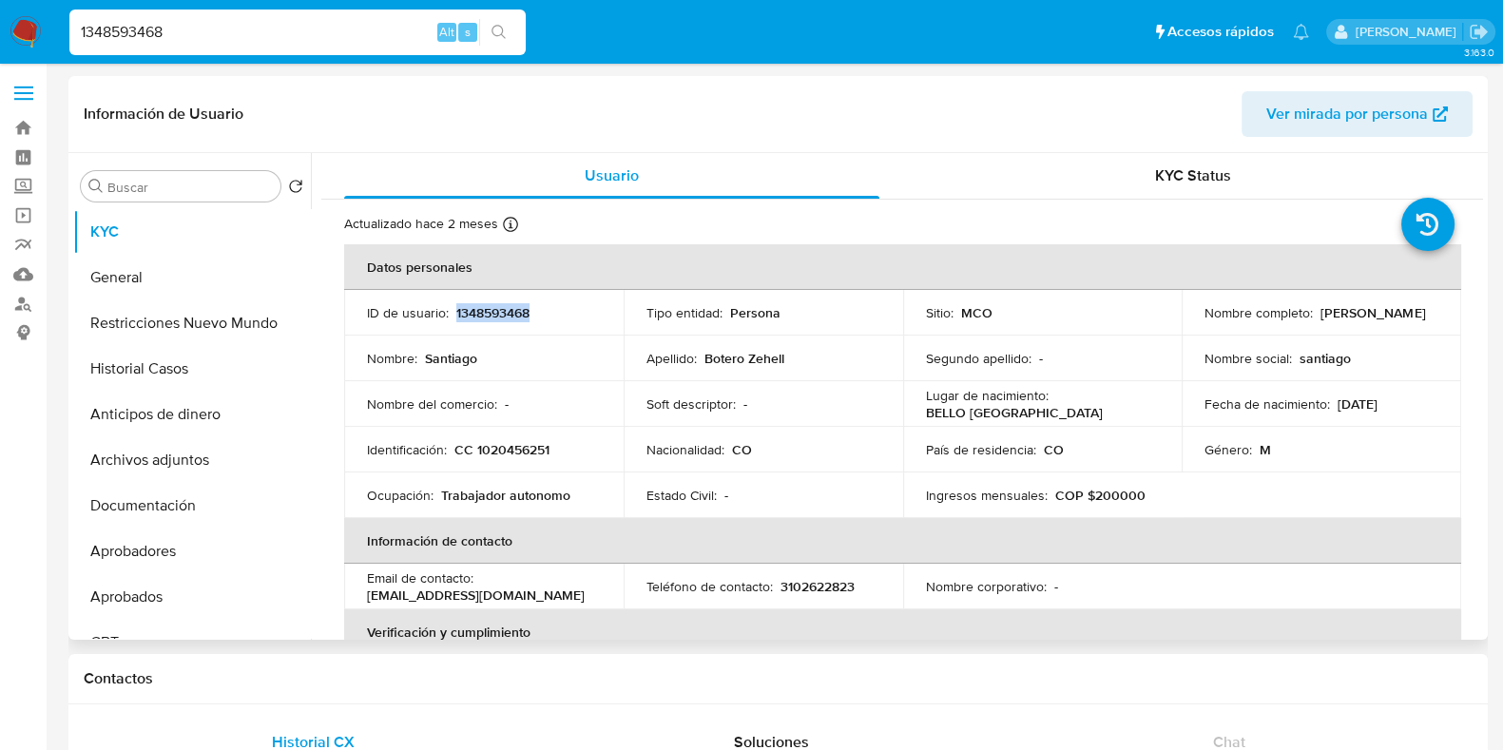
click at [491, 317] on p "1348593468" at bounding box center [492, 312] width 73 height 17
click at [494, 314] on p "1348593468" at bounding box center [492, 312] width 73 height 17
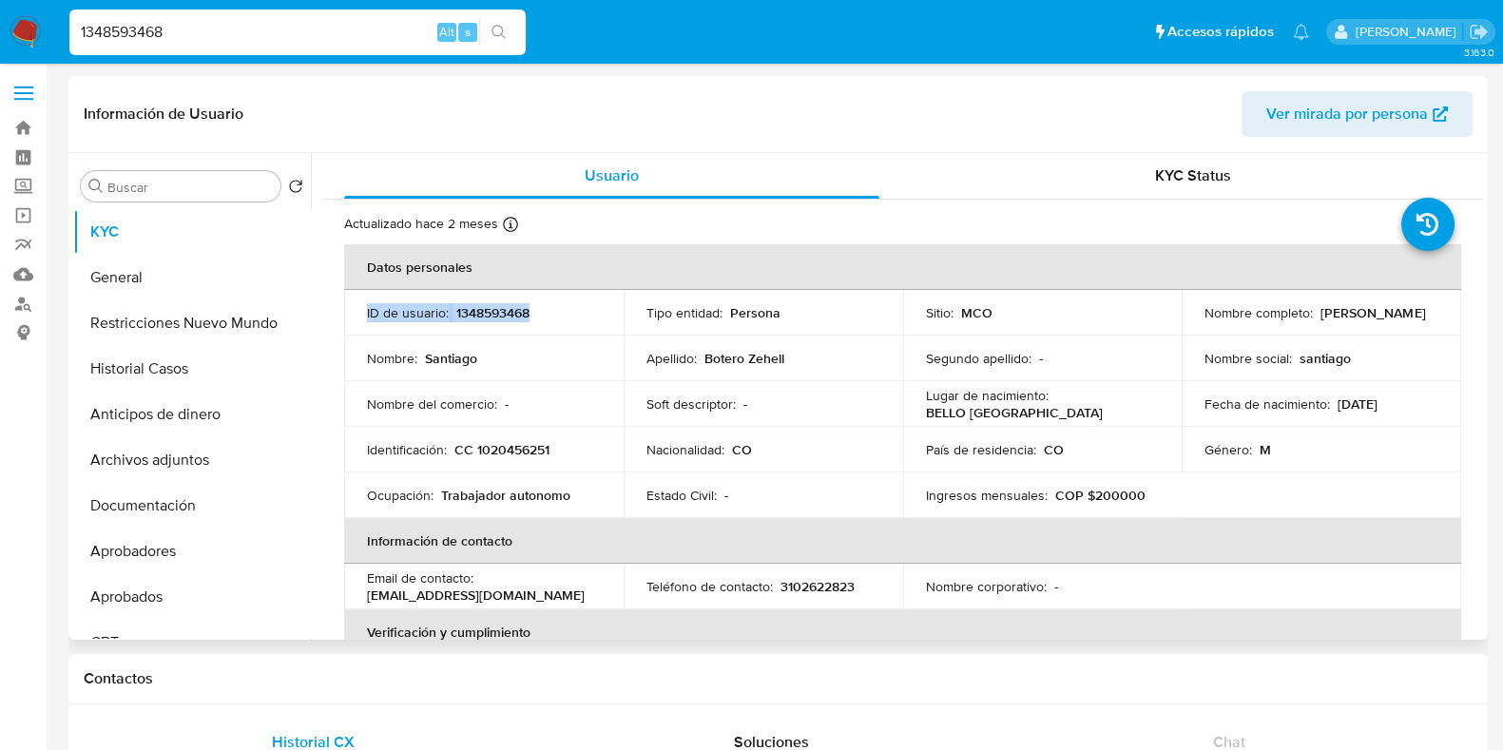
click at [494, 314] on p "1348593468" at bounding box center [492, 312] width 73 height 17
click at [542, 316] on div "ID de usuario : 1348593468" at bounding box center [484, 312] width 234 height 17
click at [504, 311] on p "1348593468" at bounding box center [492, 312] width 73 height 17
copy p "1348593468"
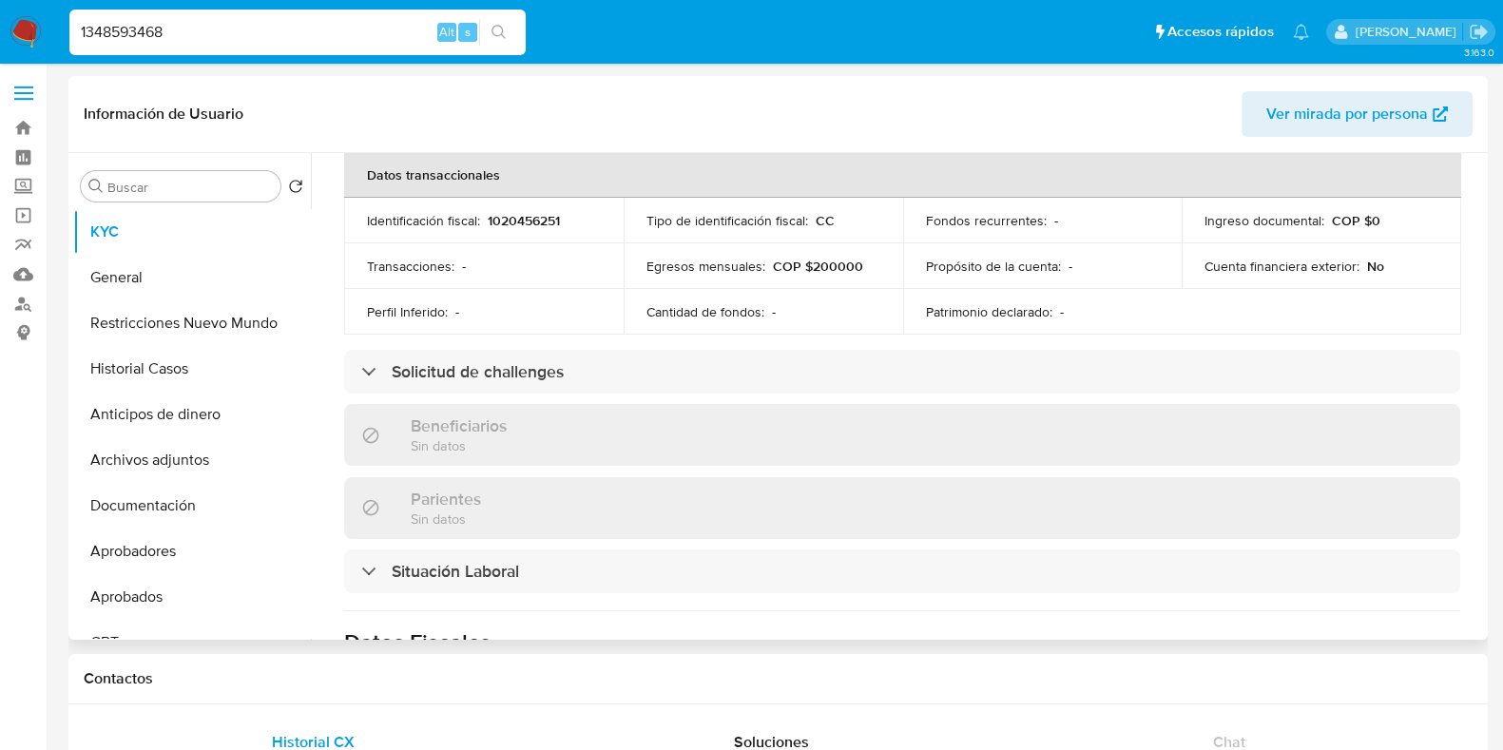
scroll to position [1031, 0]
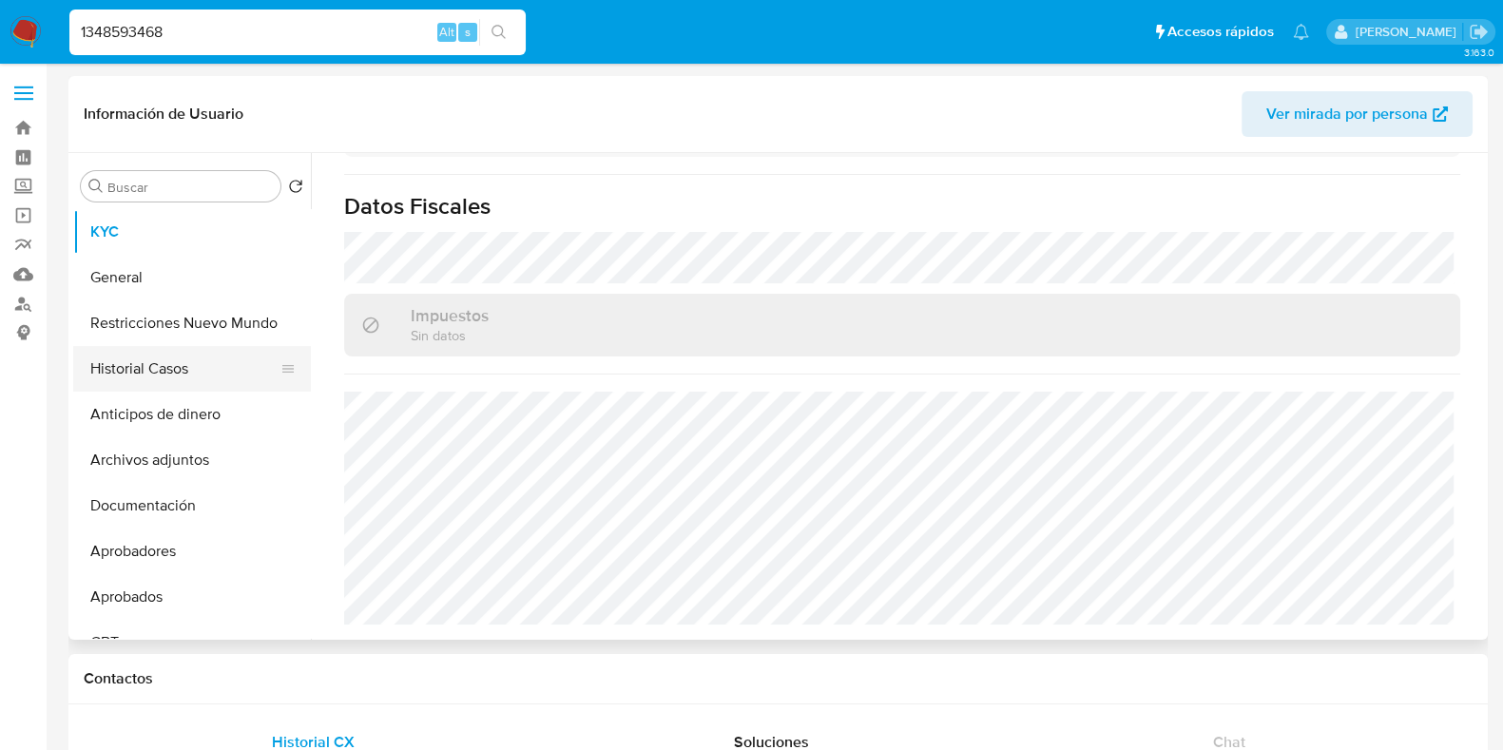
click at [164, 373] on button "Historial Casos" at bounding box center [184, 369] width 222 height 46
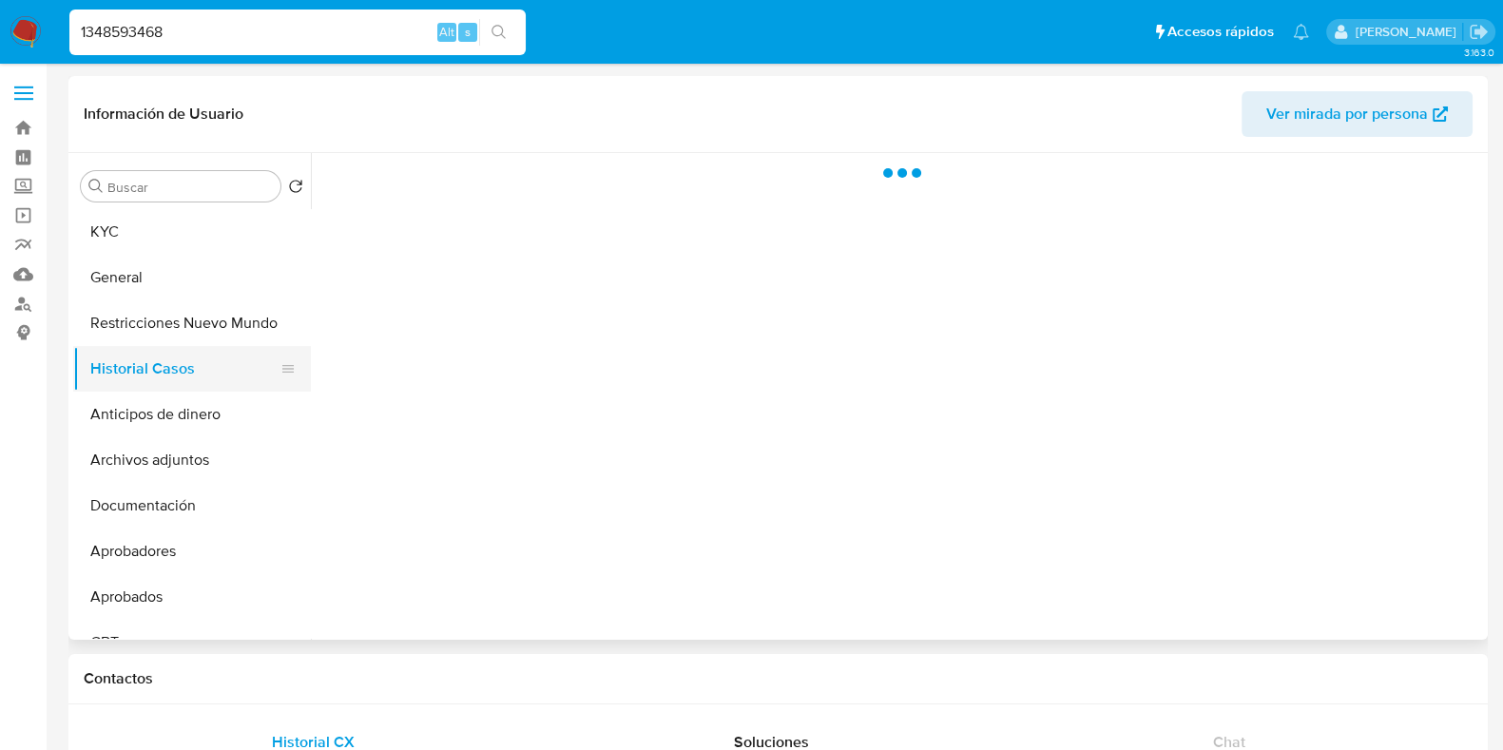
scroll to position [0, 0]
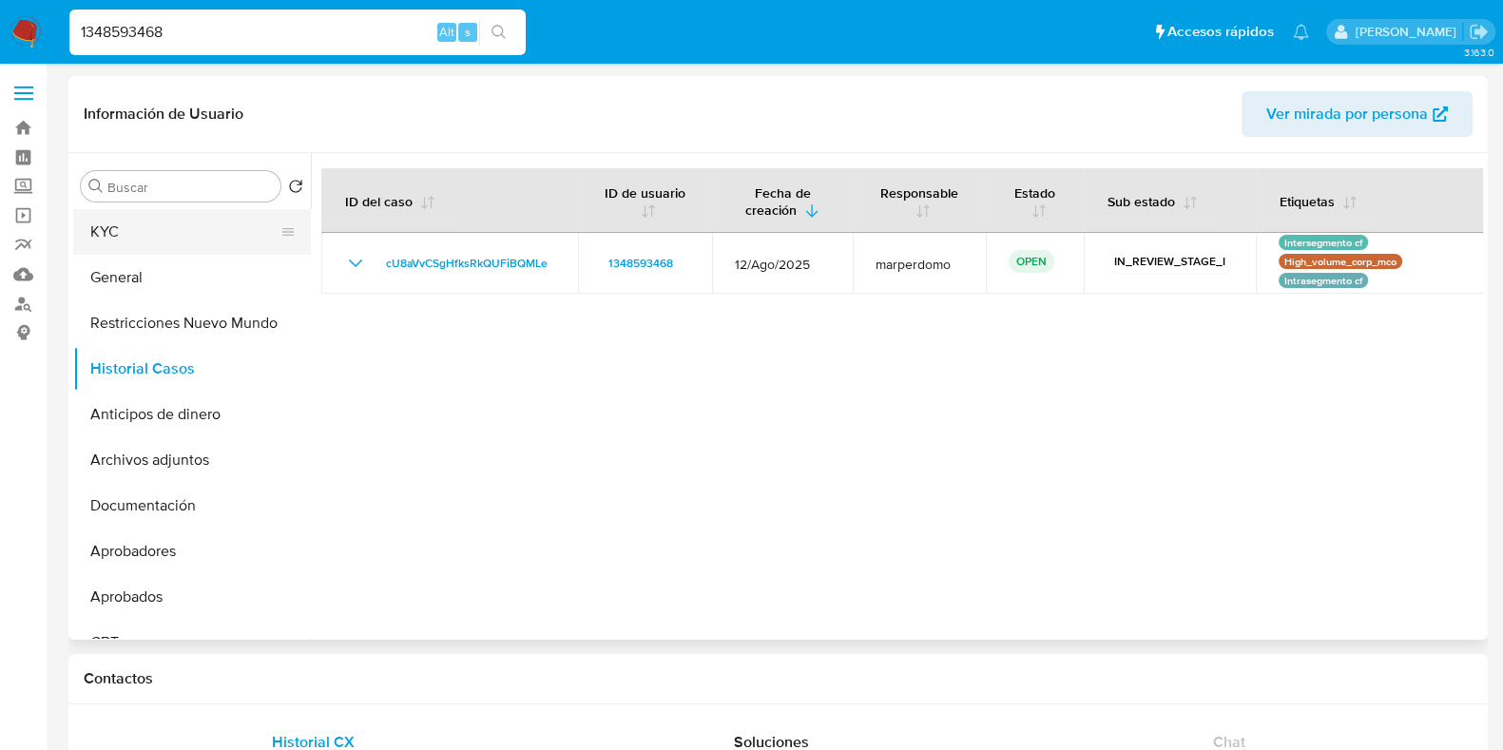
click at [124, 239] on button "KYC" at bounding box center [184, 232] width 222 height 46
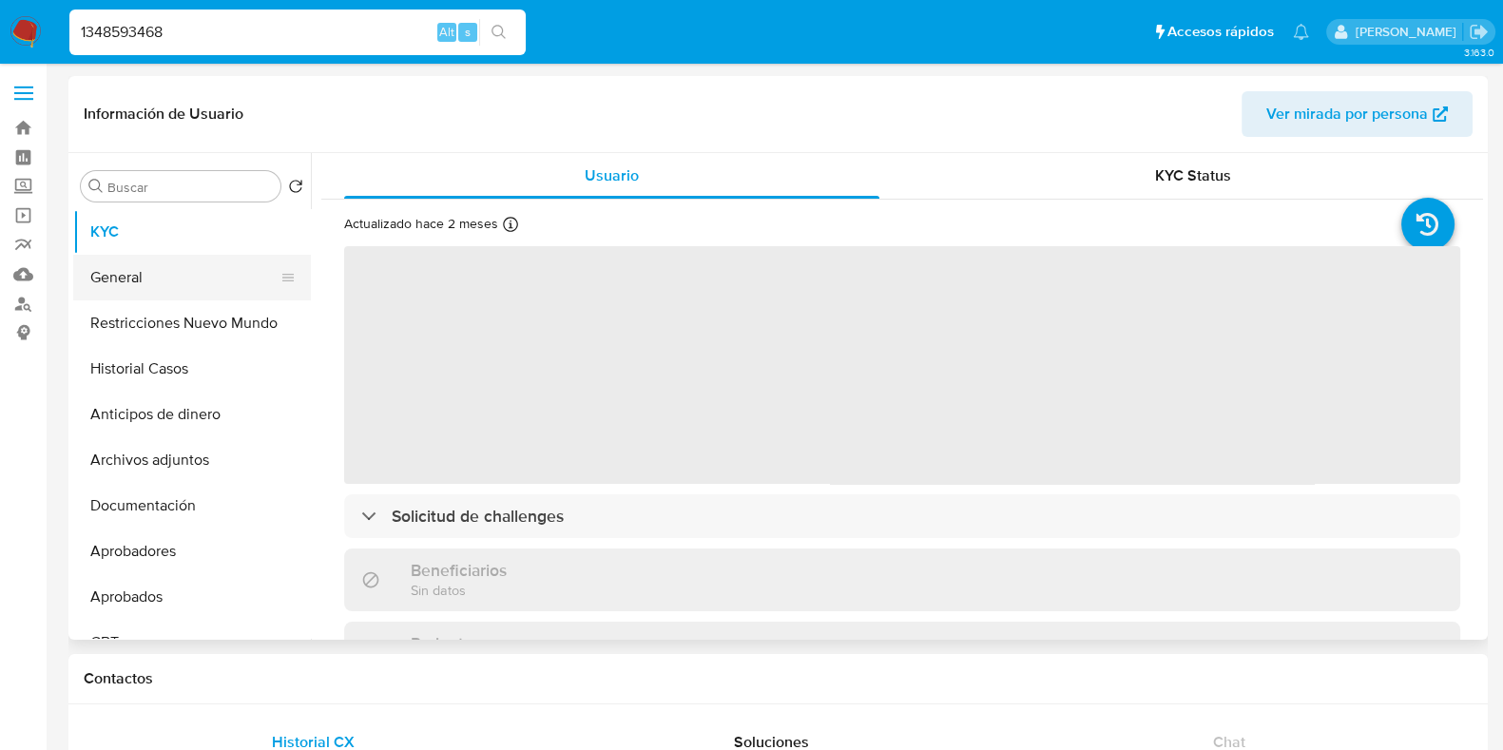
click at [126, 262] on button "General" at bounding box center [184, 278] width 222 height 46
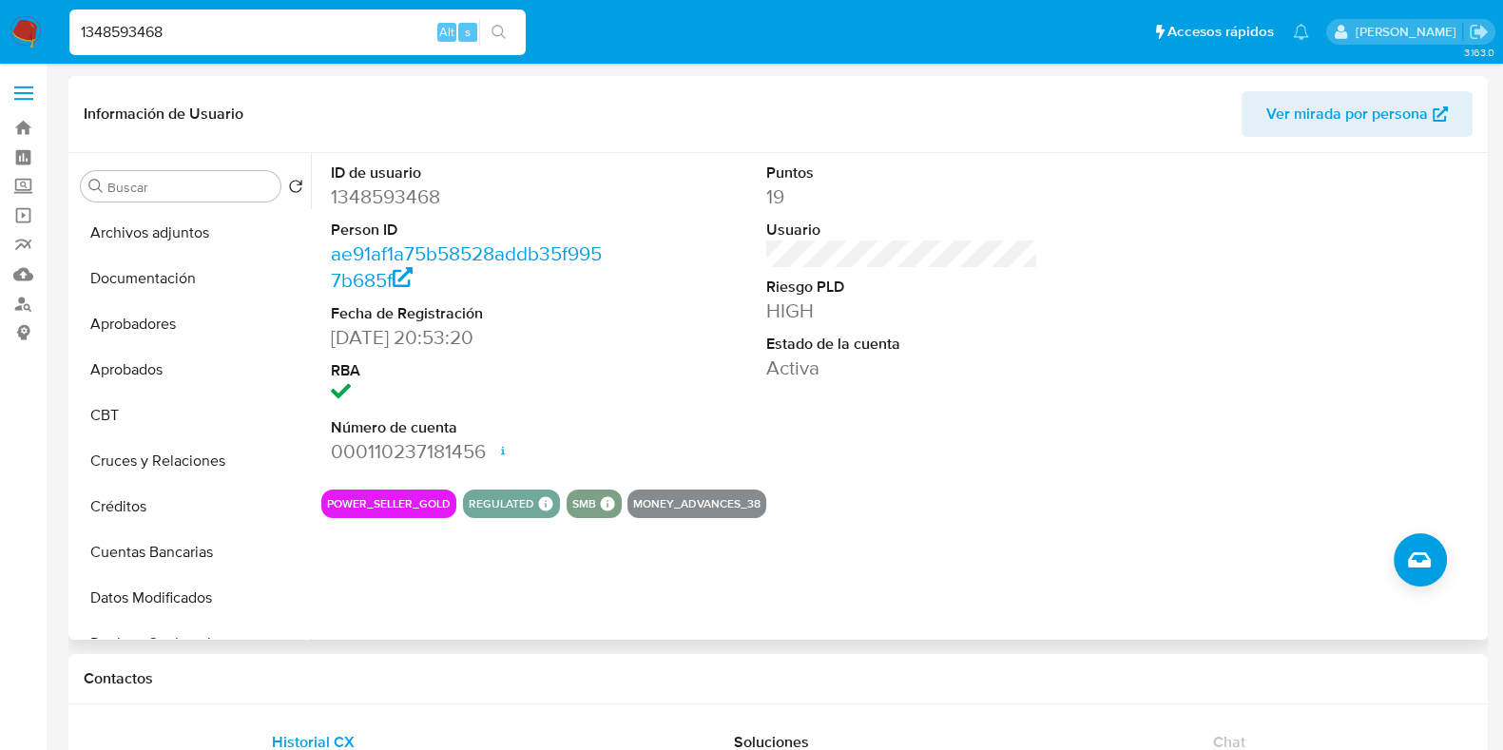
scroll to position [237, 0]
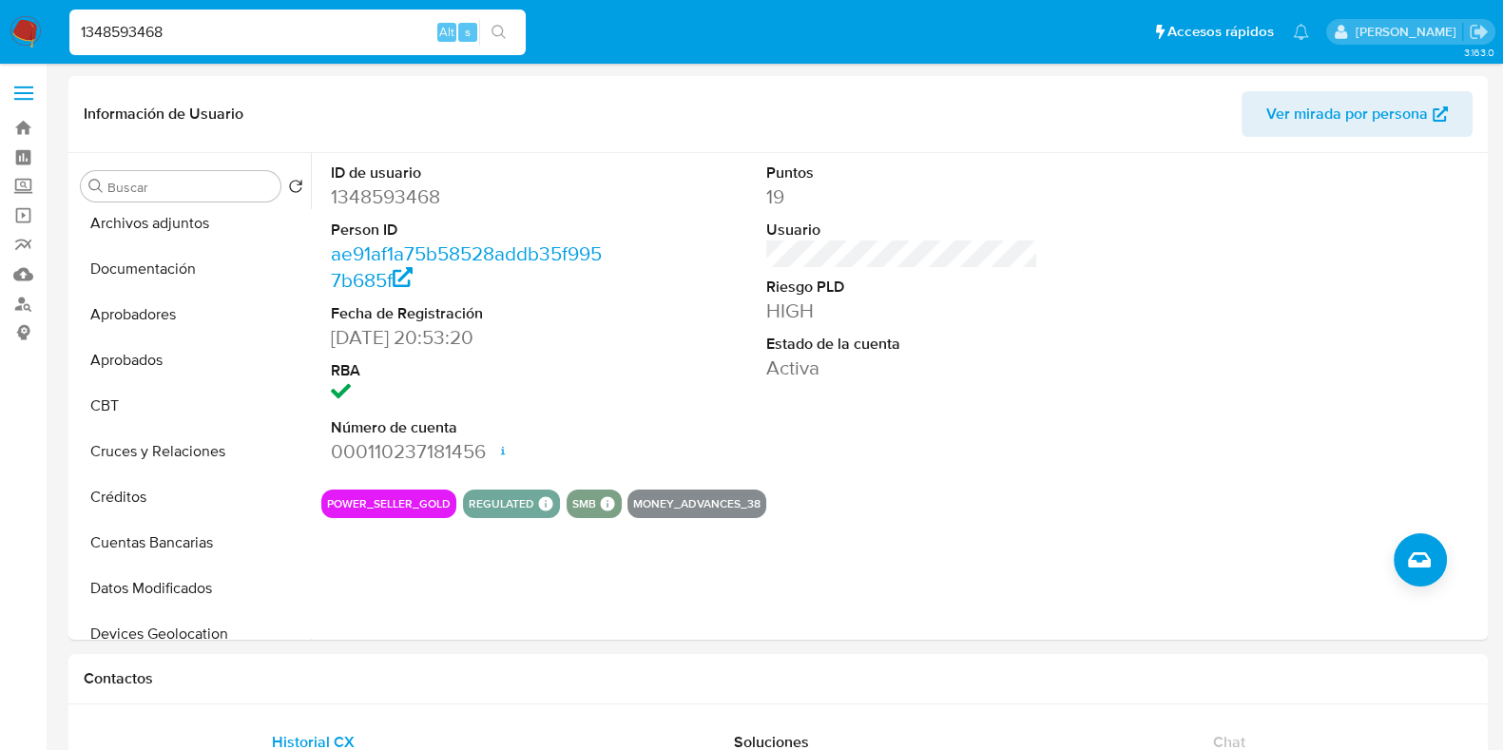
click at [340, 39] on input "1348593468" at bounding box center [297, 32] width 456 height 25
paste input "cU8aVvCSgHfksRkQUFiBQMLe"
type input "cU8aVvCSgHfksRkQUFiBQMLe"
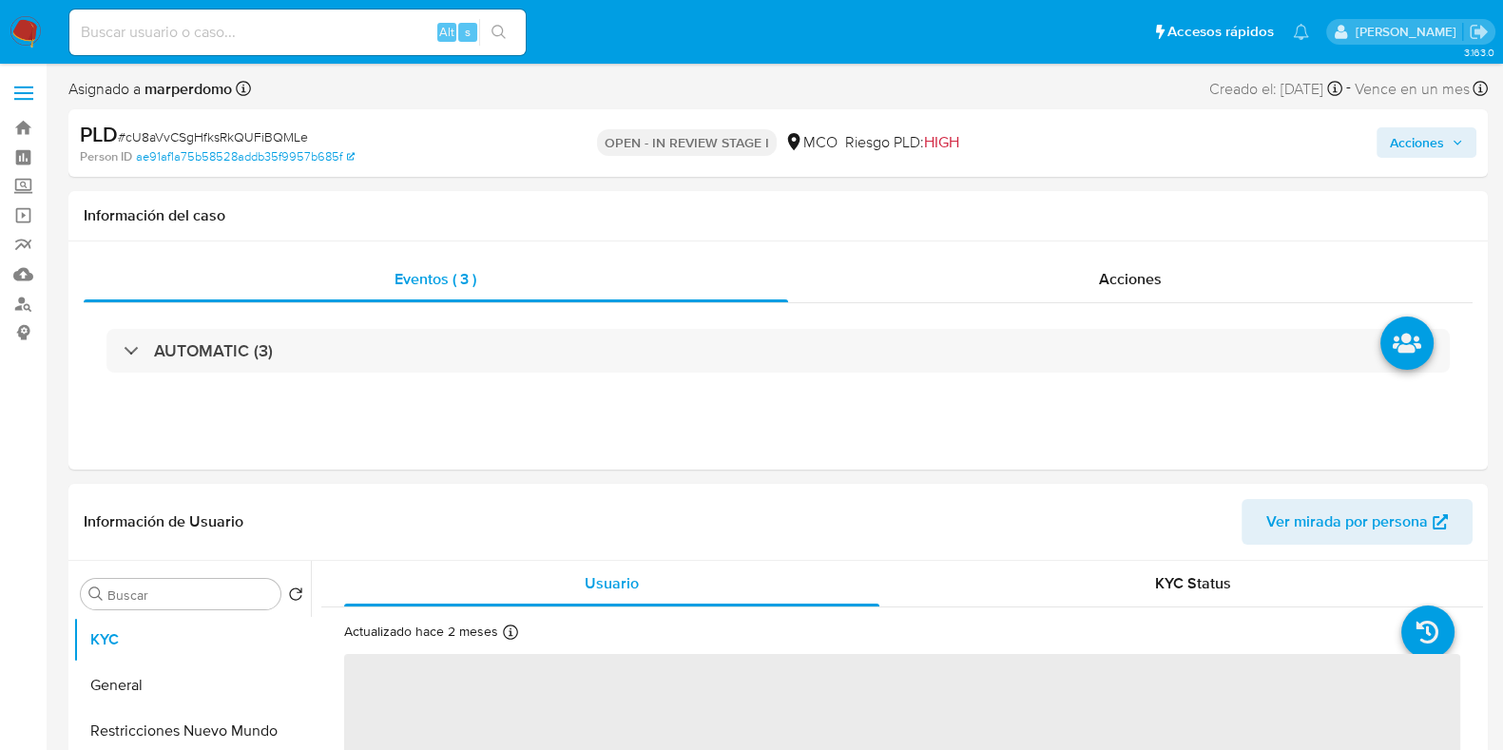
select select "10"
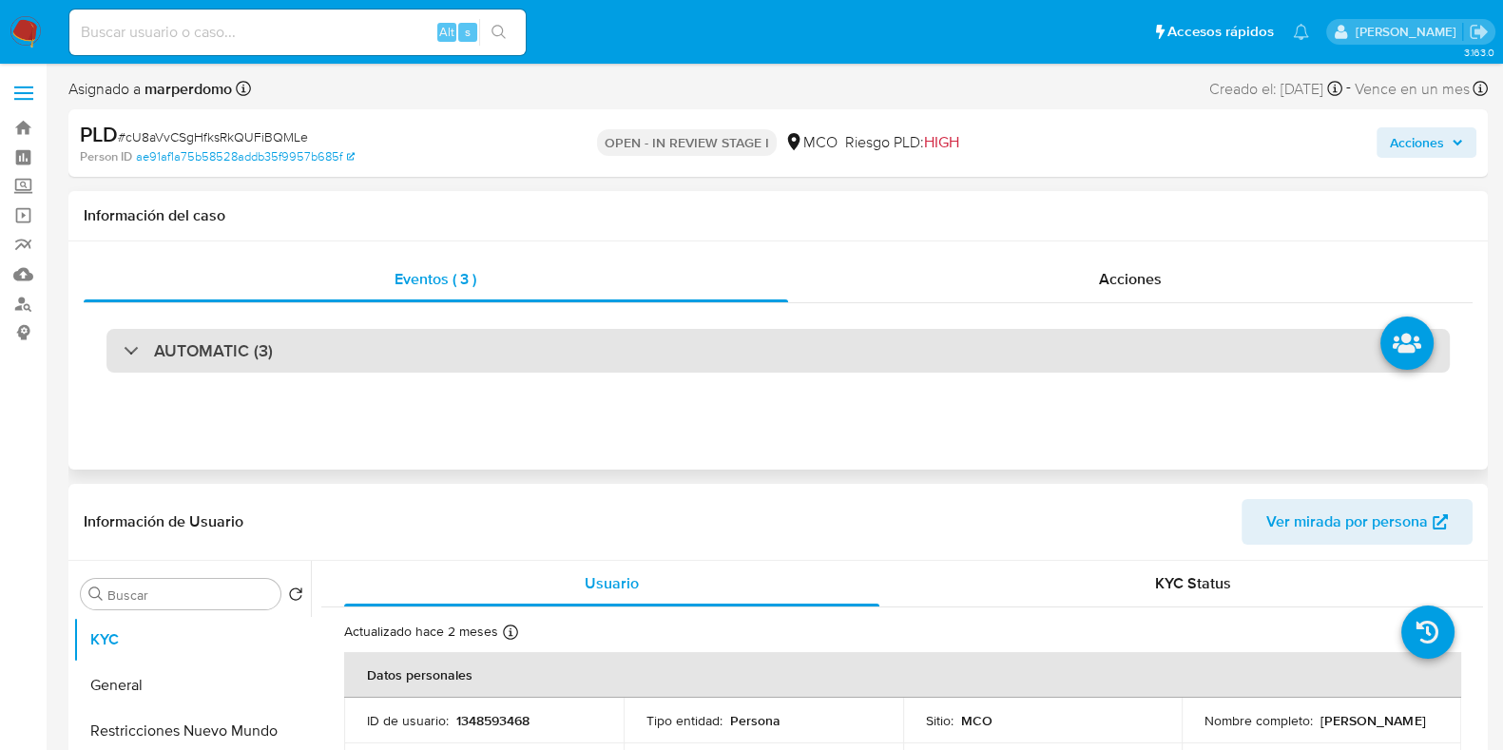
click at [1184, 347] on div "AUTOMATIC (3)" at bounding box center [777, 351] width 1343 height 44
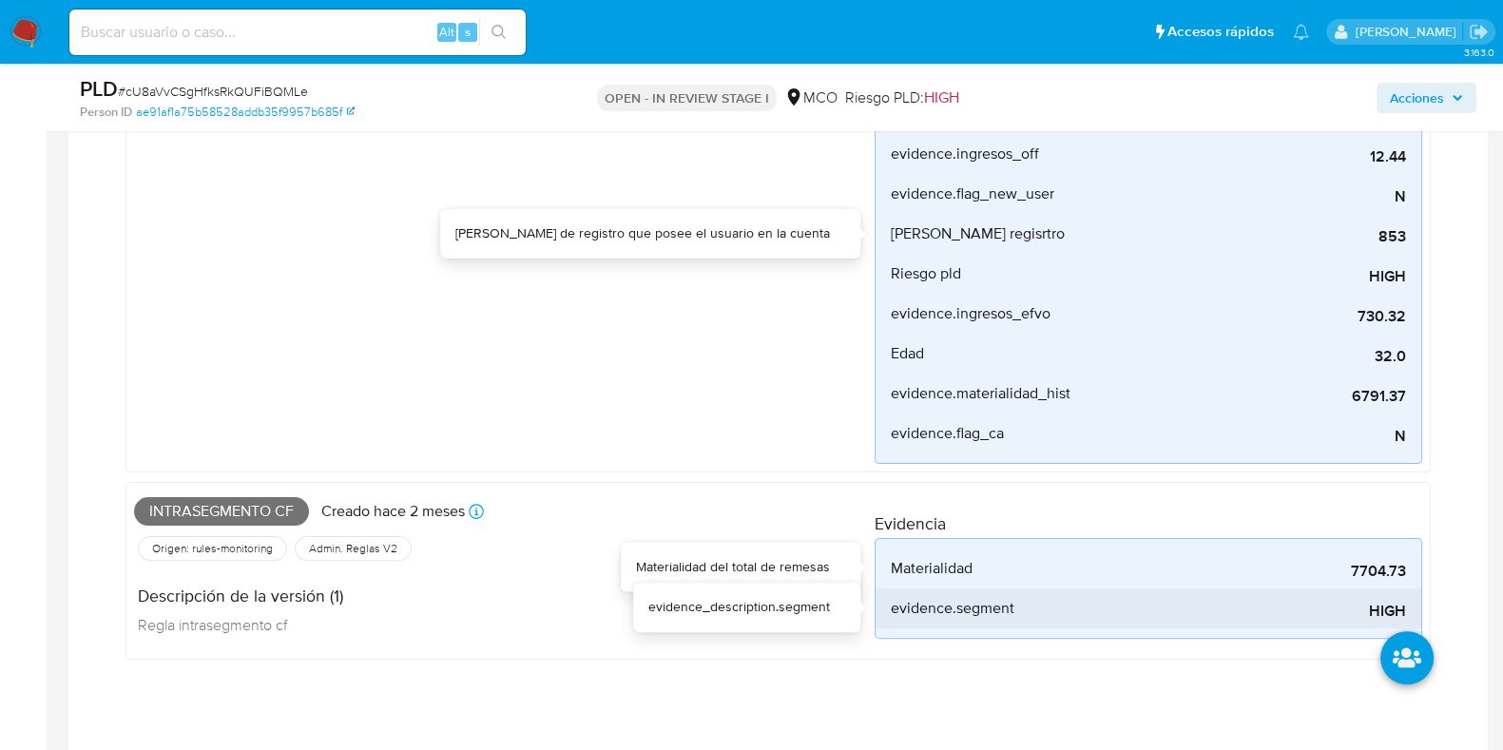
scroll to position [569, 0]
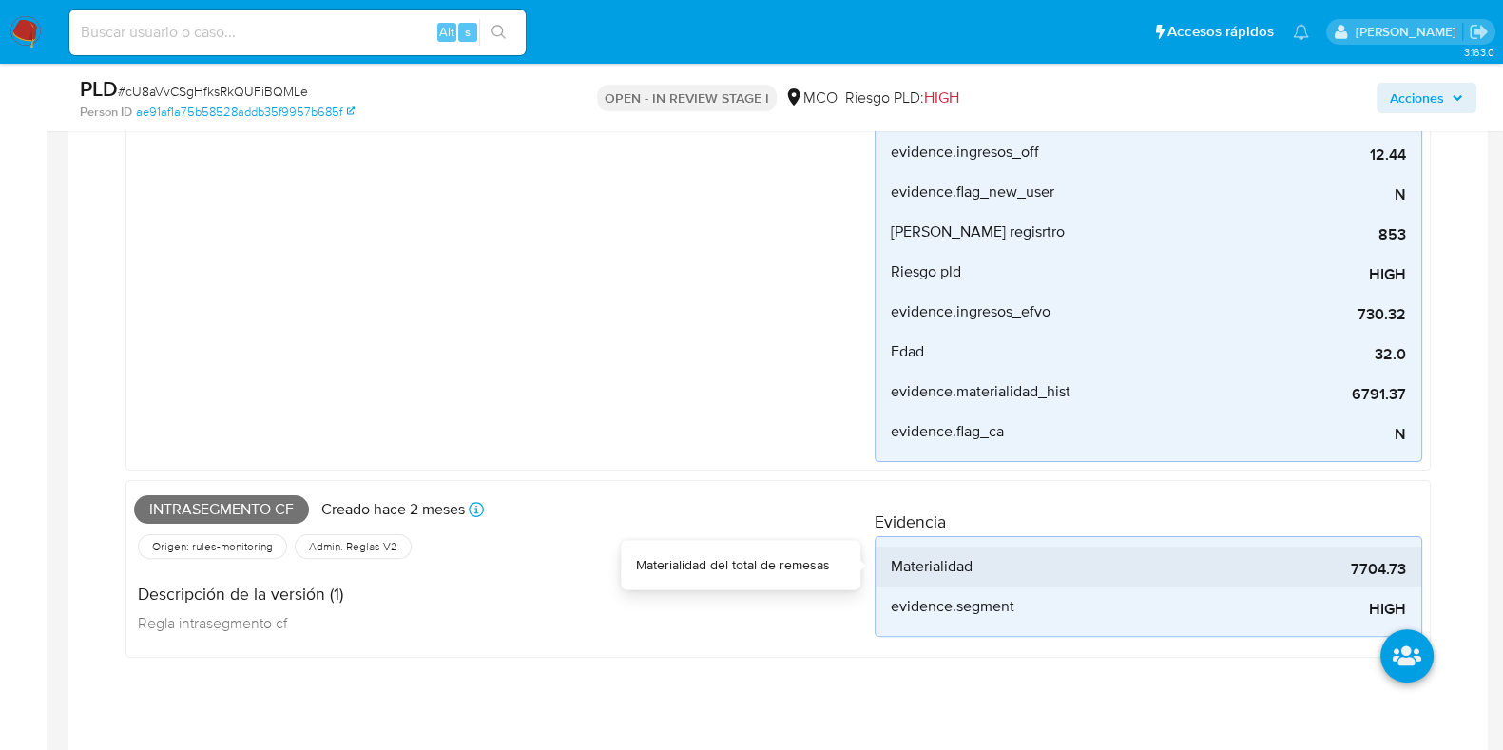
drag, startPoint x: 1351, startPoint y: 572, endPoint x: 1390, endPoint y: 577, distance: 39.3
click at [1390, 577] on div "7704.73" at bounding box center [1263, 567] width 285 height 40
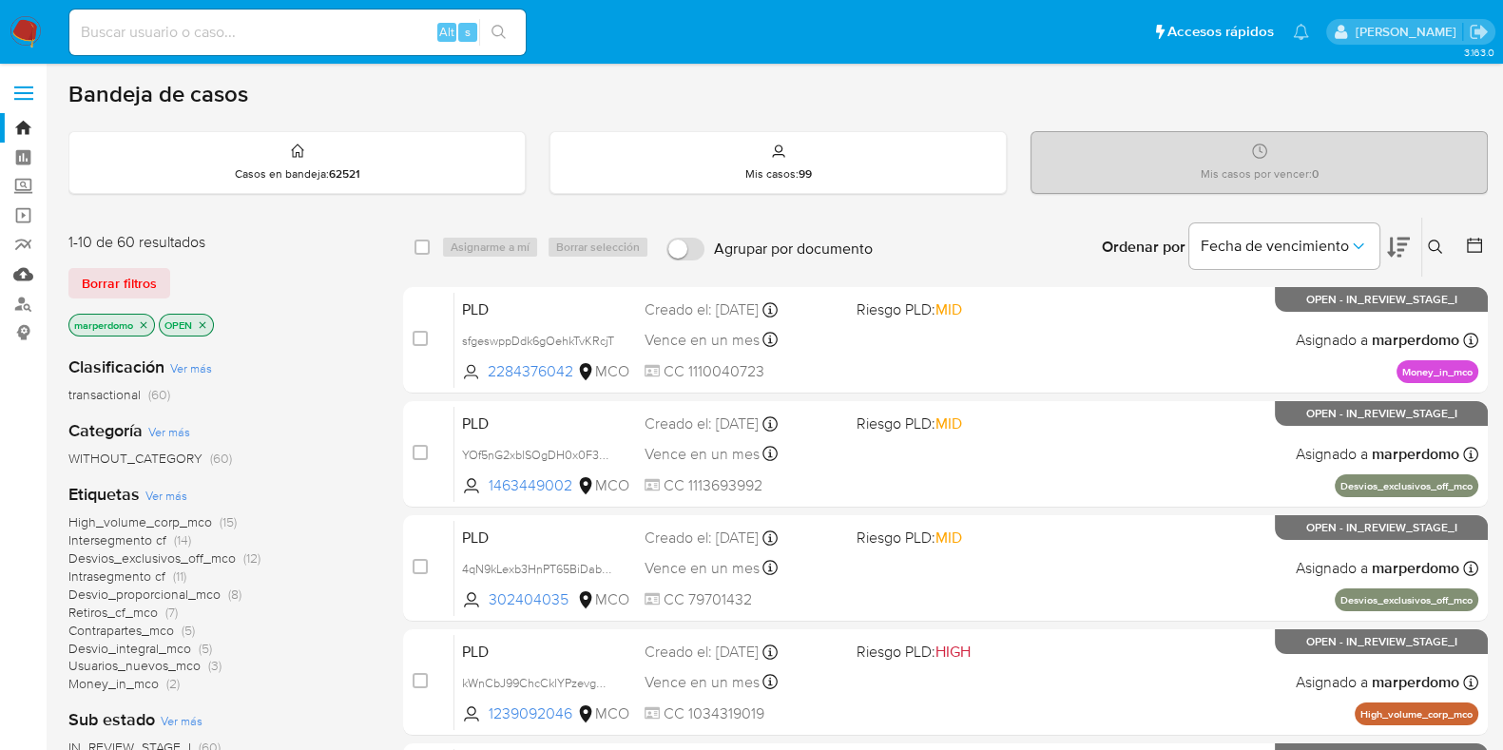
click at [23, 280] on link "Mulan" at bounding box center [113, 274] width 226 height 29
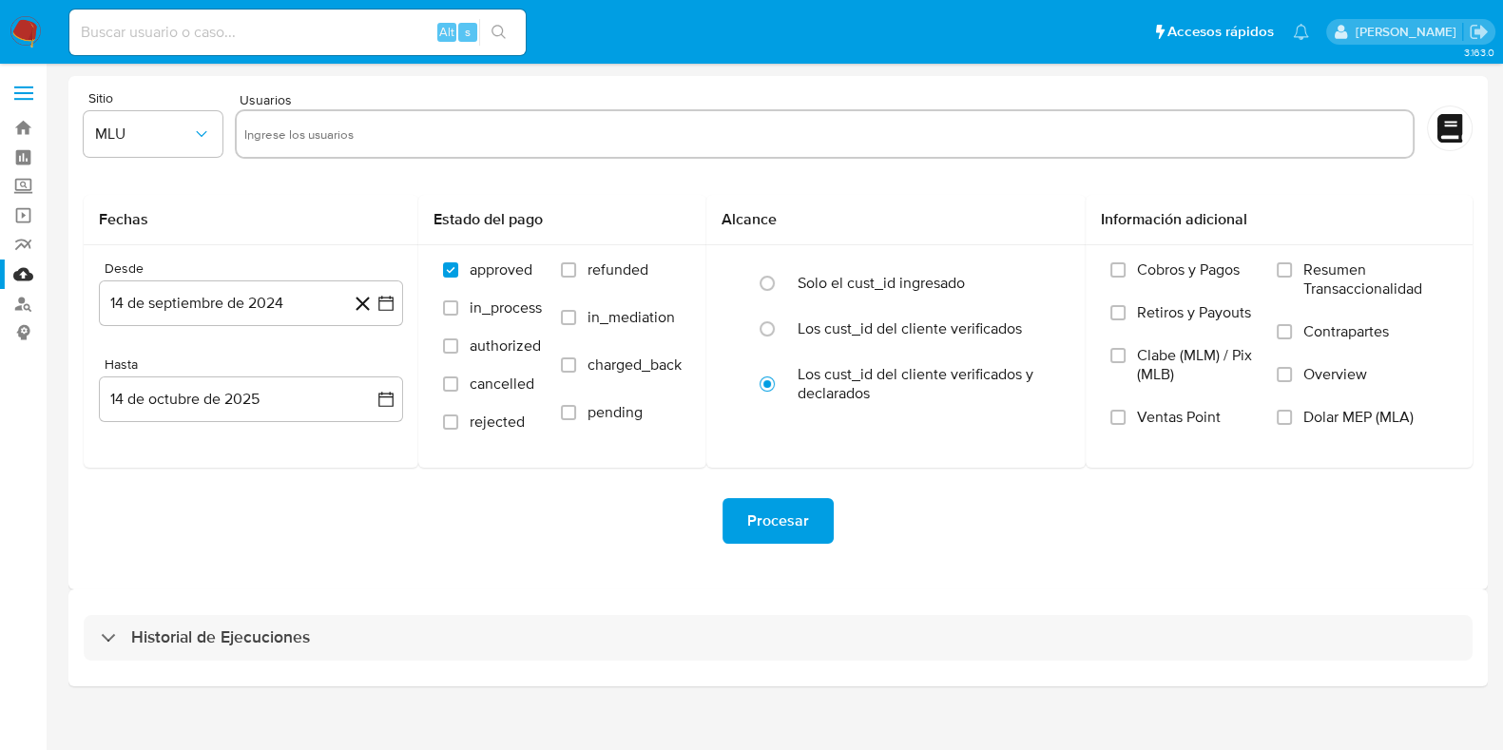
click at [302, 144] on input "text" at bounding box center [825, 134] width 1162 height 30
paste input "1348593468"
type input "1348593468"
click at [193, 144] on button "MLU" at bounding box center [153, 134] width 139 height 46
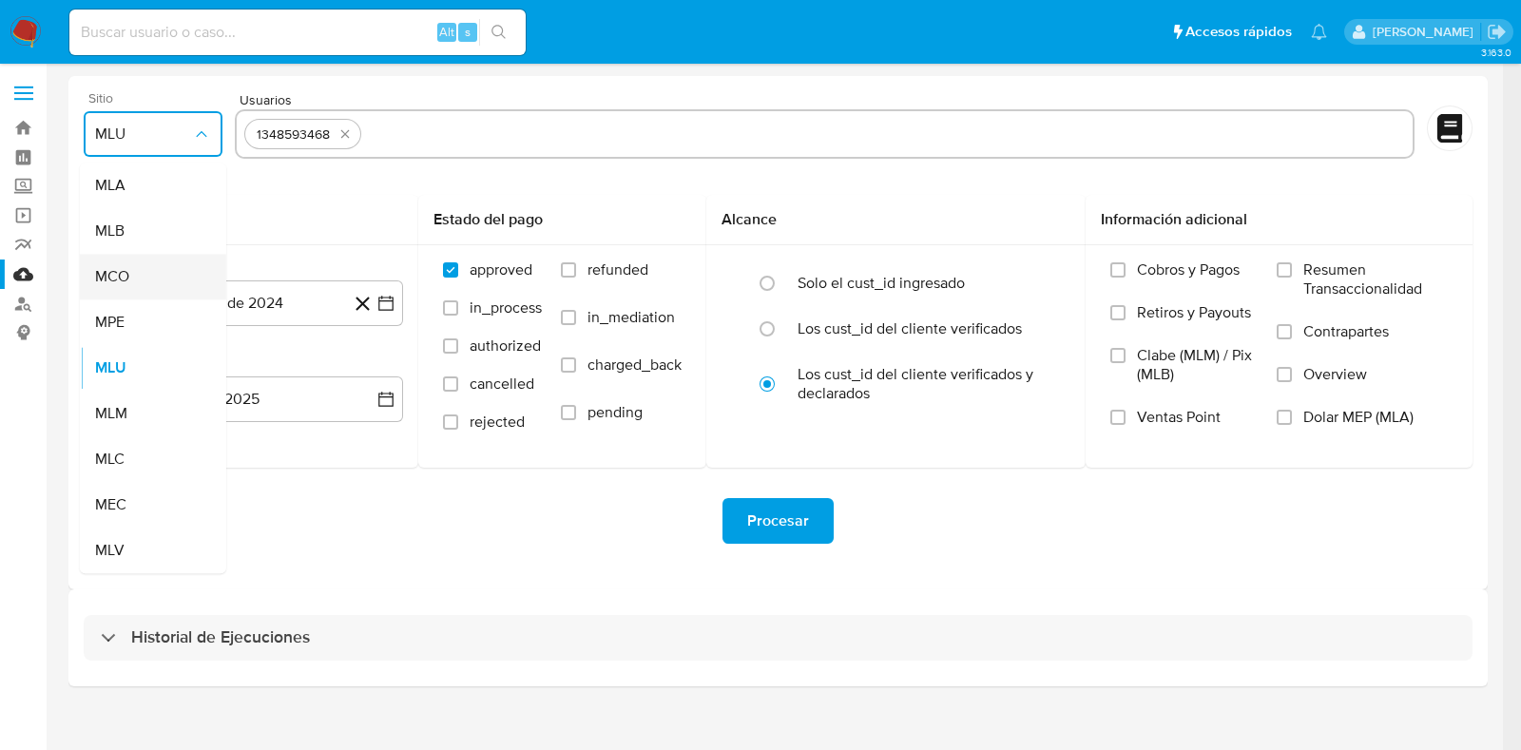
click at [101, 288] on div "MCO" at bounding box center [147, 277] width 105 height 46
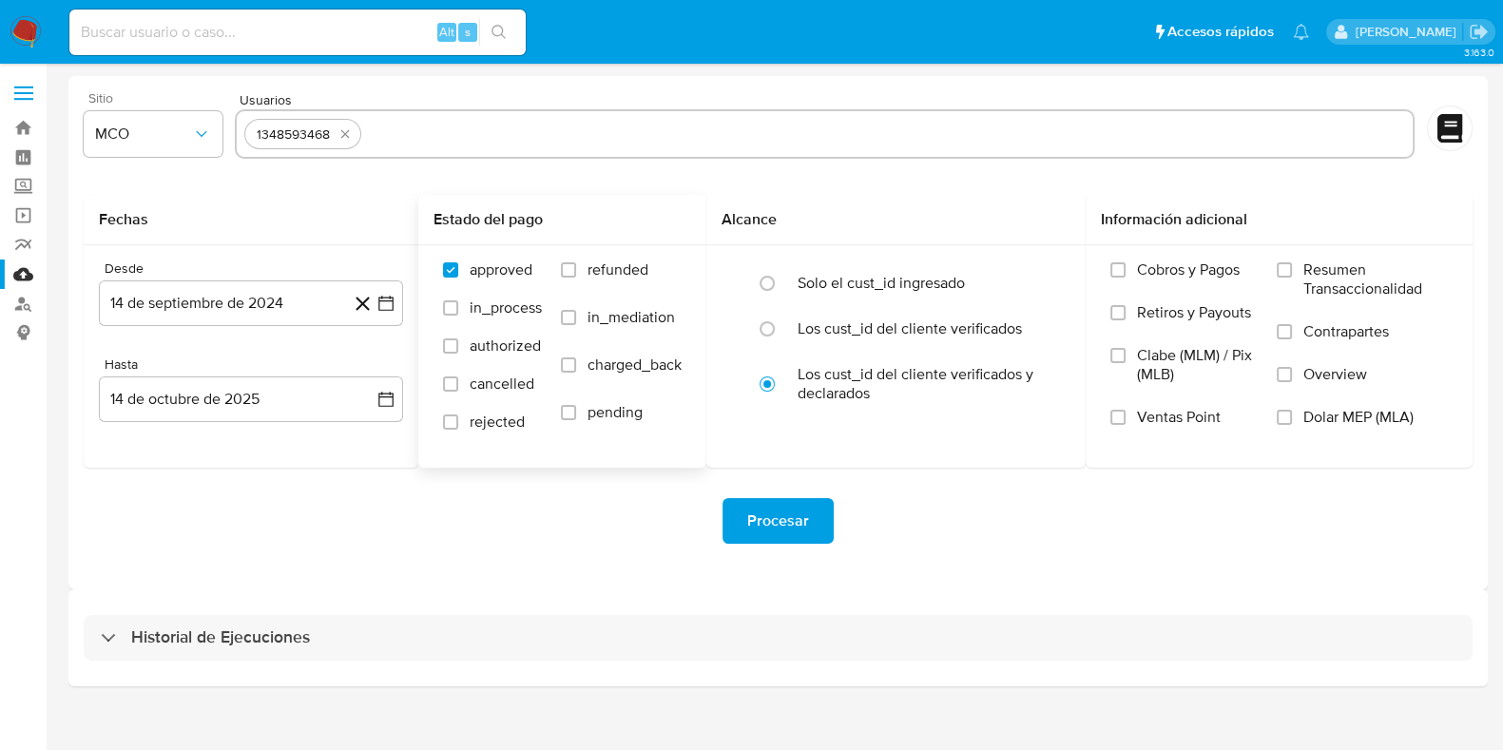
click at [569, 306] on label "refunded" at bounding box center [621, 285] width 121 height 48
click at [569, 278] on input "refunded" at bounding box center [568, 269] width 15 height 15
checkbox input "true"
click at [575, 363] on input "charged_back" at bounding box center [568, 364] width 15 height 15
checkbox input "true"
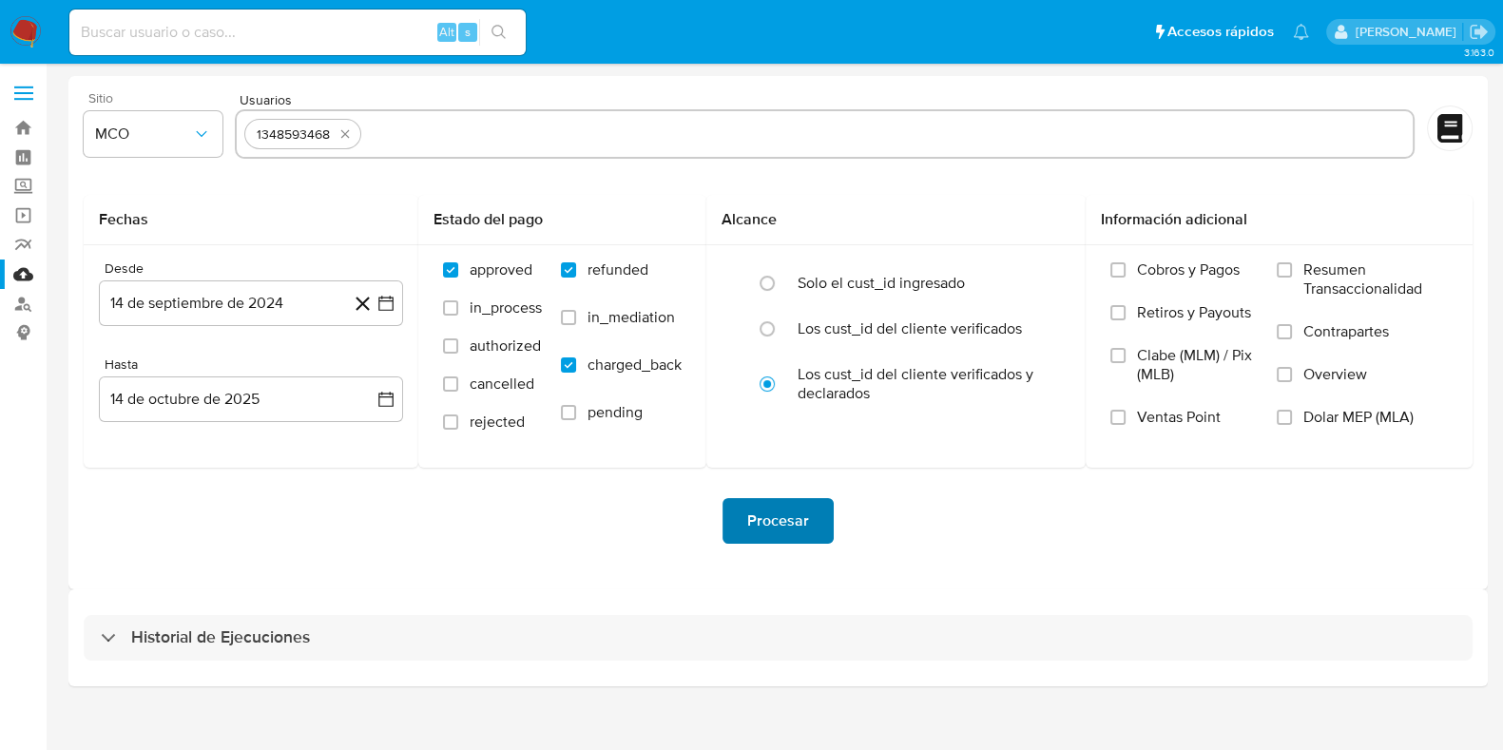
click at [774, 520] on span "Procesar" at bounding box center [778, 521] width 62 height 42
